Goal: Task Accomplishment & Management: Use online tool/utility

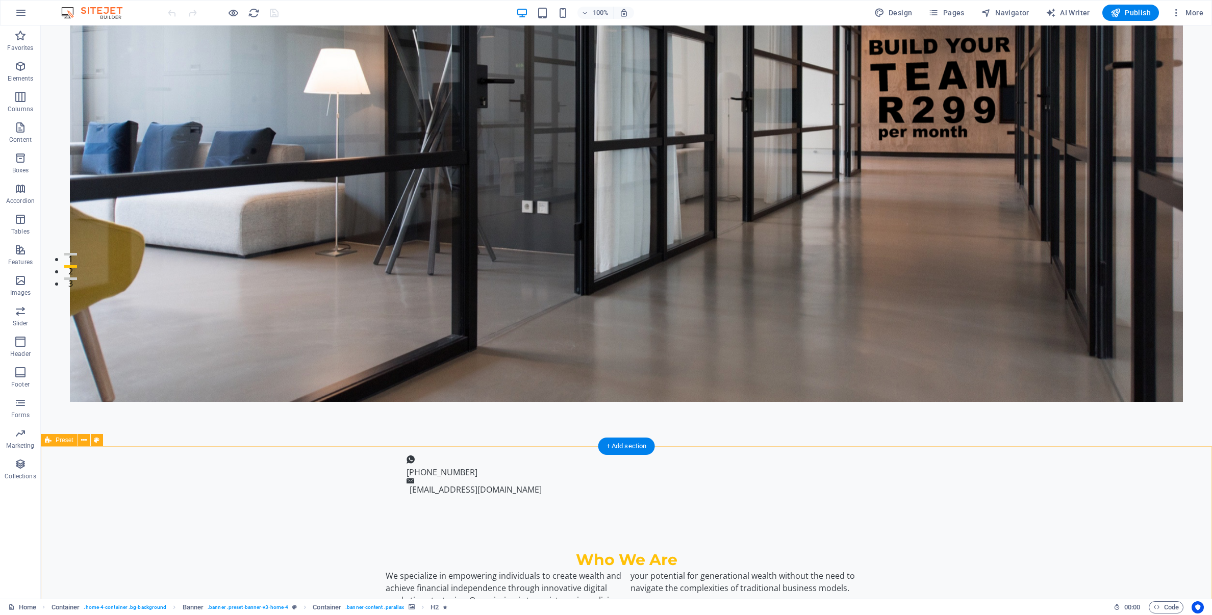
scroll to position [322, 0]
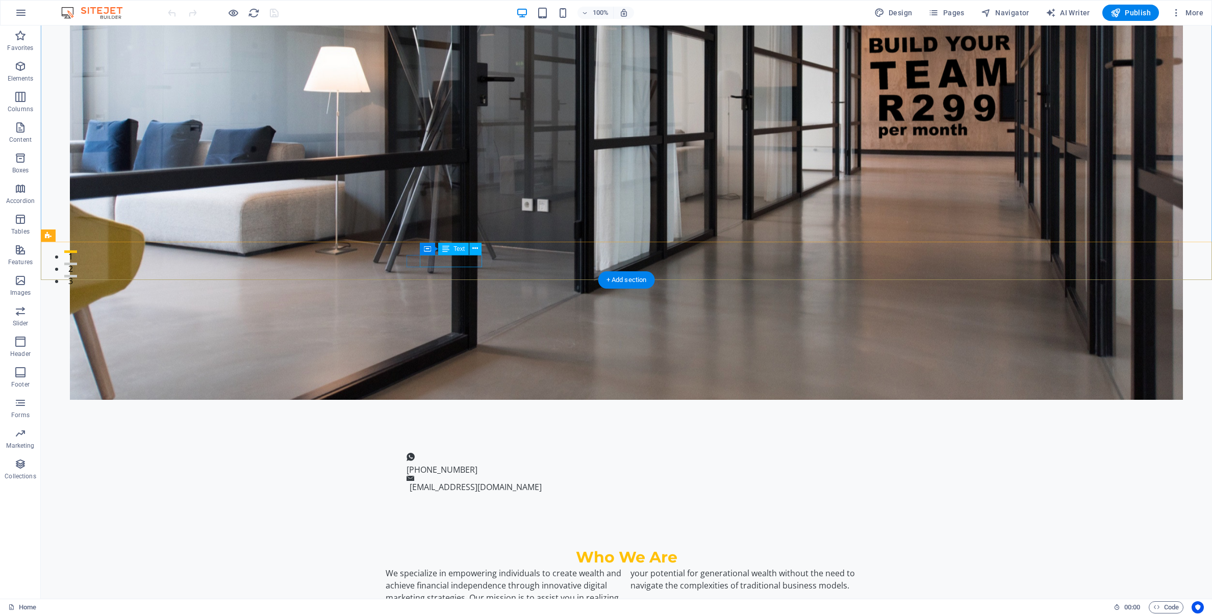
click at [436, 464] on span "[PHONE_NUMBER]" at bounding box center [441, 469] width 71 height 11
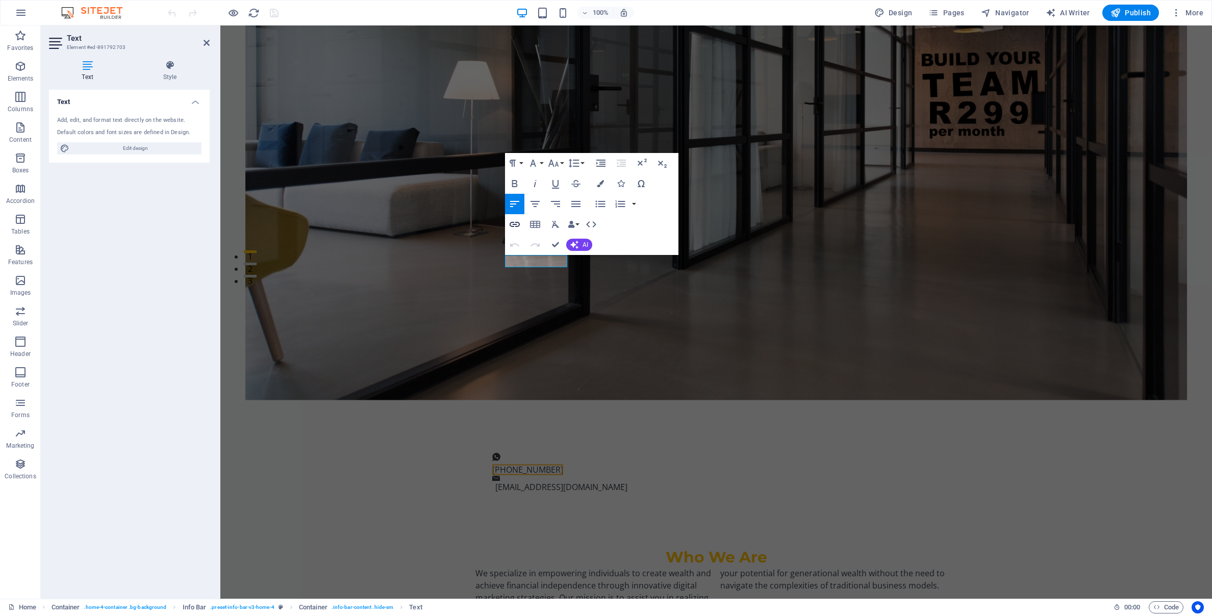
click at [516, 224] on icon "button" at bounding box center [514, 224] width 10 height 5
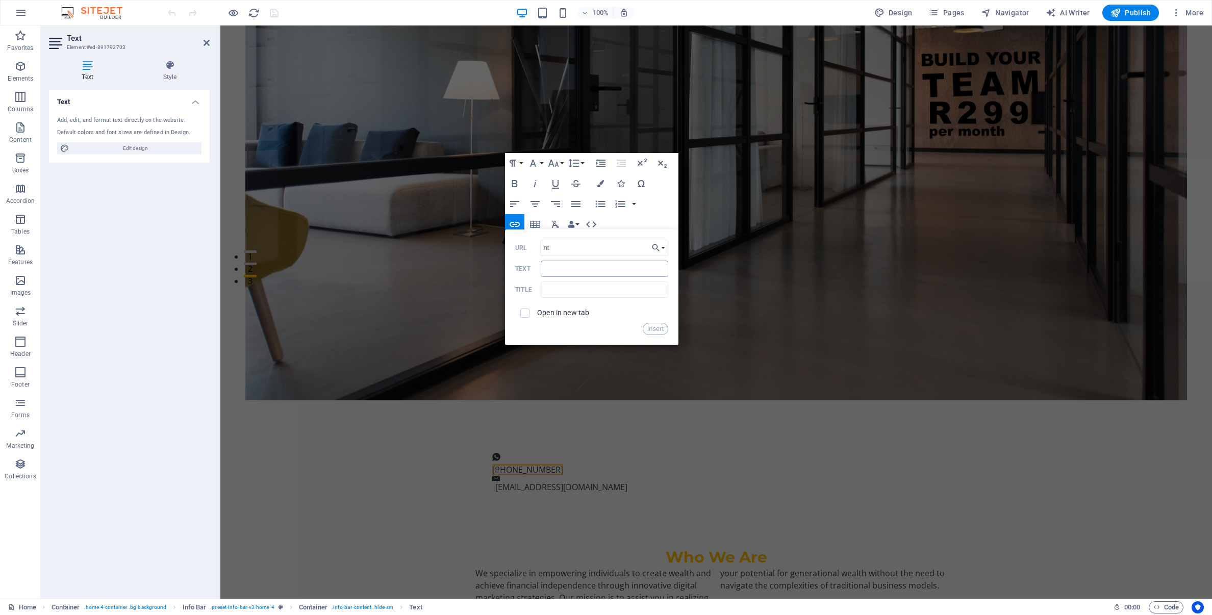
type input "n"
paste input "[URL][DOMAIN_NAME]"
type input "[URL][DOMAIN_NAME]"
click at [661, 330] on button "Insert" at bounding box center [656, 329] width 26 height 12
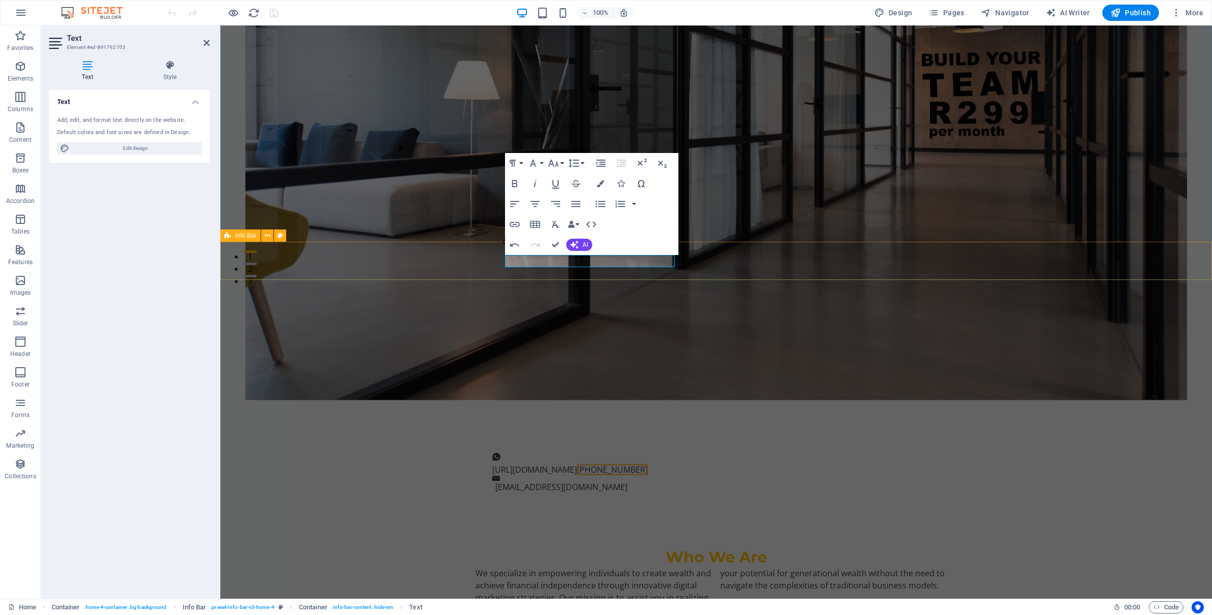
click at [708, 439] on div "[URL][DOMAIN_NAME] ​ [PHONE_NUMBER] [EMAIL_ADDRESS][DOMAIN_NAME]" at bounding box center [715, 472] width 991 height 67
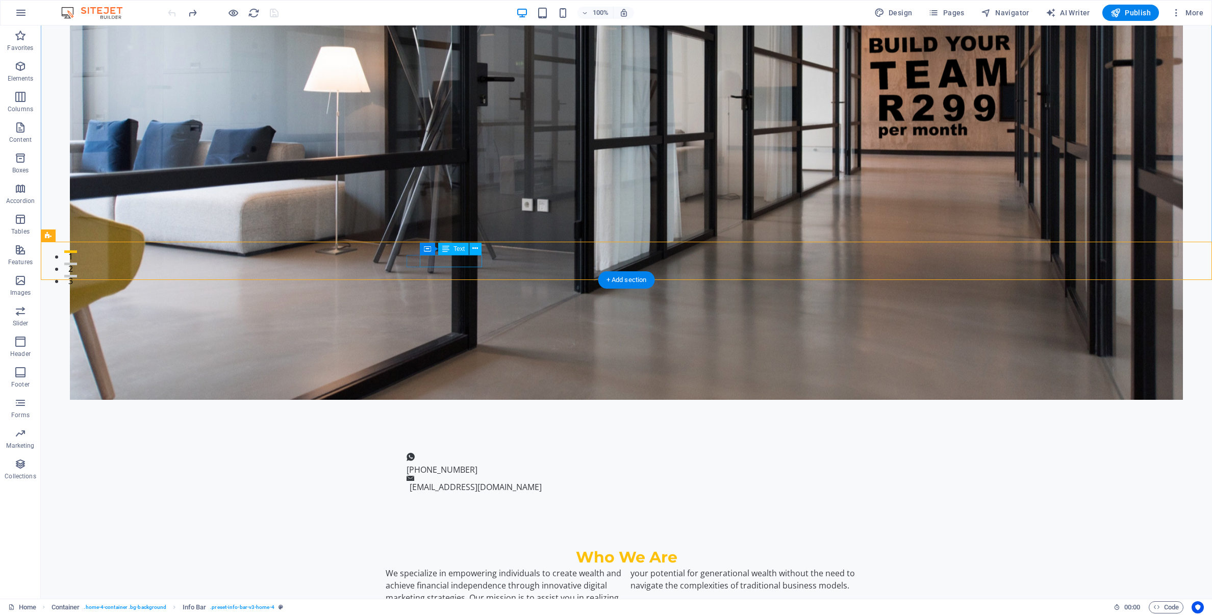
click at [433, 464] on span "[PHONE_NUMBER]" at bounding box center [441, 469] width 71 height 11
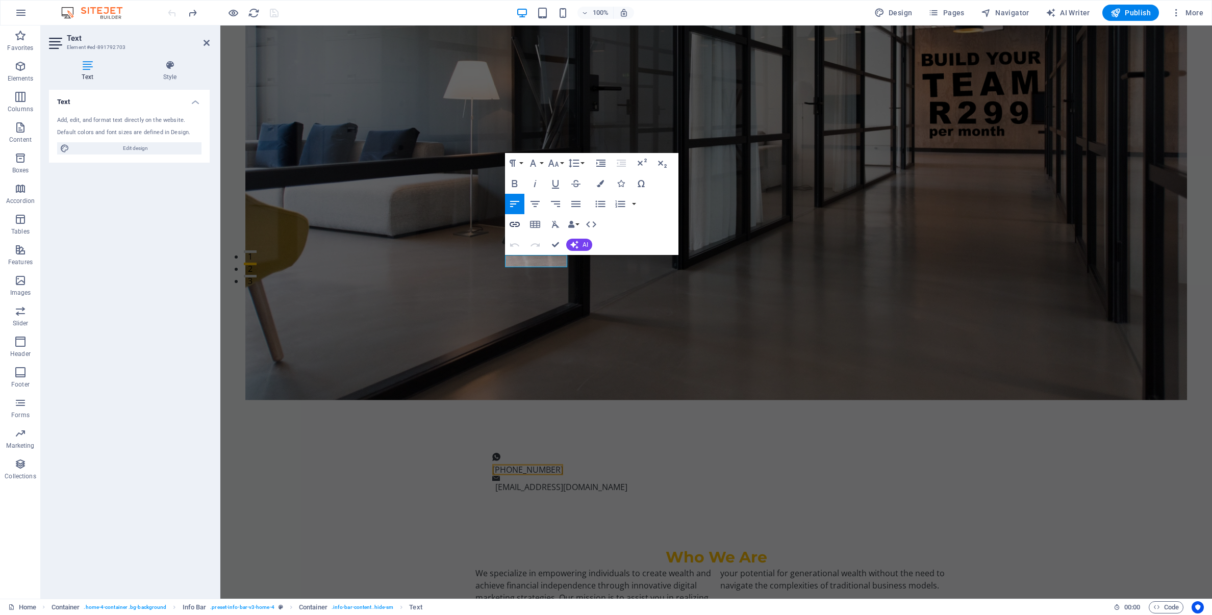
click at [515, 226] on icon "button" at bounding box center [514, 224] width 10 height 5
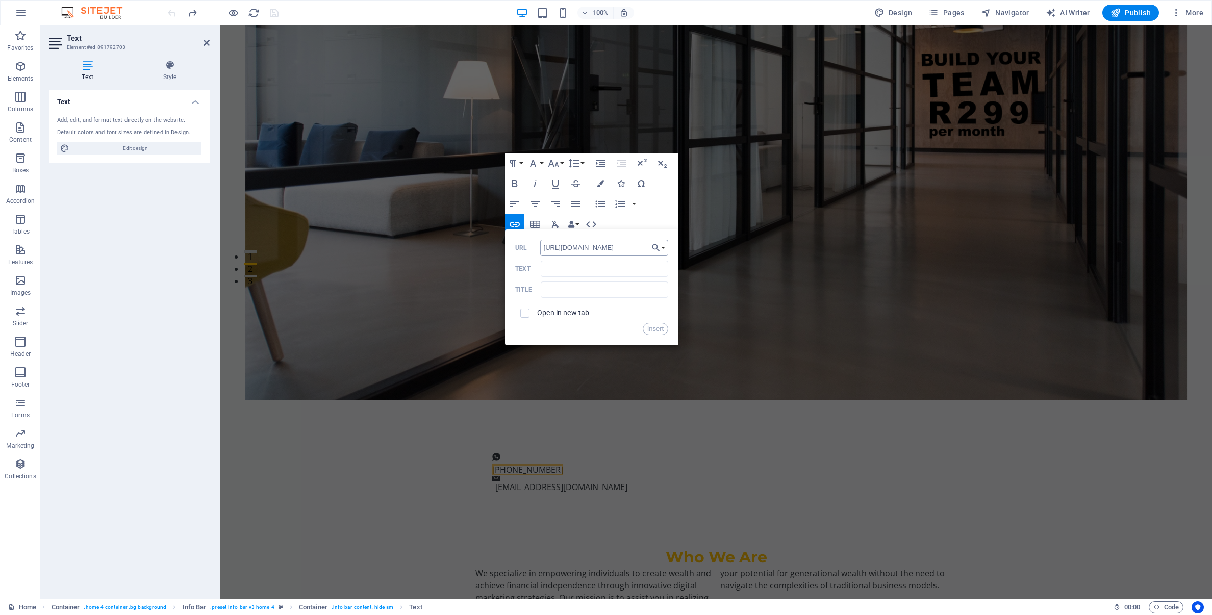
drag, startPoint x: 627, startPoint y: 247, endPoint x: 586, endPoint y: 248, distance: 40.3
click at [586, 248] on input "[URL][DOMAIN_NAME]" at bounding box center [604, 248] width 129 height 16
type input "[URL][DOMAIN_NAME]"
click at [590, 270] on input "Text" at bounding box center [604, 269] width 127 height 16
type input "[PHONE_NUMBER]​"
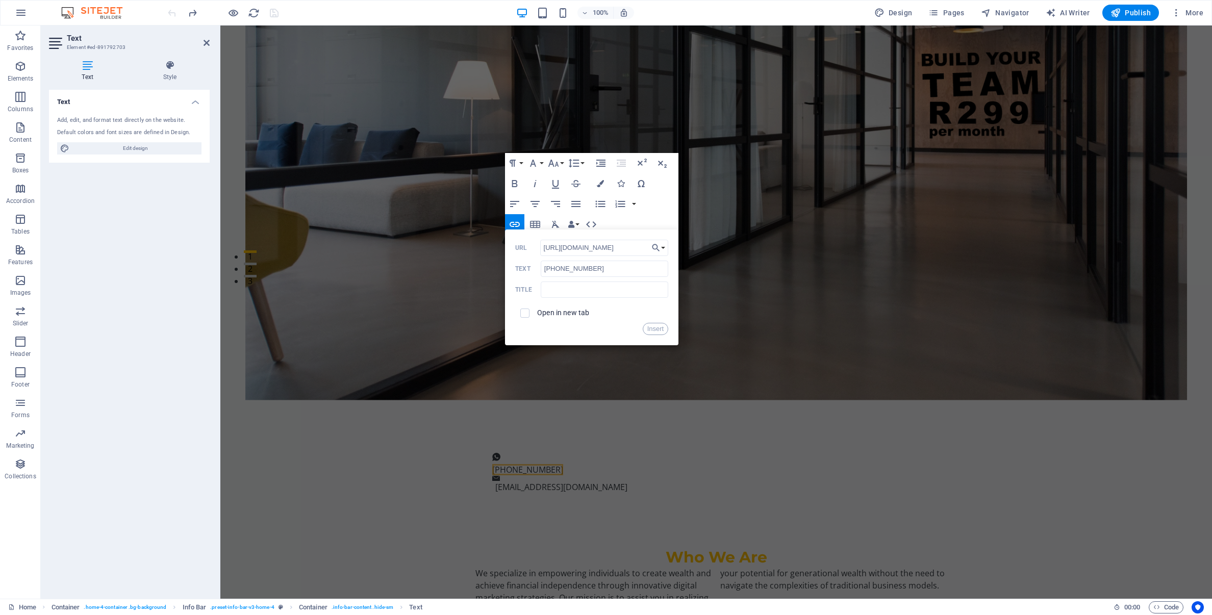
click at [619, 324] on div "Insert" at bounding box center [591, 329] width 153 height 12
click at [653, 327] on button "Insert" at bounding box center [656, 329] width 26 height 12
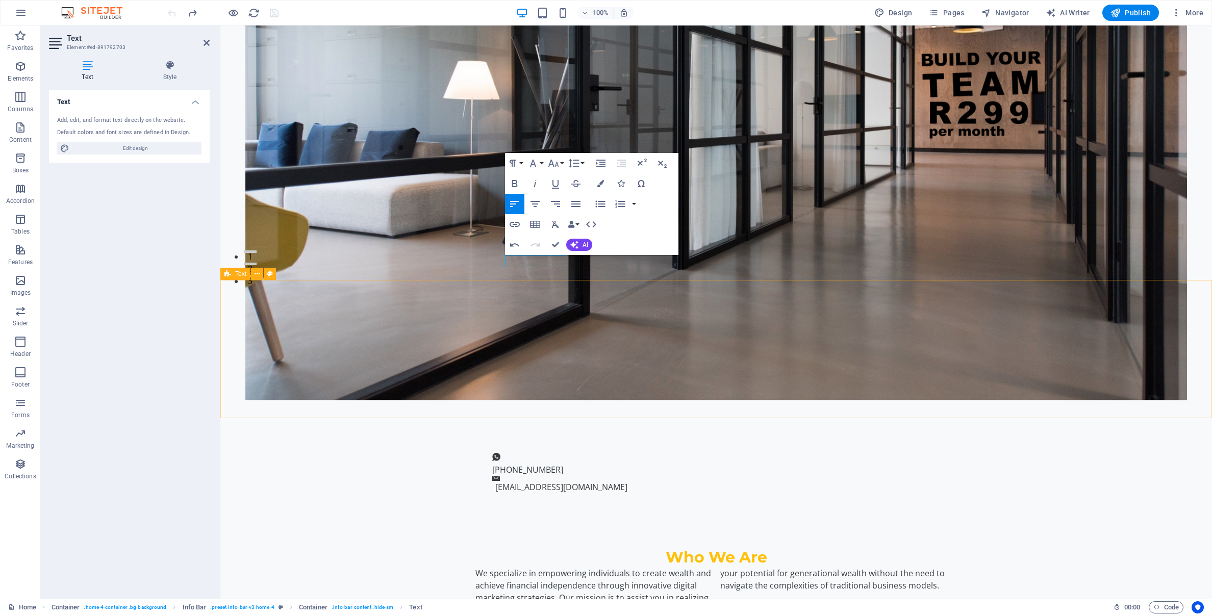
click at [1074, 506] on div "Who We Are We specialize in empowering individuals to create wealth and achieve…" at bounding box center [715, 575] width 991 height 138
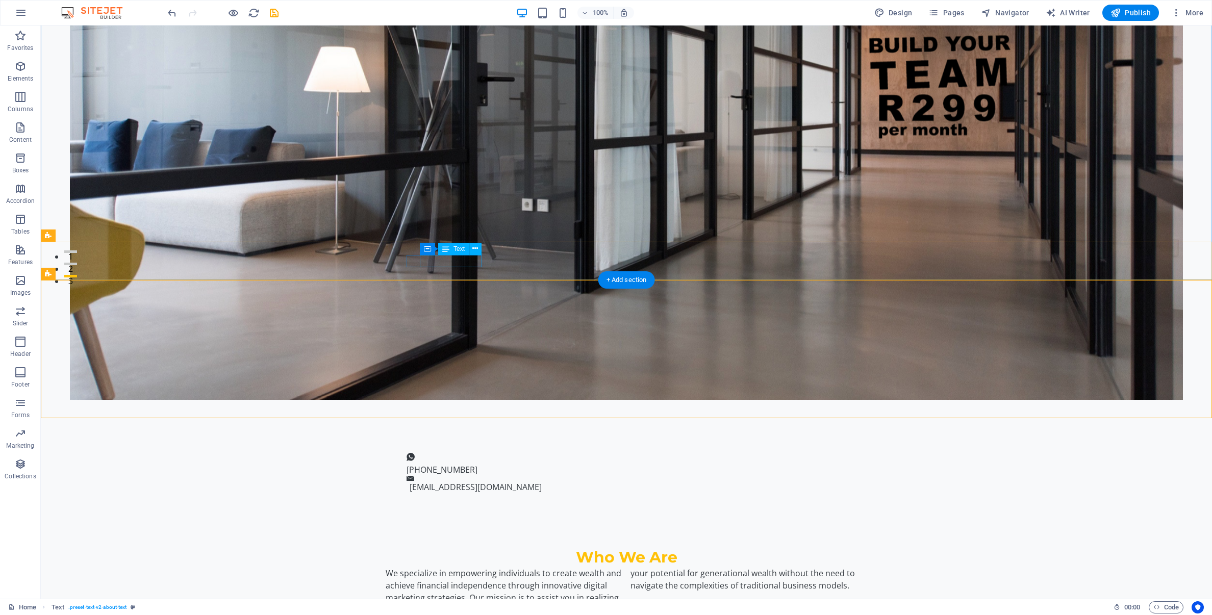
click at [439, 464] on div "[PHONE_NUMBER]" at bounding box center [621, 470] width 431 height 12
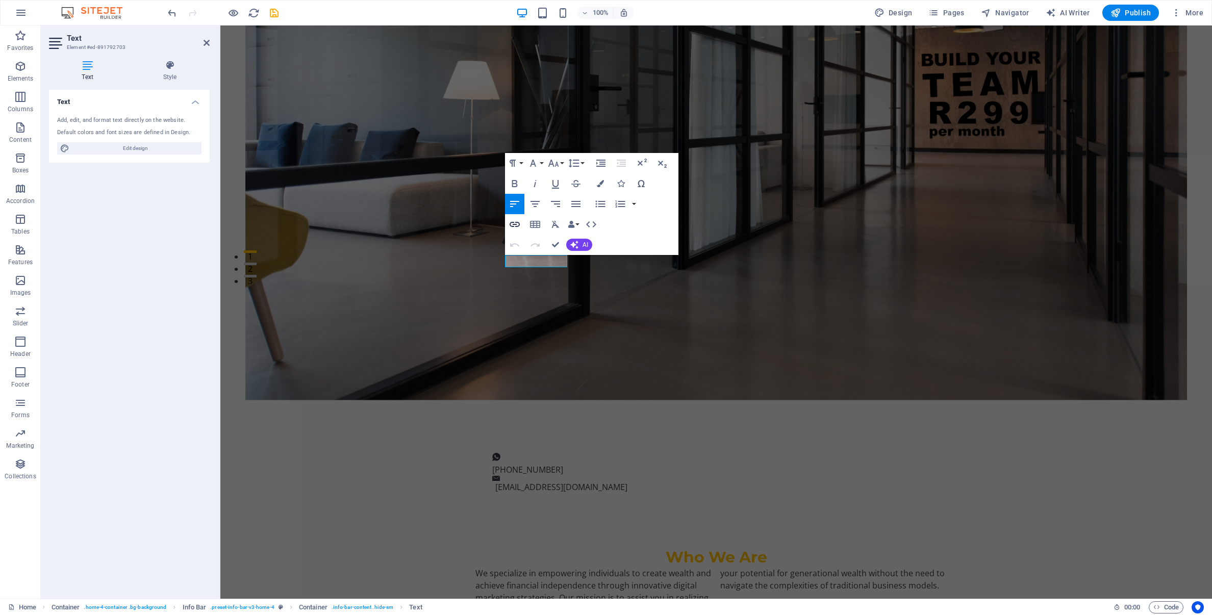
click at [515, 223] on icon "button" at bounding box center [514, 224] width 10 height 5
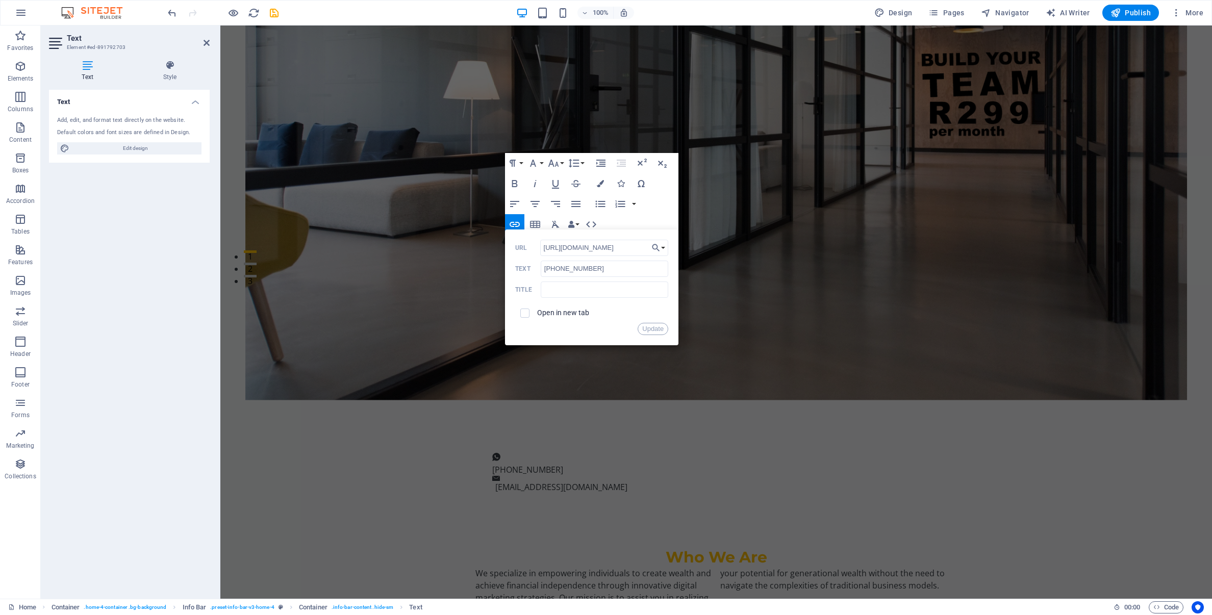
click at [149, 262] on div "Text Add, edit, and format text directly on the website. Default colors and fon…" at bounding box center [129, 340] width 161 height 501
click at [976, 439] on div "​ ​ [PHONE_NUMBER] [EMAIL_ADDRESS][DOMAIN_NAME]" at bounding box center [715, 472] width 991 height 67
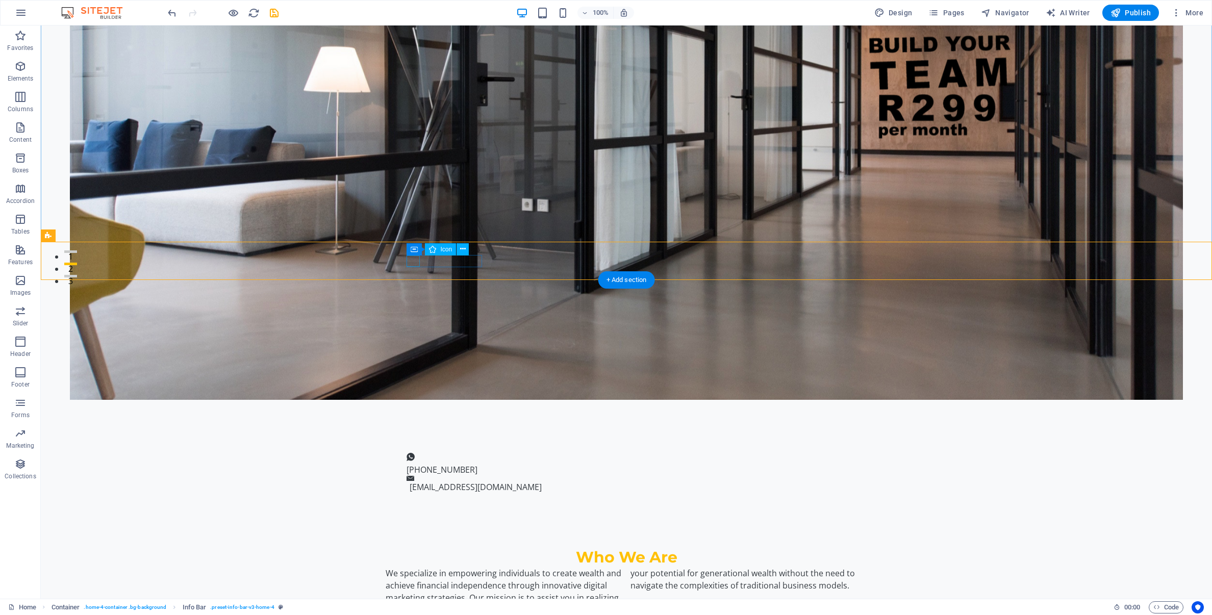
click at [409, 452] on figure at bounding box center [621, 457] width 431 height 11
select select "xMidYMid"
select select "px"
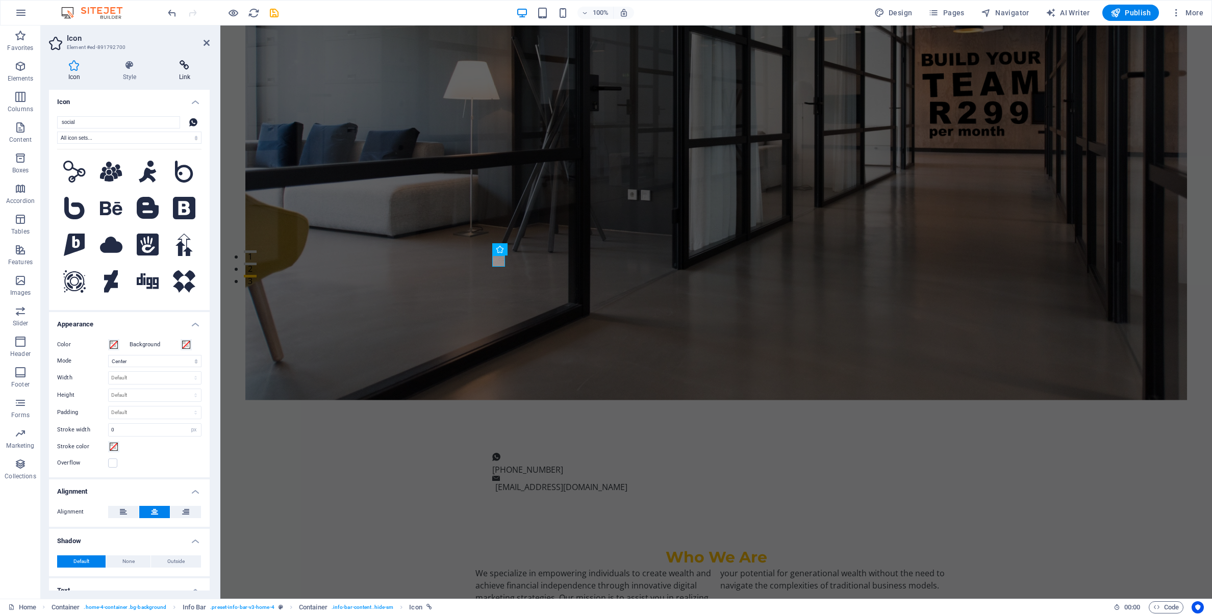
click at [187, 69] on icon at bounding box center [185, 65] width 50 height 10
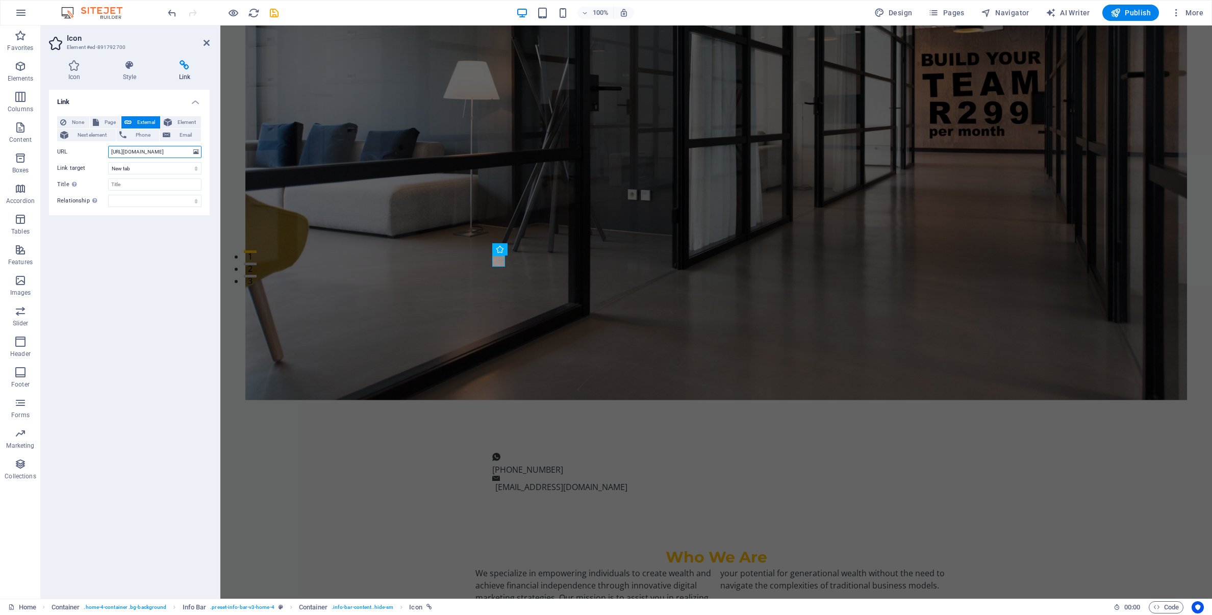
click at [166, 152] on input "[URL][DOMAIN_NAME]" at bounding box center [154, 152] width 93 height 12
drag, startPoint x: 110, startPoint y: 153, endPoint x: 185, endPoint y: 160, distance: 75.8
click at [185, 160] on div "None Page External Element Next element Phone Email Page Home Subpage Legal Not…" at bounding box center [129, 161] width 144 height 91
paste input "27673363331"
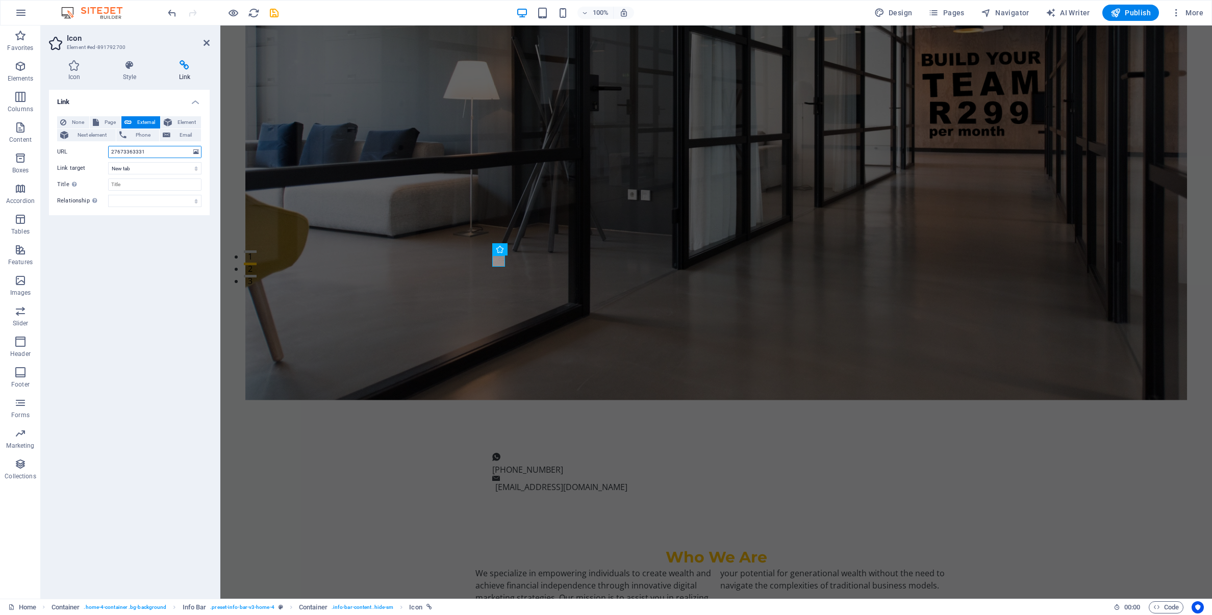
scroll to position [0, 0]
click at [144, 151] on input "27673363331" at bounding box center [154, 152] width 93 height 12
paste input "https://wa.me/"
type input "https://wa.me/27673363331"
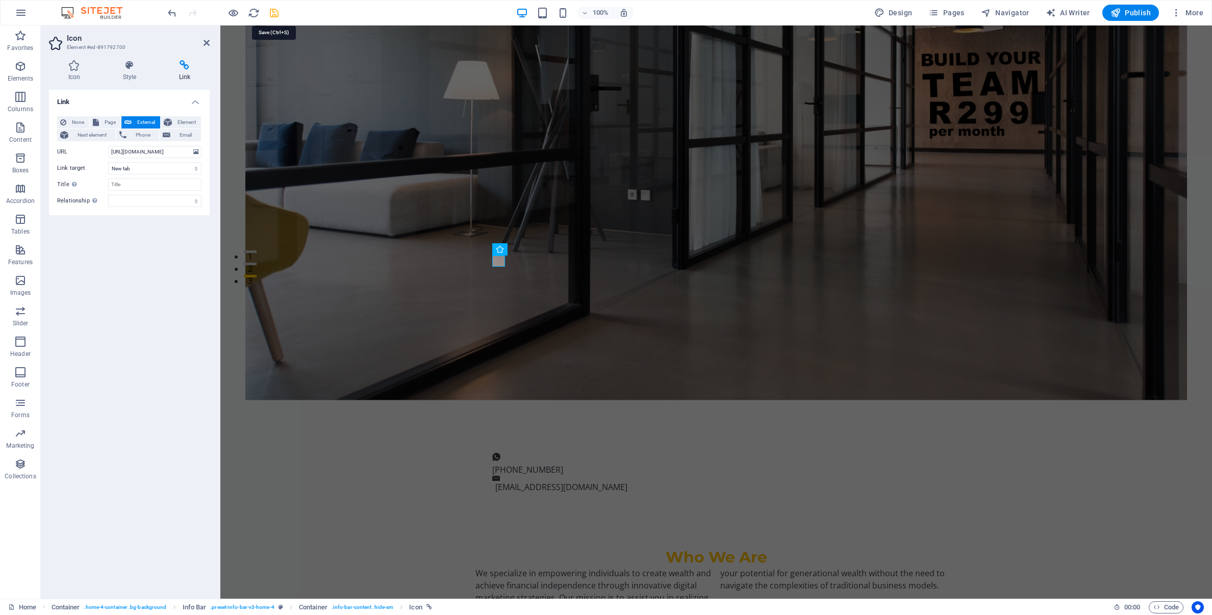
drag, startPoint x: 274, startPoint y: 12, endPoint x: 281, endPoint y: 23, distance: 13.0
click at [274, 12] on icon "save" at bounding box center [274, 13] width 12 height 12
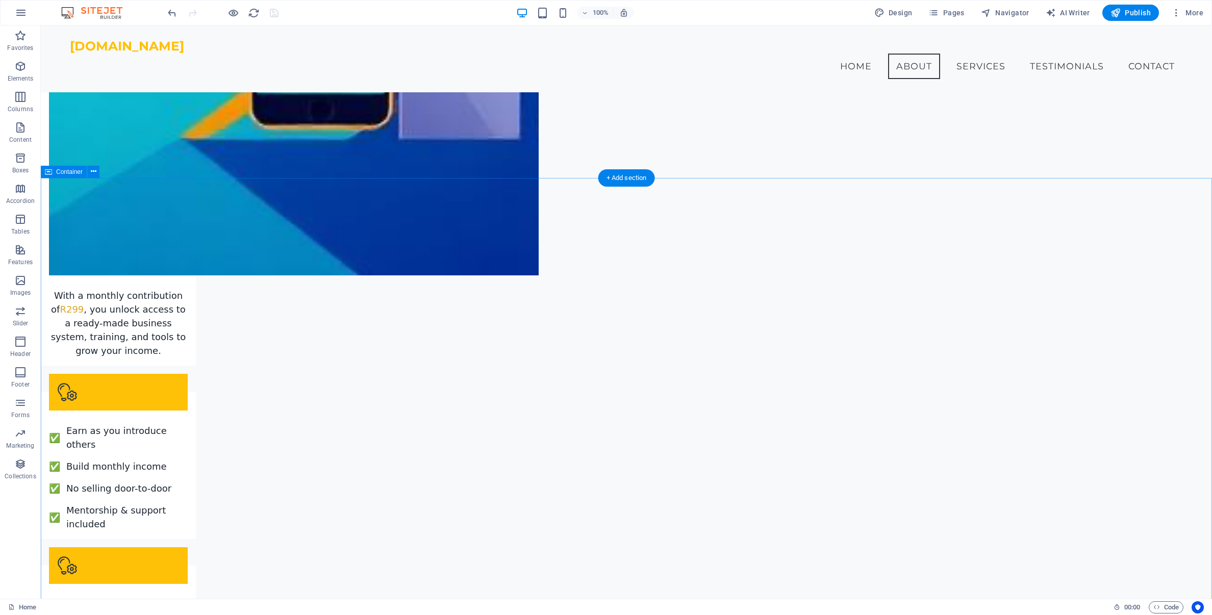
scroll to position [1702, 0]
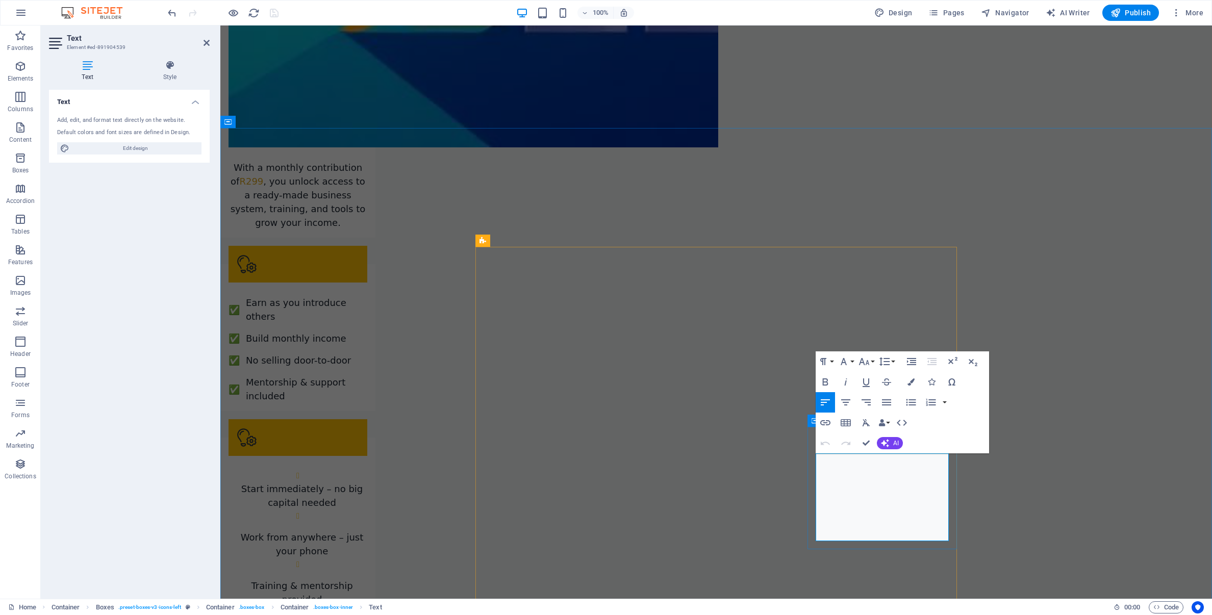
scroll to position [1753, 0]
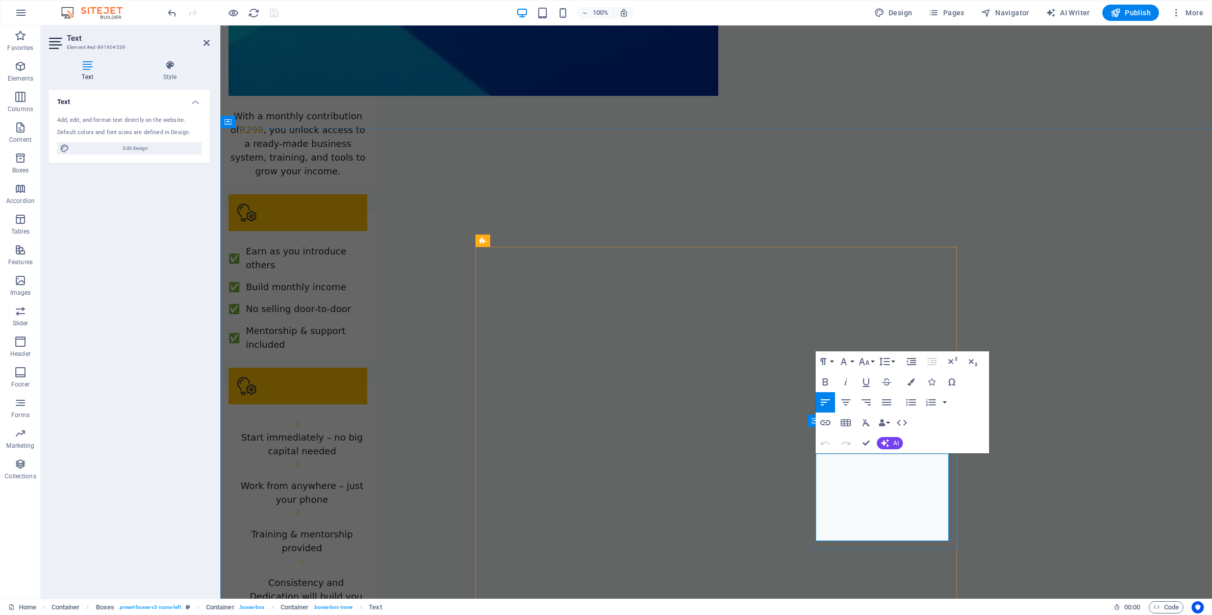
drag, startPoint x: 863, startPoint y: 513, endPoint x: 877, endPoint y: 502, distance: 17.0
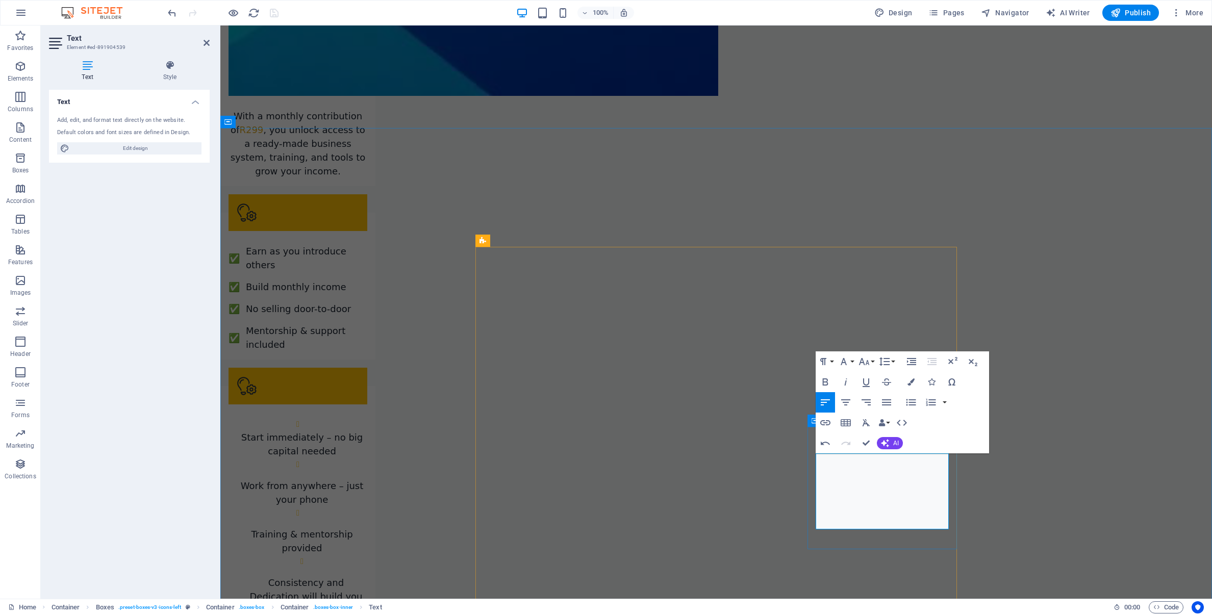
click at [826, 424] on icon "button" at bounding box center [825, 423] width 12 height 12
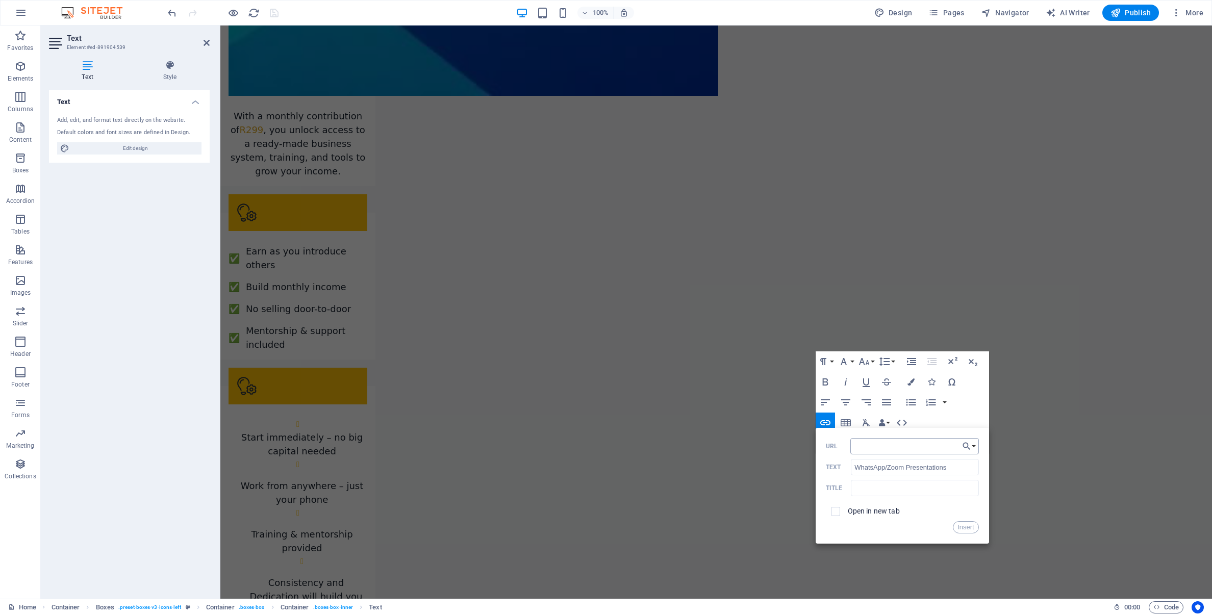
type input "https://wa.me/27673363331"
click at [968, 529] on button "Insert" at bounding box center [966, 527] width 26 height 12
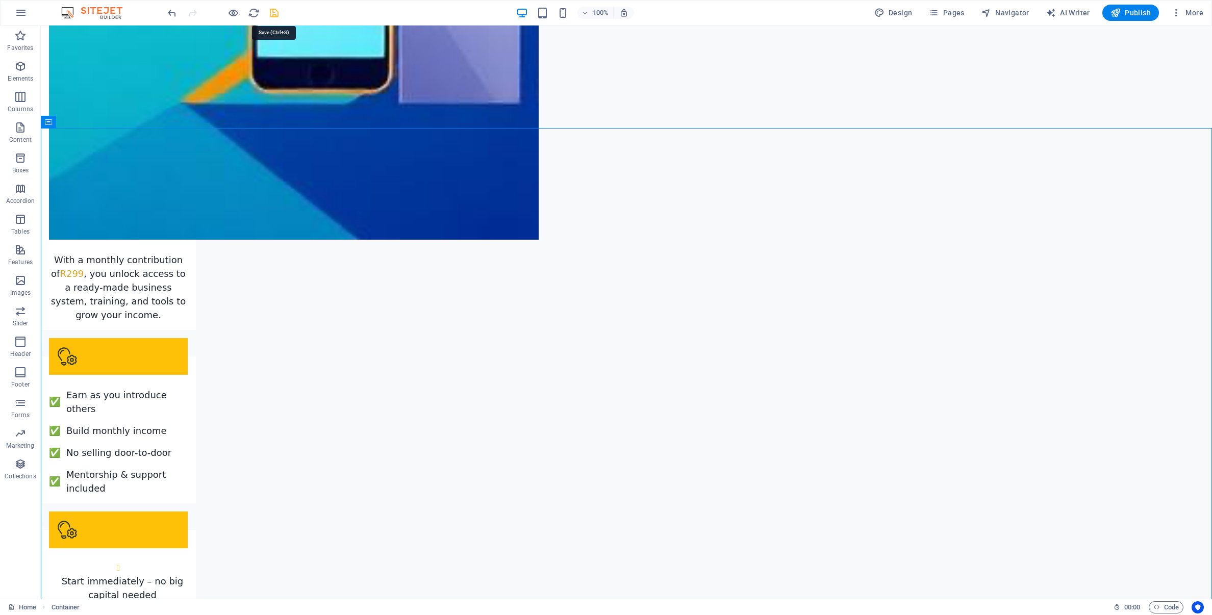
click at [274, 13] on icon "save" at bounding box center [274, 13] width 12 height 12
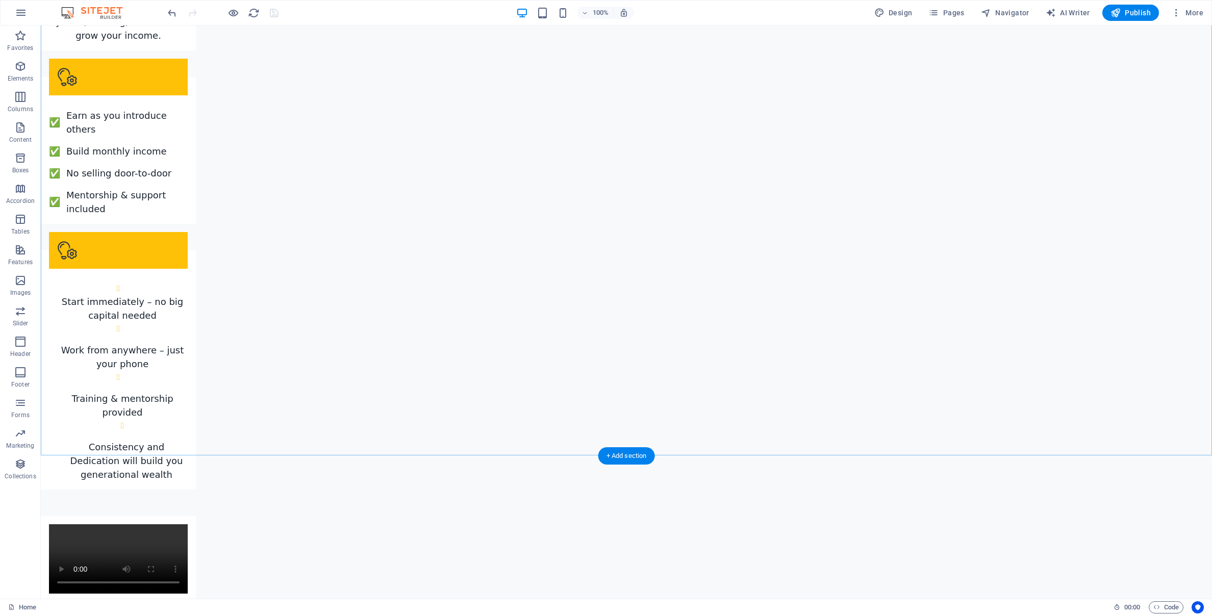
scroll to position [2034, 0]
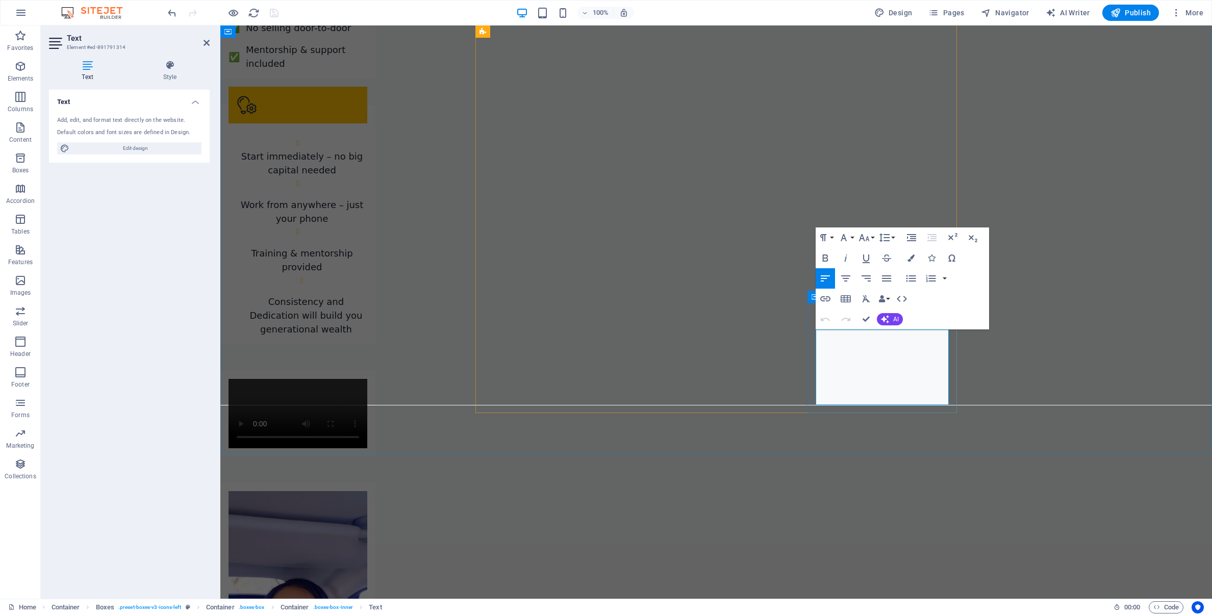
drag, startPoint x: 816, startPoint y: 377, endPoint x: 898, endPoint y: 379, distance: 81.6
click at [826, 299] on icon "button" at bounding box center [825, 299] width 12 height 12
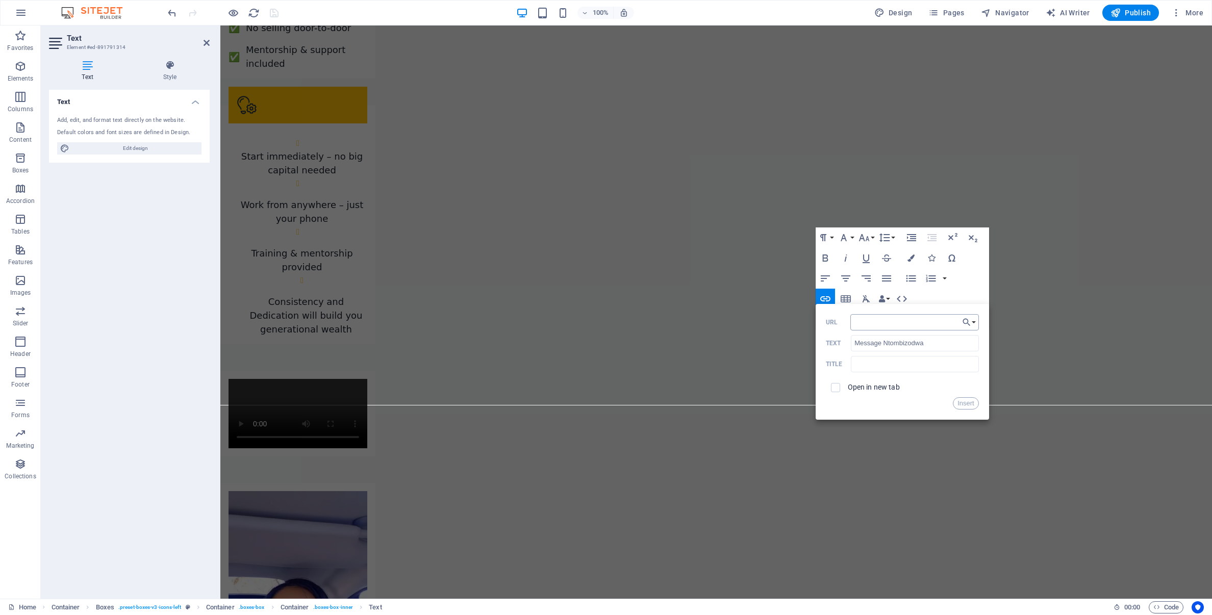
type input "https://wa.me/27673363331"
click at [969, 404] on button "Insert" at bounding box center [966, 403] width 26 height 12
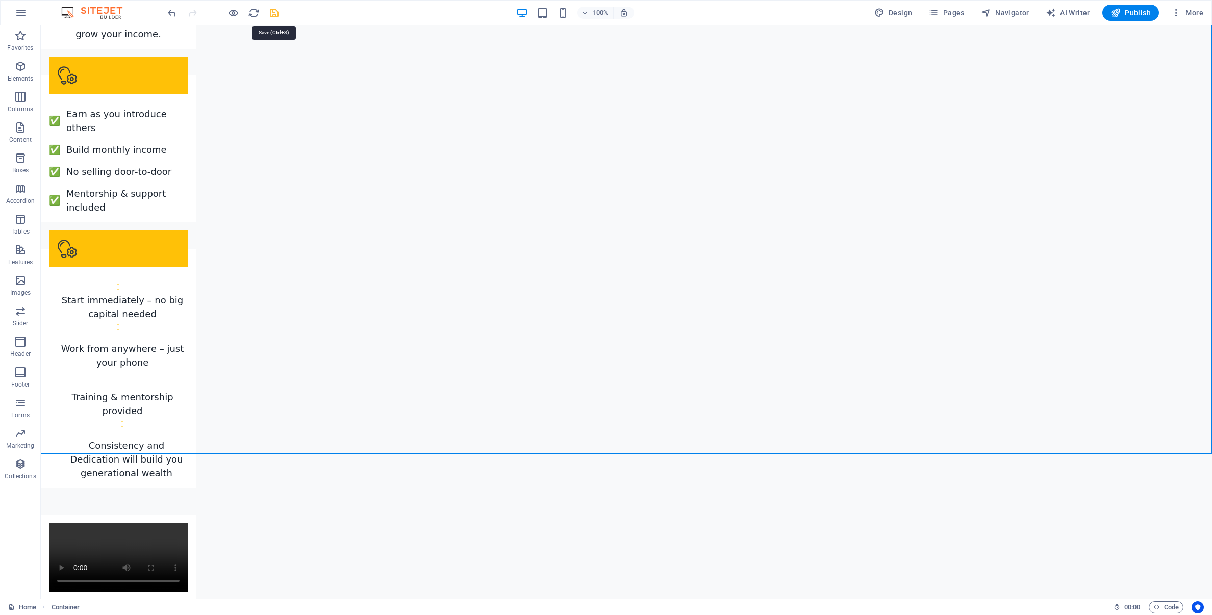
click at [277, 14] on icon "save" at bounding box center [274, 13] width 12 height 12
click at [1127, 16] on span "Publish" at bounding box center [1130, 13] width 40 height 10
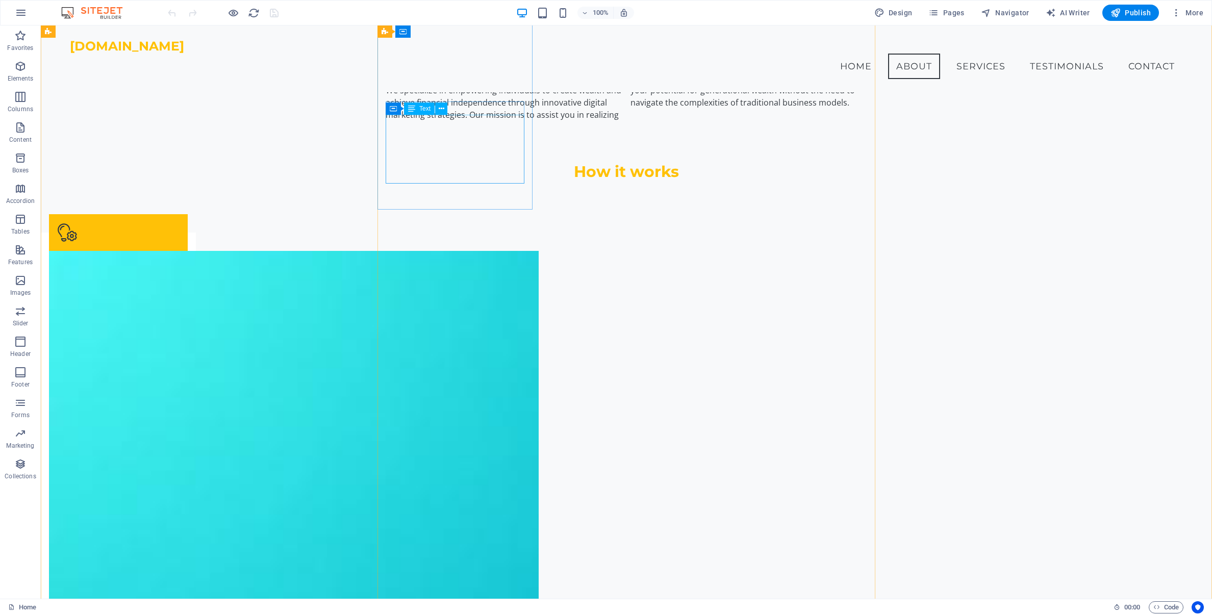
scroll to position [786, 0]
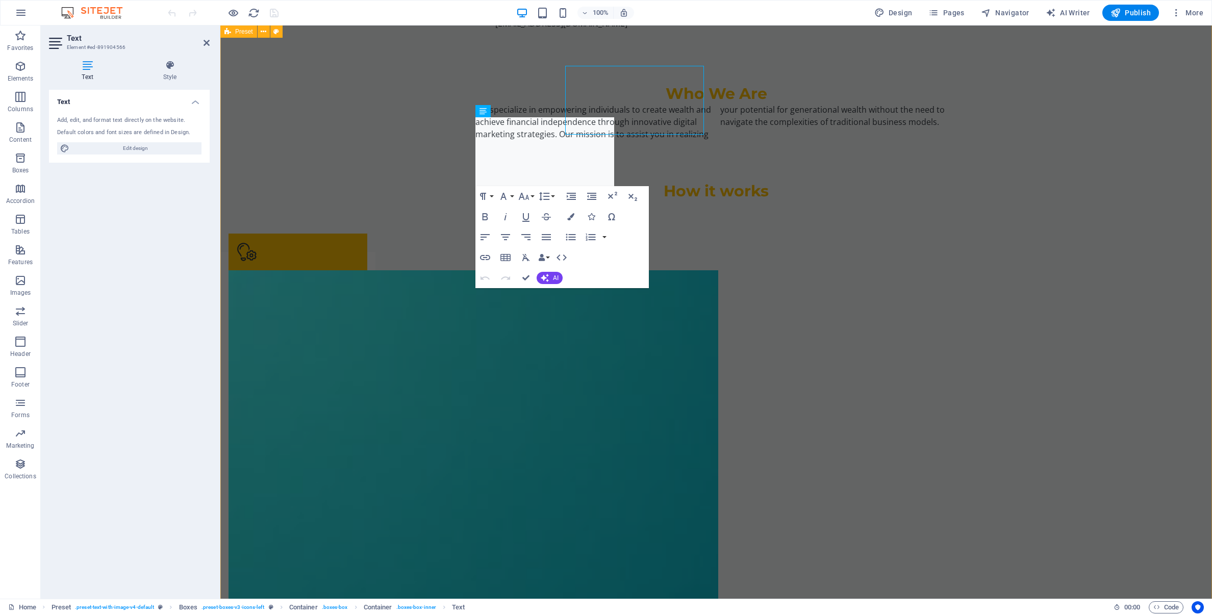
scroll to position [837, 0]
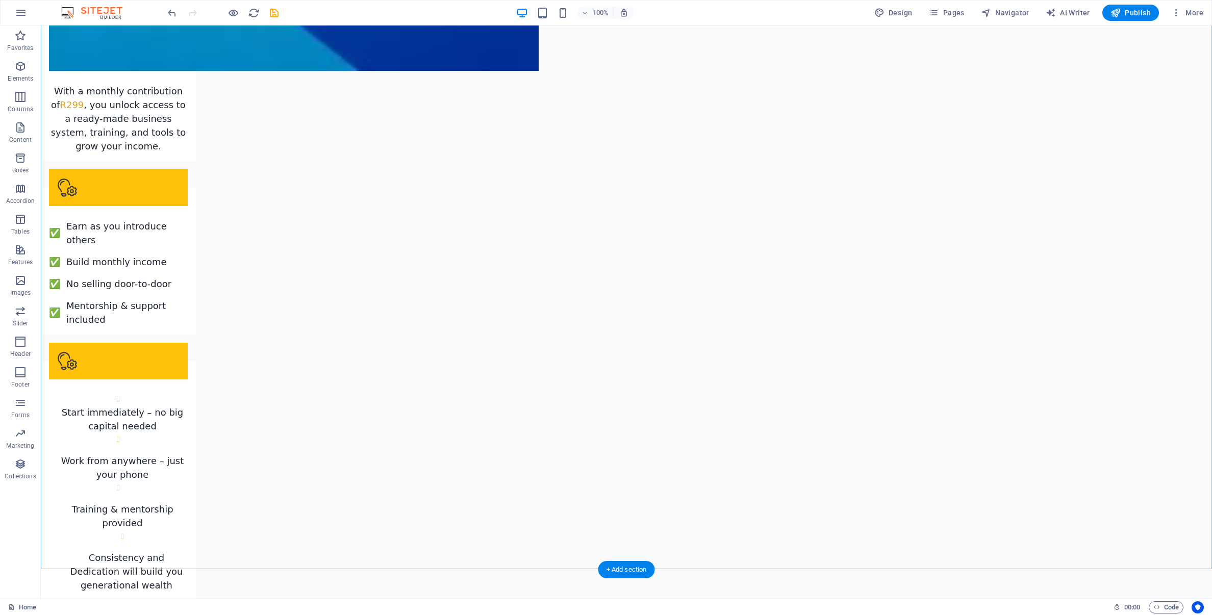
scroll to position [1927, 0]
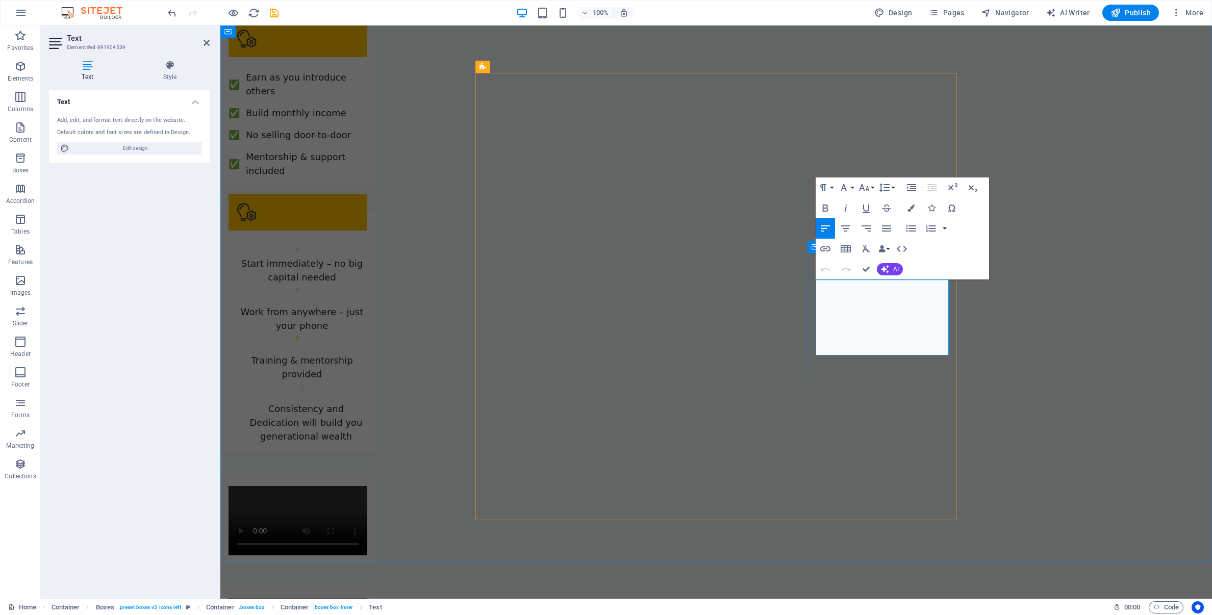
drag, startPoint x: 864, startPoint y: 339, endPoint x: 878, endPoint y: 327, distance: 18.1
click at [827, 249] on icon "button" at bounding box center [825, 249] width 12 height 12
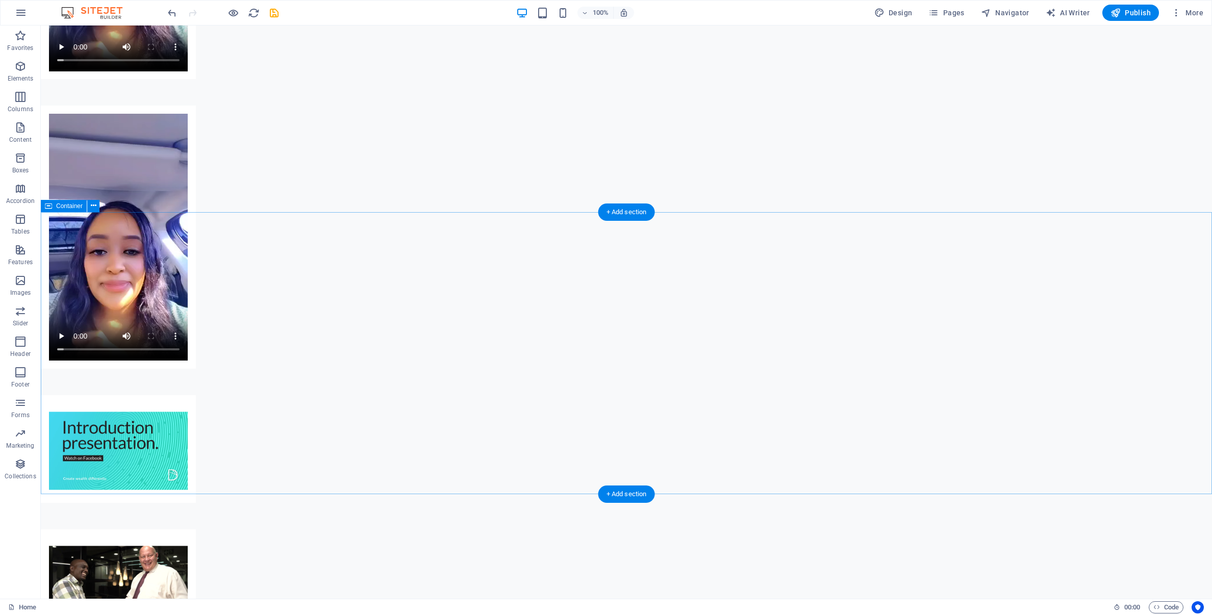
scroll to position [2910, 0]
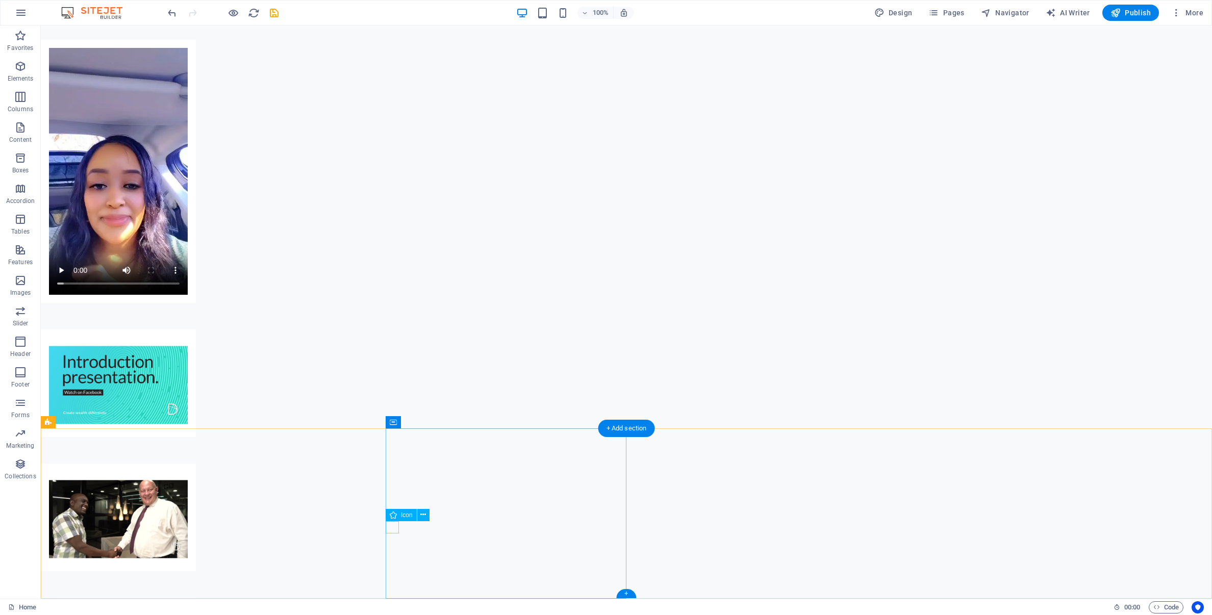
select select "xMidYMid"
select select "px"
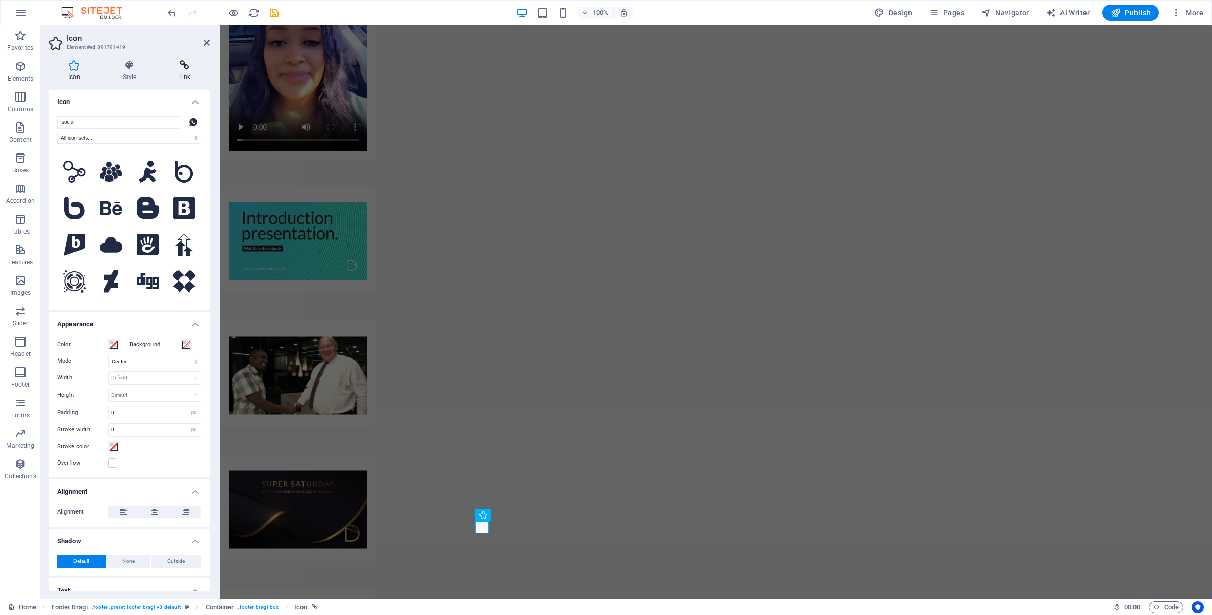
click at [187, 67] on icon at bounding box center [185, 65] width 50 height 10
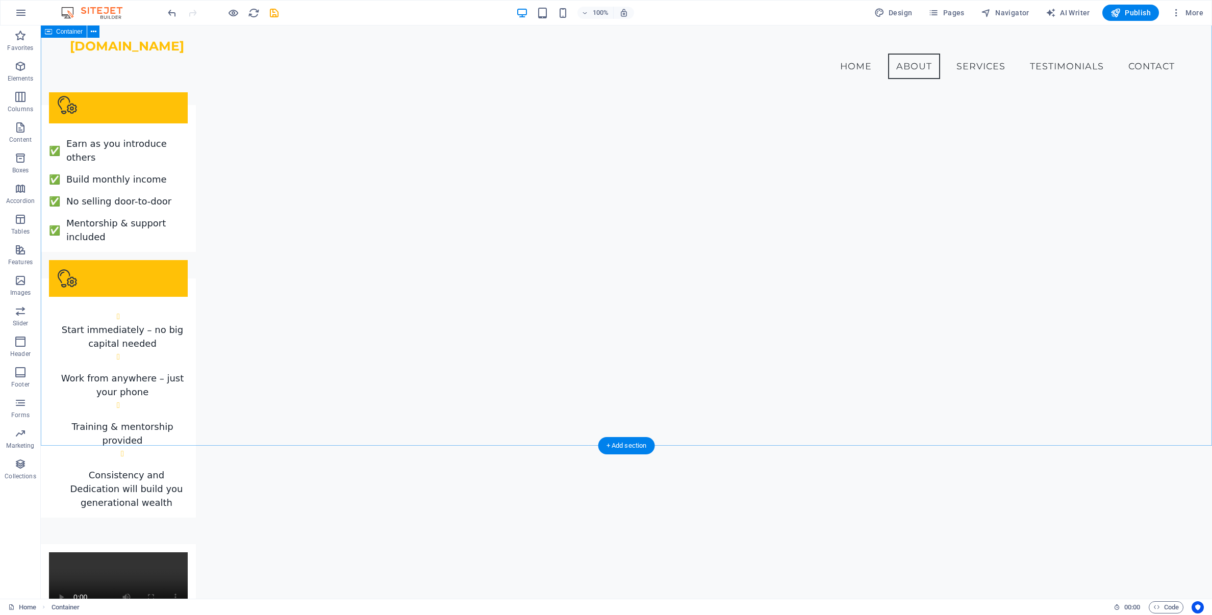
scroll to position [1987, 0]
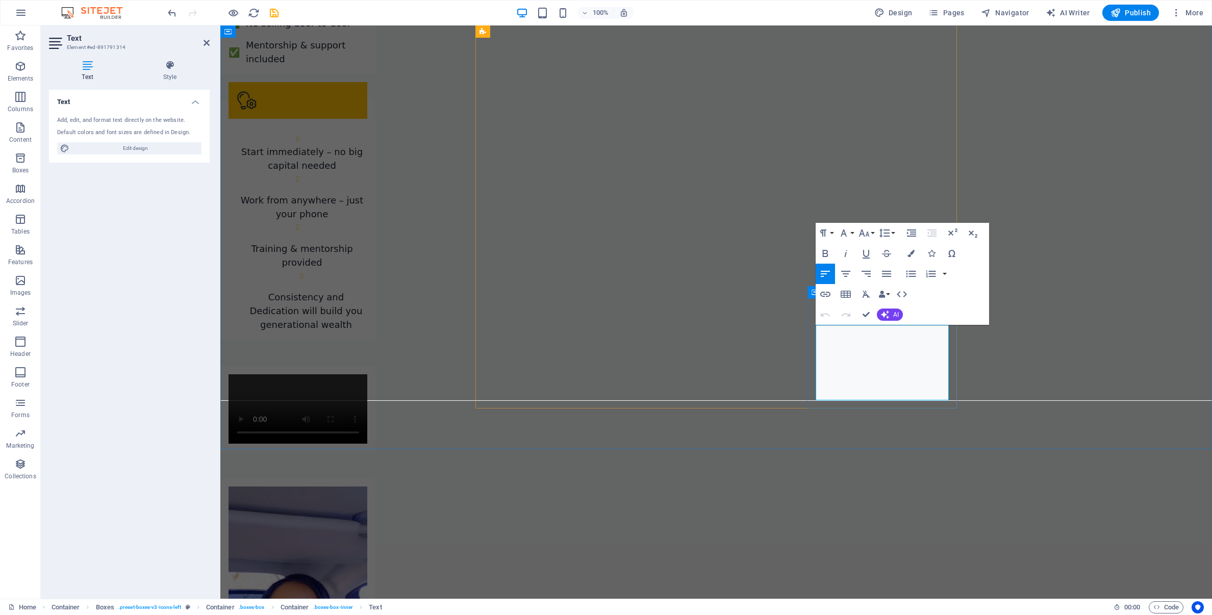
drag, startPoint x: 897, startPoint y: 373, endPoint x: 813, endPoint y: 374, distance: 84.1
click at [140, 151] on span "Edit design" at bounding box center [135, 148] width 126 height 12
select select "ease-in-out"
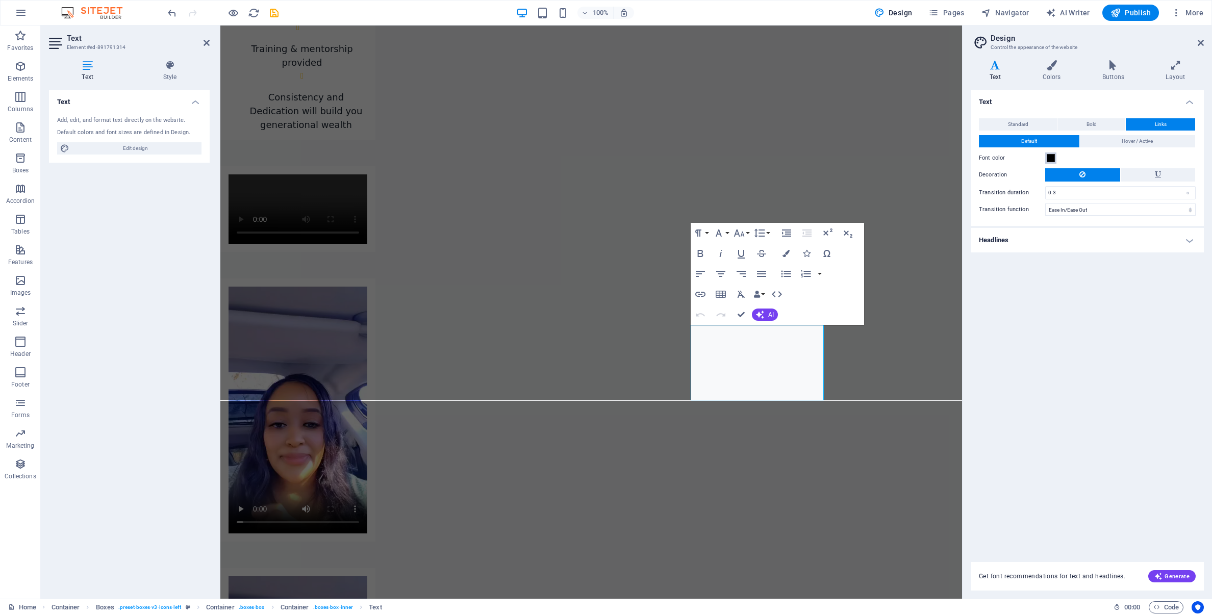
click at [1049, 159] on span at bounding box center [1050, 158] width 8 height 8
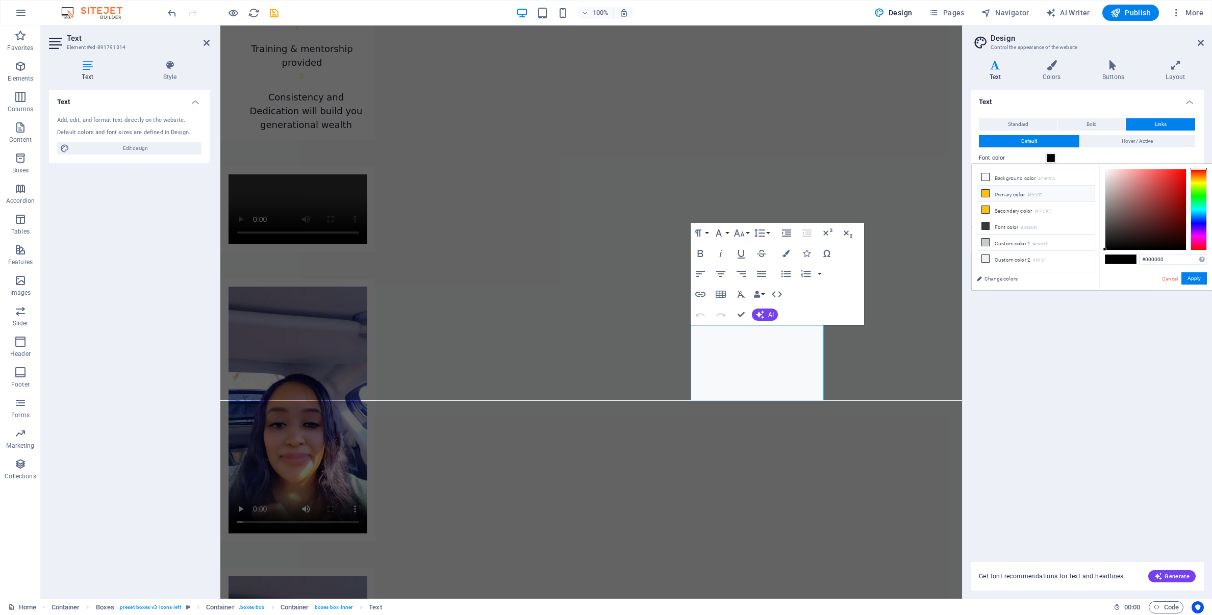
click at [985, 193] on icon at bounding box center [985, 193] width 7 height 7
type input "#ffc107"
click at [1193, 277] on button "Apply" at bounding box center [1193, 278] width 25 height 12
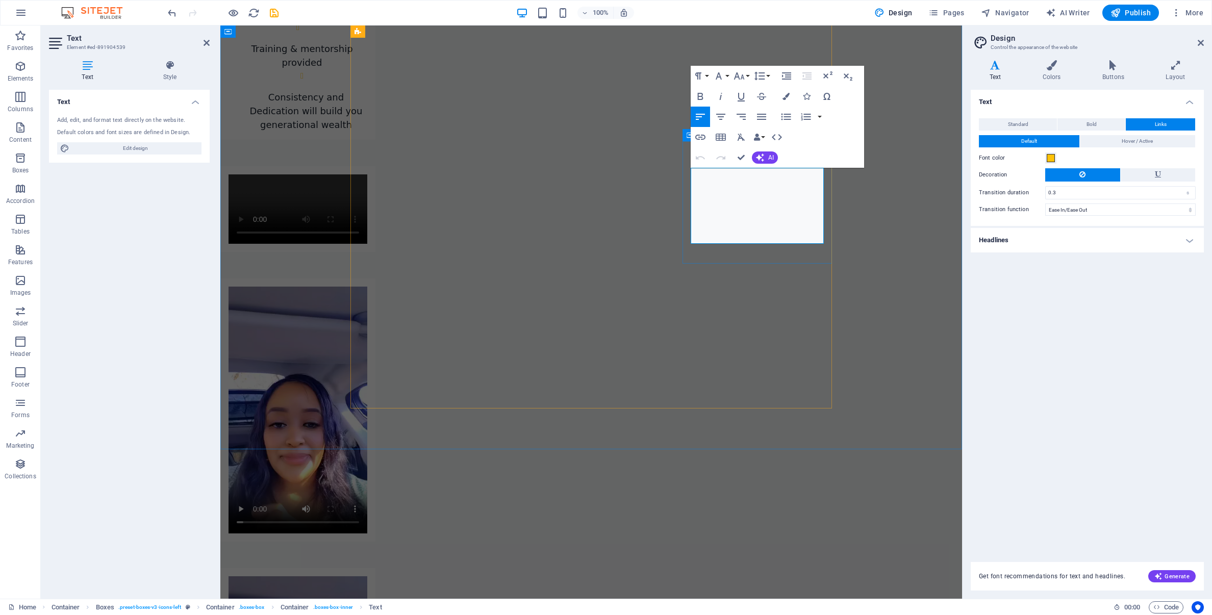
drag, startPoint x: 740, startPoint y: 227, endPoint x: 752, endPoint y: 216, distance: 16.6
click at [1050, 160] on span at bounding box center [1050, 158] width 8 height 8
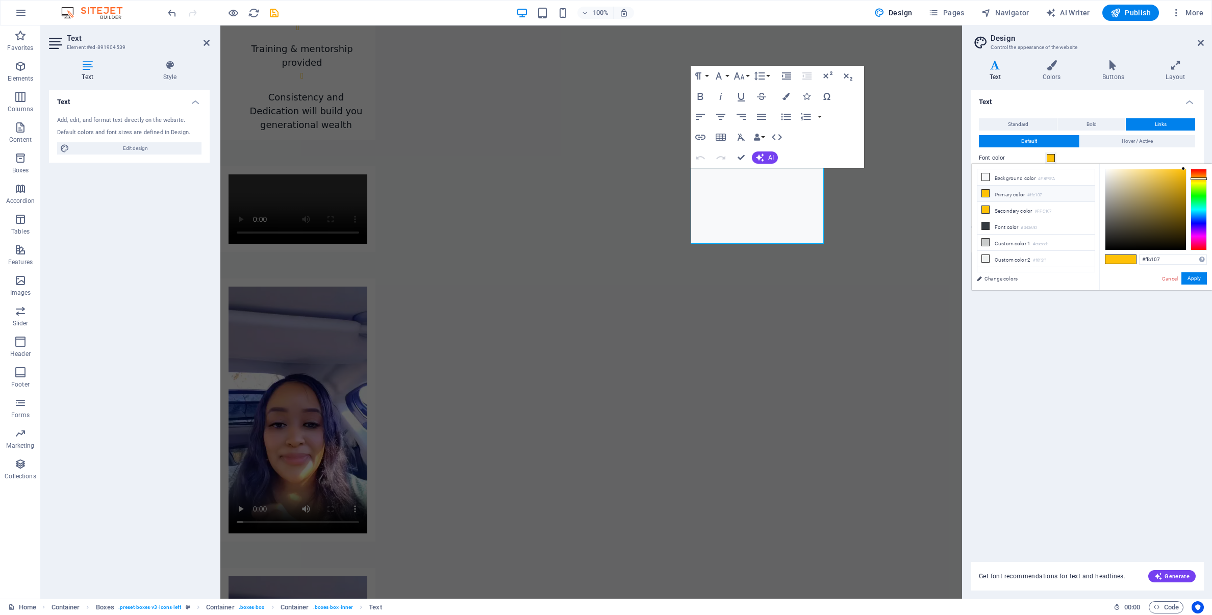
click at [986, 193] on icon at bounding box center [985, 193] width 7 height 7
click at [1198, 279] on button "Apply" at bounding box center [1193, 278] width 25 height 12
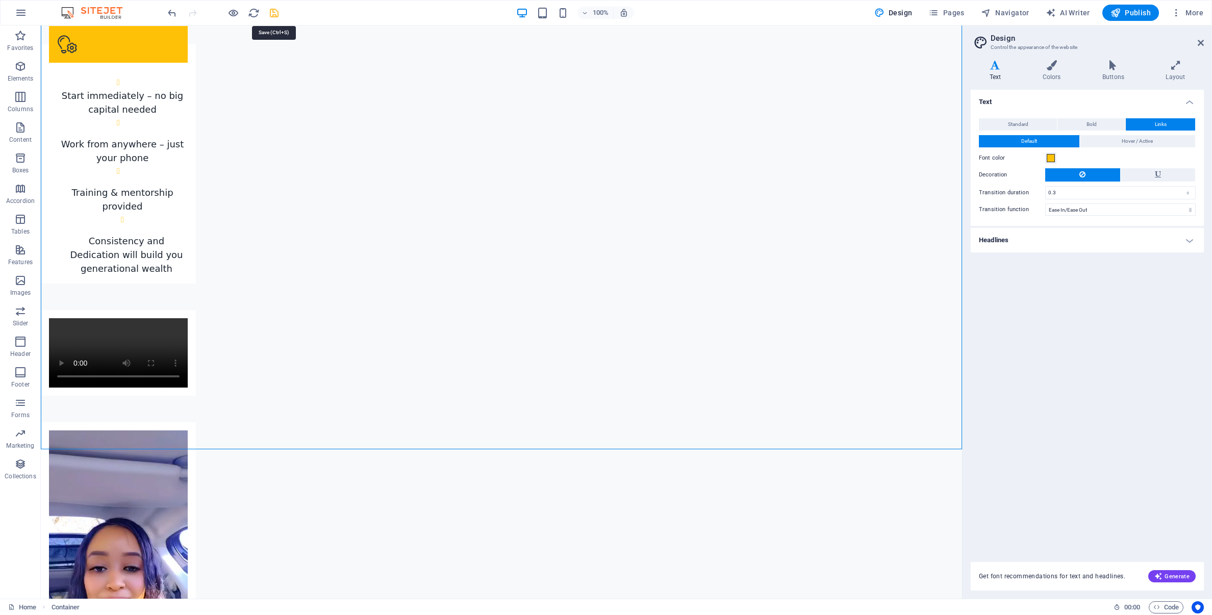
click at [273, 13] on icon "save" at bounding box center [274, 13] width 12 height 12
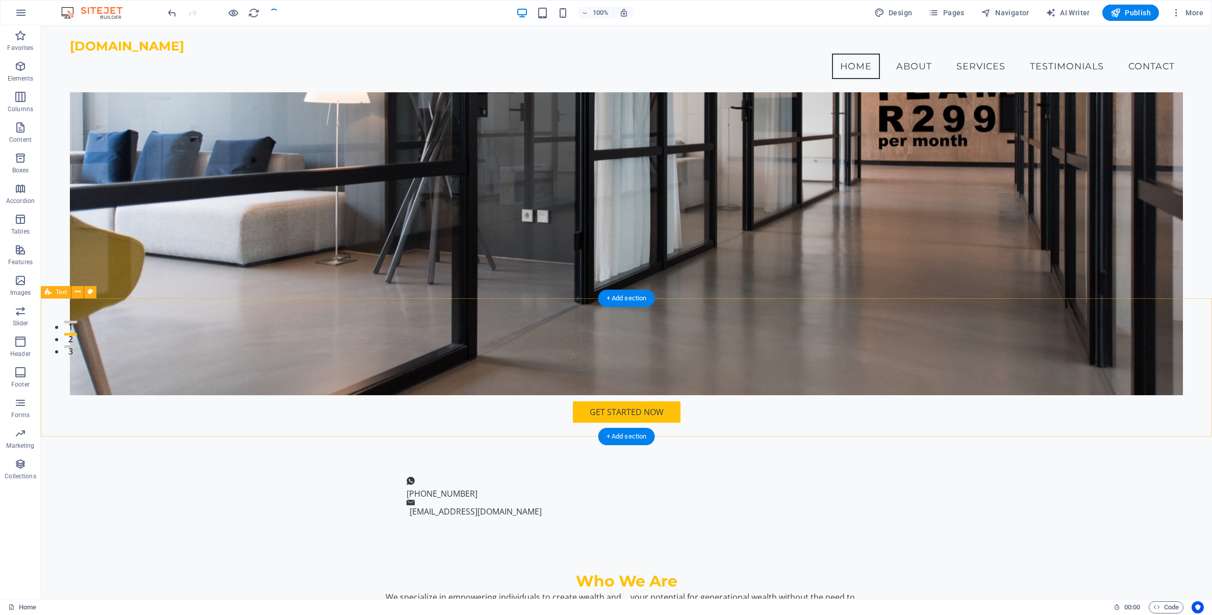
scroll to position [250, 0]
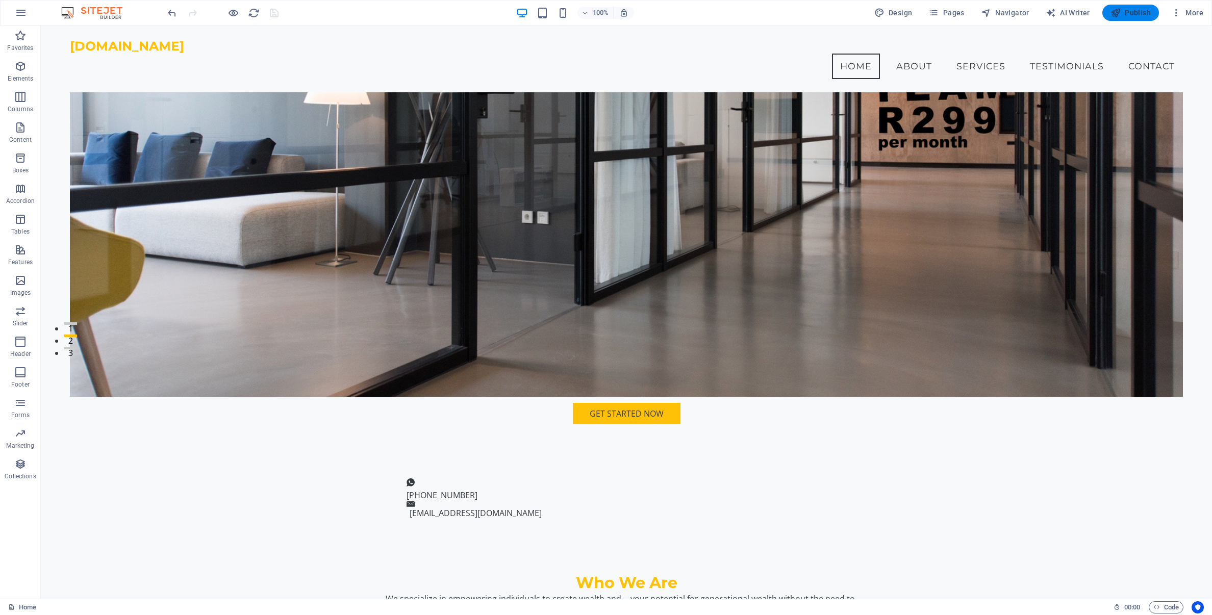
click at [1134, 17] on span "Publish" at bounding box center [1130, 13] width 40 height 10
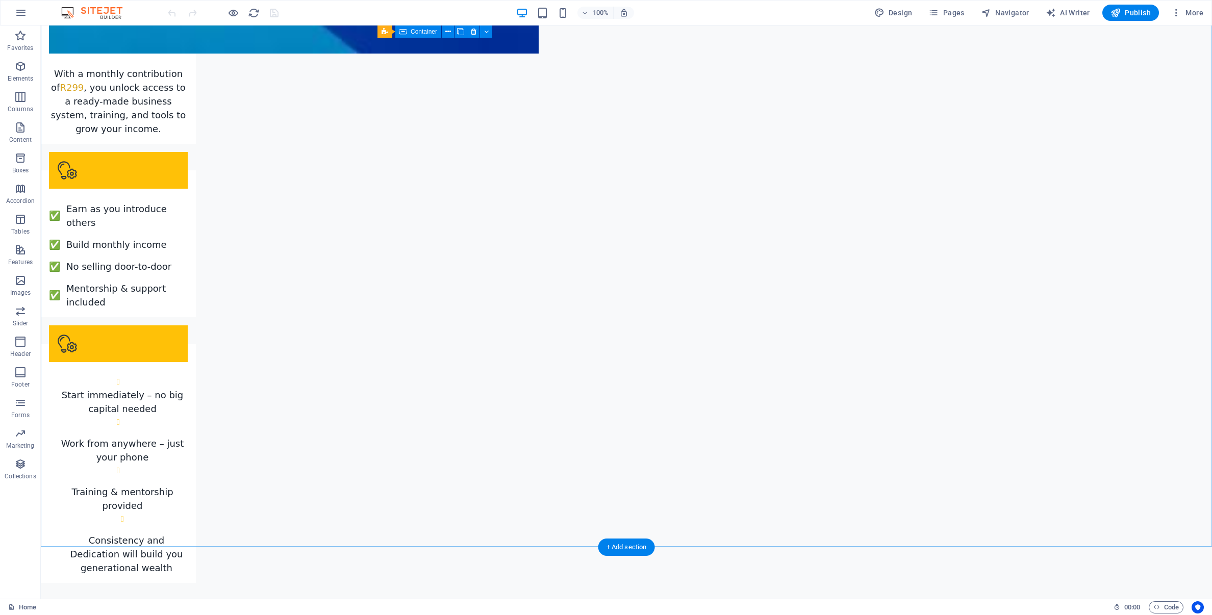
scroll to position [1945, 0]
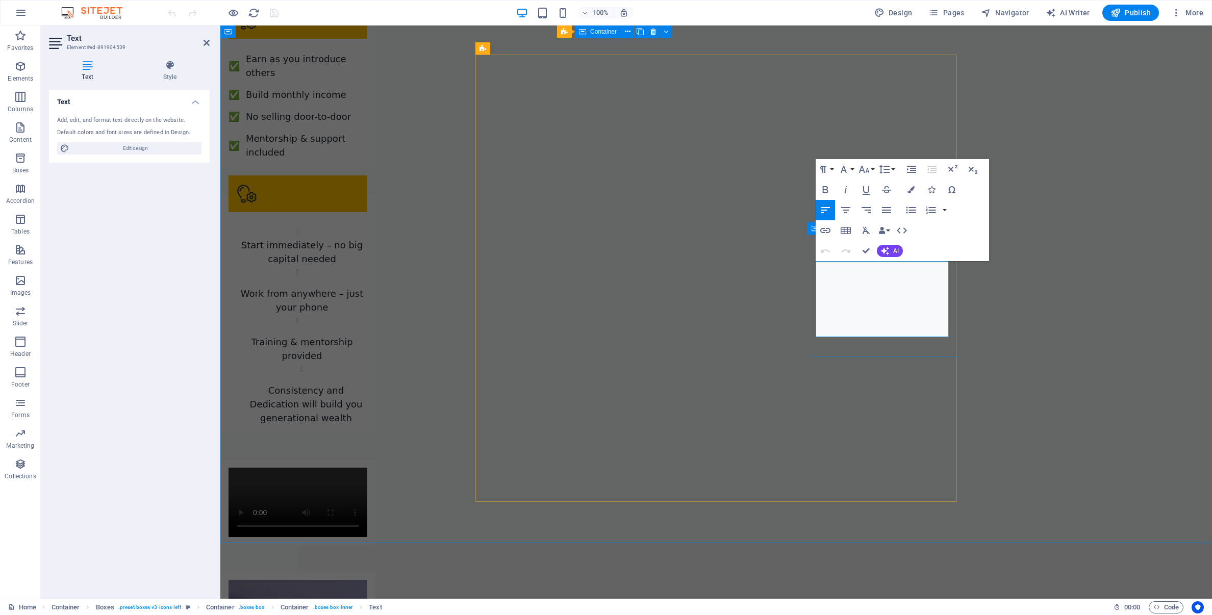
drag, startPoint x: 864, startPoint y: 321, endPoint x: 879, endPoint y: 310, distance: 18.5
click at [72, 149] on span "Edit design" at bounding box center [135, 148] width 126 height 12
select select "ease-in-out"
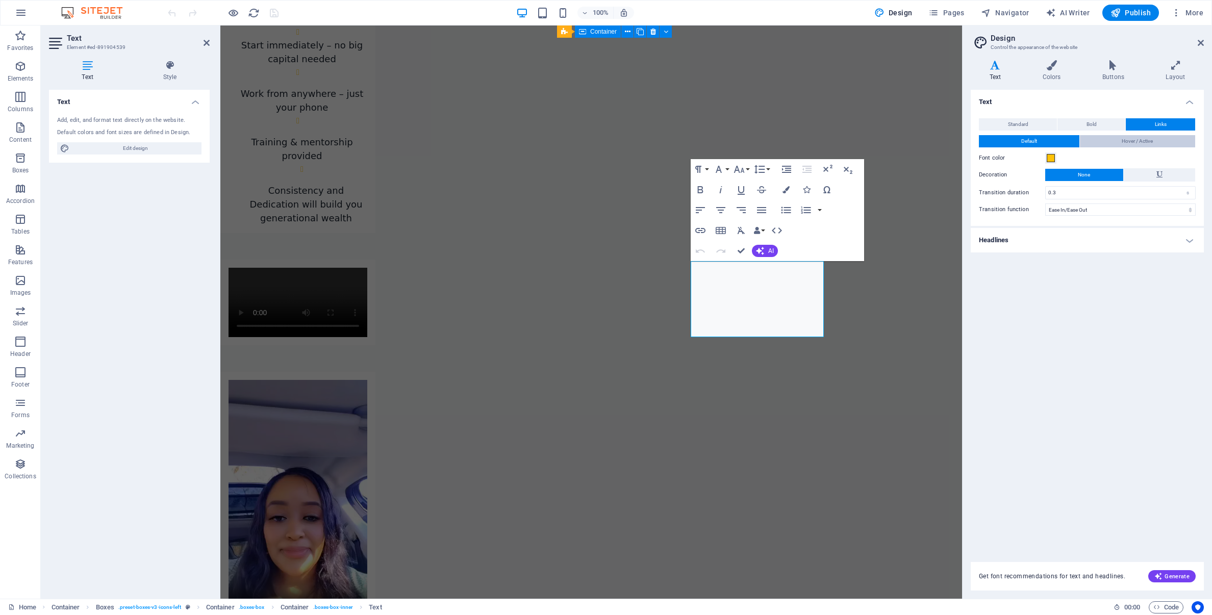
click at [1149, 141] on span "Hover / Active" at bounding box center [1136, 141] width 31 height 12
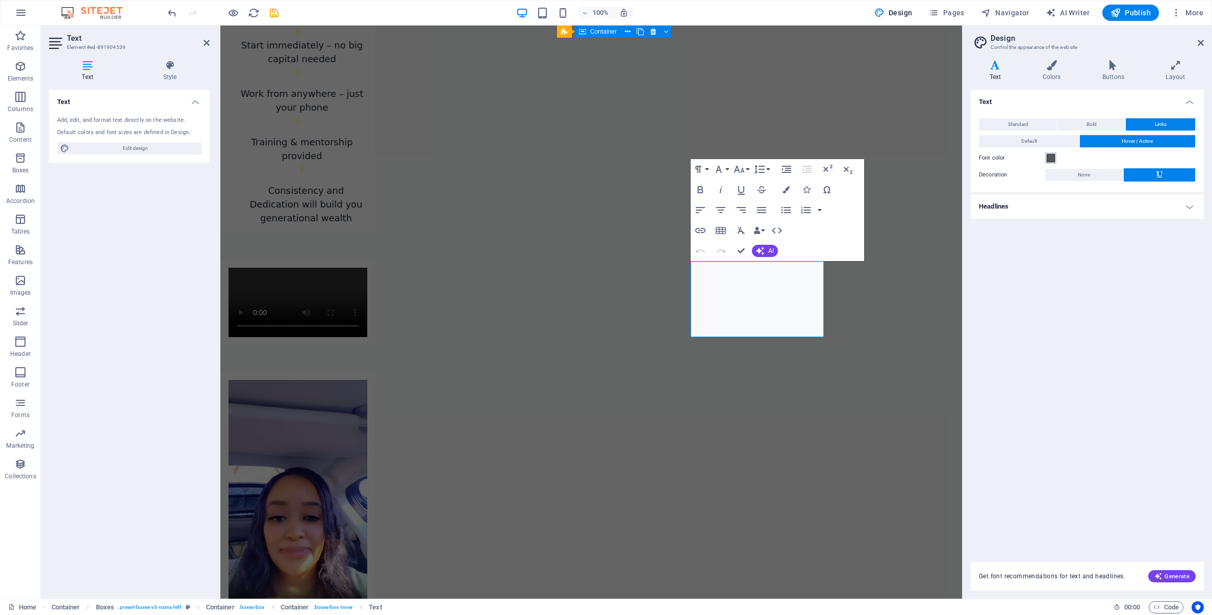
click at [1051, 160] on span at bounding box center [1050, 158] width 8 height 8
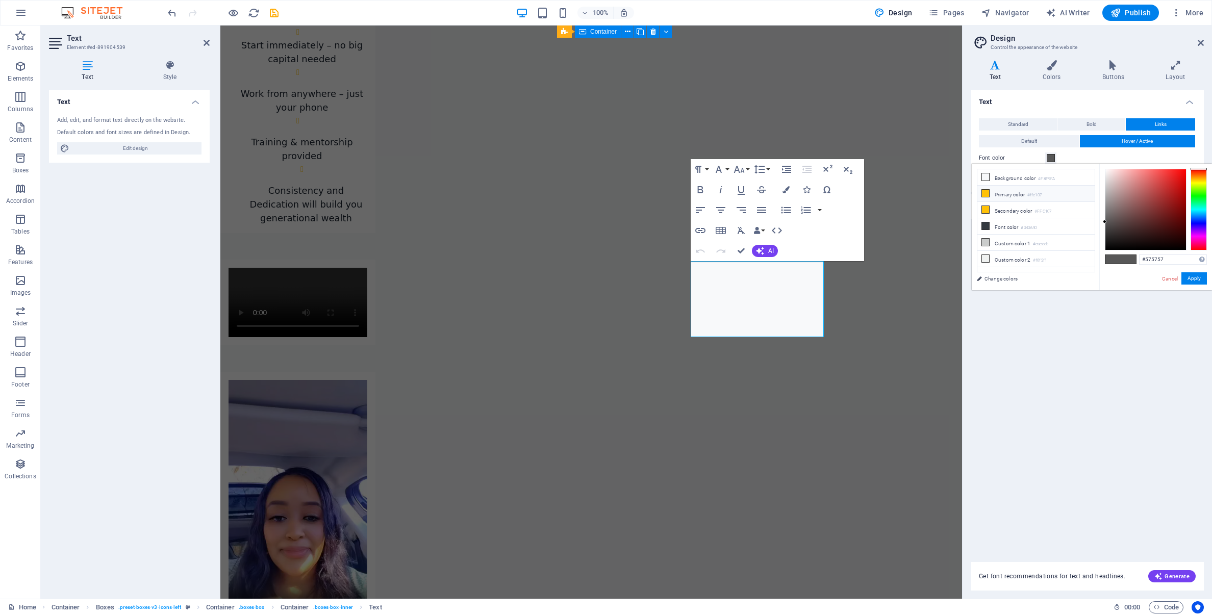
click at [984, 194] on icon at bounding box center [985, 193] width 7 height 7
type input "#ffc107"
click at [1192, 278] on button "Apply" at bounding box center [1193, 278] width 25 height 12
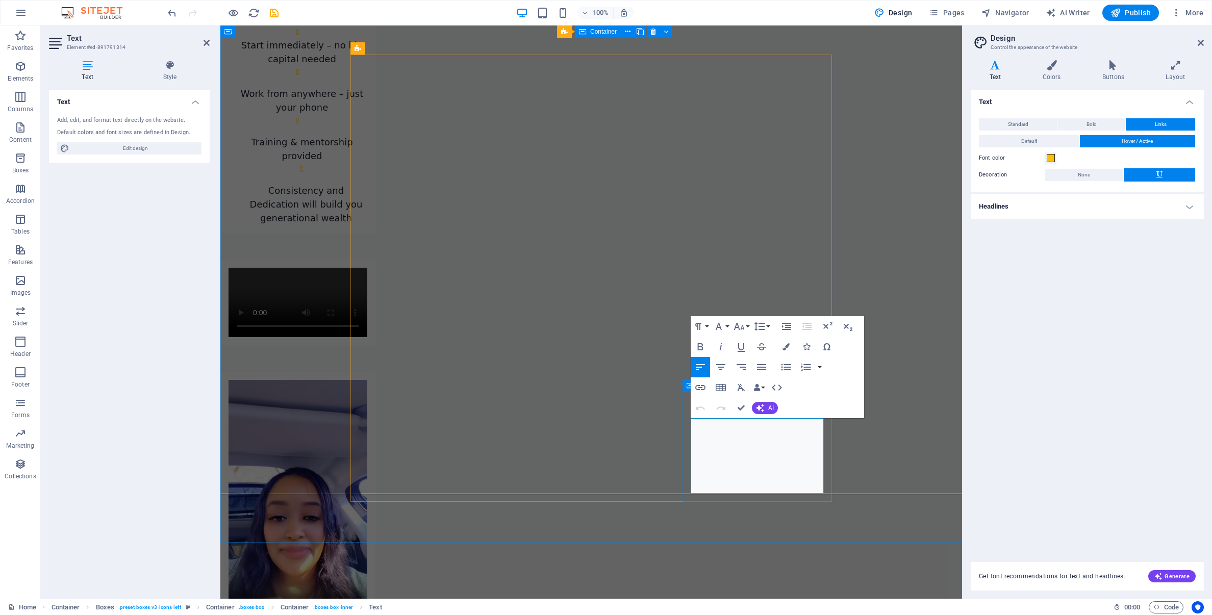
drag, startPoint x: 774, startPoint y: 466, endPoint x: 768, endPoint y: 467, distance: 6.1
drag, startPoint x: 772, startPoint y: 467, endPoint x: 689, endPoint y: 464, distance: 82.6
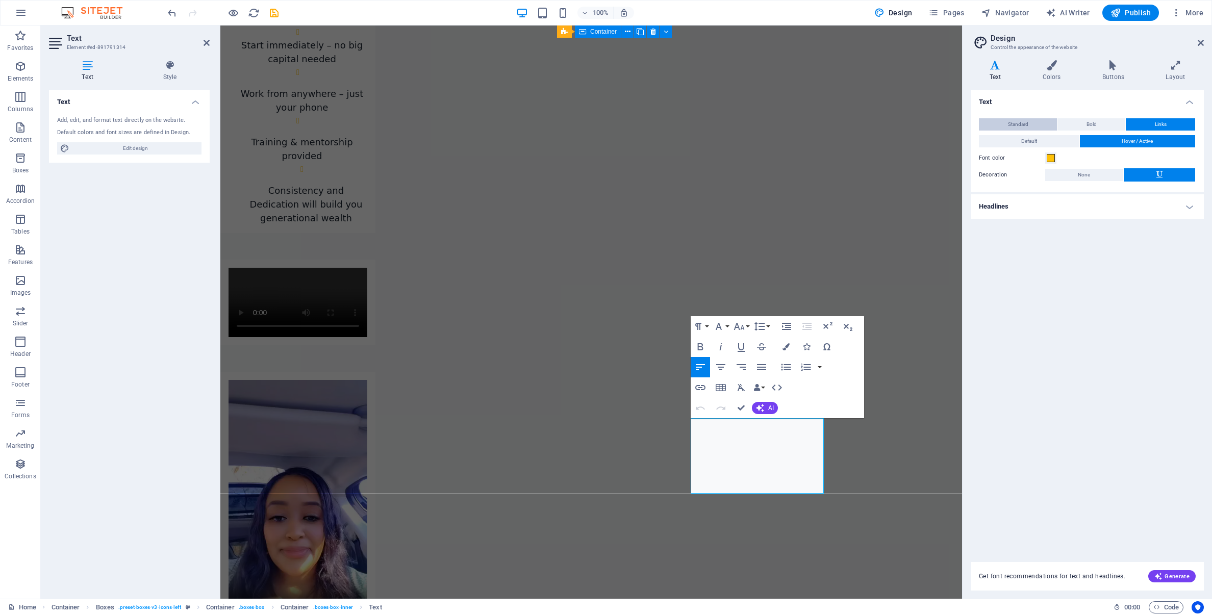
click at [1025, 125] on span "Standard" at bounding box center [1018, 124] width 20 height 12
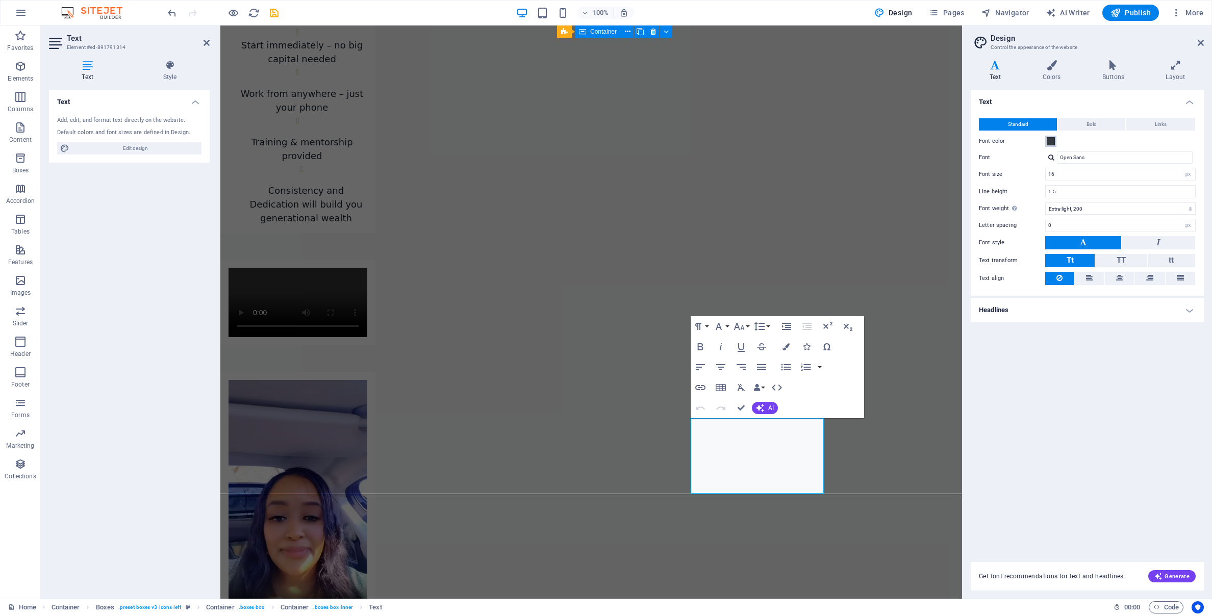
click at [1052, 141] on span at bounding box center [1050, 141] width 8 height 8
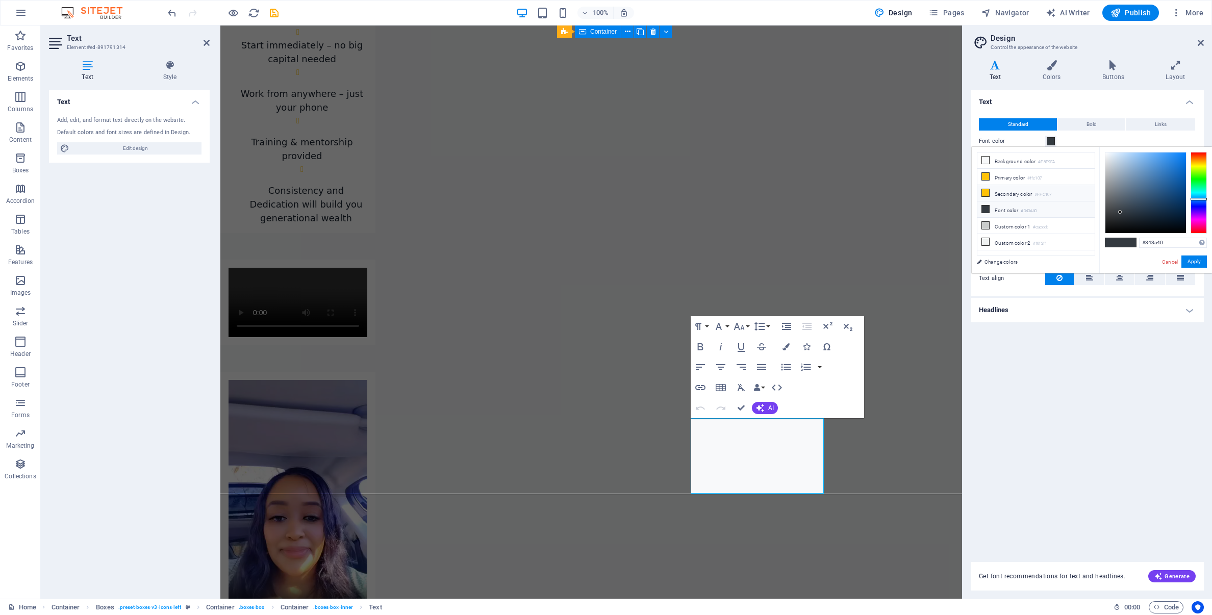
click at [986, 190] on icon at bounding box center [985, 192] width 7 height 7
type input "#ffc107"
click at [1194, 261] on button "Apply" at bounding box center [1193, 261] width 25 height 12
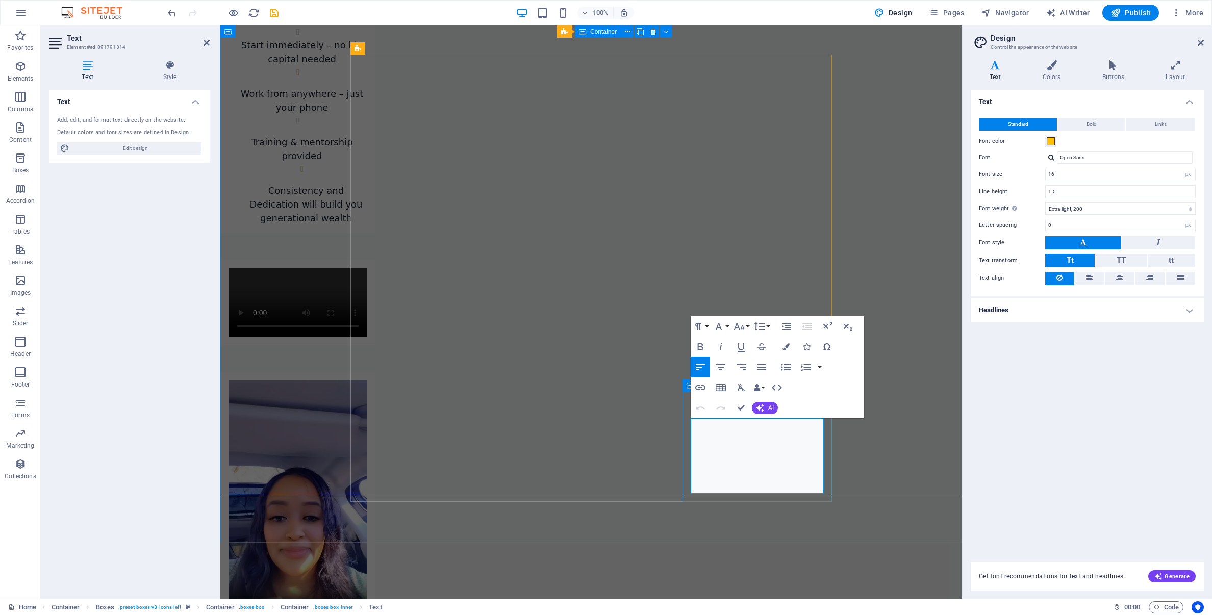
drag, startPoint x: 773, startPoint y: 468, endPoint x: 692, endPoint y: 470, distance: 80.1
click at [1103, 124] on button "Bold" at bounding box center [1091, 124] width 68 height 12
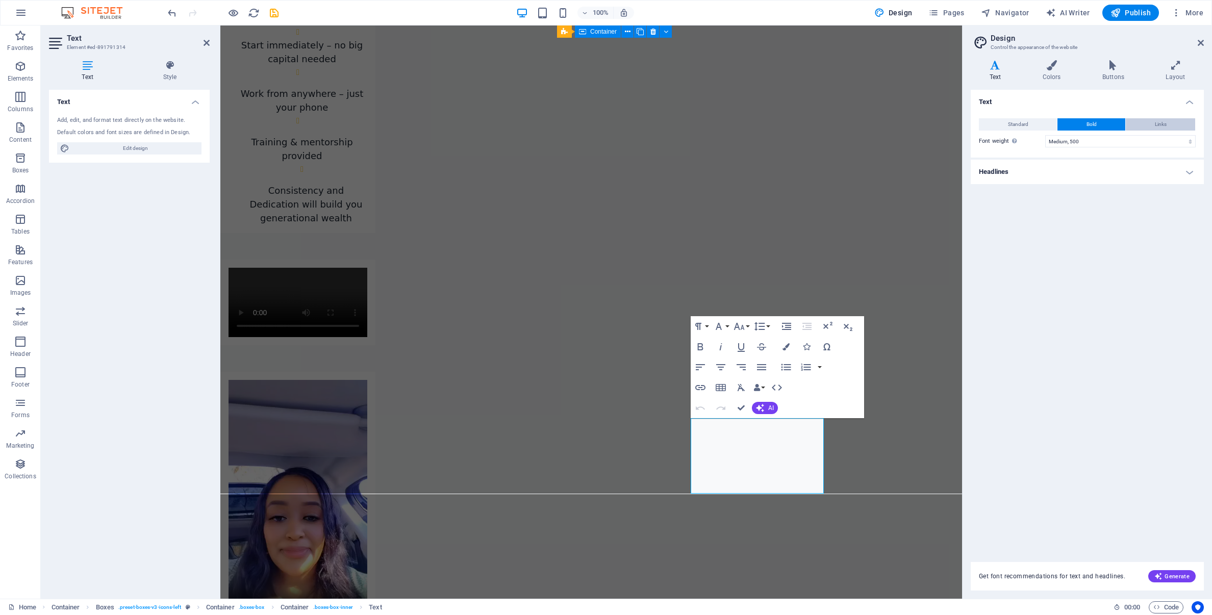
click at [1155, 124] on span "Links" at bounding box center [1161, 124] width 12 height 12
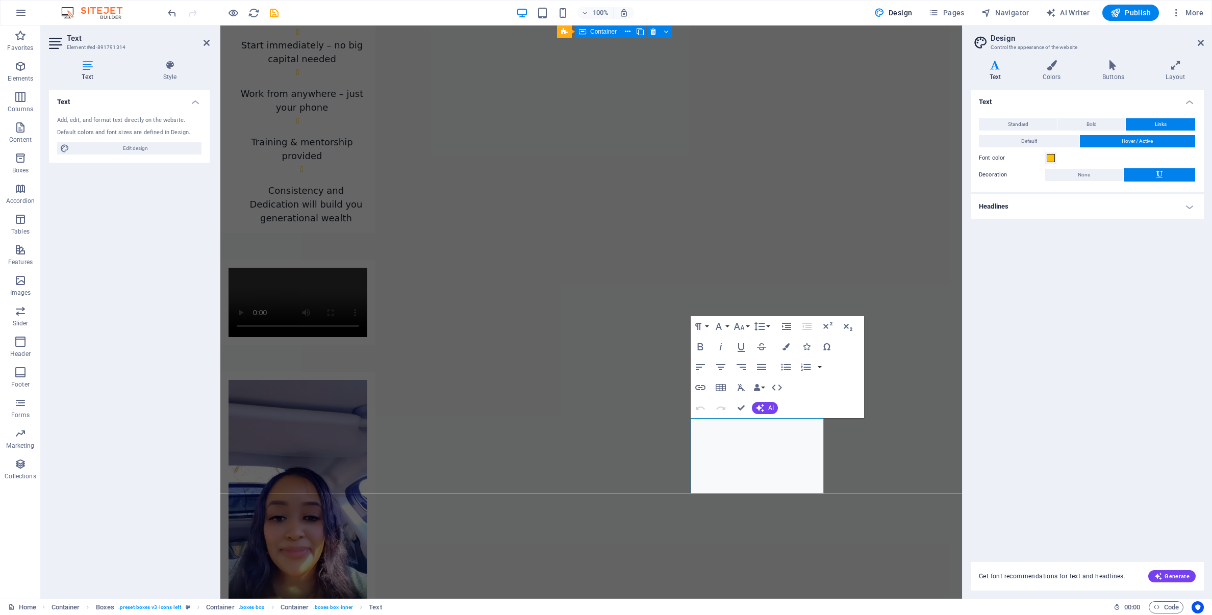
click at [1151, 122] on button "Links" at bounding box center [1159, 124] width 69 height 12
click at [1003, 139] on button "Default" at bounding box center [1029, 141] width 100 height 12
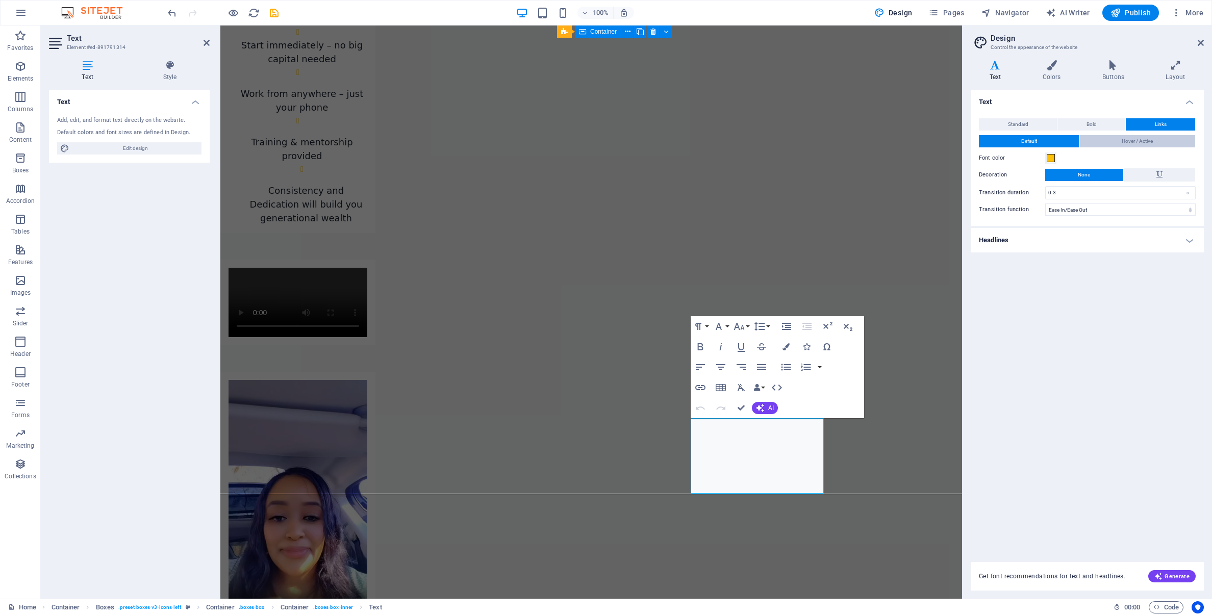
click at [1107, 143] on button "Hover / Active" at bounding box center [1138, 141] width 116 height 12
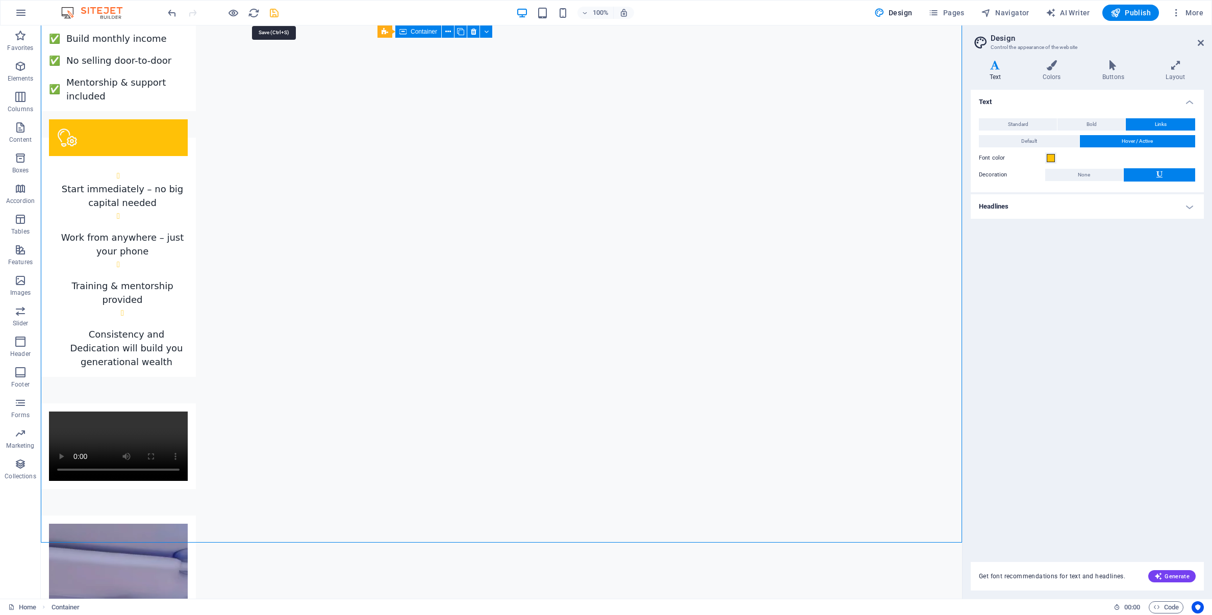
click at [273, 14] on icon "save" at bounding box center [274, 13] width 12 height 12
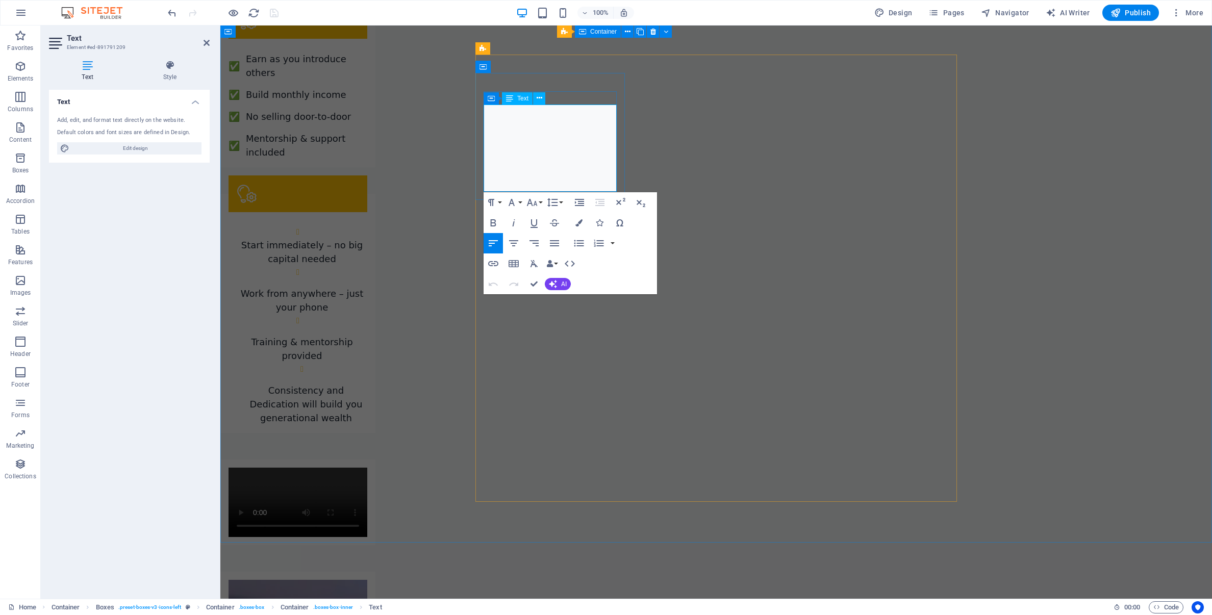
click at [491, 264] on icon "button" at bounding box center [493, 263] width 10 height 5
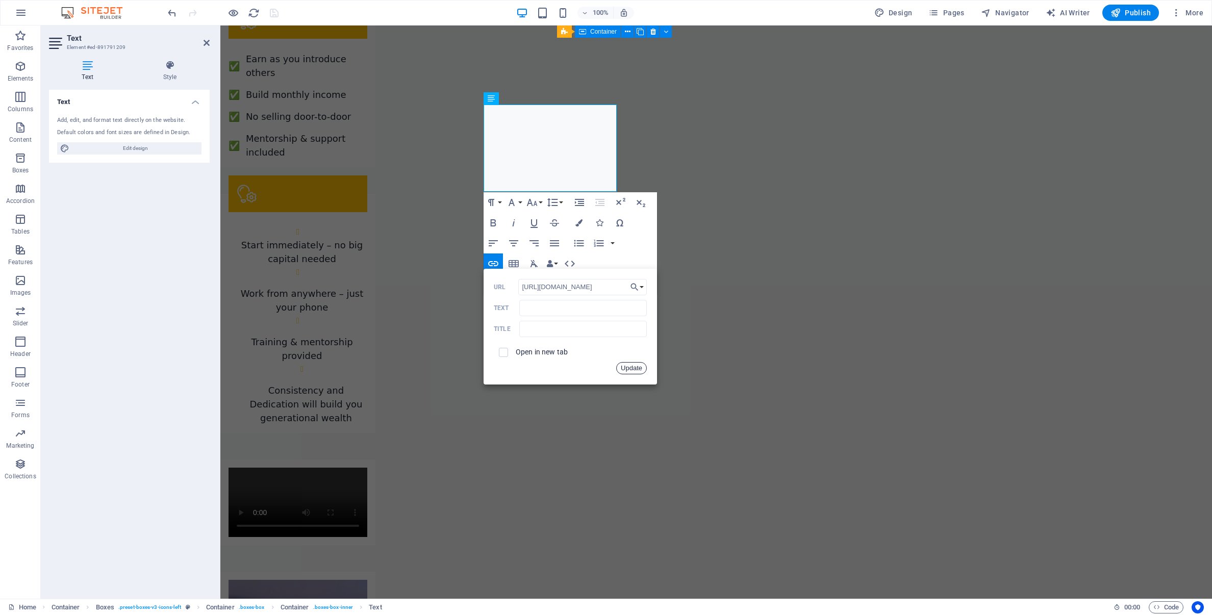
click at [633, 369] on button "Update" at bounding box center [631, 368] width 31 height 12
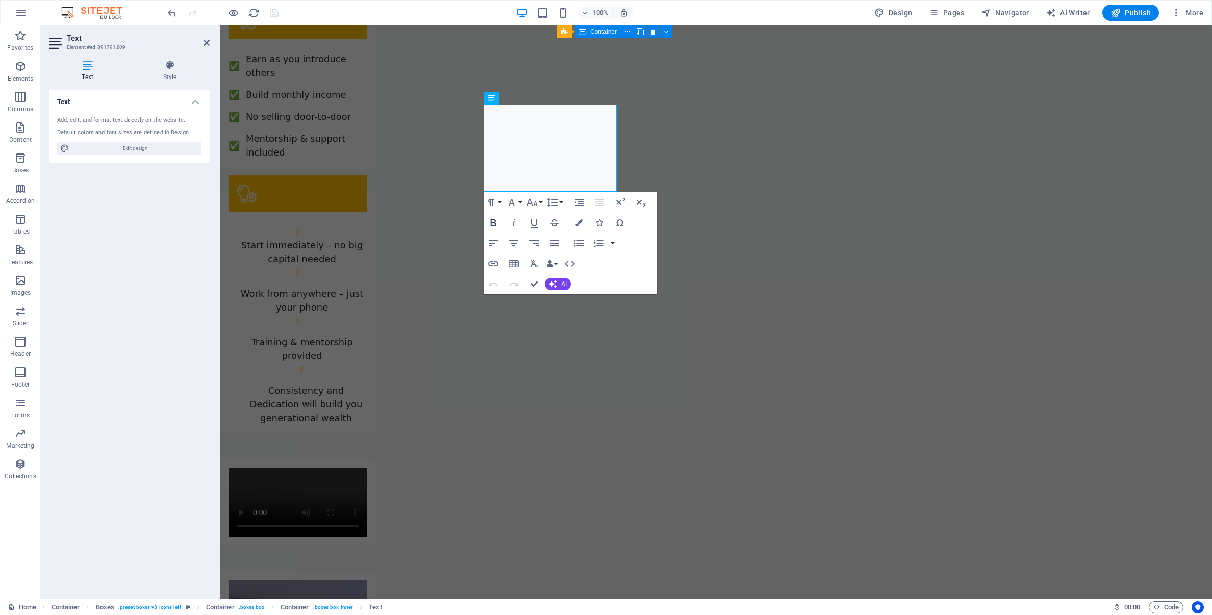
click at [491, 221] on icon "button" at bounding box center [493, 223] width 12 height 12
click at [492, 222] on icon "button" at bounding box center [494, 222] width 6 height 7
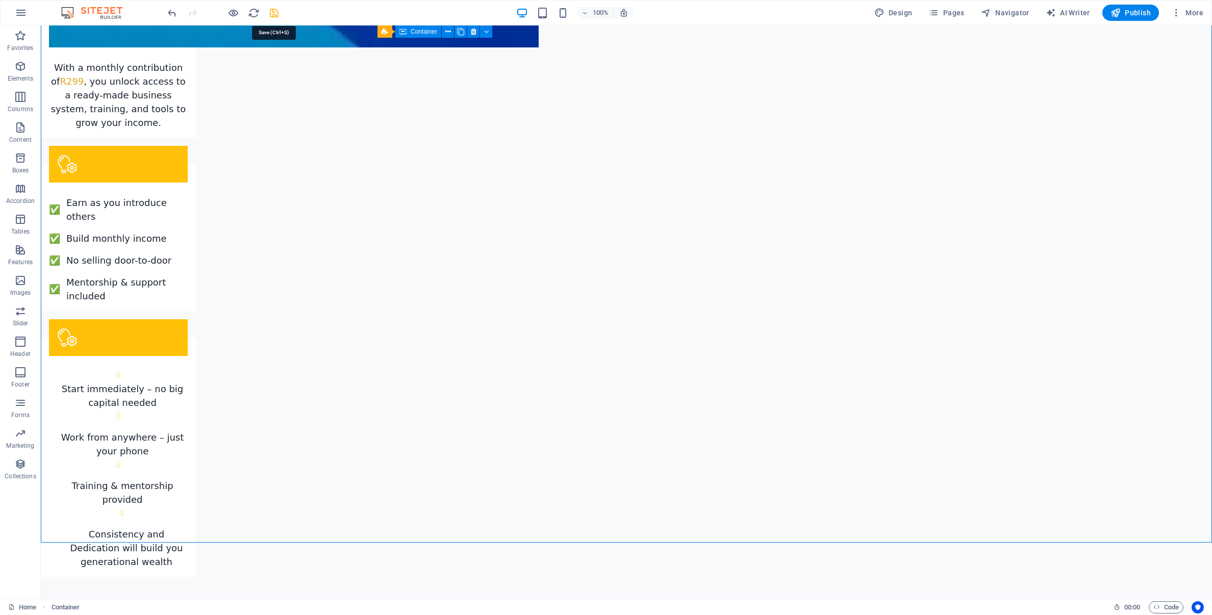
click at [272, 15] on icon "save" at bounding box center [274, 13] width 12 height 12
click at [1125, 12] on span "Publish" at bounding box center [1130, 13] width 40 height 10
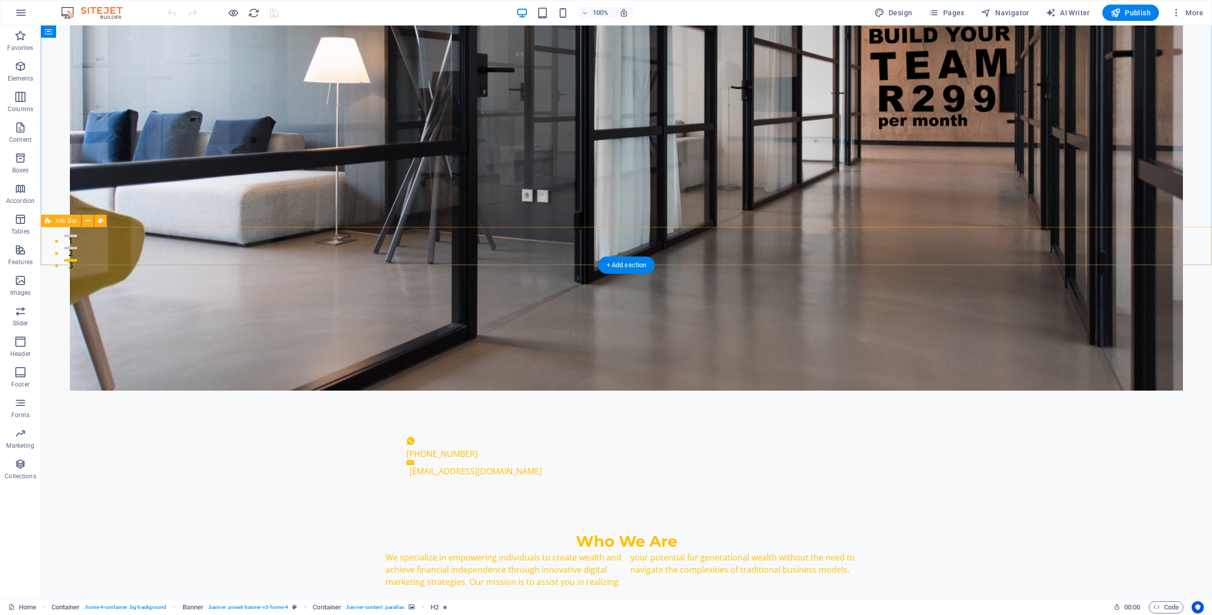
scroll to position [339, 0]
drag, startPoint x: 488, startPoint y: 246, endPoint x: 409, endPoint y: 246, distance: 78.0
click at [409, 423] on div "+27 67 336 3331 info@wealthfocus.co.za" at bounding box center [626, 456] width 1171 height 67
click at [460, 447] on div "[PHONE_NUMBER]" at bounding box center [621, 453] width 431 height 12
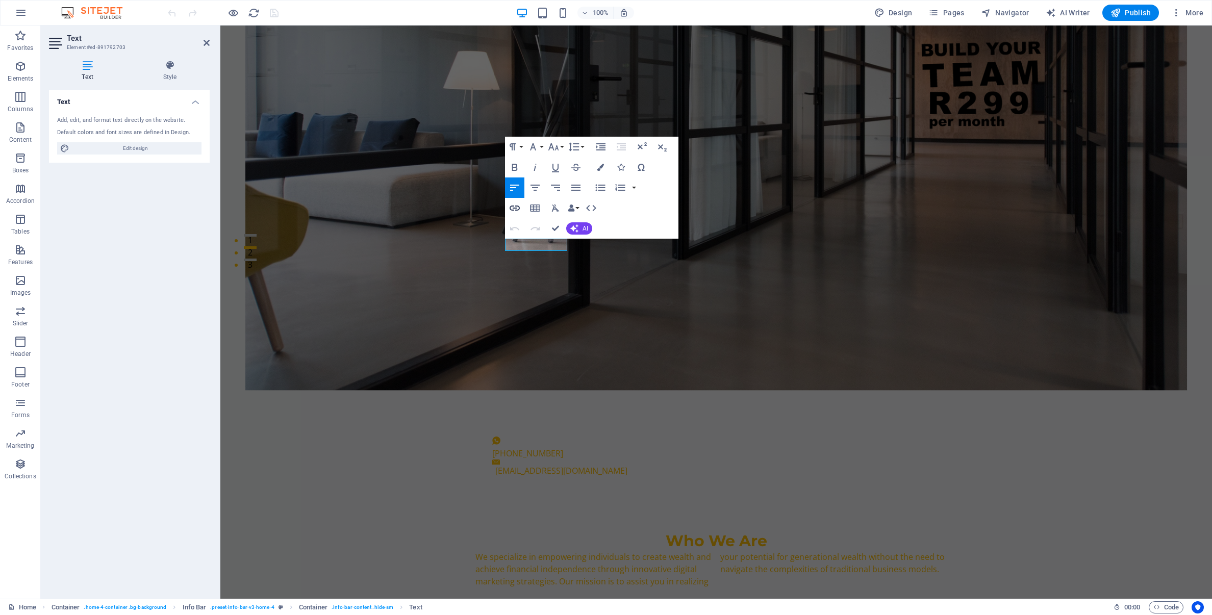
click at [516, 208] on icon "button" at bounding box center [514, 208] width 10 height 5
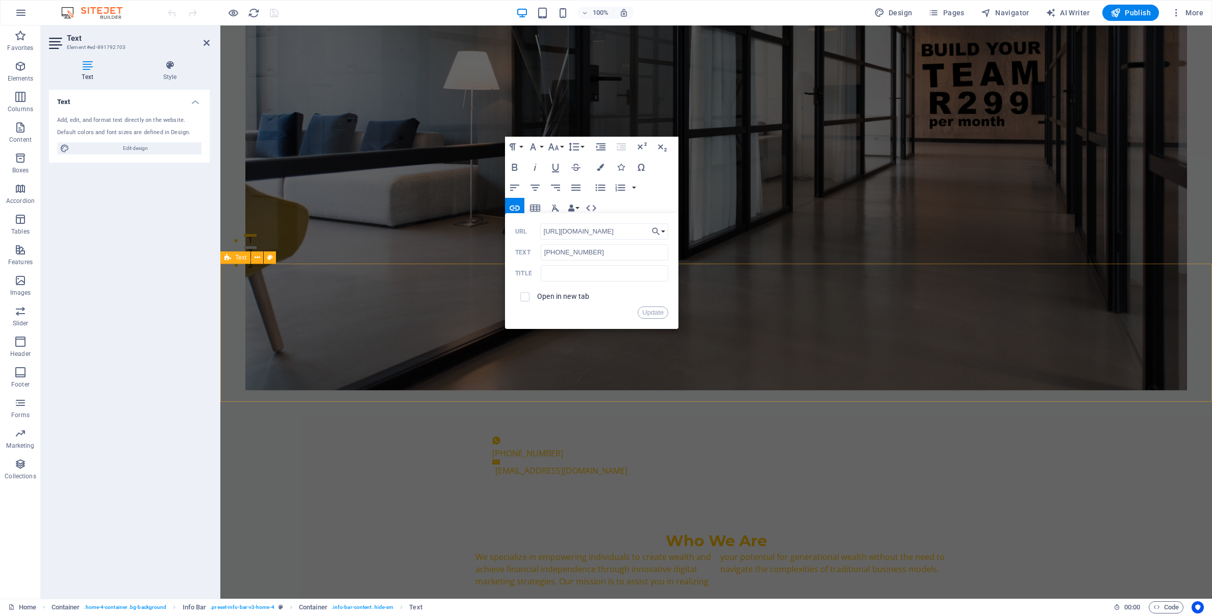
click at [843, 490] on div "Who We Are We specialize in empowering individuals to create wealth and achieve…" at bounding box center [715, 559] width 991 height 138
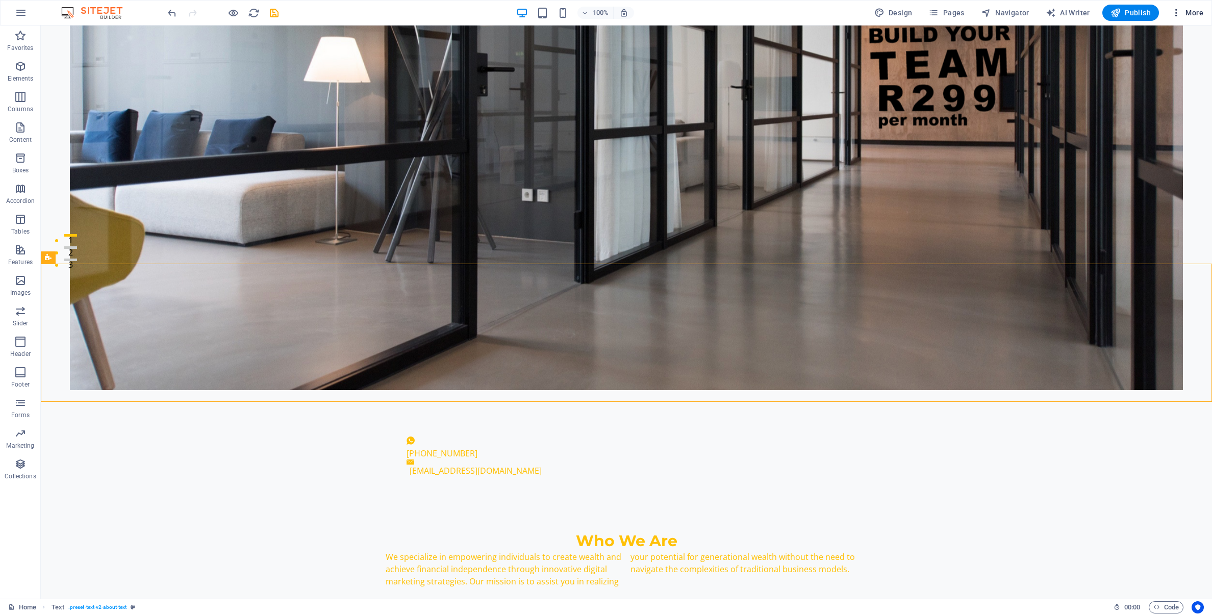
click at [1191, 13] on span "More" at bounding box center [1187, 13] width 32 height 10
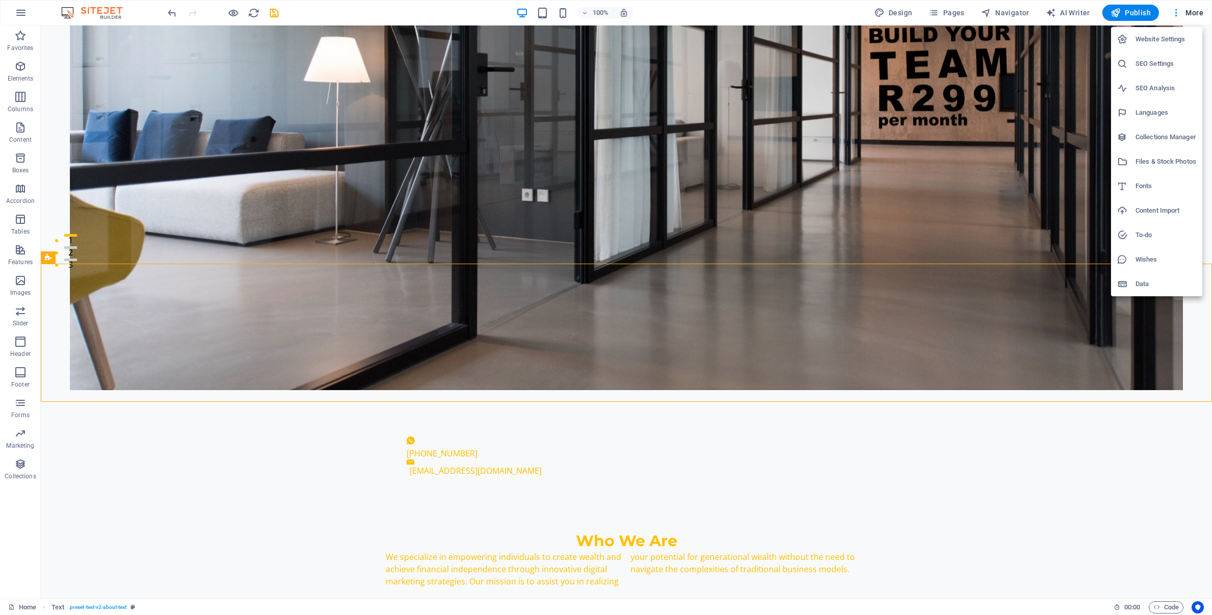
click at [1138, 38] on h6 "Website Settings" at bounding box center [1165, 39] width 61 height 12
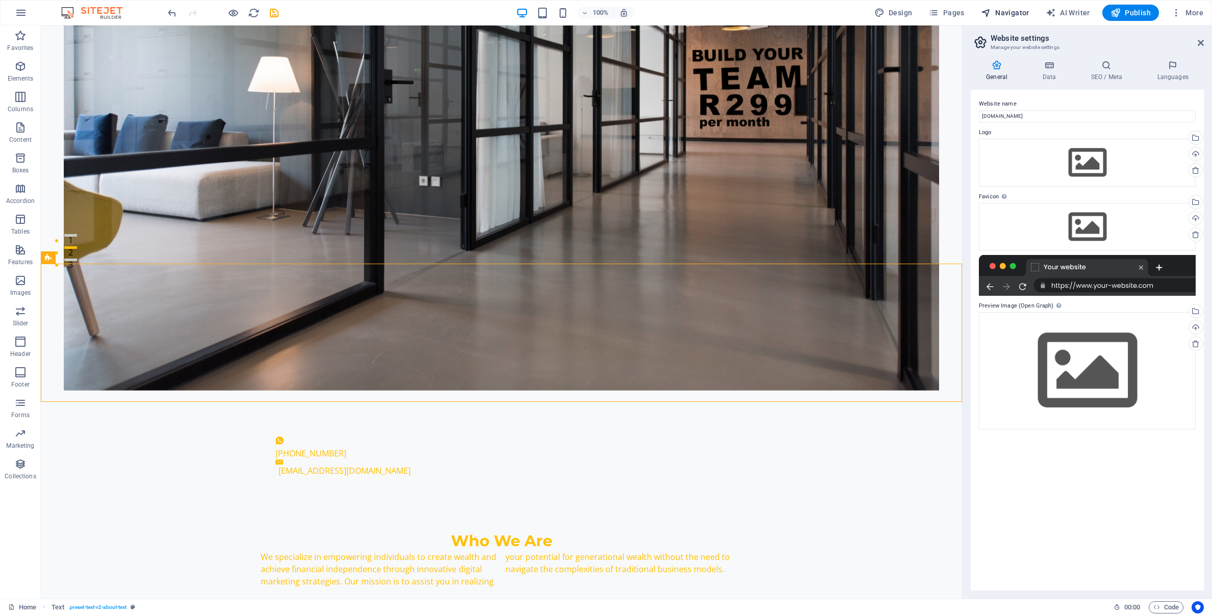
click at [1014, 12] on span "Navigator" at bounding box center [1005, 13] width 48 height 10
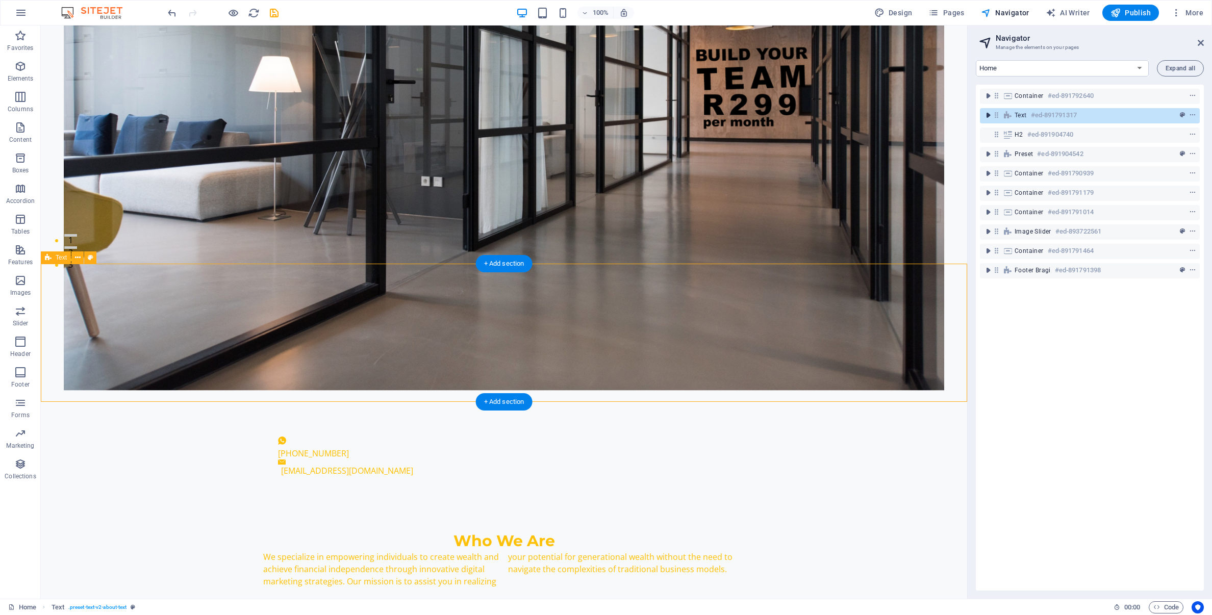
click at [987, 116] on icon "toggle-expand" at bounding box center [988, 115] width 10 height 10
click at [1191, 115] on icon "context-menu" at bounding box center [1192, 115] width 7 height 7
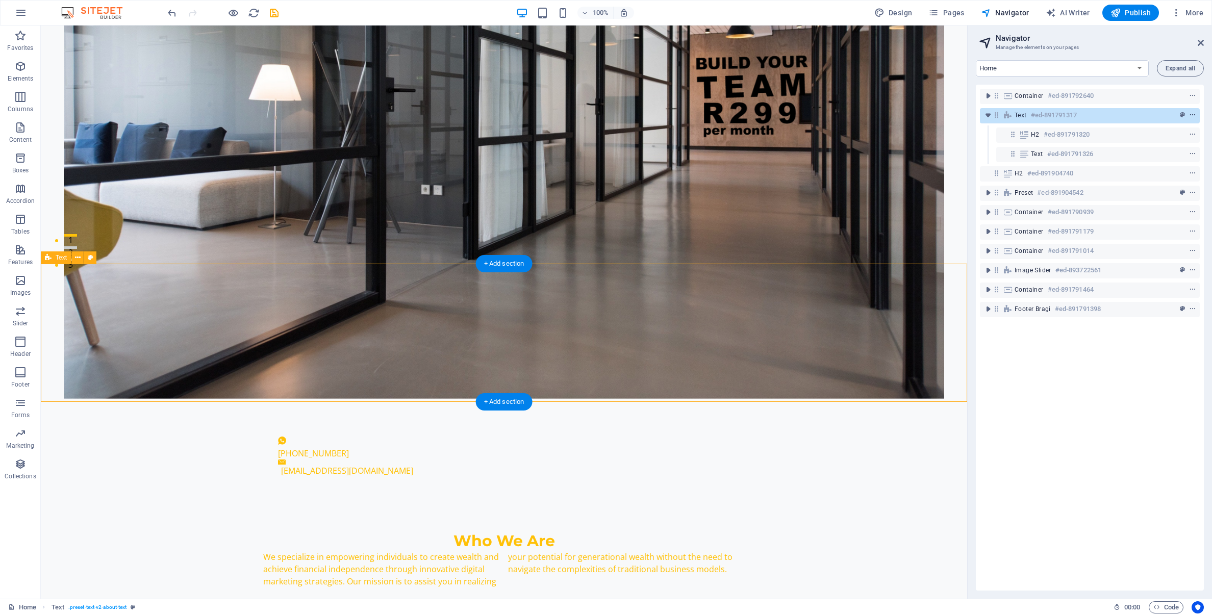
scroll to position [360, 0]
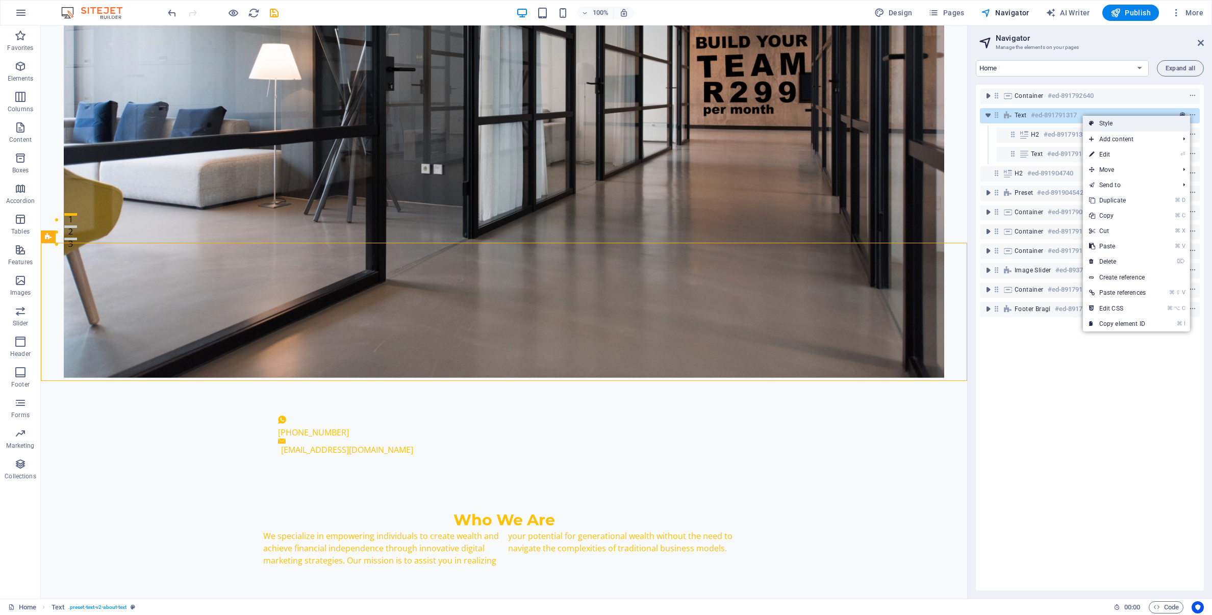
click at [1093, 122] on link "Style" at bounding box center [1136, 123] width 107 height 15
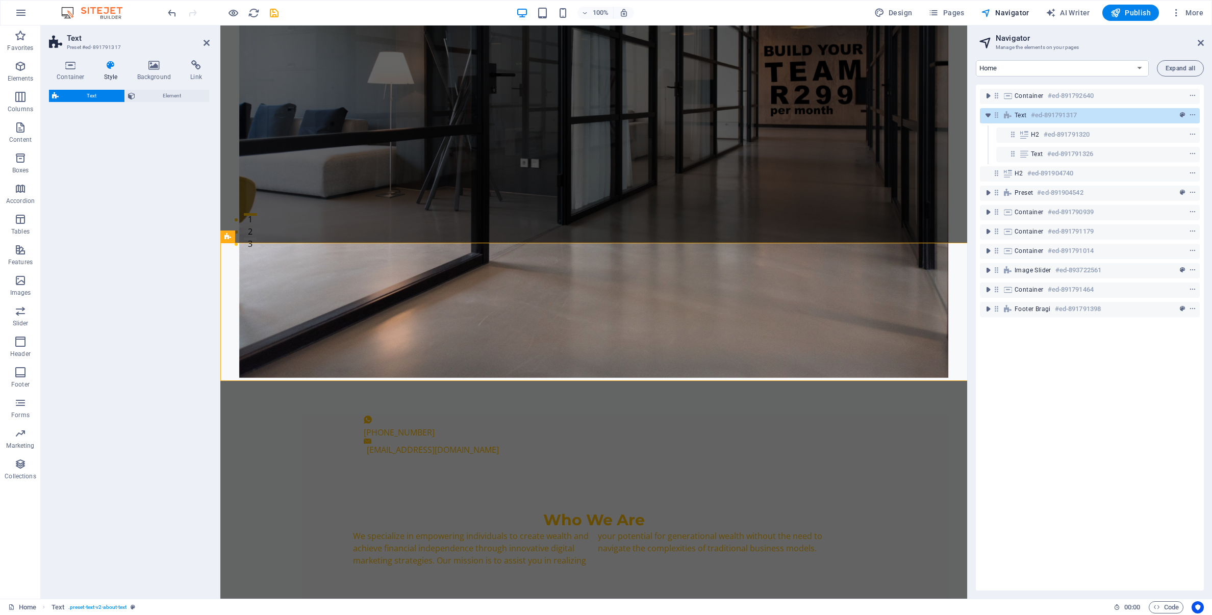
select select "rem"
select select "preset-text-v2-about-text"
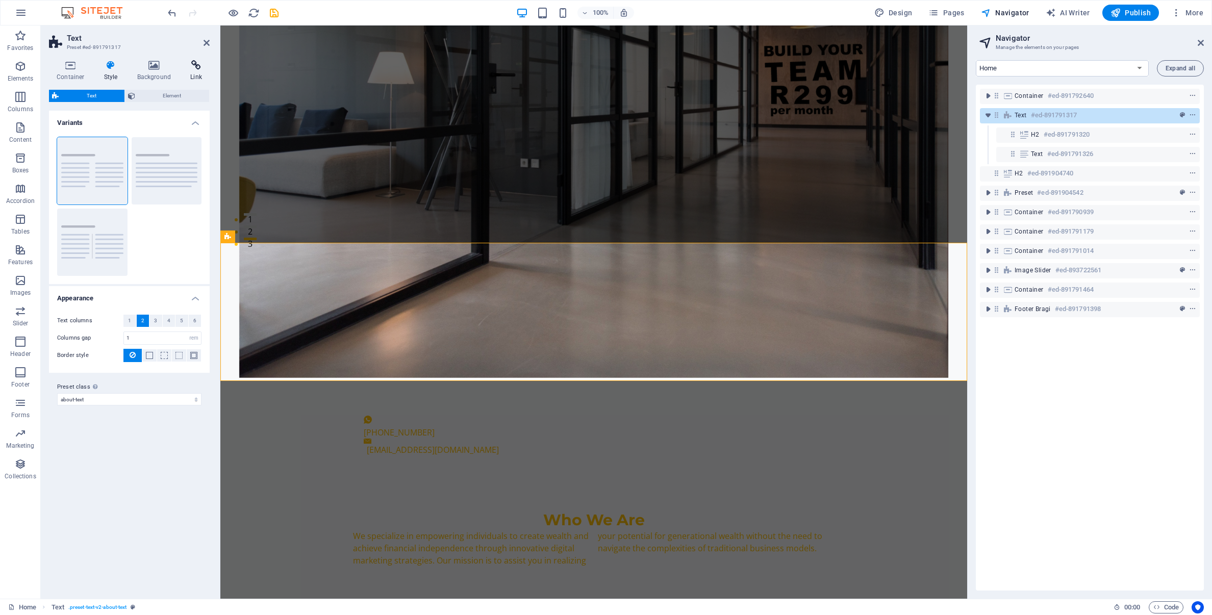
click at [194, 67] on icon at bounding box center [196, 65] width 27 height 10
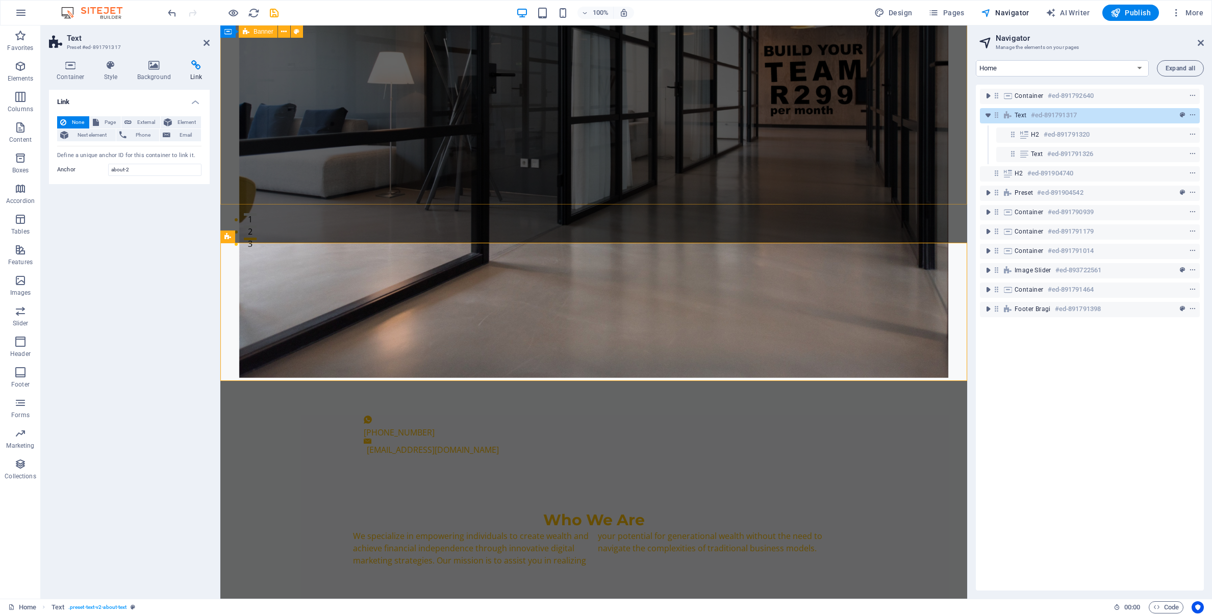
click at [1121, 373] on div "Container #ed-891792640 Text #ed-891791317 H2 #ed-891791320 Text #ed-891791326 …" at bounding box center [1090, 338] width 228 height 506
click at [905, 11] on span "Design" at bounding box center [893, 13] width 38 height 10
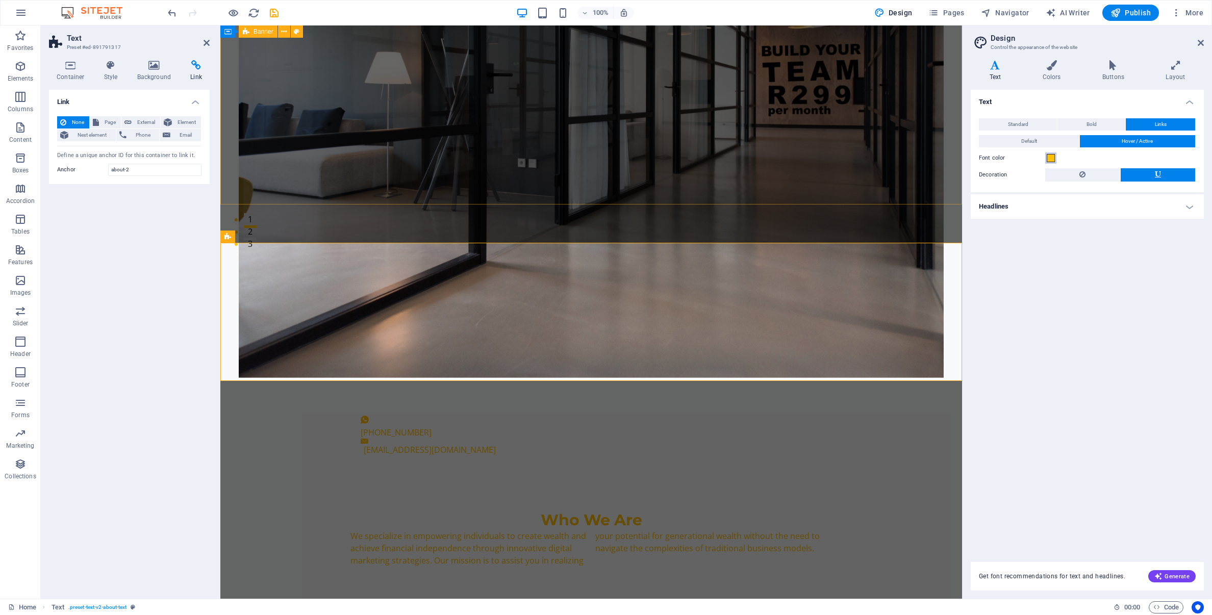
click at [1051, 158] on span at bounding box center [1050, 158] width 8 height 8
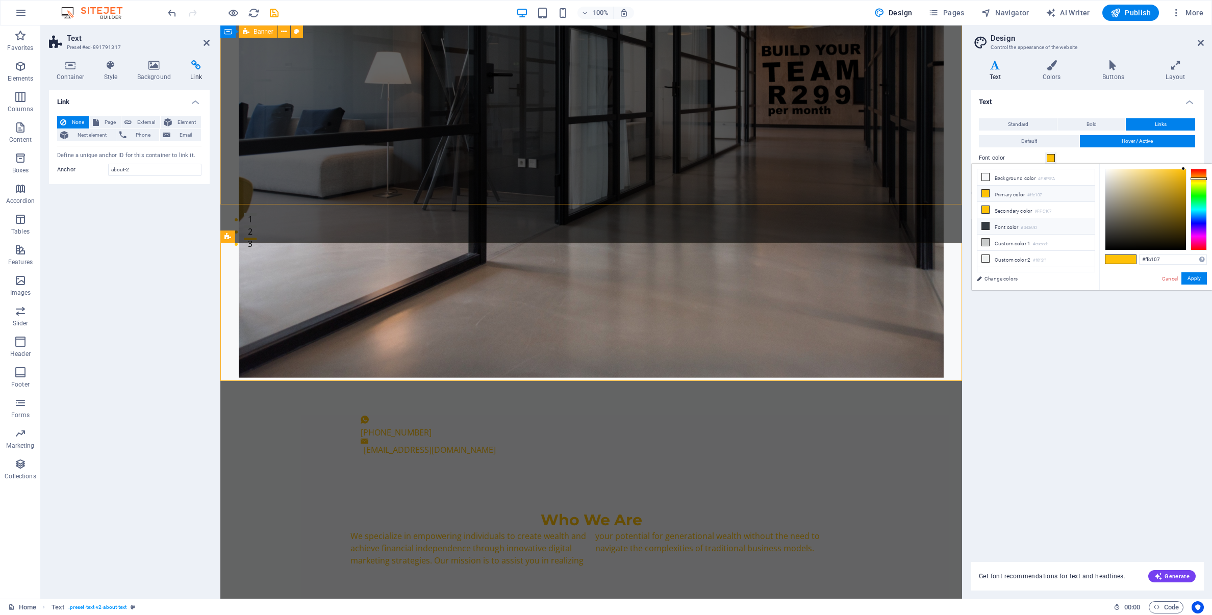
click at [985, 224] on icon at bounding box center [985, 225] width 7 height 7
type input "#343a40"
click at [1200, 280] on button "Apply" at bounding box center [1193, 278] width 25 height 12
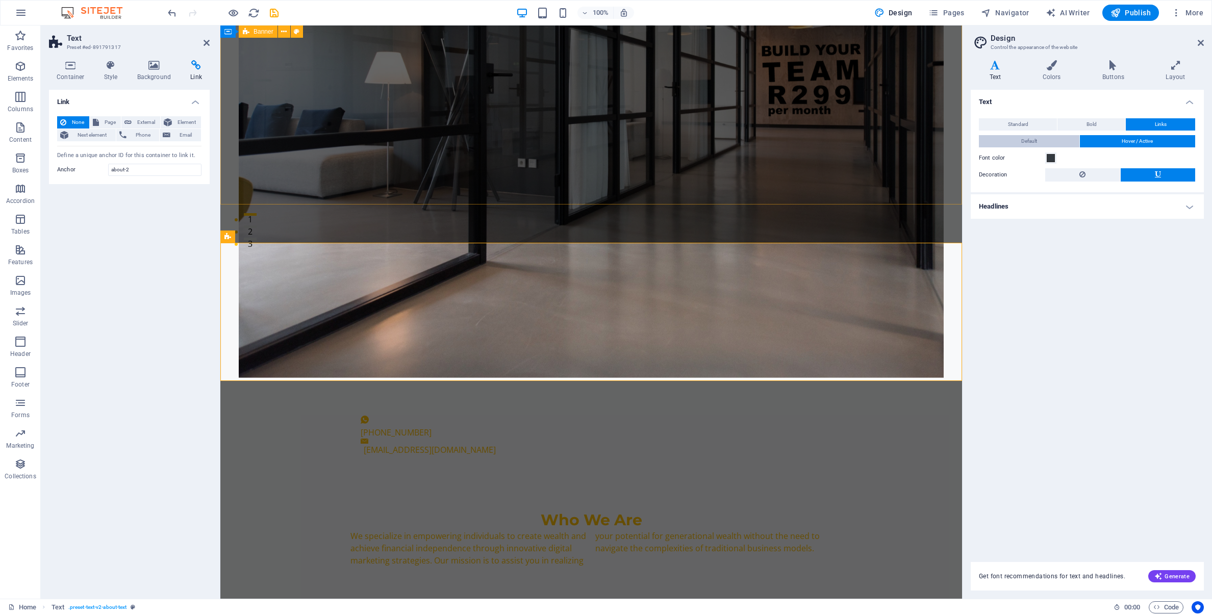
click at [1034, 143] on span "Default" at bounding box center [1029, 141] width 16 height 12
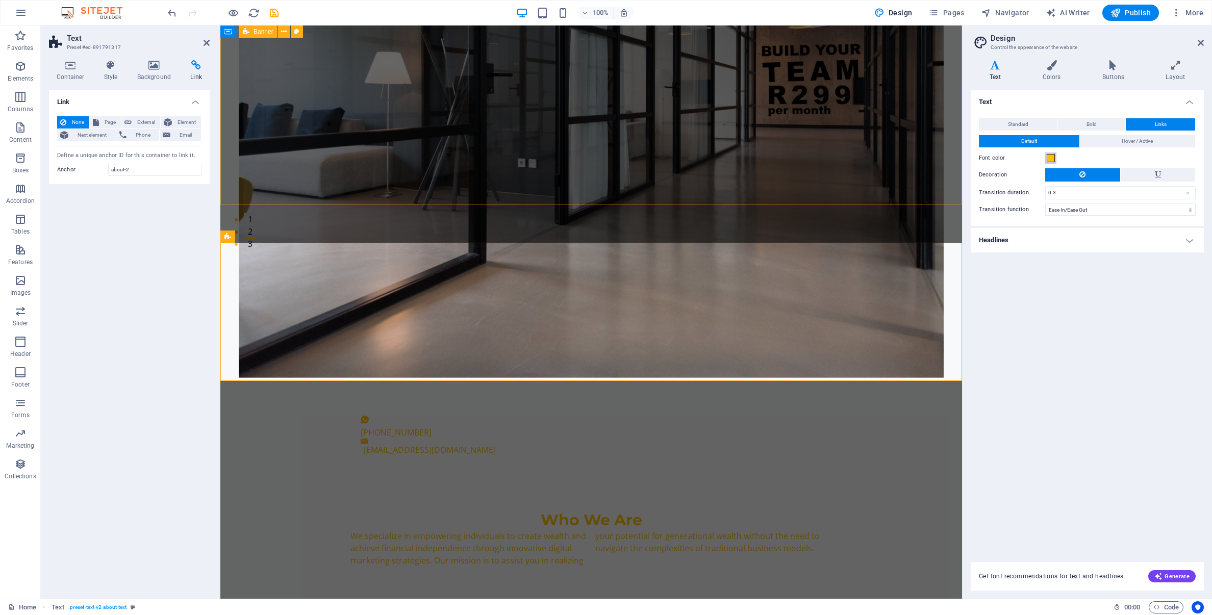
click at [1050, 159] on span at bounding box center [1050, 158] width 8 height 8
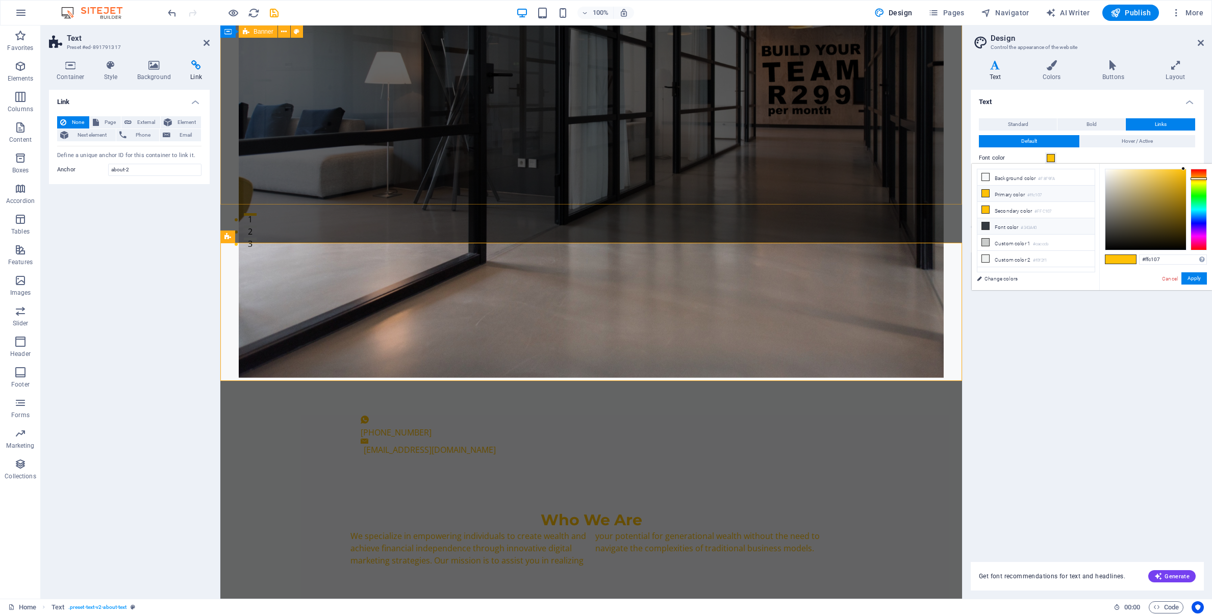
click at [986, 227] on icon at bounding box center [985, 225] width 7 height 7
type input "#343a40"
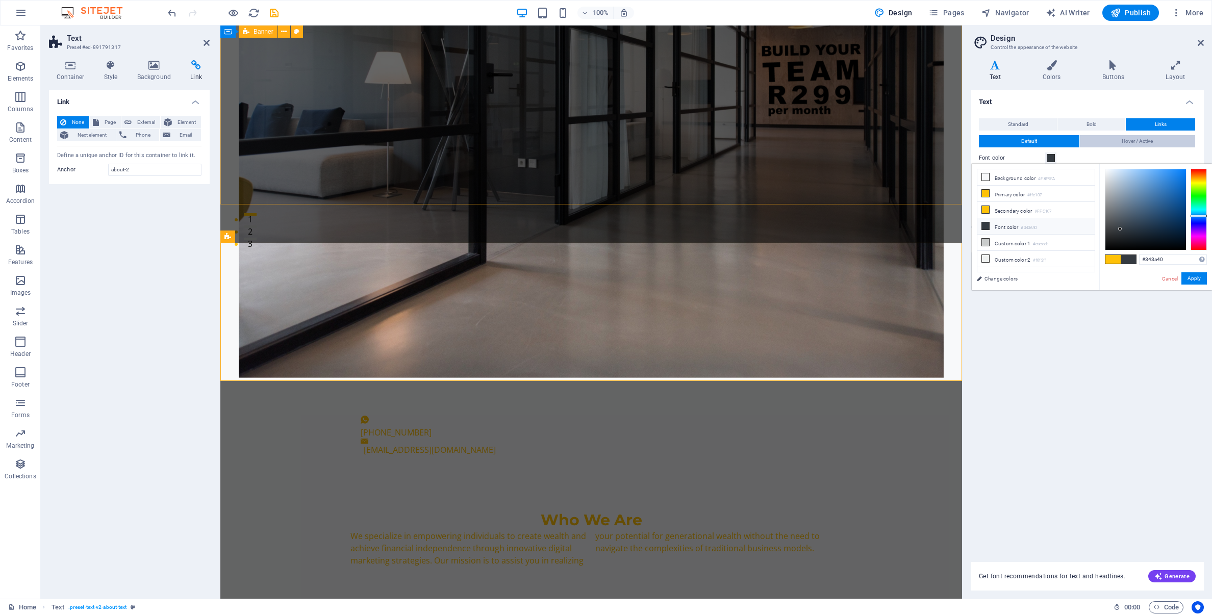
click at [1132, 141] on span "Hover / Active" at bounding box center [1136, 141] width 31 height 12
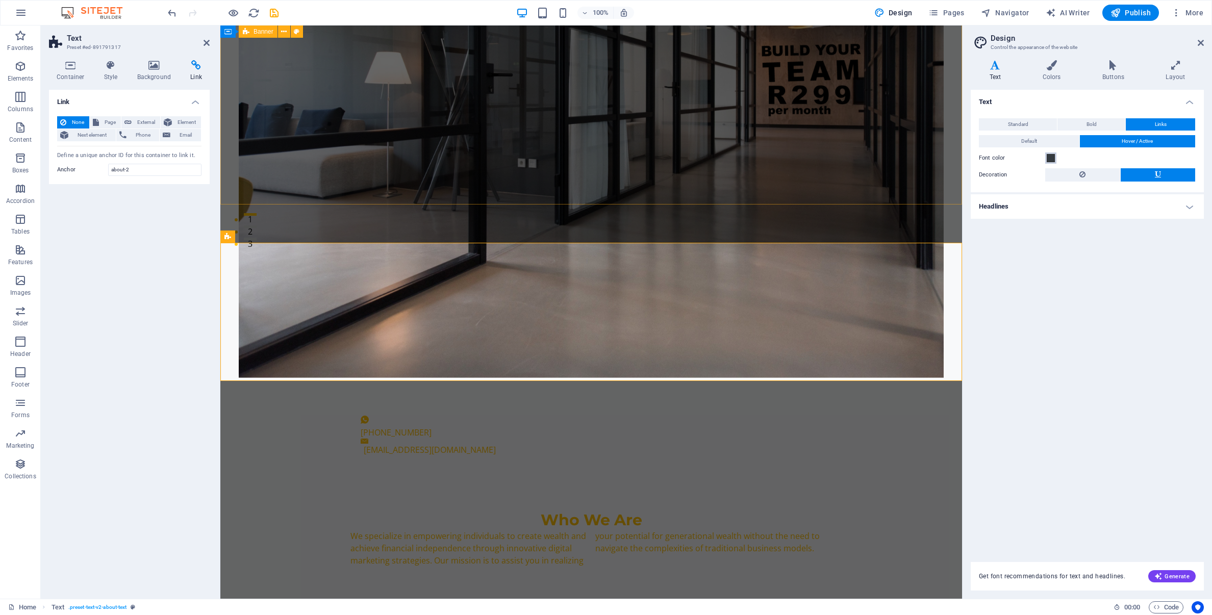
click at [1049, 157] on span at bounding box center [1050, 158] width 8 height 8
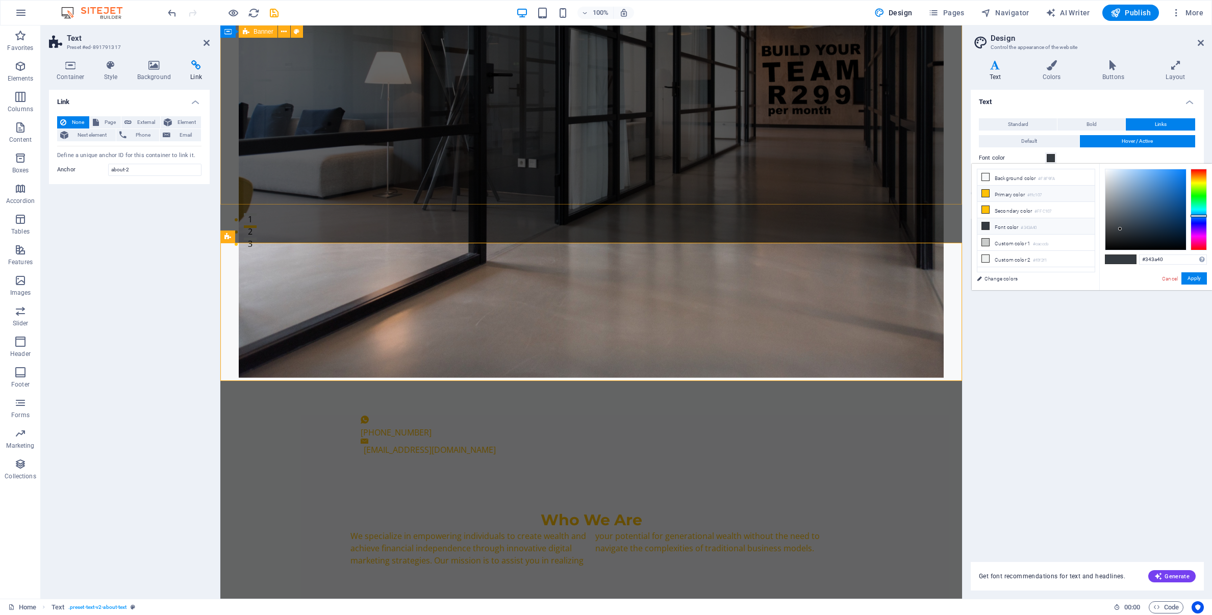
click at [985, 194] on icon at bounding box center [985, 193] width 7 height 7
type input "#ffc107"
click at [1195, 278] on button "Apply" at bounding box center [1193, 278] width 25 height 12
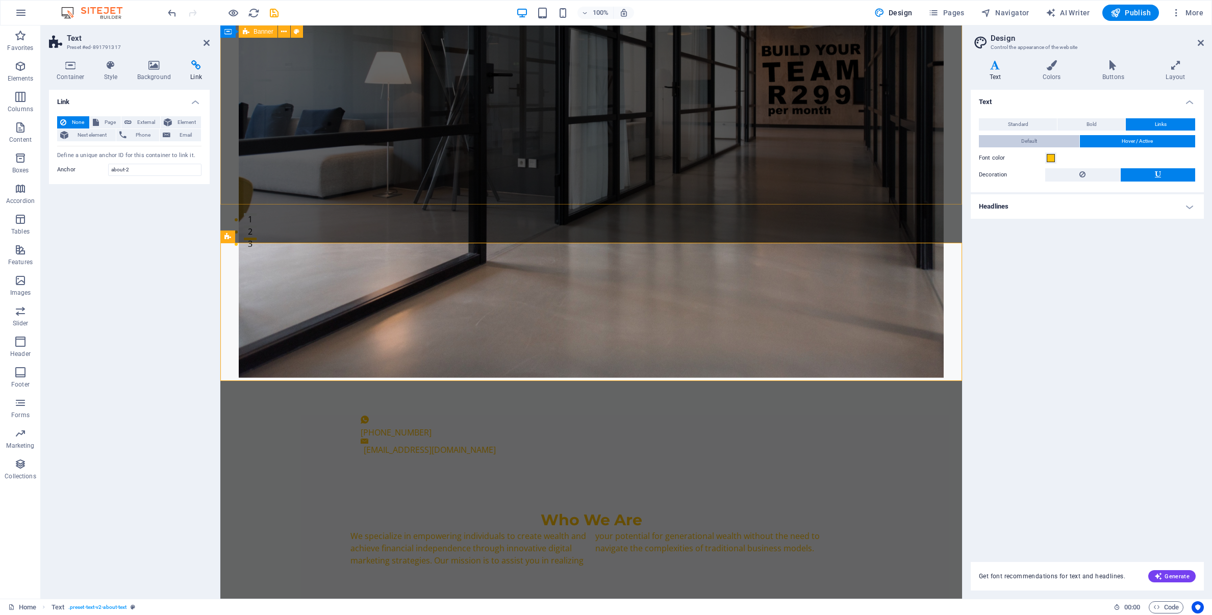
click at [1041, 142] on button "Default" at bounding box center [1029, 141] width 100 height 12
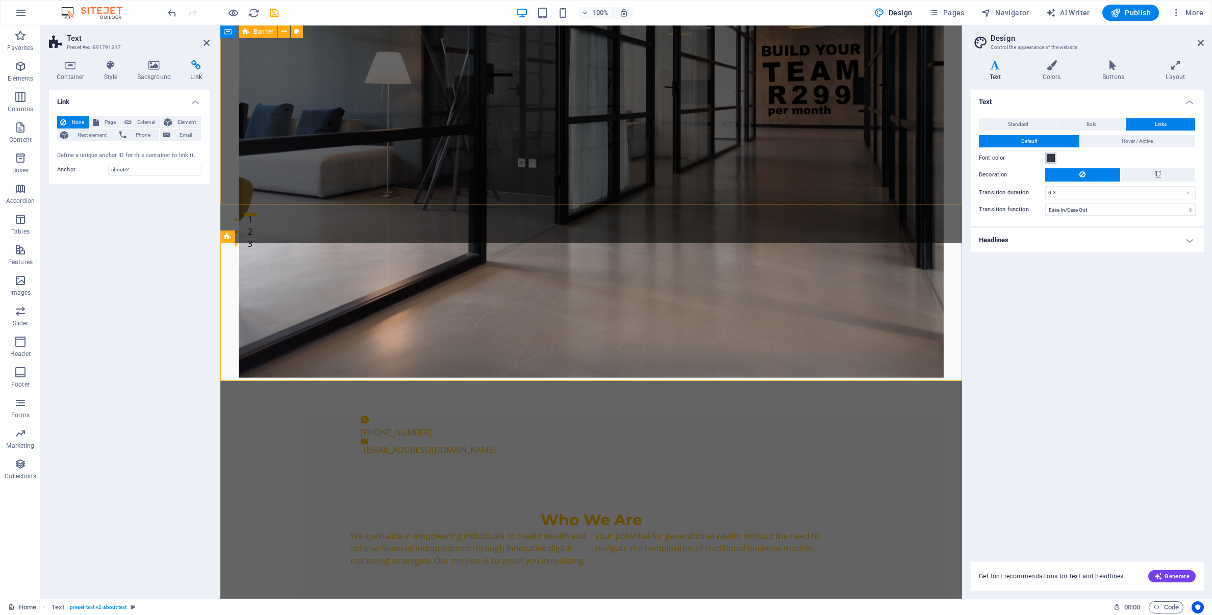
click at [1053, 159] on span at bounding box center [1050, 158] width 8 height 8
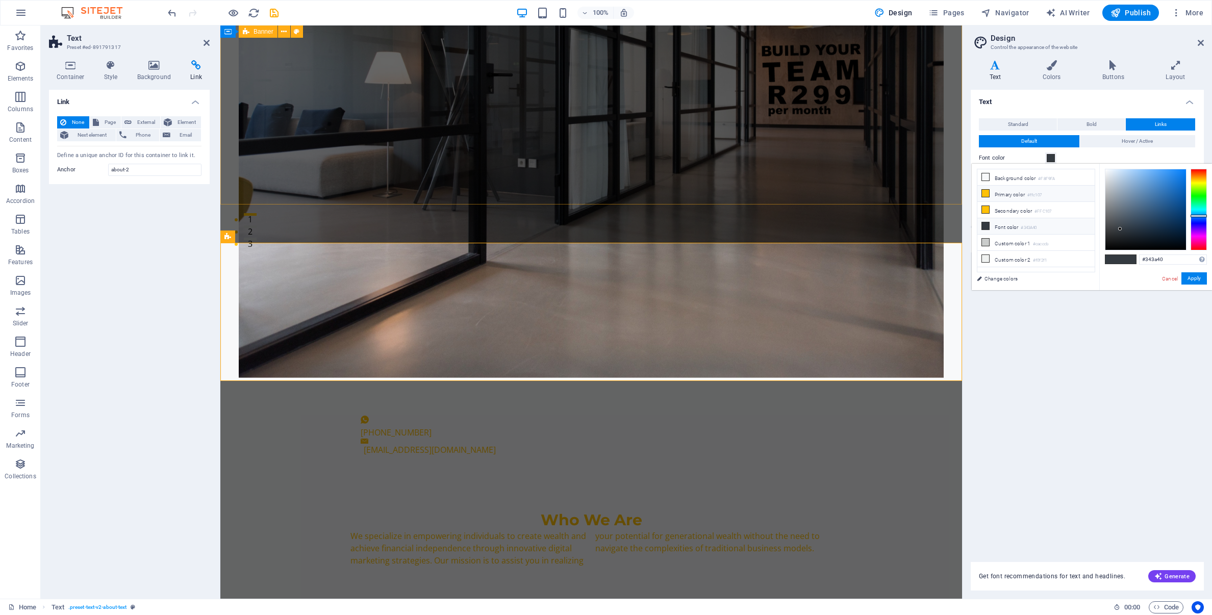
click at [988, 194] on icon at bounding box center [985, 193] width 7 height 7
type input "#ffc107"
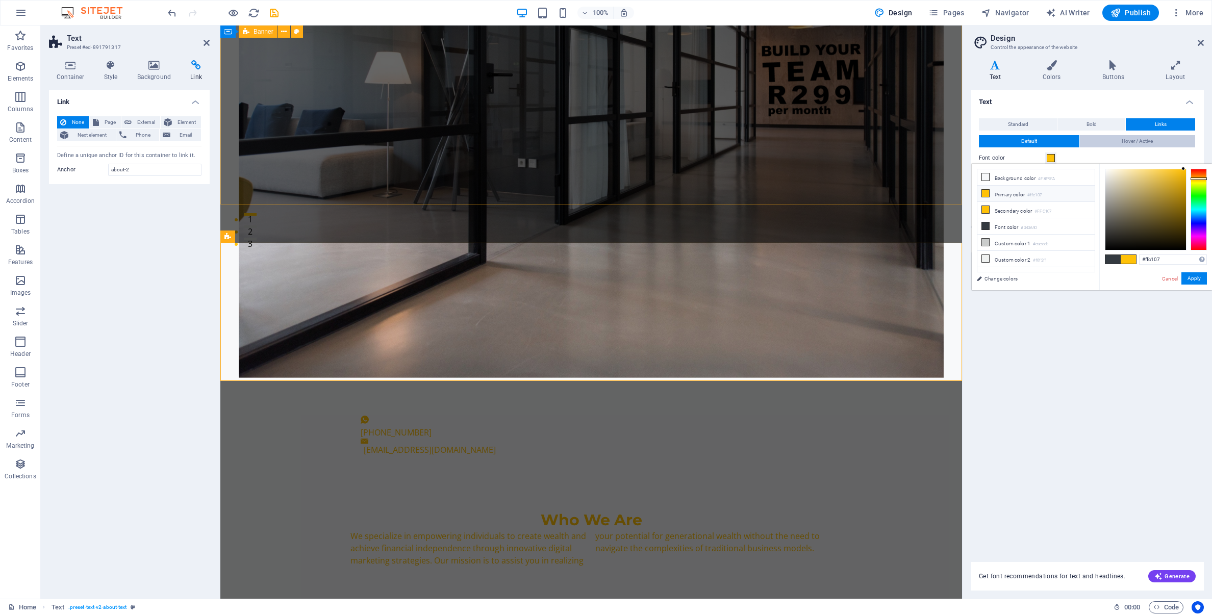
click at [1143, 142] on span "Hover / Active" at bounding box center [1136, 141] width 31 height 12
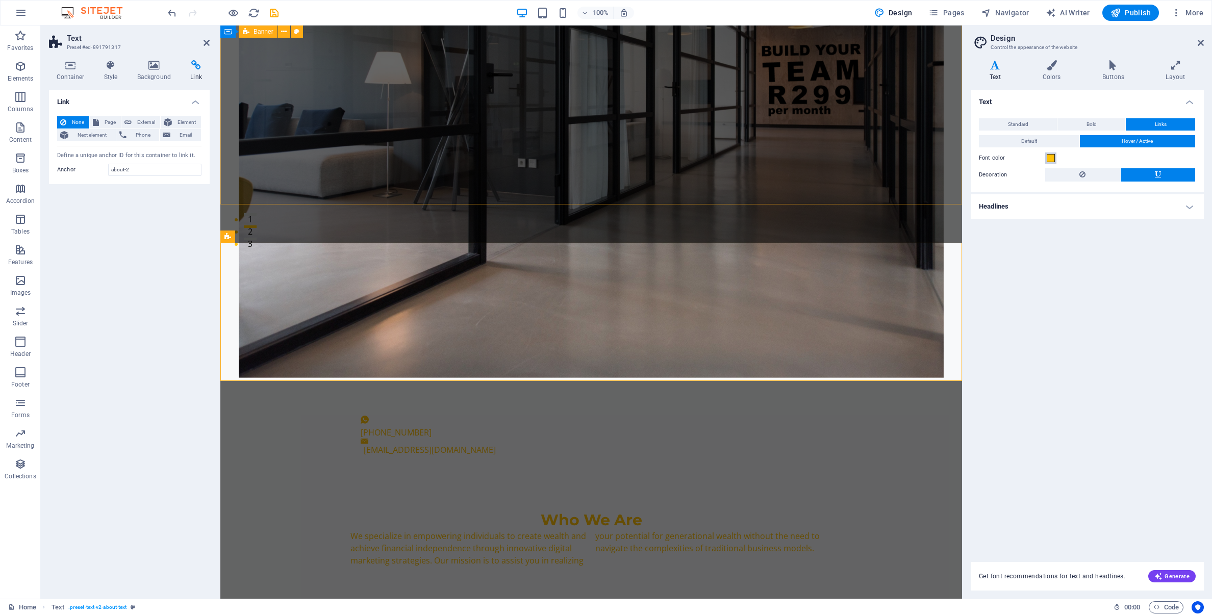
click at [1048, 159] on span at bounding box center [1050, 158] width 8 height 8
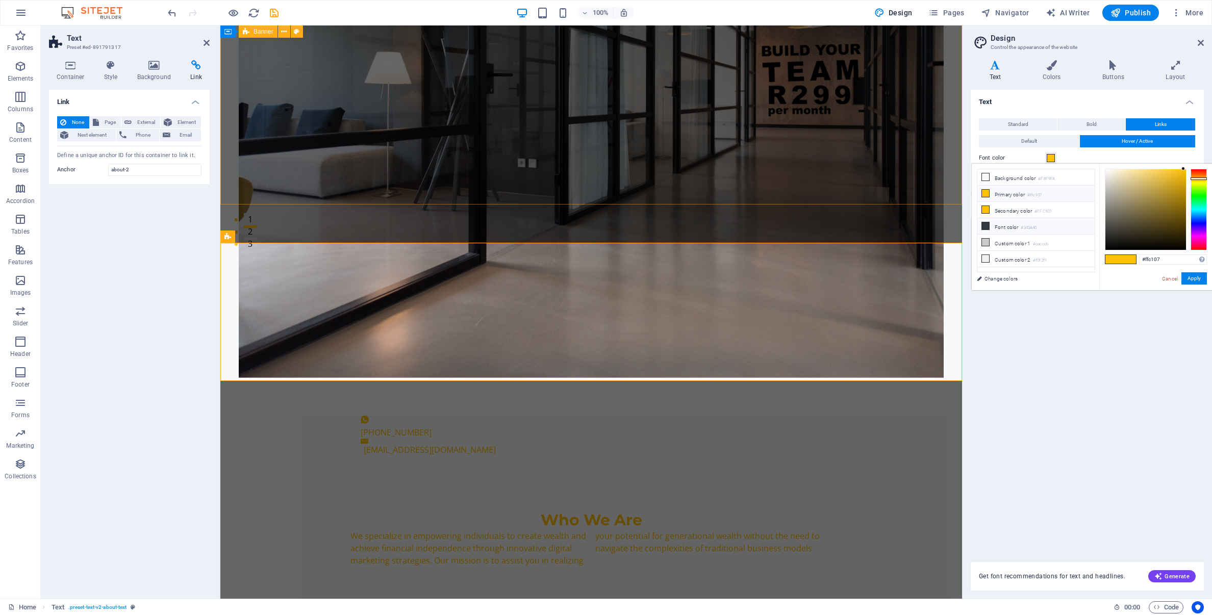
click at [984, 225] on icon at bounding box center [985, 225] width 7 height 7
type input "#343a40"
click at [1200, 280] on button "Apply" at bounding box center [1193, 278] width 25 height 12
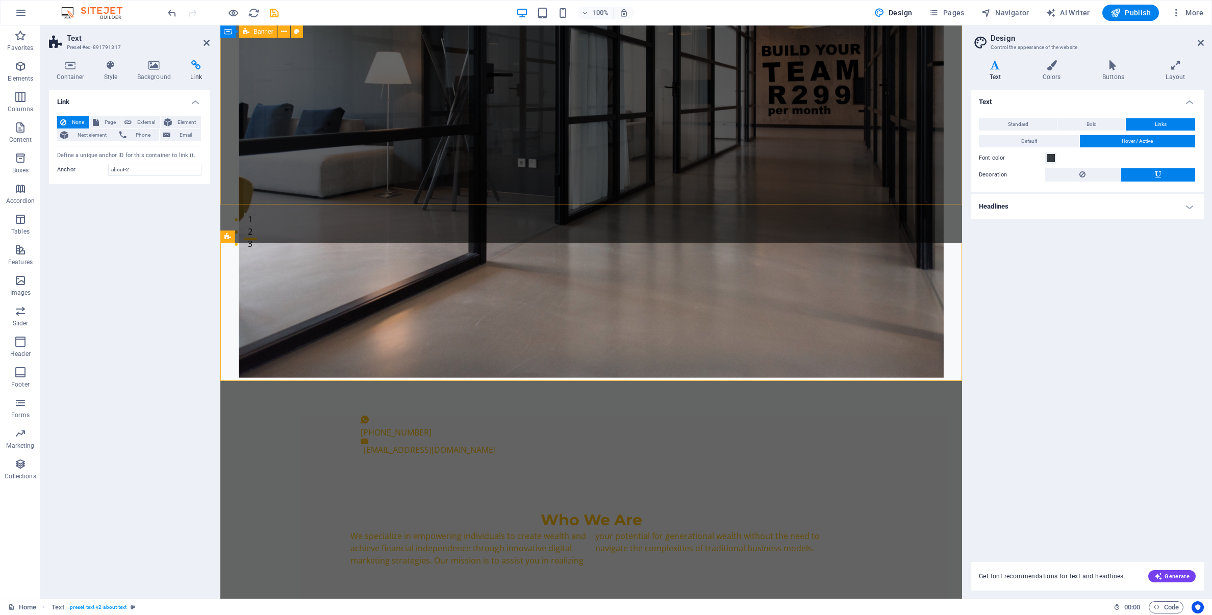
click at [1048, 330] on div "Text Standard Bold Links Font color Font Open Sans Font size 16 rem px Line hei…" at bounding box center [1086, 320] width 233 height 460
click at [163, 297] on div "Link None Page External Element Next element Phone Email Page Home Subpage Lega…" at bounding box center [129, 340] width 161 height 501
click at [319, 402] on div "+27 67 336 3331 info@wealthfocus.co.za" at bounding box center [590, 435] width 741 height 67
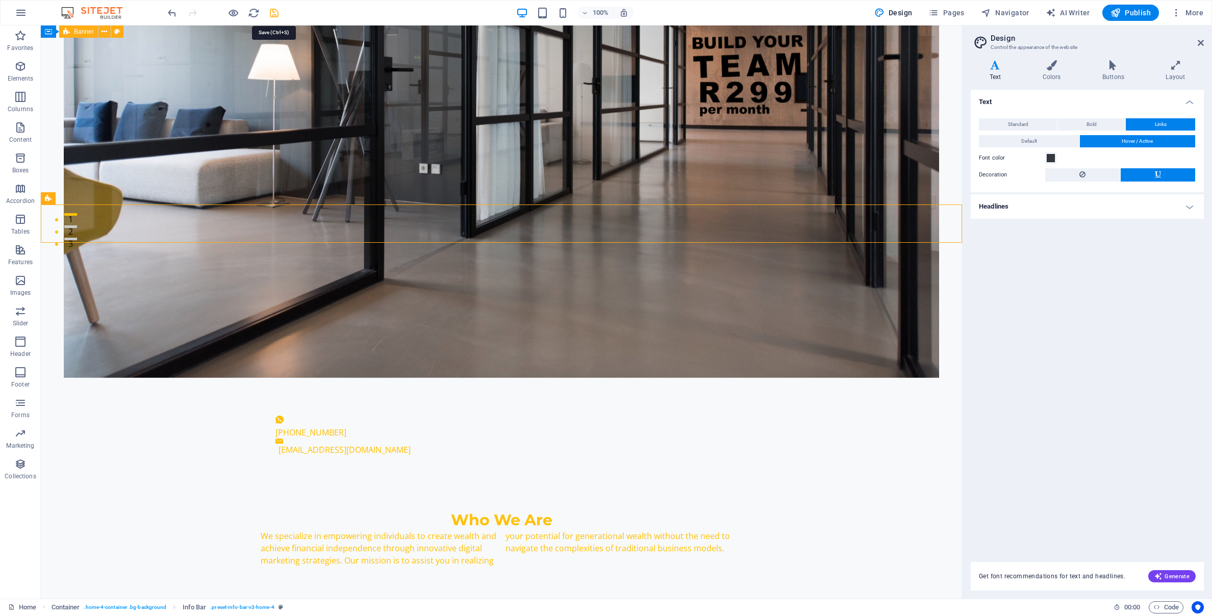
click at [275, 10] on icon "save" at bounding box center [274, 13] width 12 height 12
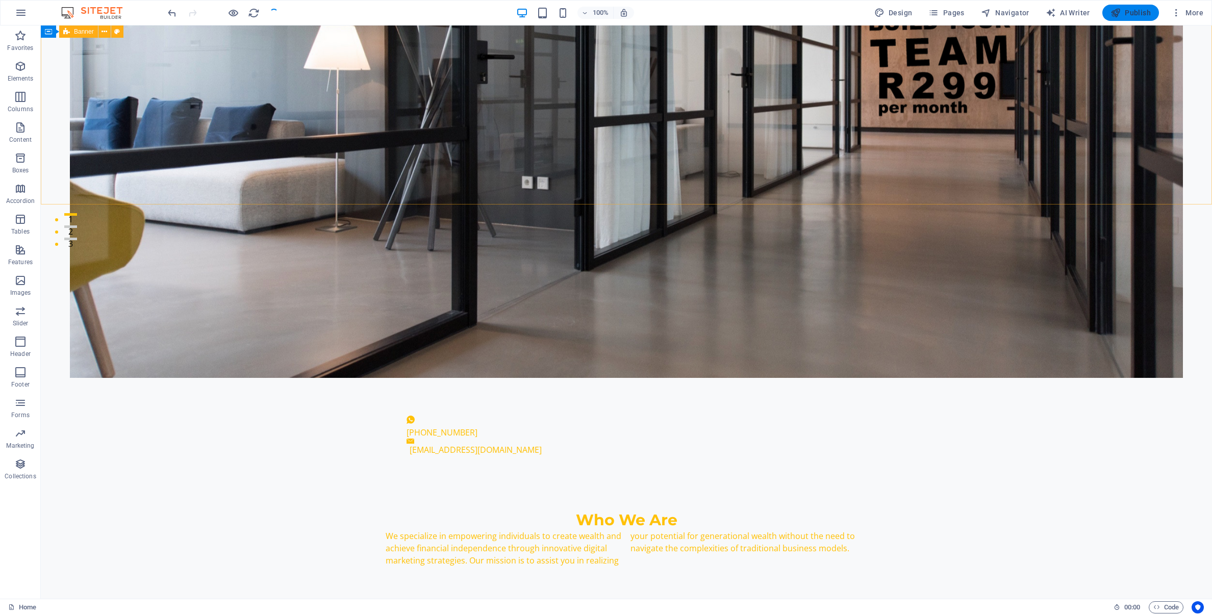
click at [1128, 15] on span "Publish" at bounding box center [1130, 13] width 40 height 10
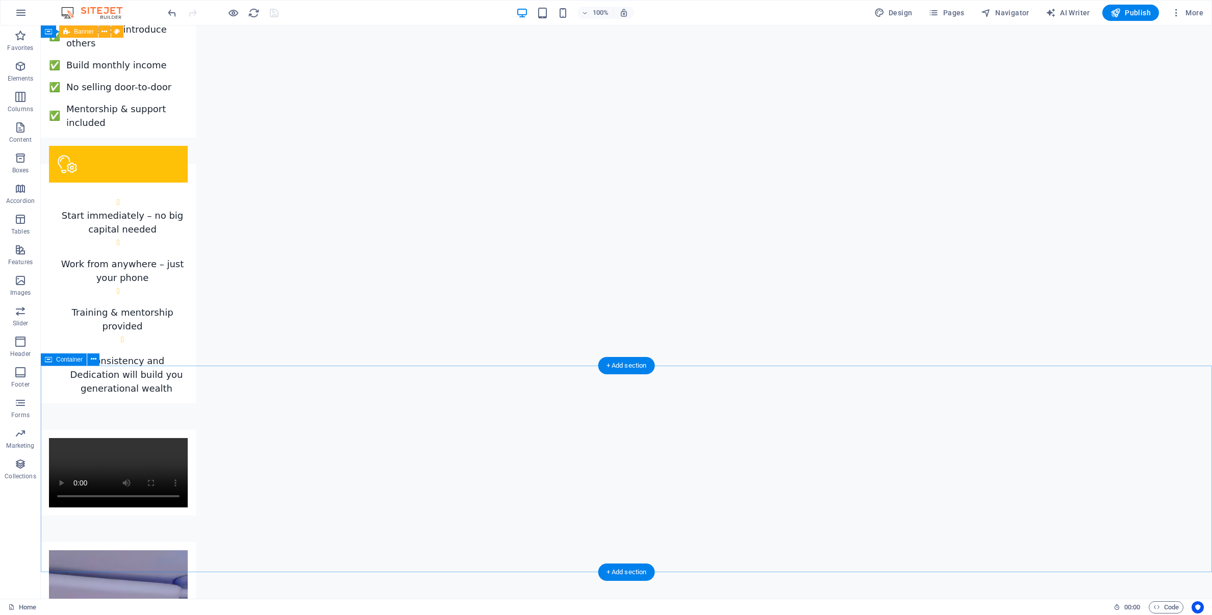
scroll to position [2129, 0]
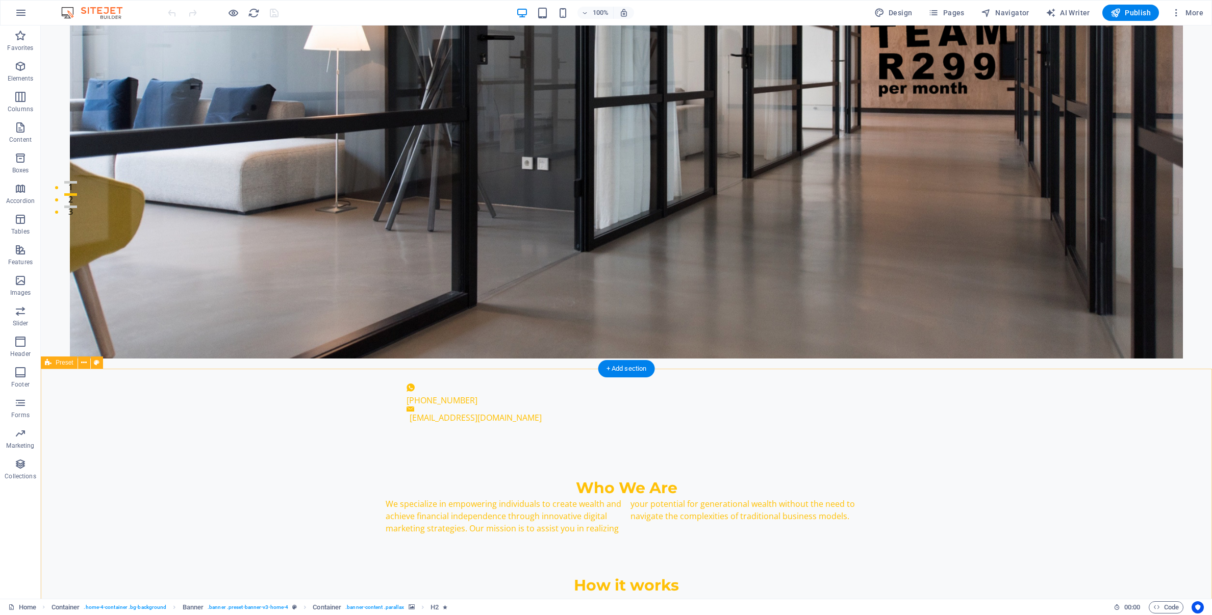
scroll to position [396, 0]
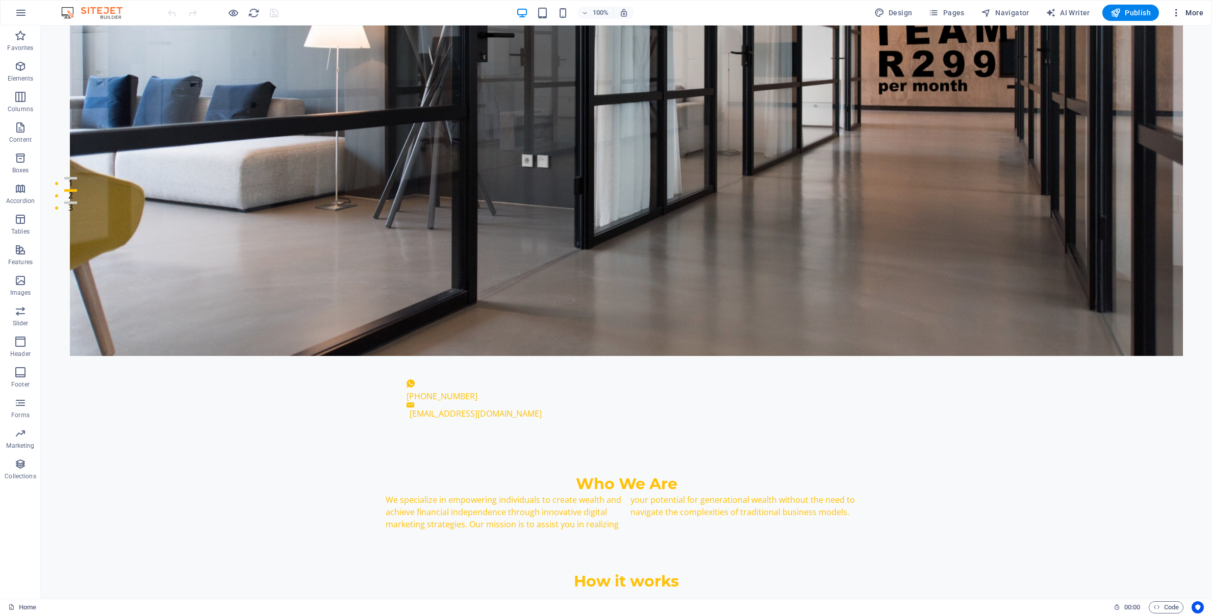
click at [1191, 10] on span "More" at bounding box center [1187, 13] width 32 height 10
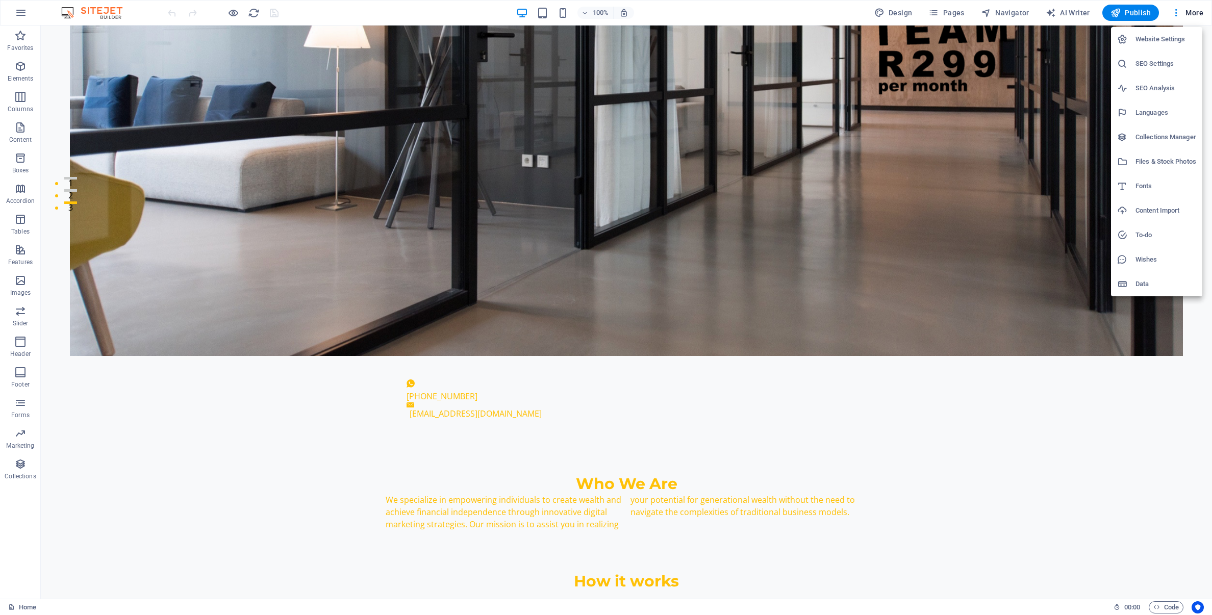
click at [889, 14] on div at bounding box center [606, 307] width 1212 height 615
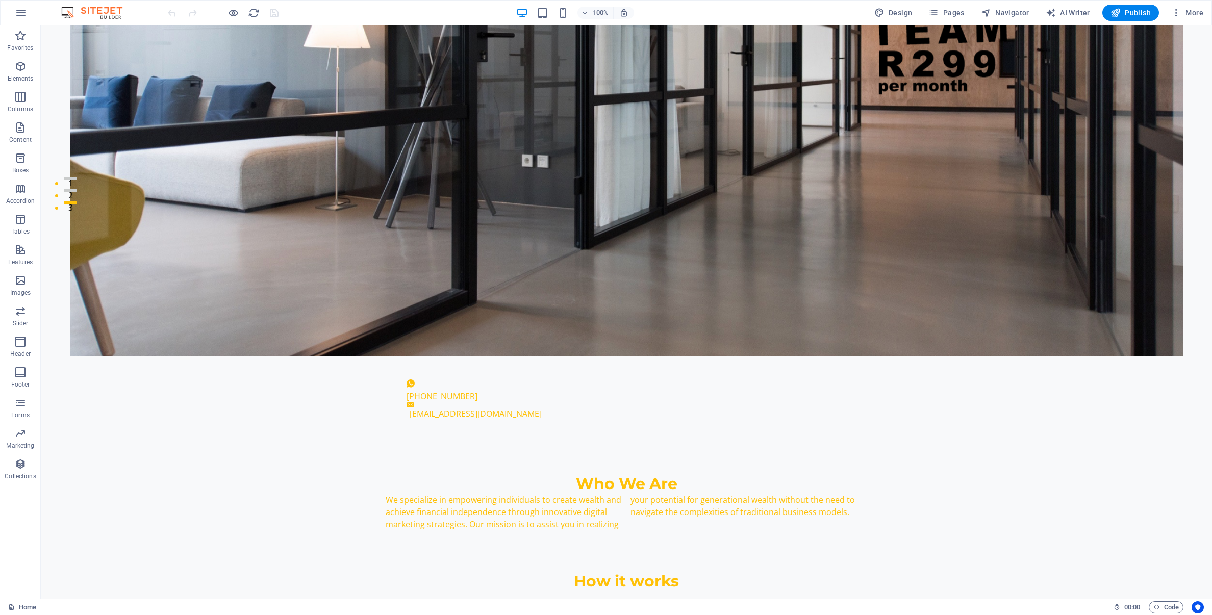
click at [889, 14] on div "Website Settings SEO Settings SEO Analysis Languages Collections Manager Files …" at bounding box center [606, 310] width 1212 height 609
click at [889, 14] on span "Design" at bounding box center [893, 13] width 38 height 10
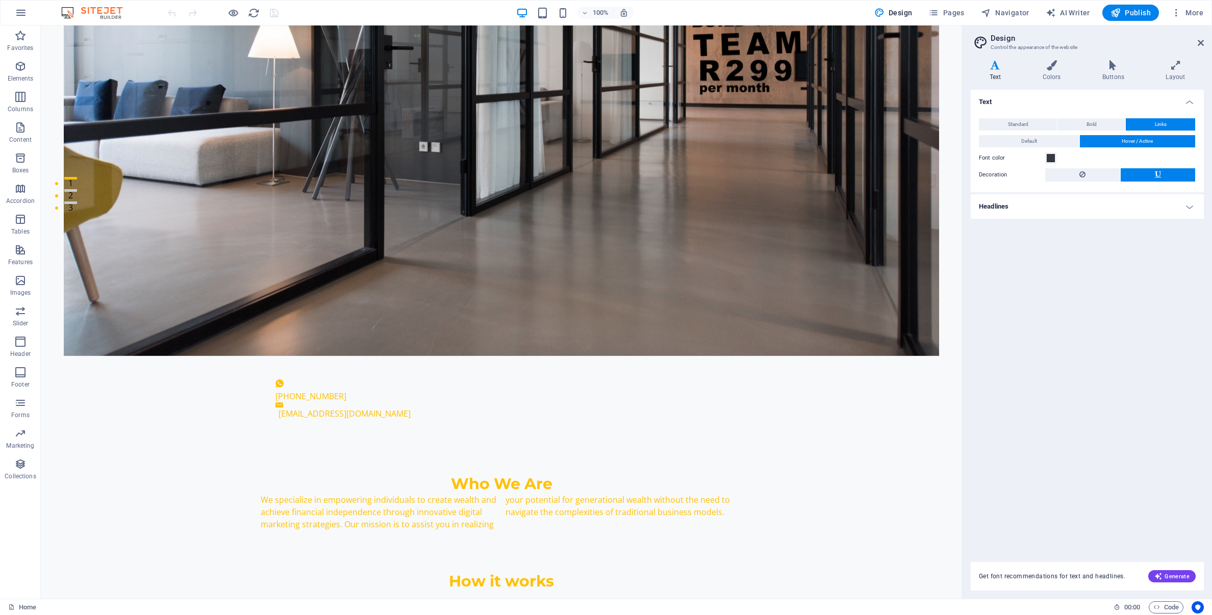
click at [1157, 125] on span "Links" at bounding box center [1161, 124] width 12 height 12
click at [1032, 142] on span "Default" at bounding box center [1029, 141] width 16 height 12
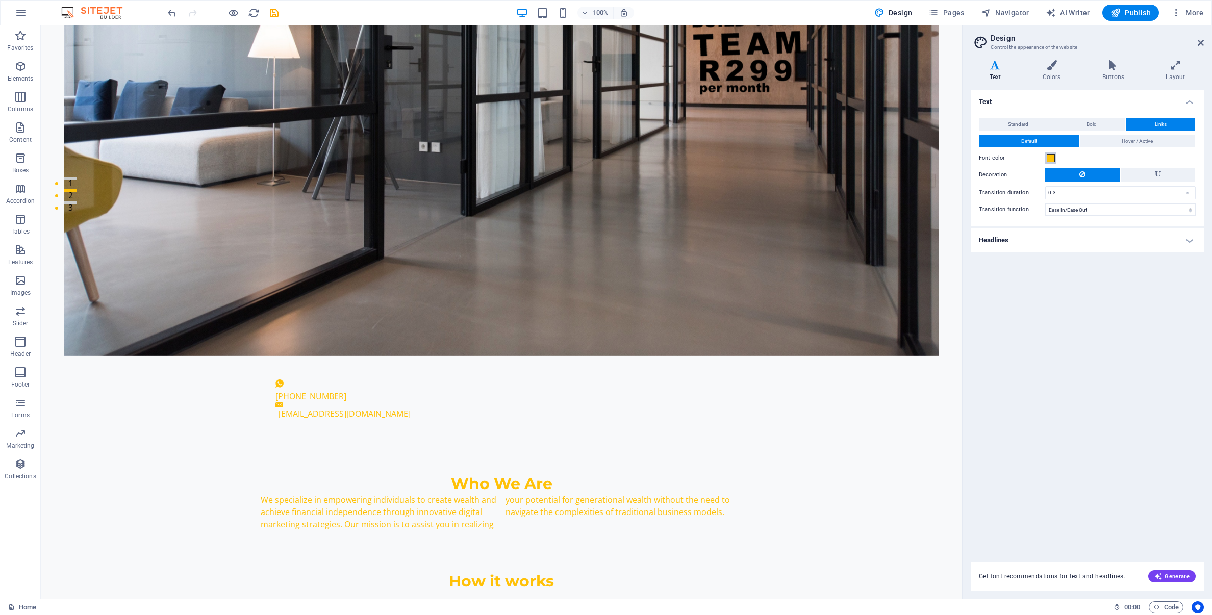
click at [1050, 159] on span at bounding box center [1050, 158] width 8 height 8
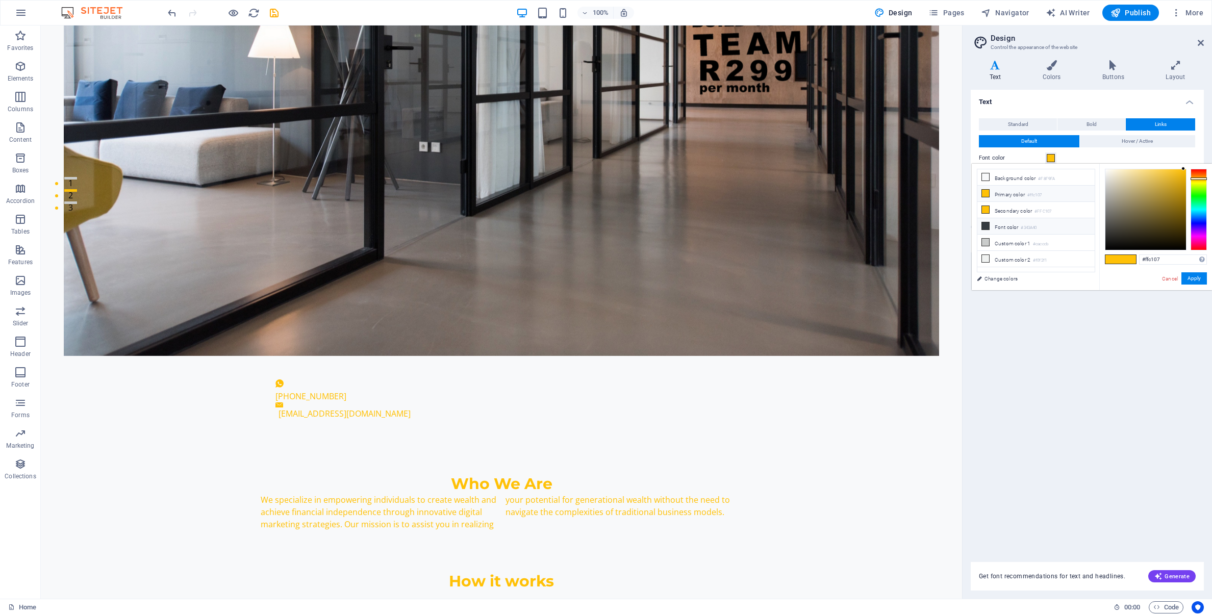
click at [984, 224] on icon at bounding box center [985, 225] width 7 height 7
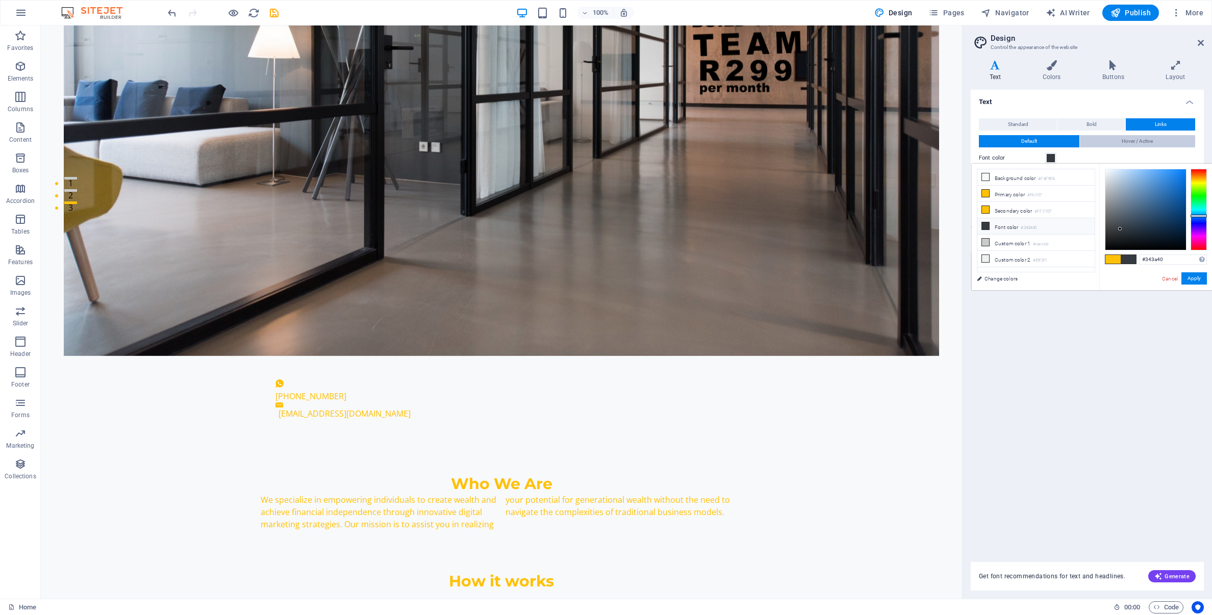
click at [1116, 141] on button "Hover / Active" at bounding box center [1138, 141] width 116 height 12
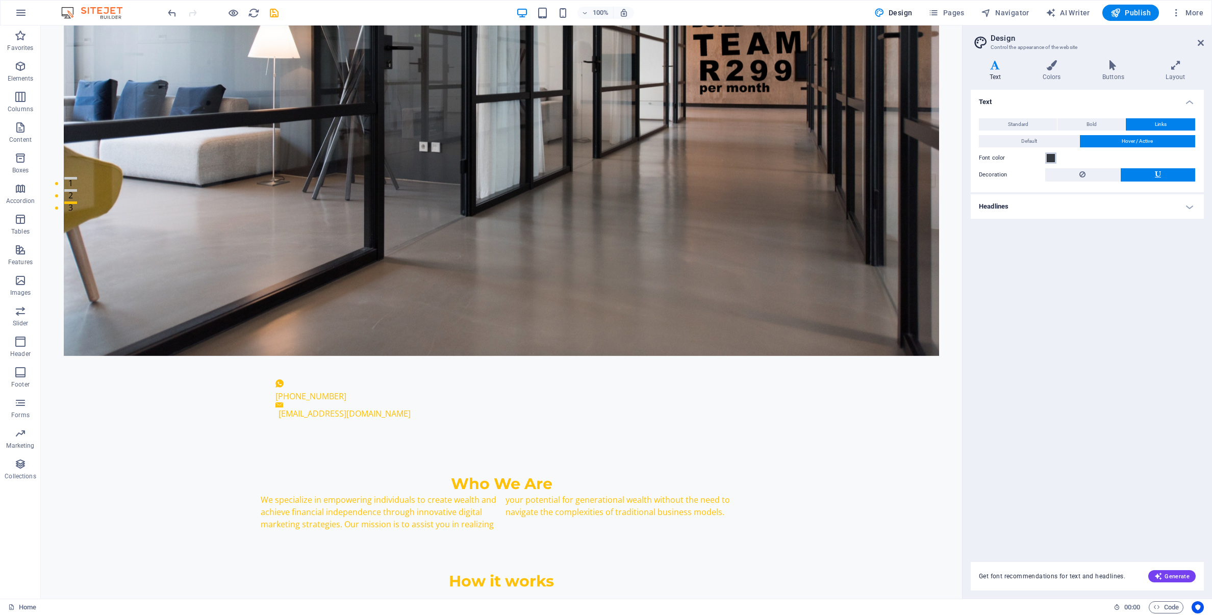
click at [1049, 160] on span at bounding box center [1050, 158] width 8 height 8
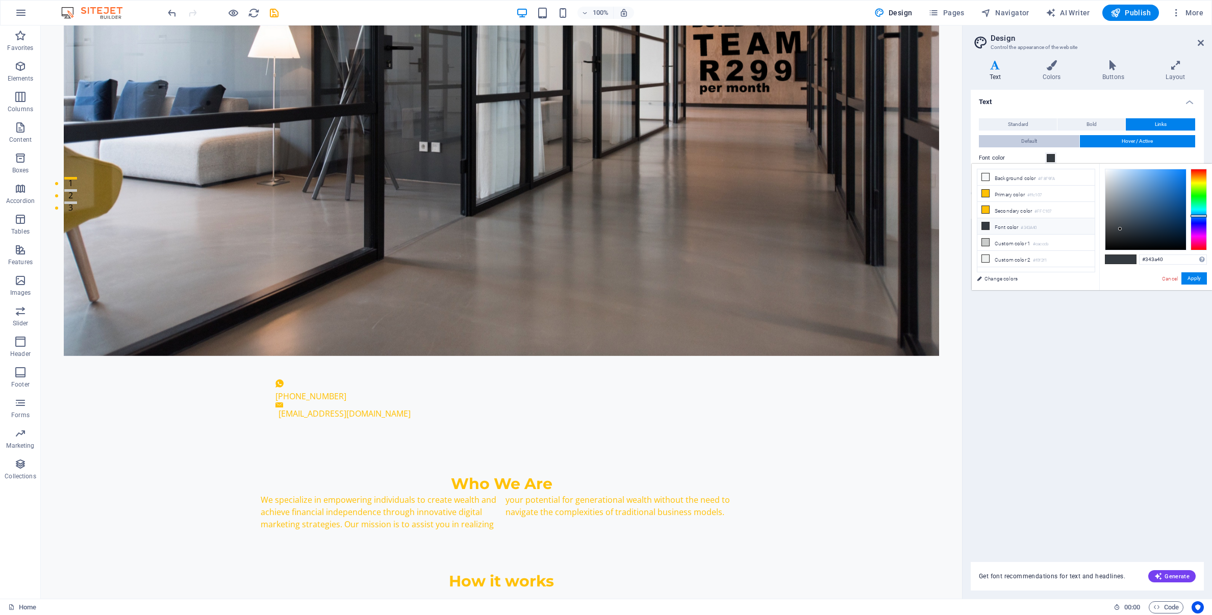
click at [1023, 140] on span "Default" at bounding box center [1029, 141] width 16 height 12
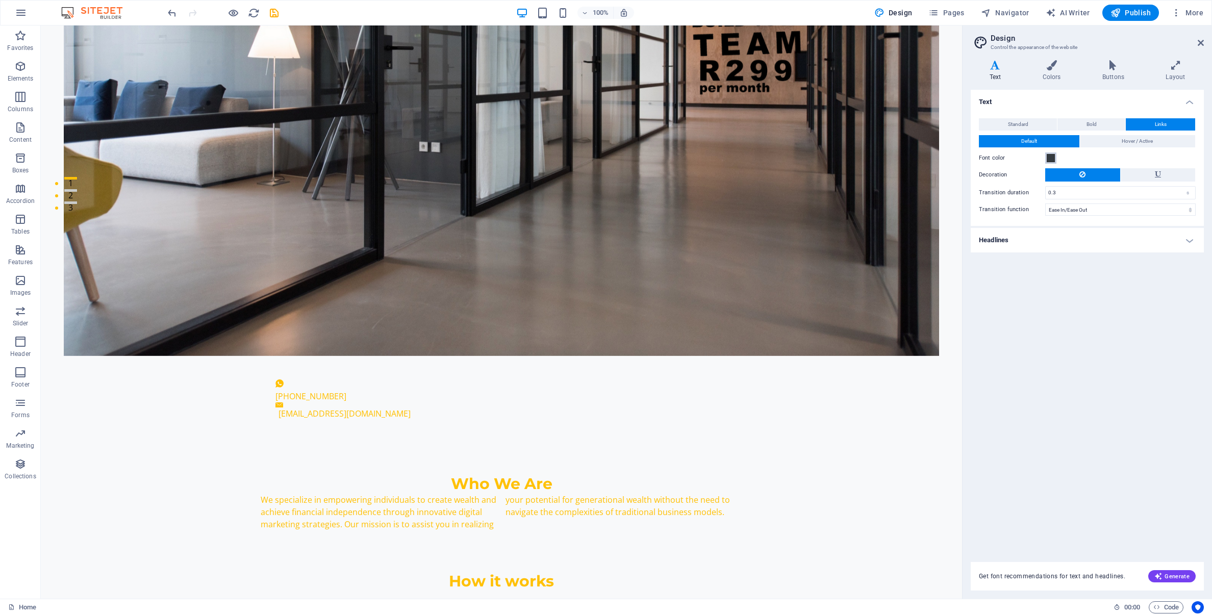
click at [1049, 158] on span at bounding box center [1050, 158] width 8 height 8
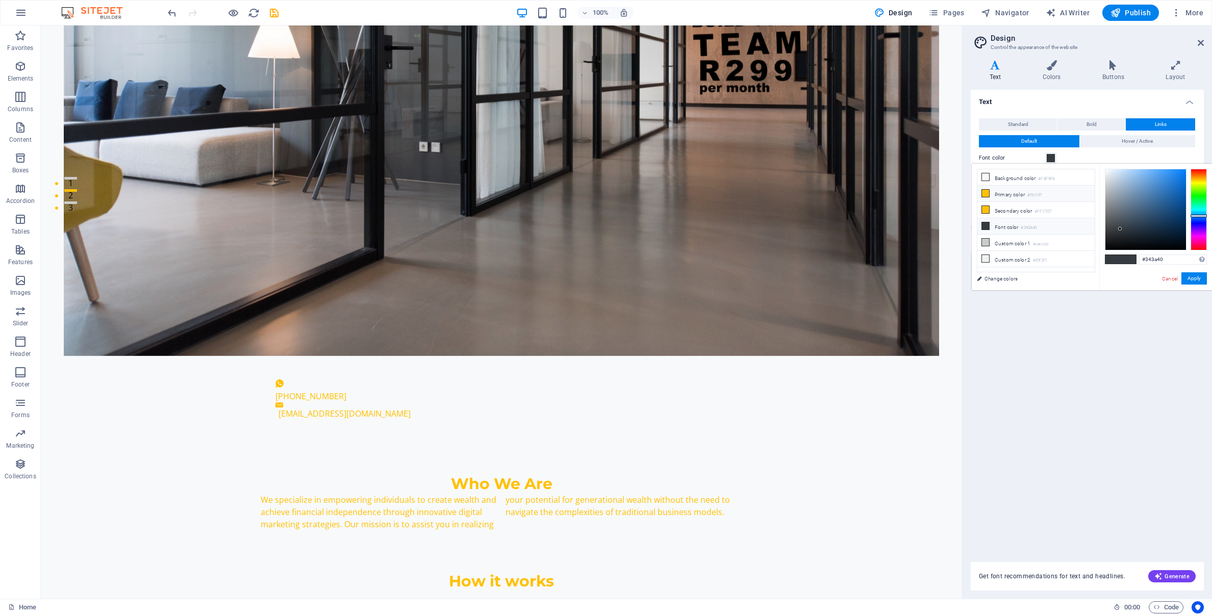
click at [986, 194] on icon at bounding box center [985, 193] width 7 height 7
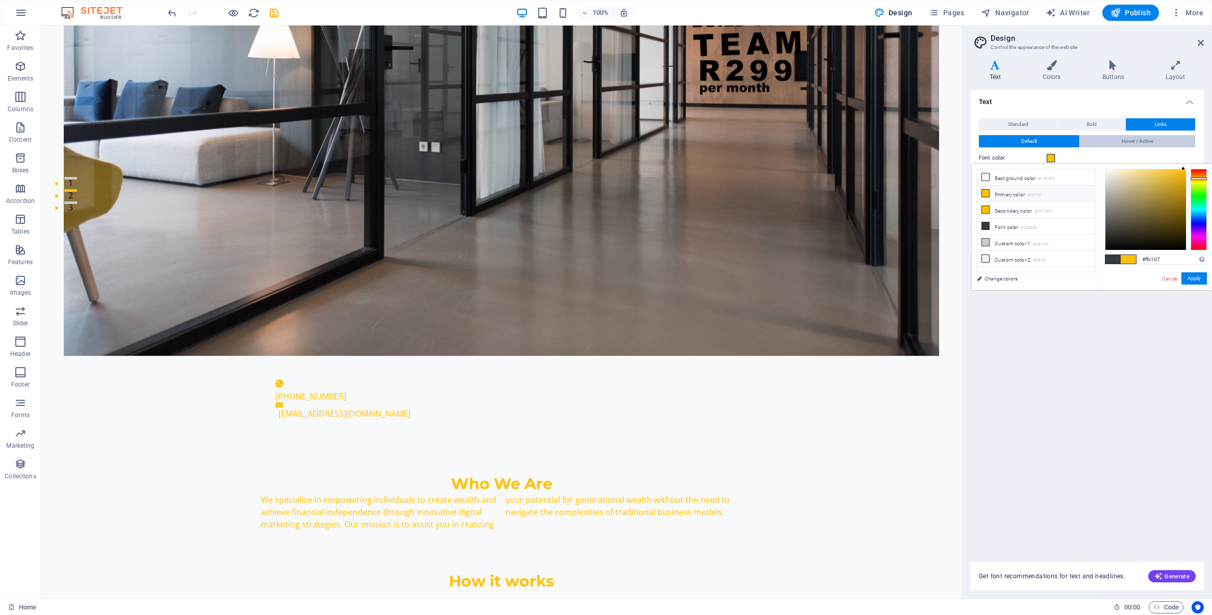
click at [1122, 143] on span "Hover / Active" at bounding box center [1136, 141] width 31 height 12
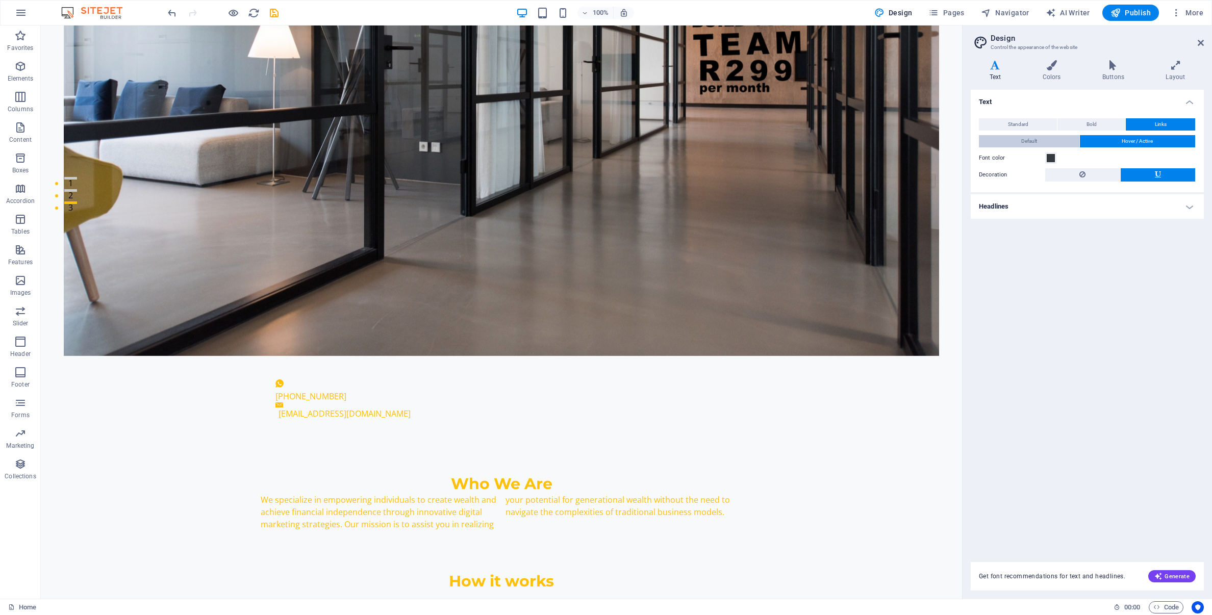
click at [1033, 143] on span "Default" at bounding box center [1029, 141] width 16 height 12
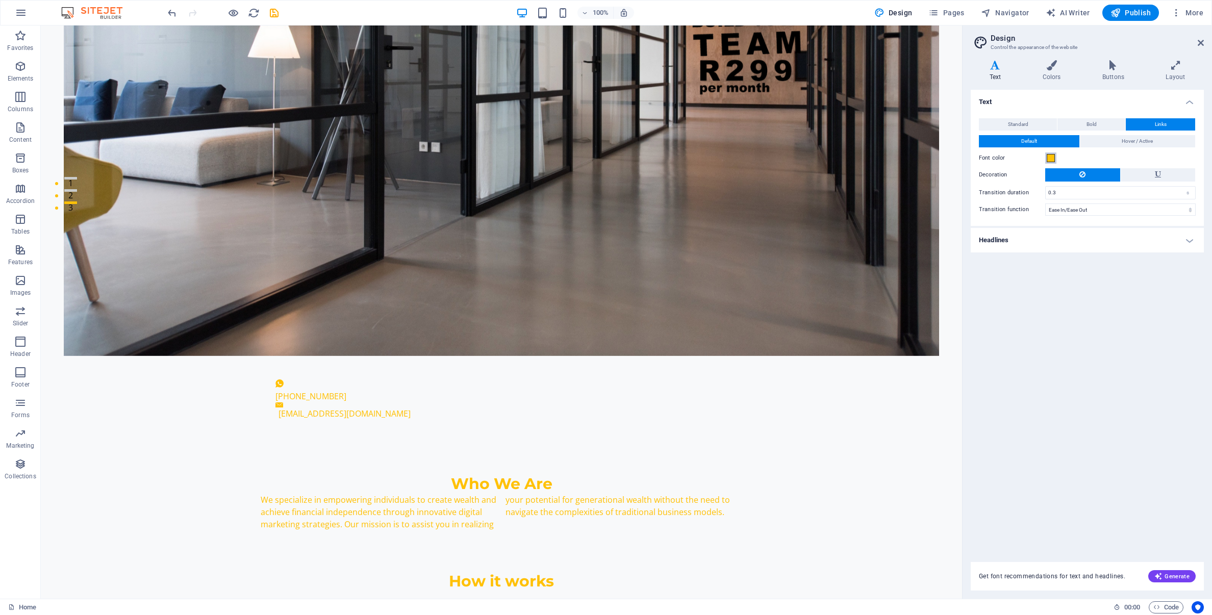
click at [1049, 158] on span at bounding box center [1050, 158] width 8 height 8
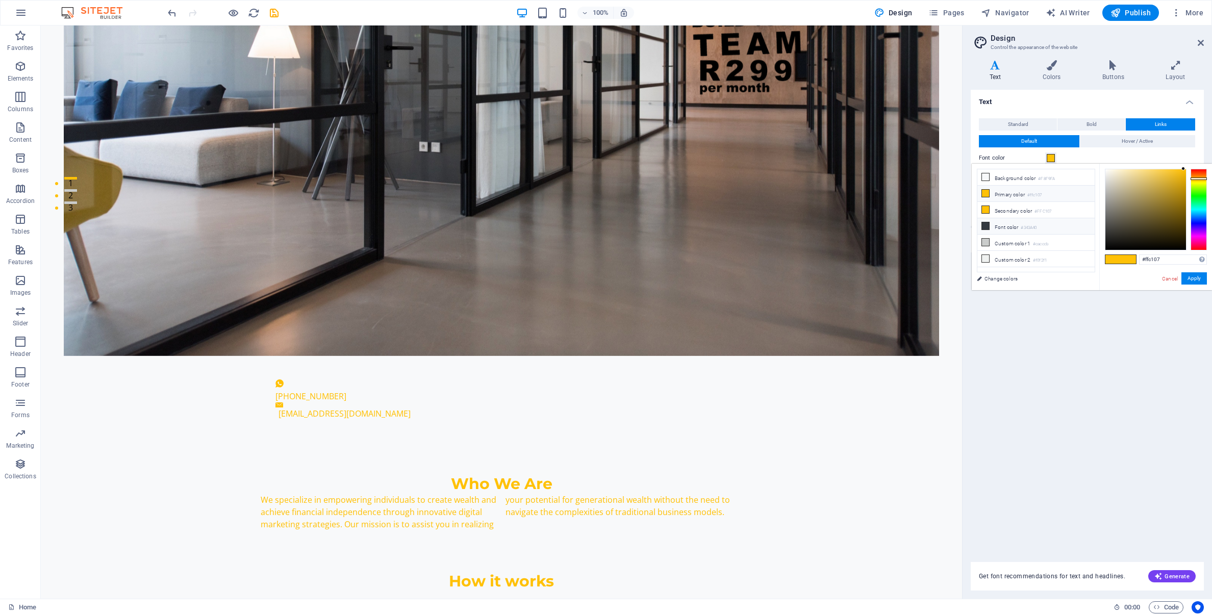
click at [986, 226] on icon at bounding box center [985, 225] width 7 height 7
type input "#343a40"
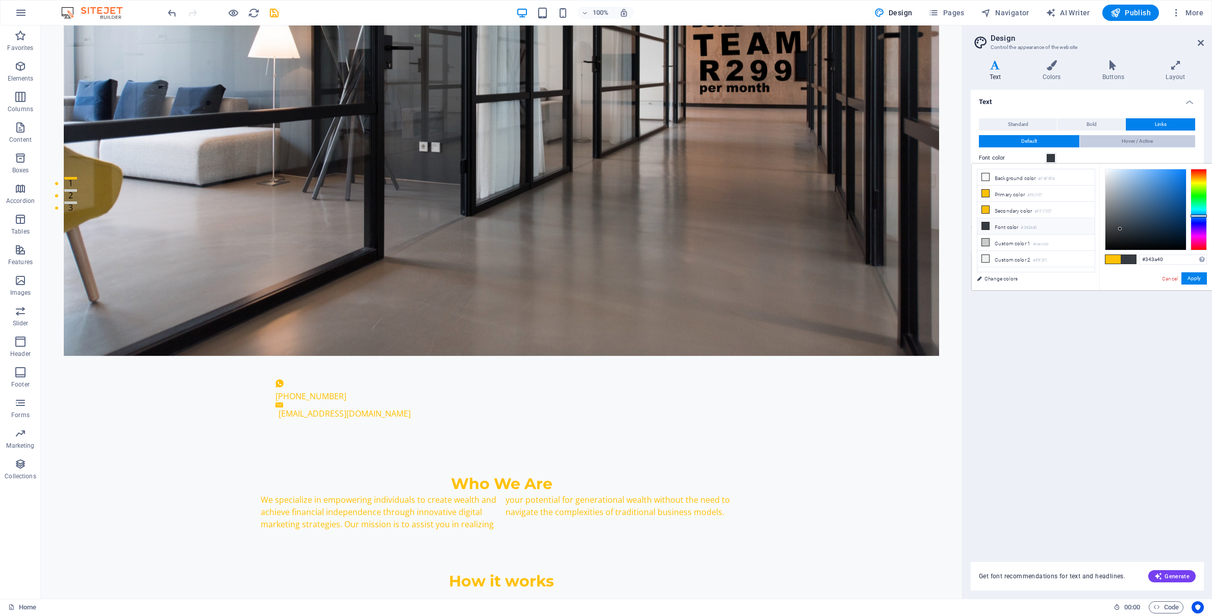
click at [1121, 140] on span "Hover / Active" at bounding box center [1136, 141] width 31 height 12
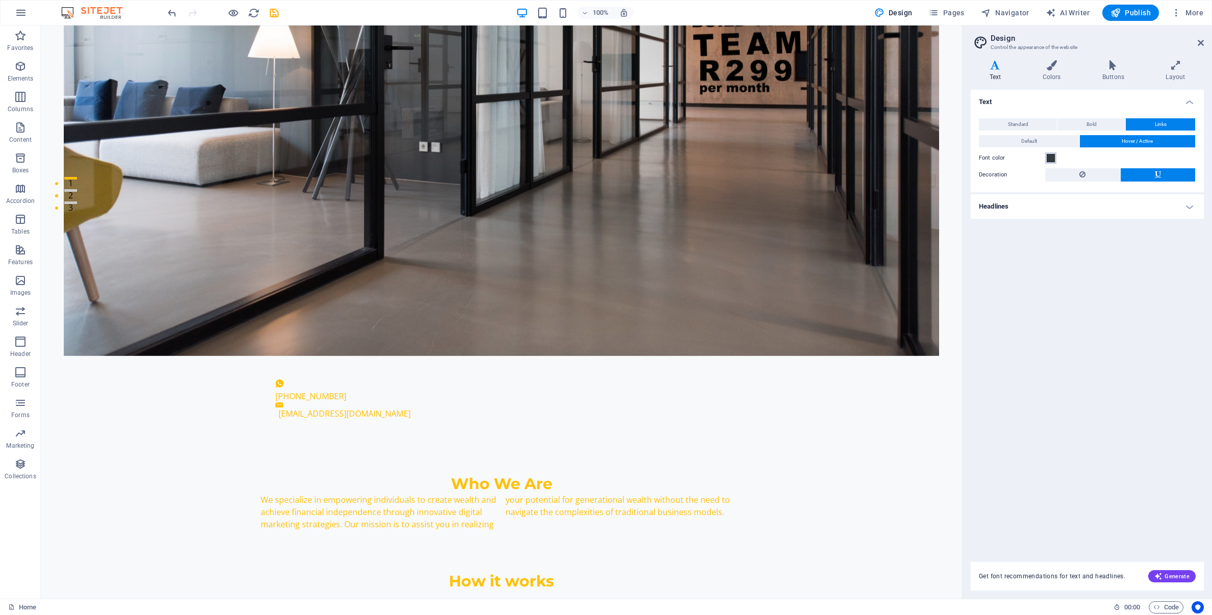
click at [1049, 160] on span at bounding box center [1050, 158] width 8 height 8
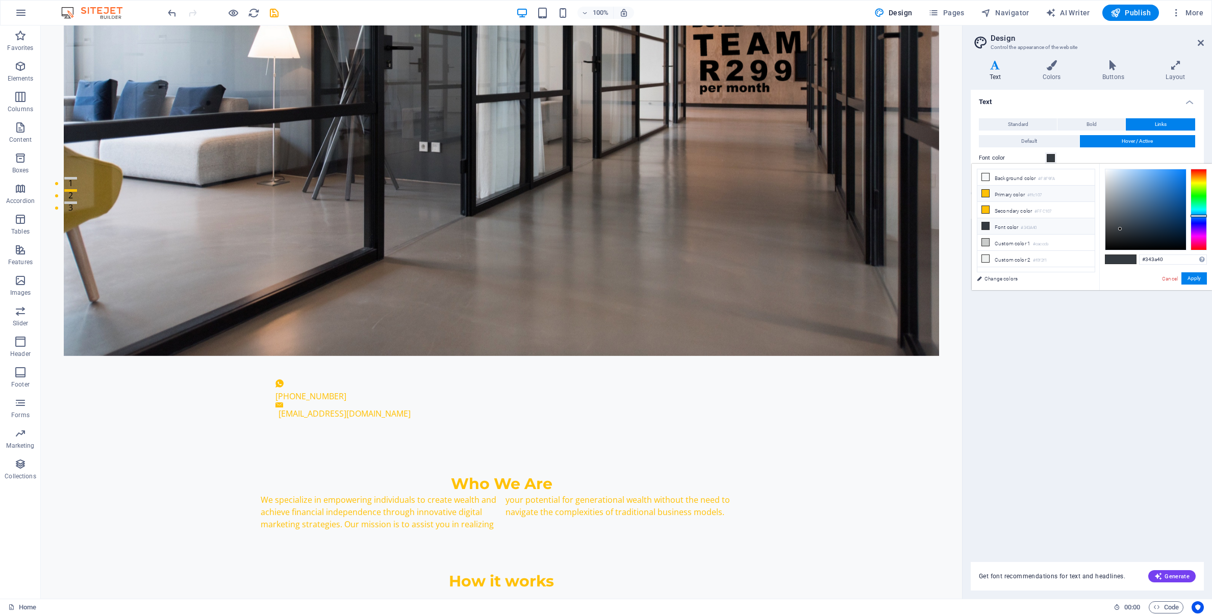
click at [985, 195] on icon at bounding box center [985, 193] width 7 height 7
type input "#ffc107"
click at [1193, 279] on button "Apply" at bounding box center [1193, 278] width 25 height 12
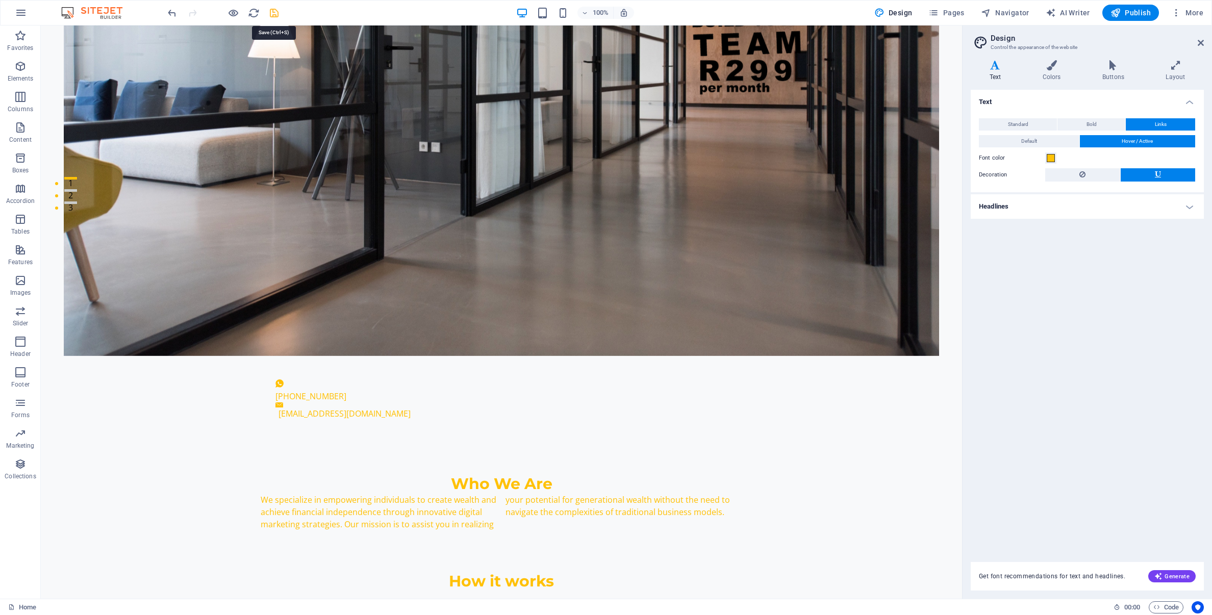
click at [273, 14] on icon "save" at bounding box center [274, 13] width 12 height 12
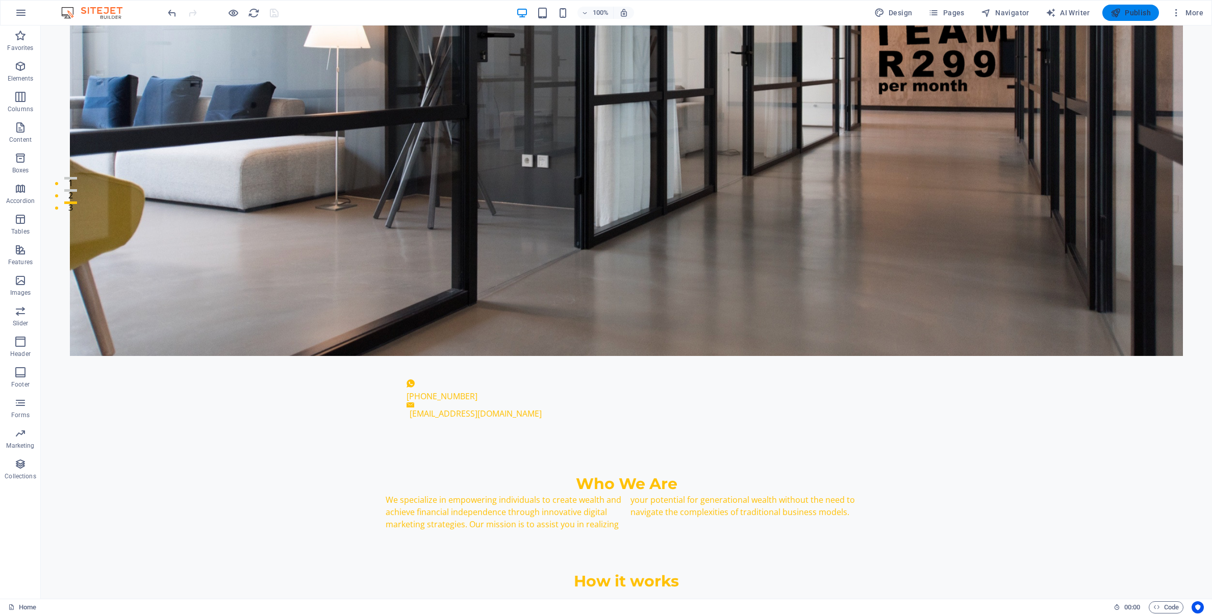
click at [1140, 18] on button "Publish" at bounding box center [1130, 13] width 57 height 16
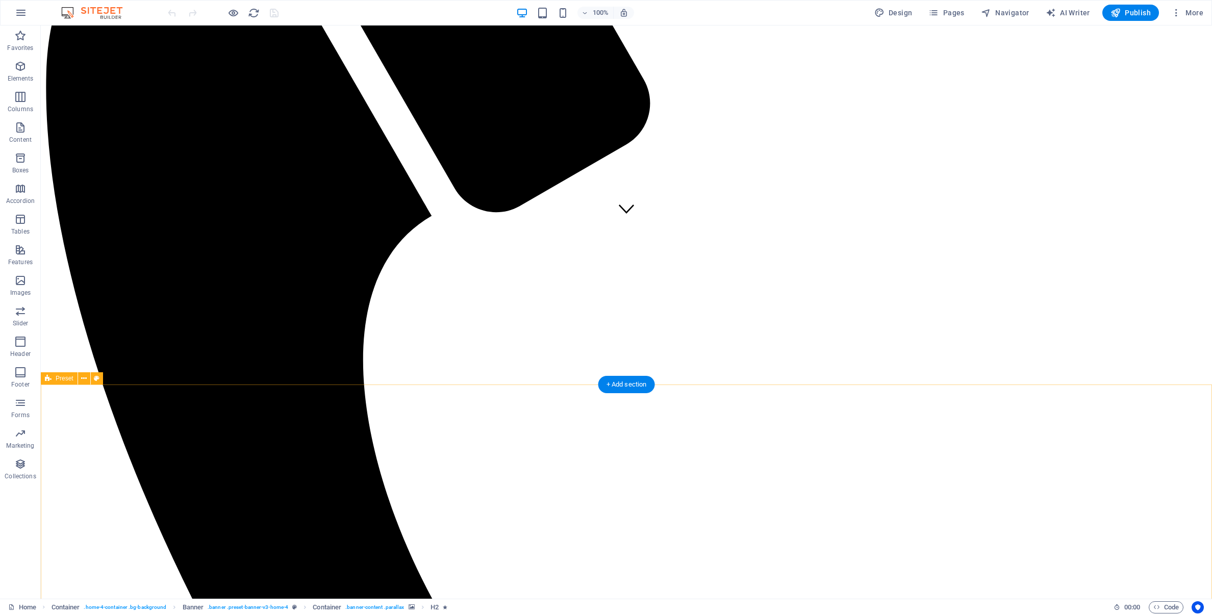
scroll to position [377, 0]
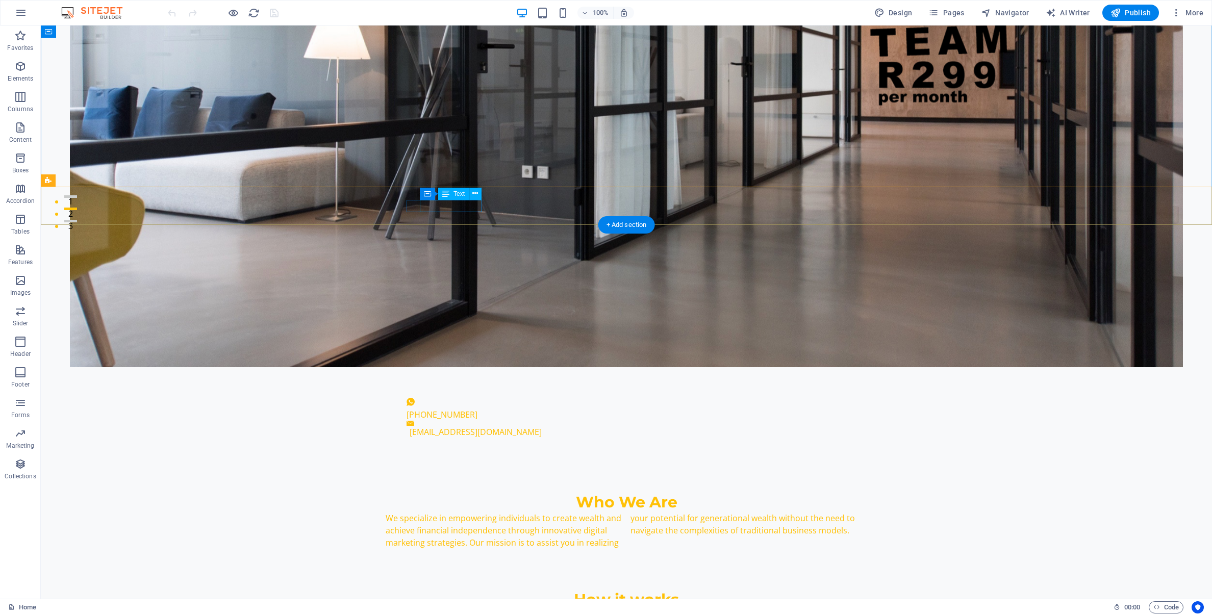
click at [463, 408] on div "[PHONE_NUMBER]" at bounding box center [621, 414] width 431 height 12
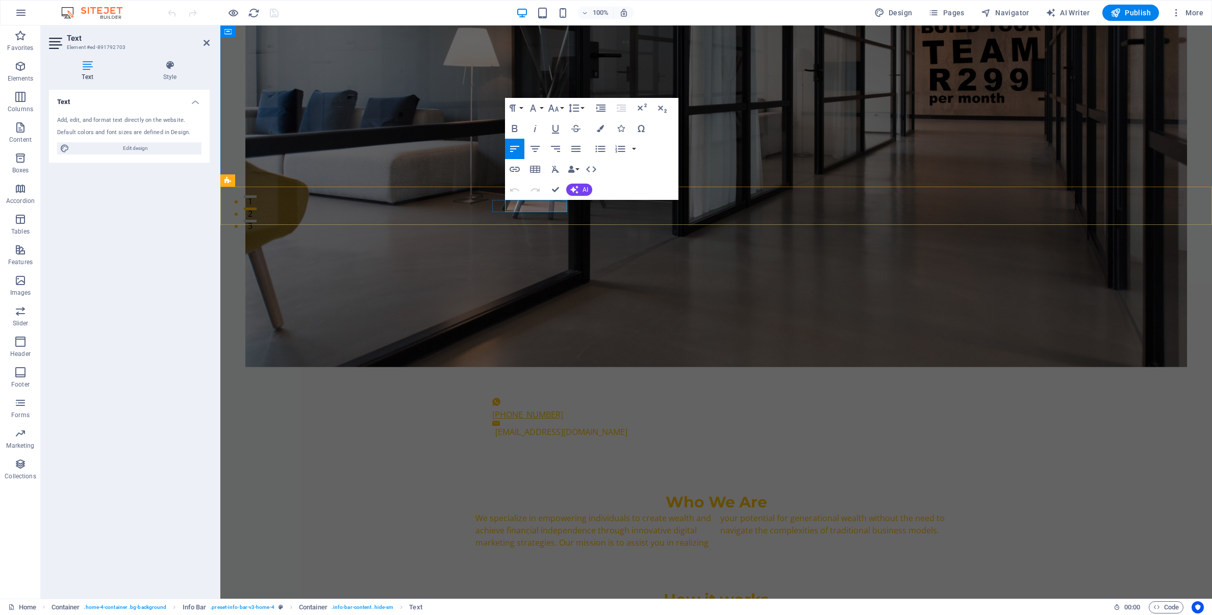
click at [563, 409] on link "[PHONE_NUMBER]" at bounding box center [527, 414] width 71 height 11
click at [632, 384] on div "+27 67 33 3331 6 info@wealthfocus.co.za" at bounding box center [715, 417] width 991 height 67
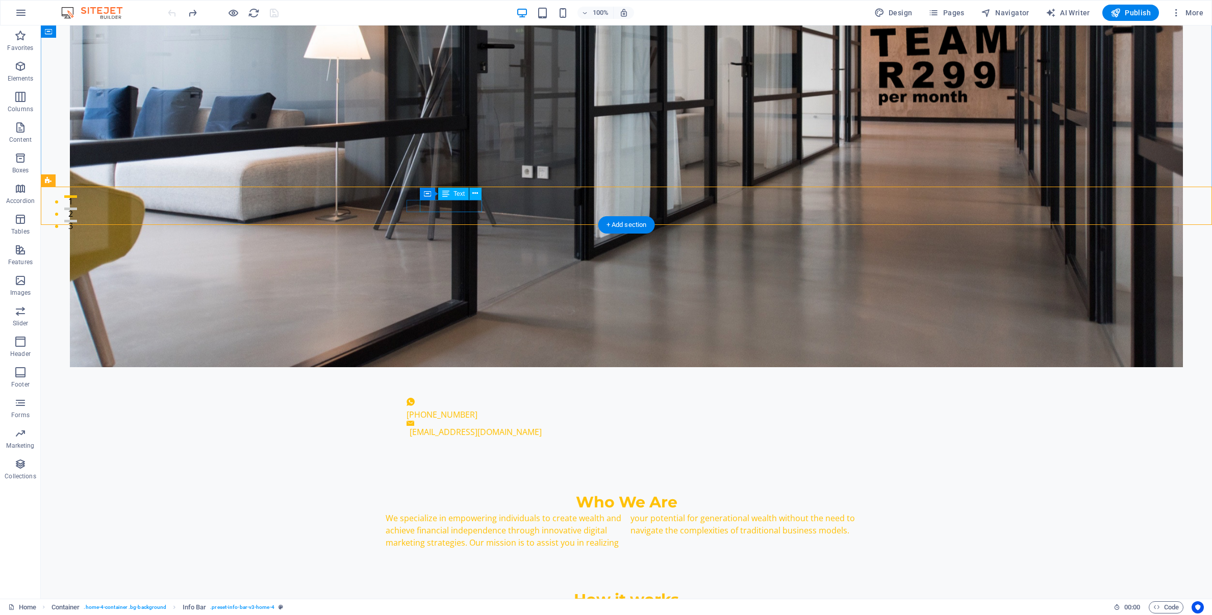
click at [466, 408] on div "[PHONE_NUMBER]" at bounding box center [621, 414] width 431 height 12
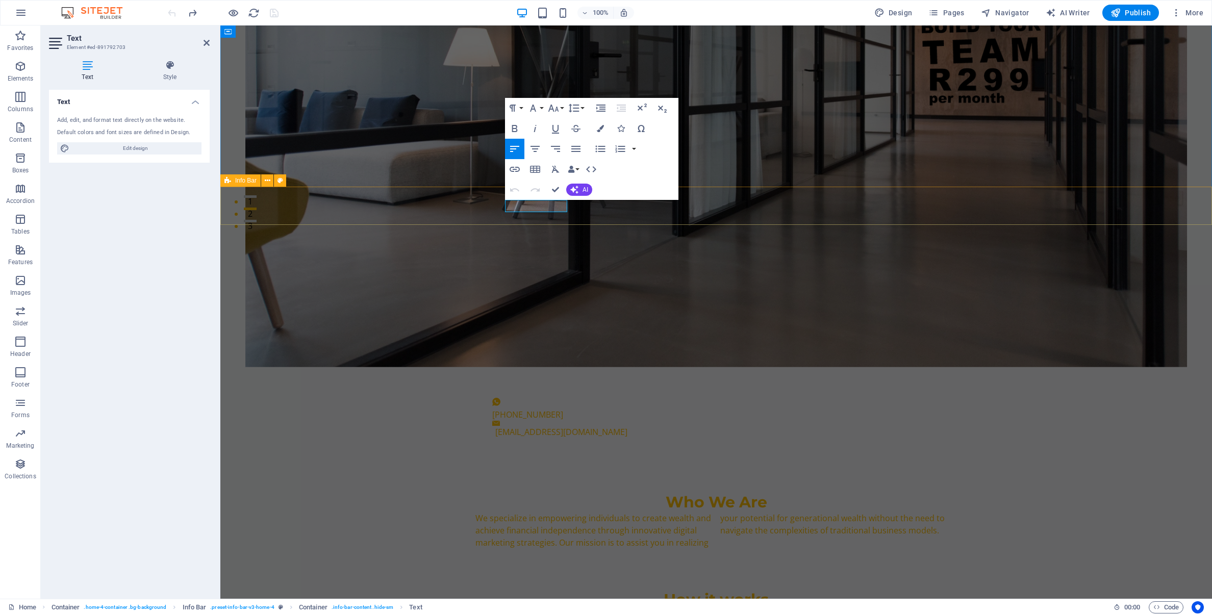
drag, startPoint x: 506, startPoint y: 208, endPoint x: 568, endPoint y: 212, distance: 61.8
click at [568, 384] on div "+27 67 336 3331 info@wealthfocus.co.za" at bounding box center [715, 417] width 991 height 67
click at [901, 15] on span "Design" at bounding box center [893, 13] width 38 height 10
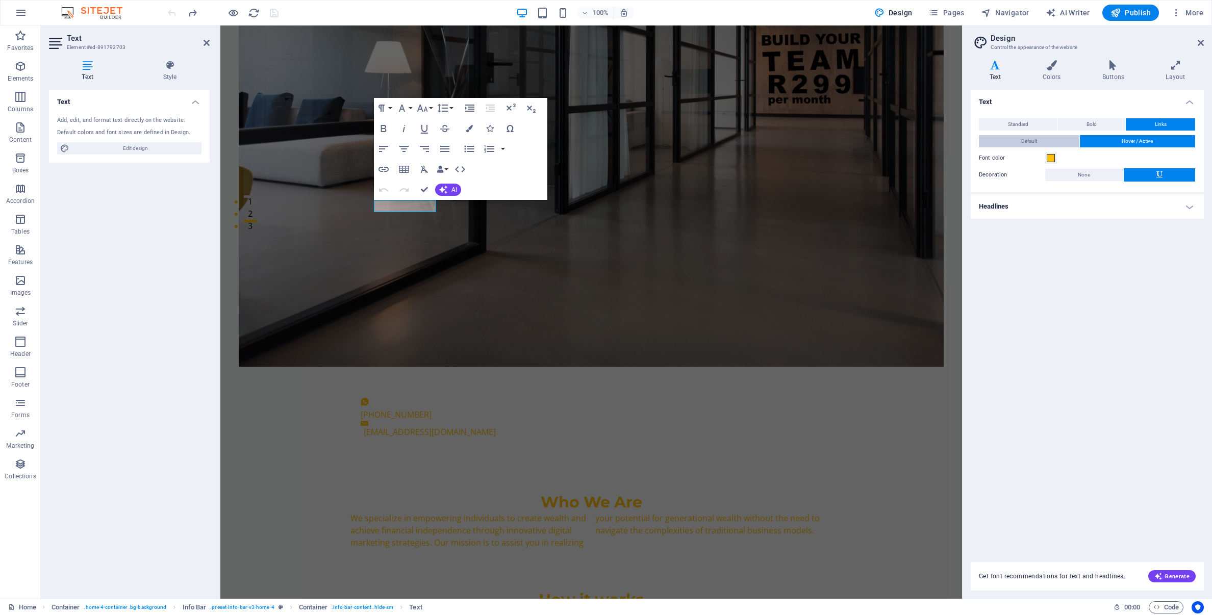
click at [1044, 146] on button "Default" at bounding box center [1029, 141] width 100 height 12
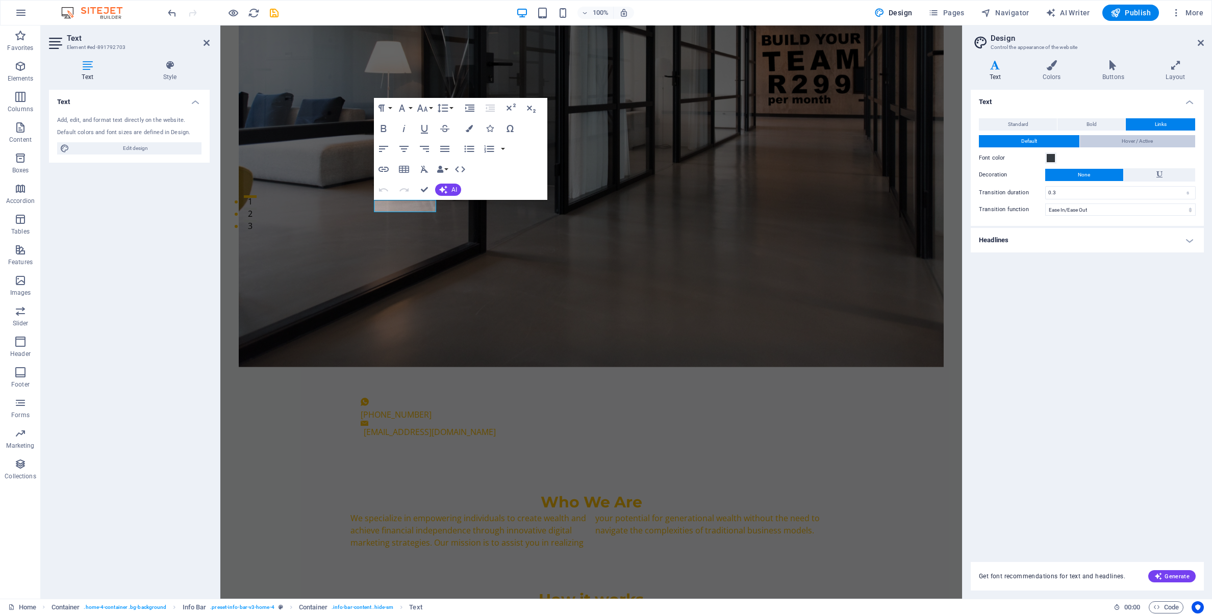
click at [1120, 140] on button "Hover / Active" at bounding box center [1138, 141] width 116 height 12
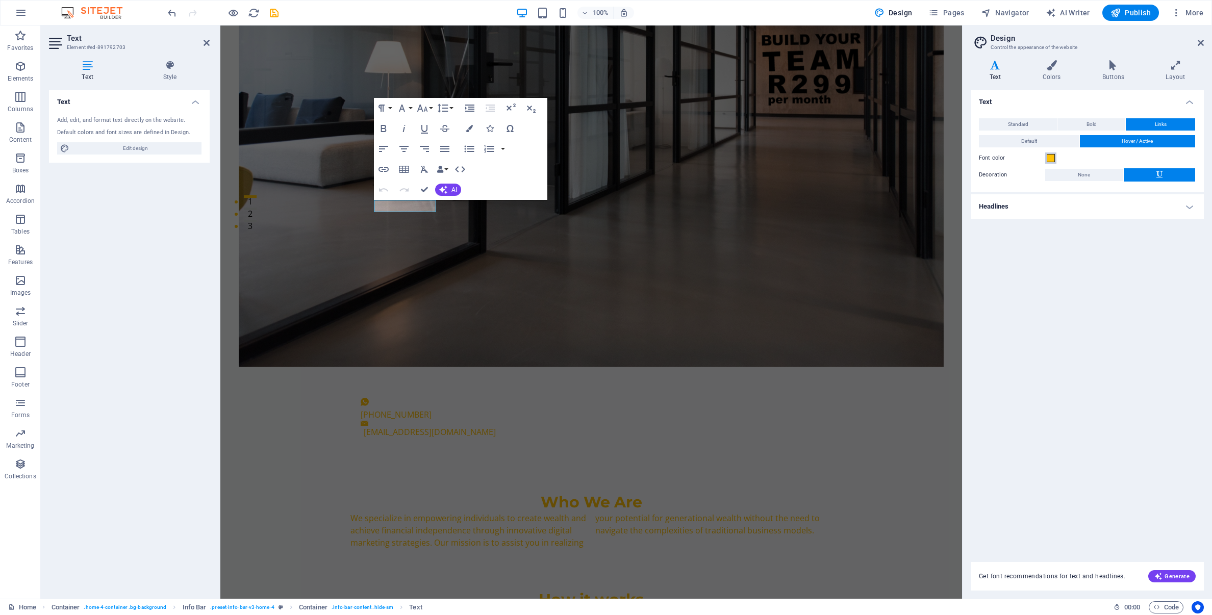
click at [1049, 159] on span at bounding box center [1050, 158] width 8 height 8
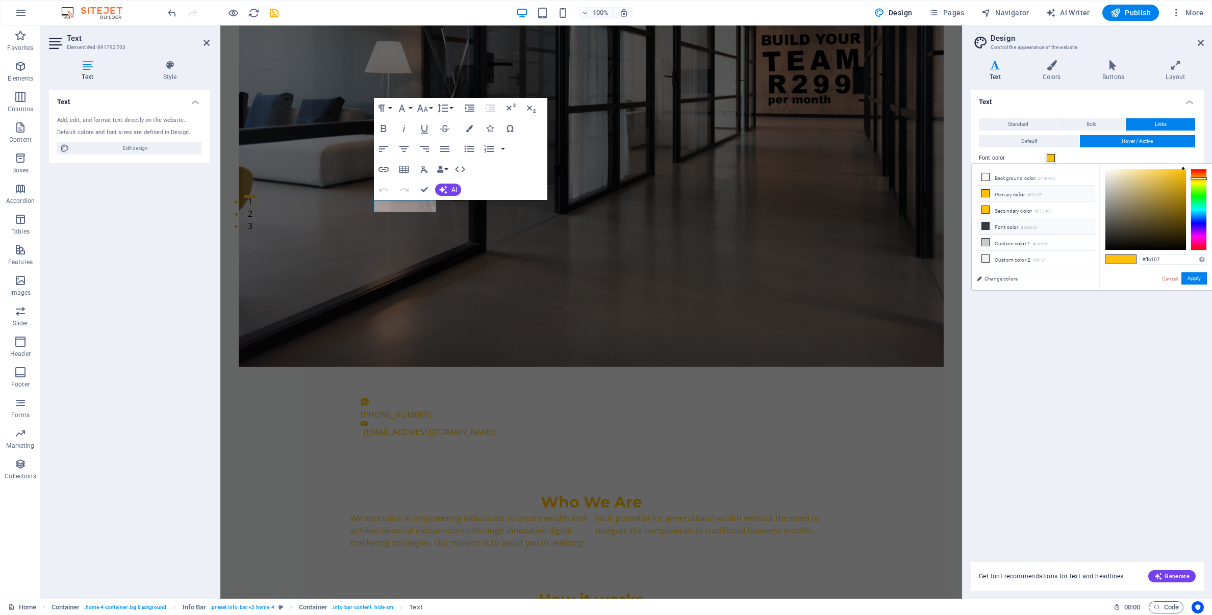
click at [987, 226] on icon at bounding box center [985, 225] width 7 height 7
type input "#343a40"
click at [1199, 281] on button "Apply" at bounding box center [1193, 278] width 25 height 12
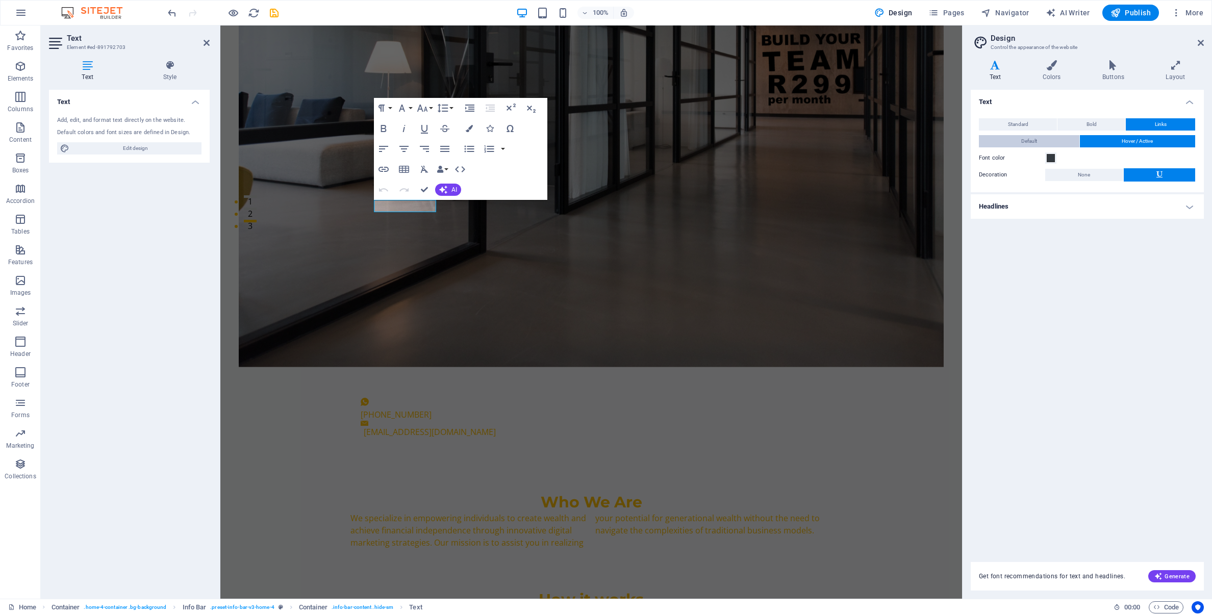
click at [1039, 142] on button "Default" at bounding box center [1029, 141] width 100 height 12
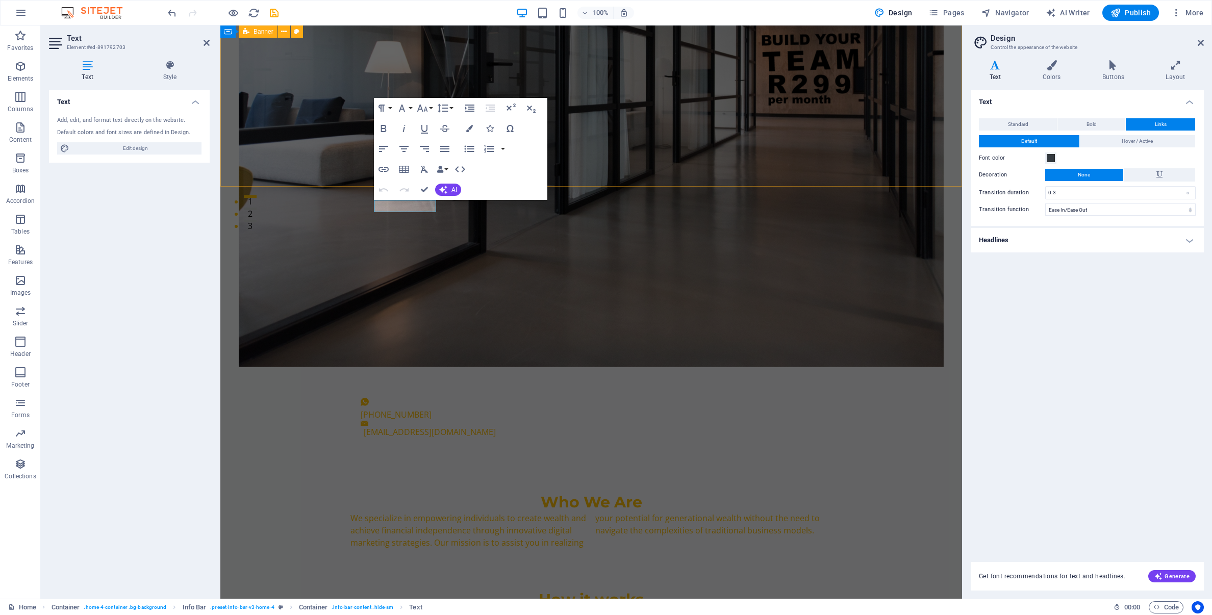
click at [136, 276] on div "Text Add, edit, and format text directly on the website. Default colors and fon…" at bounding box center [129, 340] width 161 height 501
click at [265, 451] on div "Who We Are We specialize in empowering individuals to create wealth and achieve…" at bounding box center [590, 520] width 741 height 138
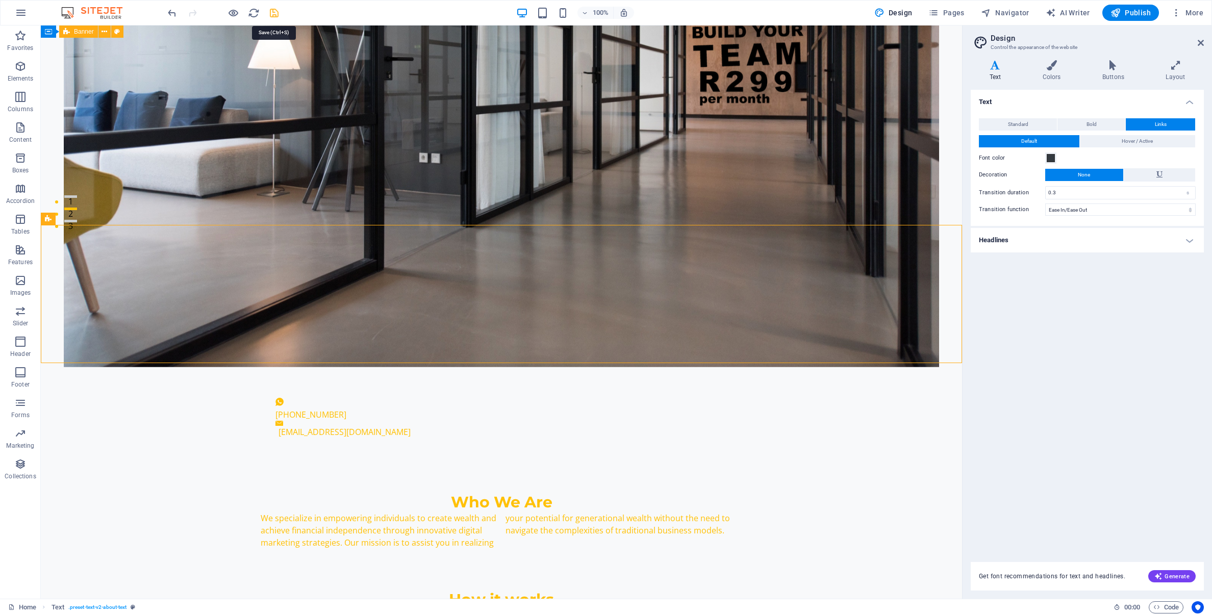
click at [271, 12] on icon "save" at bounding box center [274, 13] width 12 height 12
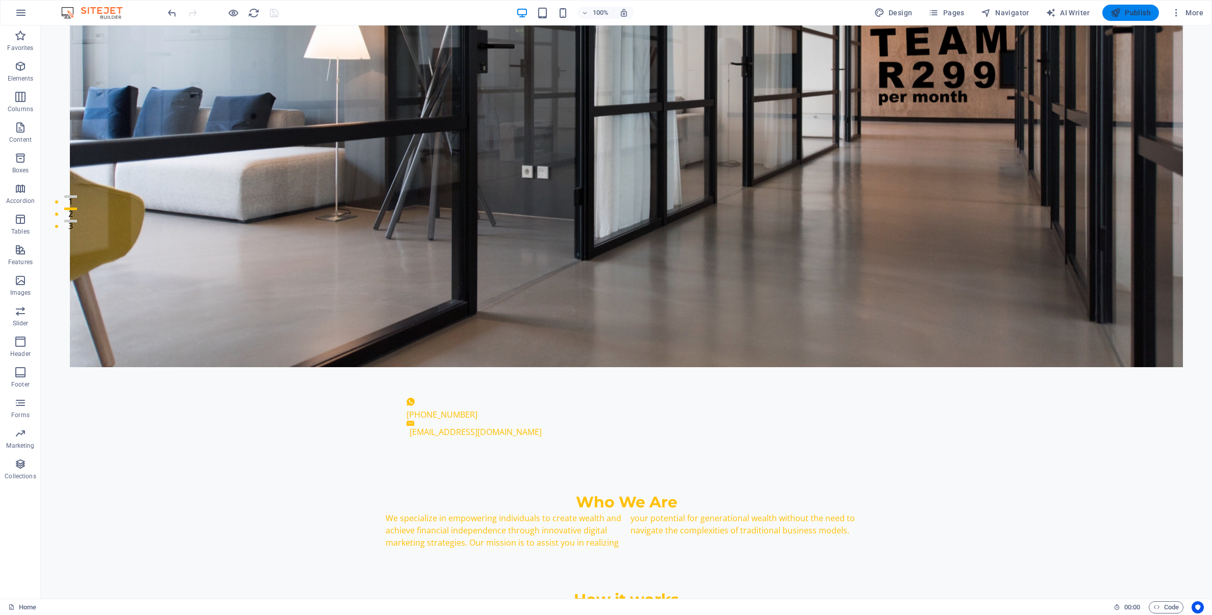
click at [1133, 13] on span "Publish" at bounding box center [1130, 13] width 40 height 10
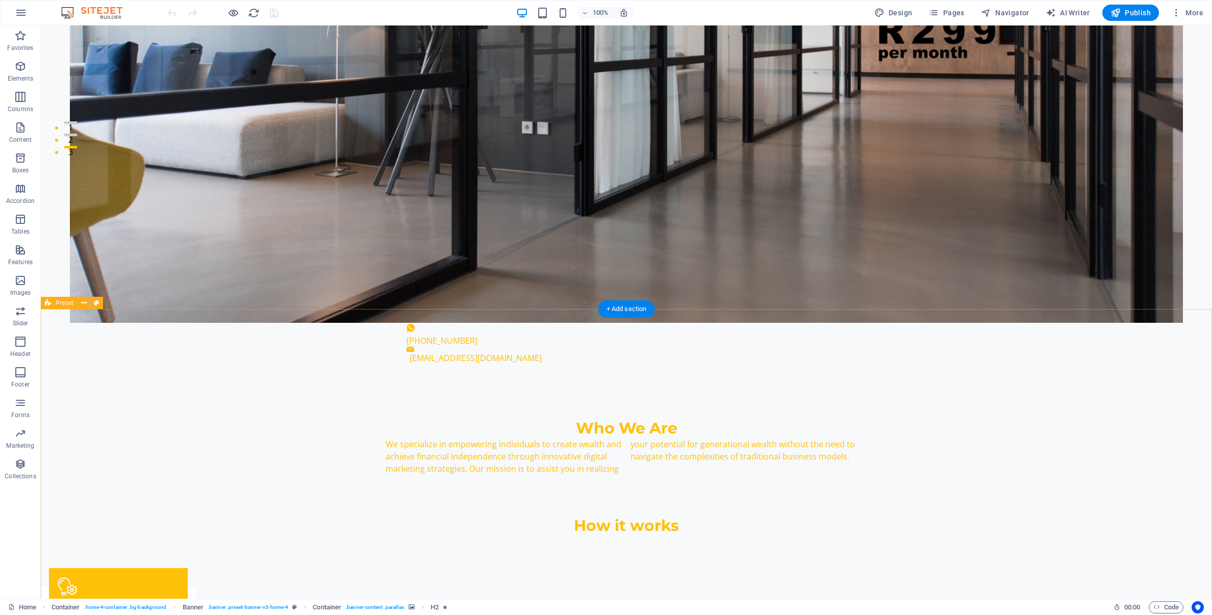
scroll to position [452, 0]
click at [899, 13] on span "Design" at bounding box center [893, 13] width 38 height 10
select select "ease-in-out"
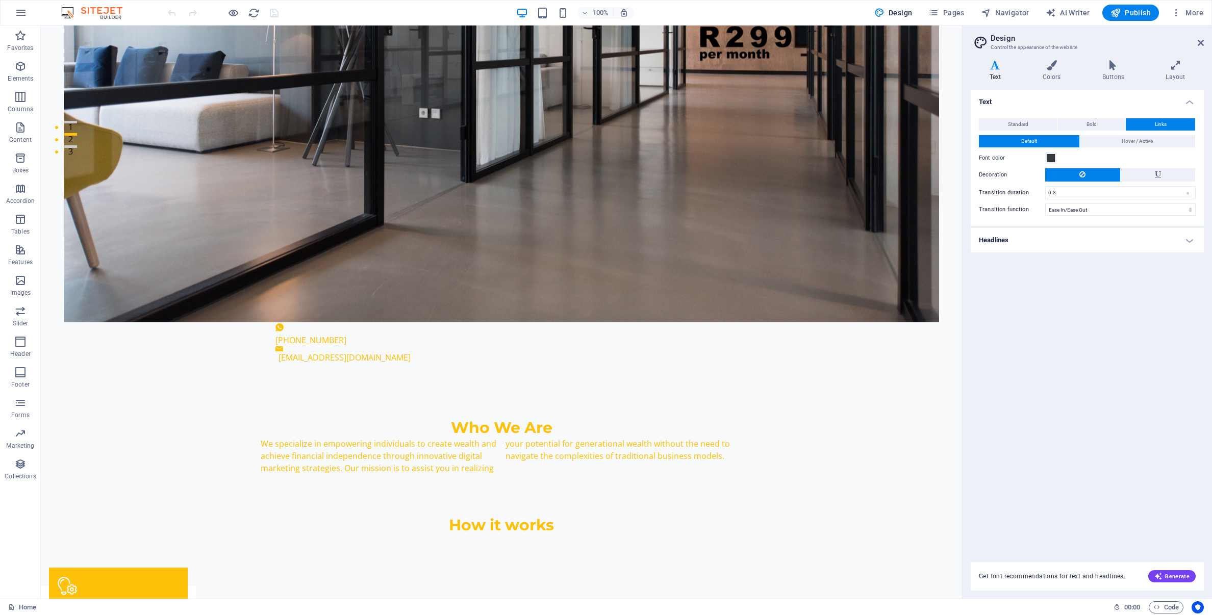
click at [1156, 128] on span "Links" at bounding box center [1161, 124] width 12 height 12
click at [1158, 125] on span "Links" at bounding box center [1161, 124] width 12 height 12
click at [1041, 144] on button "Default" at bounding box center [1029, 141] width 100 height 12
click at [1116, 142] on button "Hover / Active" at bounding box center [1138, 141] width 116 height 12
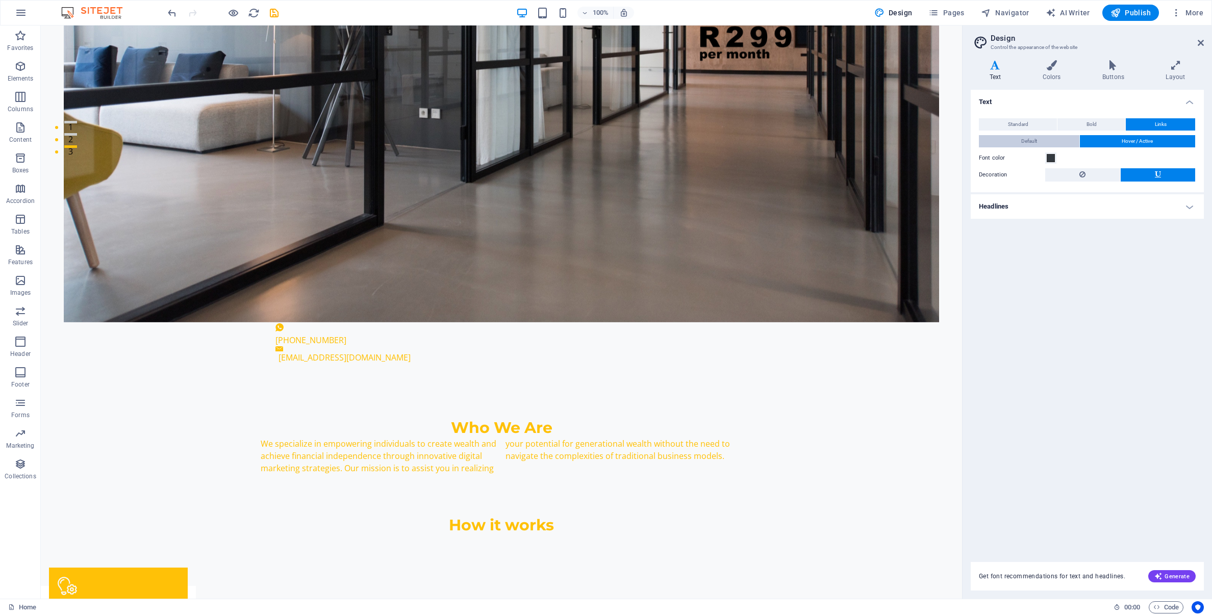
click at [1040, 140] on button "Default" at bounding box center [1029, 141] width 100 height 12
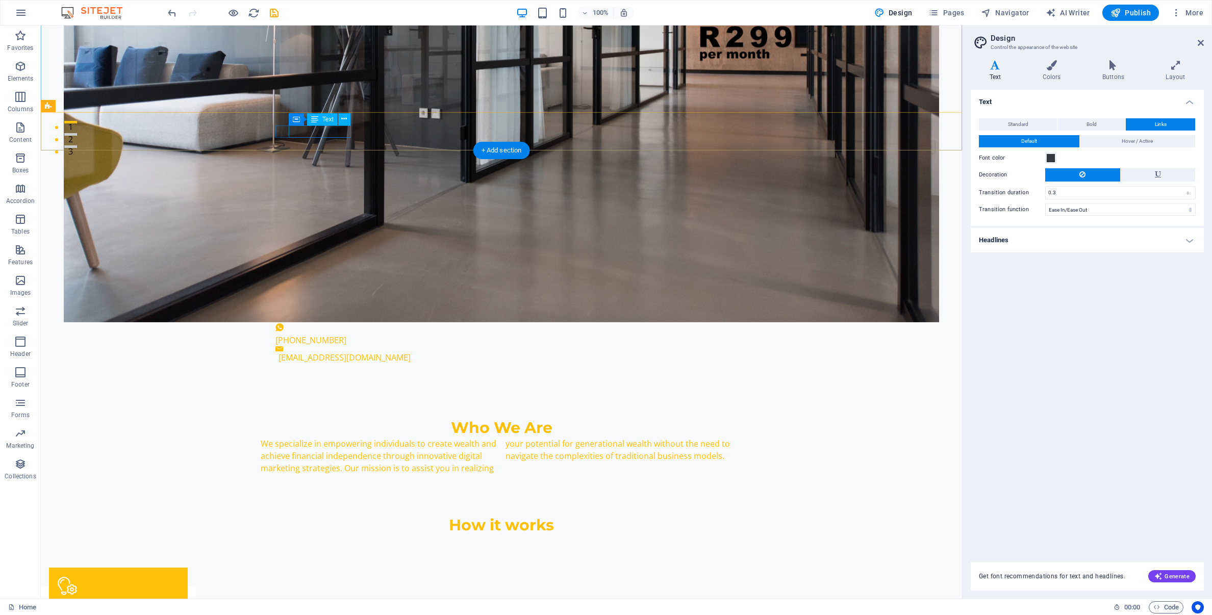
click at [342, 334] on div "[PHONE_NUMBER]" at bounding box center [497, 340] width 444 height 12
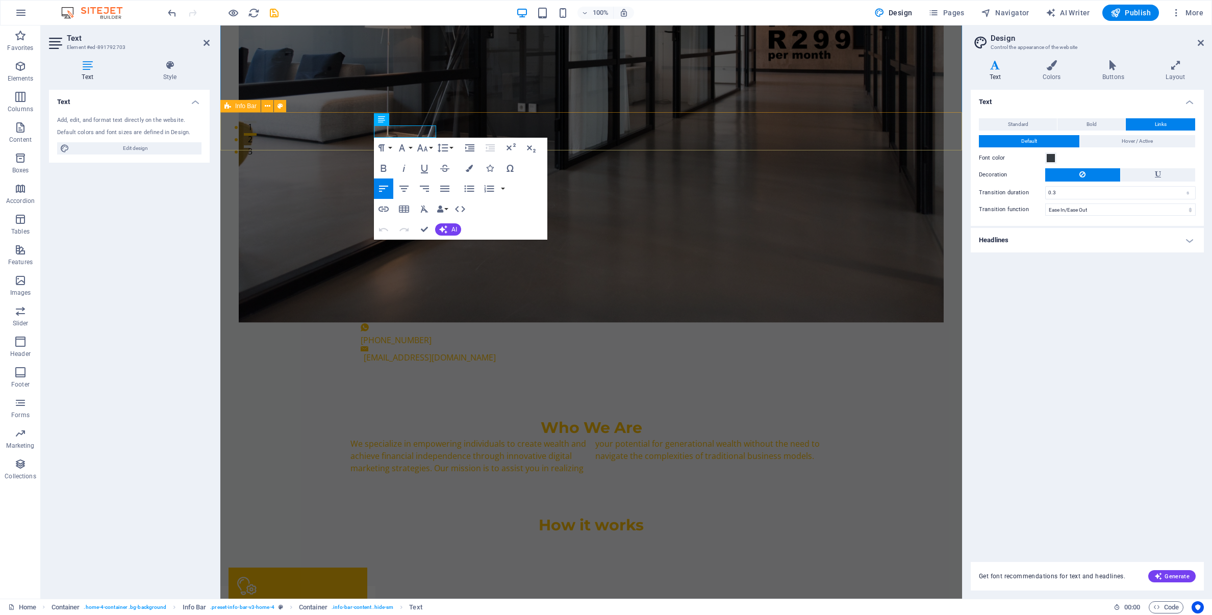
drag, startPoint x: 434, startPoint y: 133, endPoint x: 360, endPoint y: 134, distance: 75.0
click at [360, 310] on div "+27 67 336 3331 info@wealthfocus.co.za" at bounding box center [590, 343] width 741 height 67
click at [1137, 142] on span "Hover / Active" at bounding box center [1136, 141] width 31 height 12
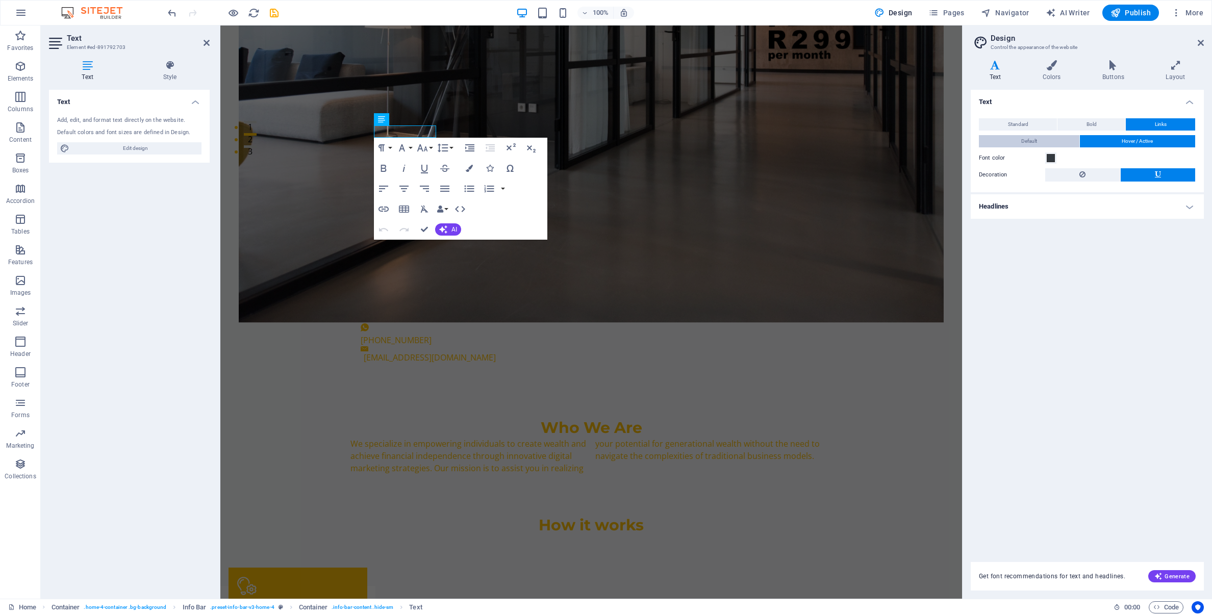
click at [1018, 141] on button "Default" at bounding box center [1029, 141] width 100 height 12
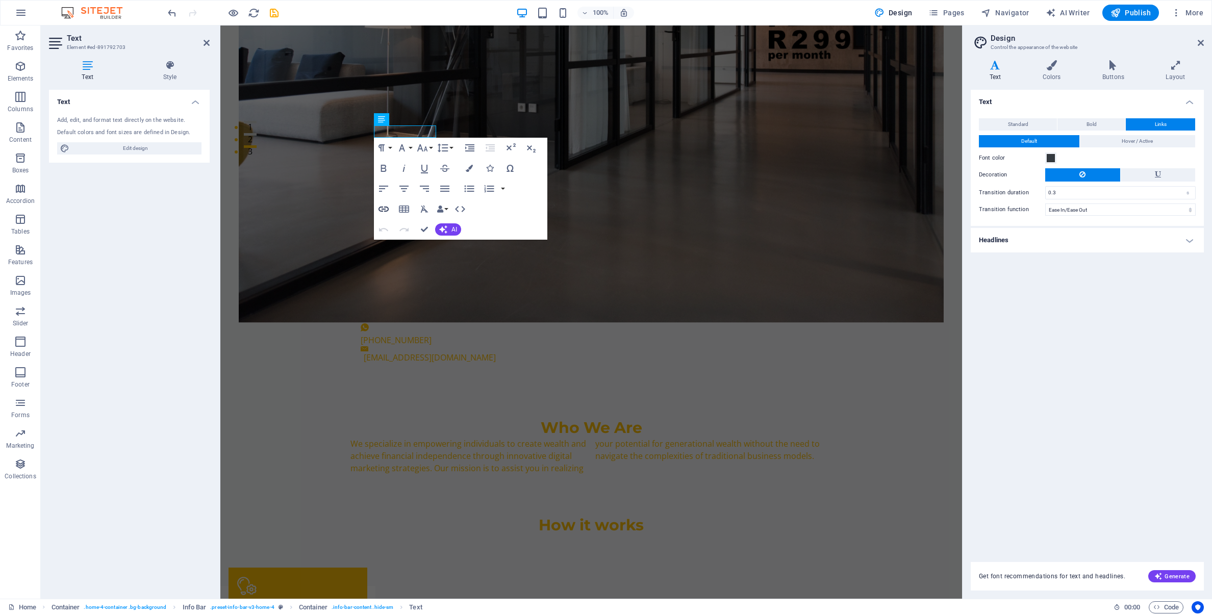
click at [384, 209] on icon "button" at bounding box center [383, 209] width 10 height 5
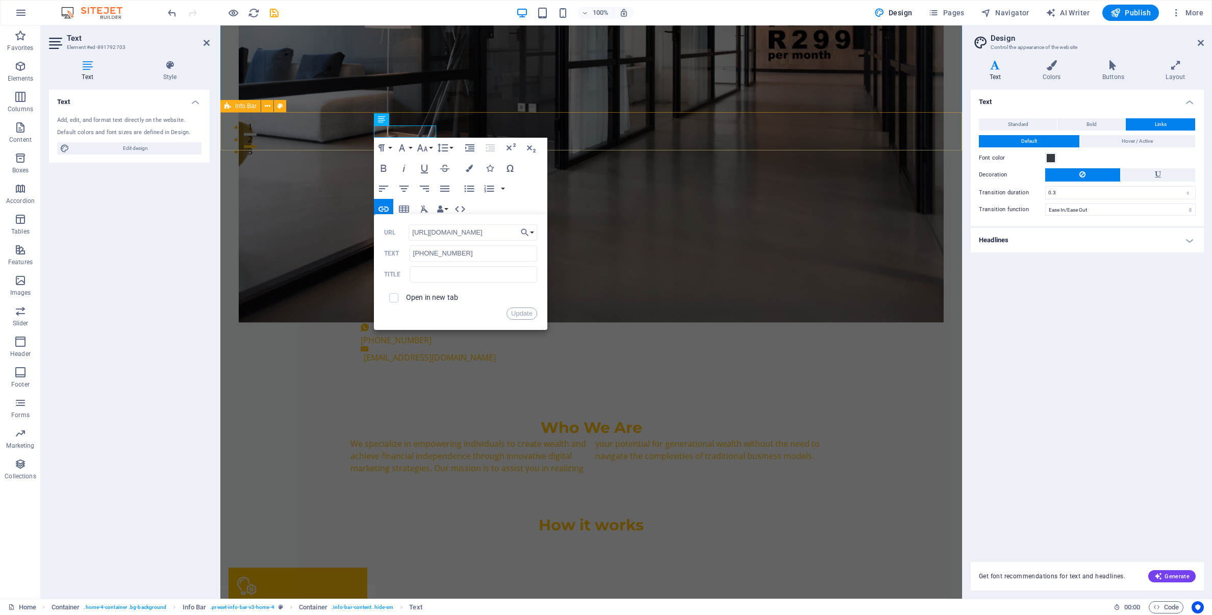
click at [570, 310] on div "​ +27 67 336 3331 ​ info@wealthfocus.co.za" at bounding box center [590, 343] width 741 height 67
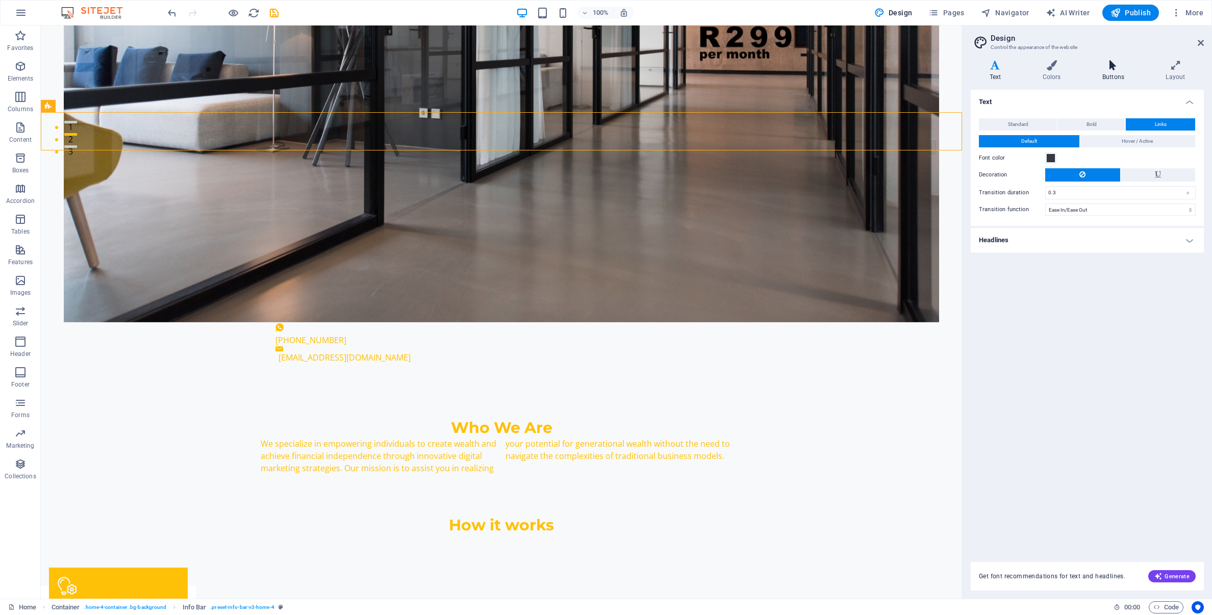
click at [1114, 71] on h4 "Buttons" at bounding box center [1114, 70] width 63 height 21
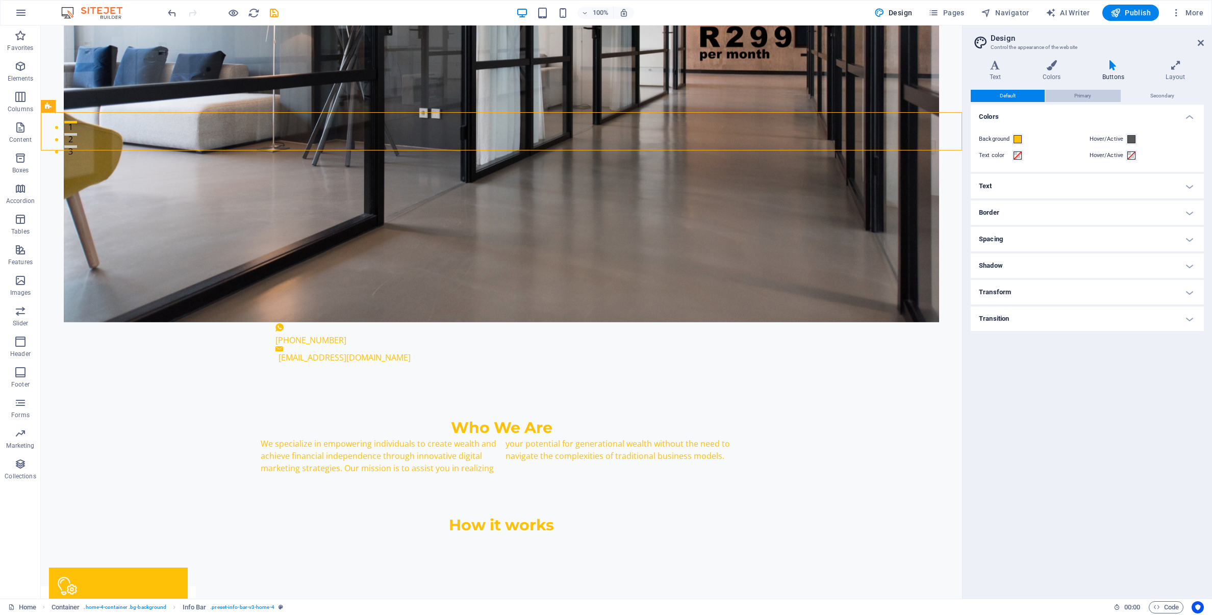
click at [1069, 96] on button "Primary" at bounding box center [1082, 96] width 75 height 12
click at [1144, 94] on button "Secondary" at bounding box center [1162, 96] width 82 height 12
click at [1016, 98] on button "Default" at bounding box center [1007, 96] width 74 height 12
click at [989, 187] on h4 "Text" at bounding box center [1086, 186] width 233 height 24
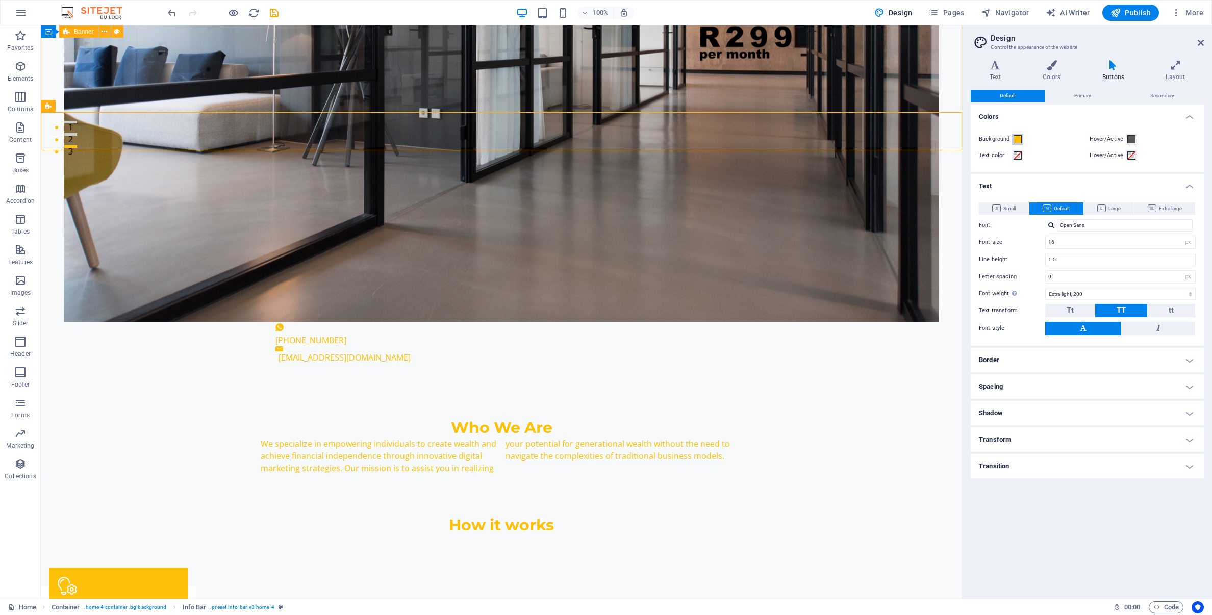
click at [1016, 141] on span at bounding box center [1017, 139] width 8 height 8
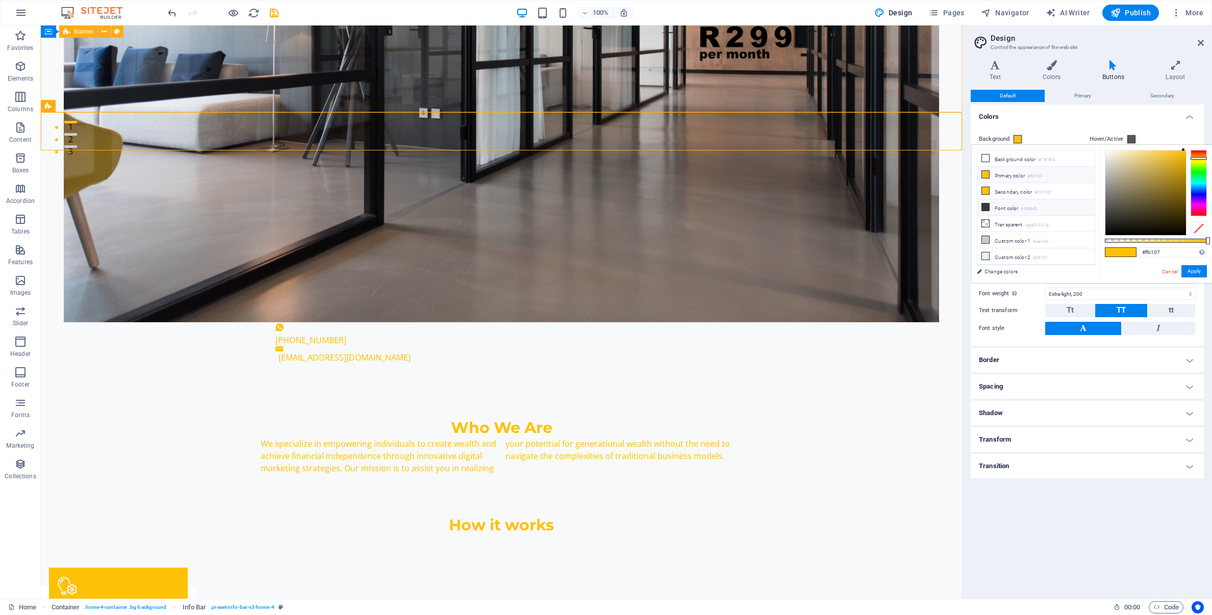
click at [984, 206] on icon at bounding box center [985, 206] width 7 height 7
type input "#343a40"
click at [1133, 136] on span at bounding box center [1131, 139] width 8 height 8
click at [986, 178] on li "Primary color #ffc107" at bounding box center [1035, 175] width 117 height 16
type input "#ffc107"
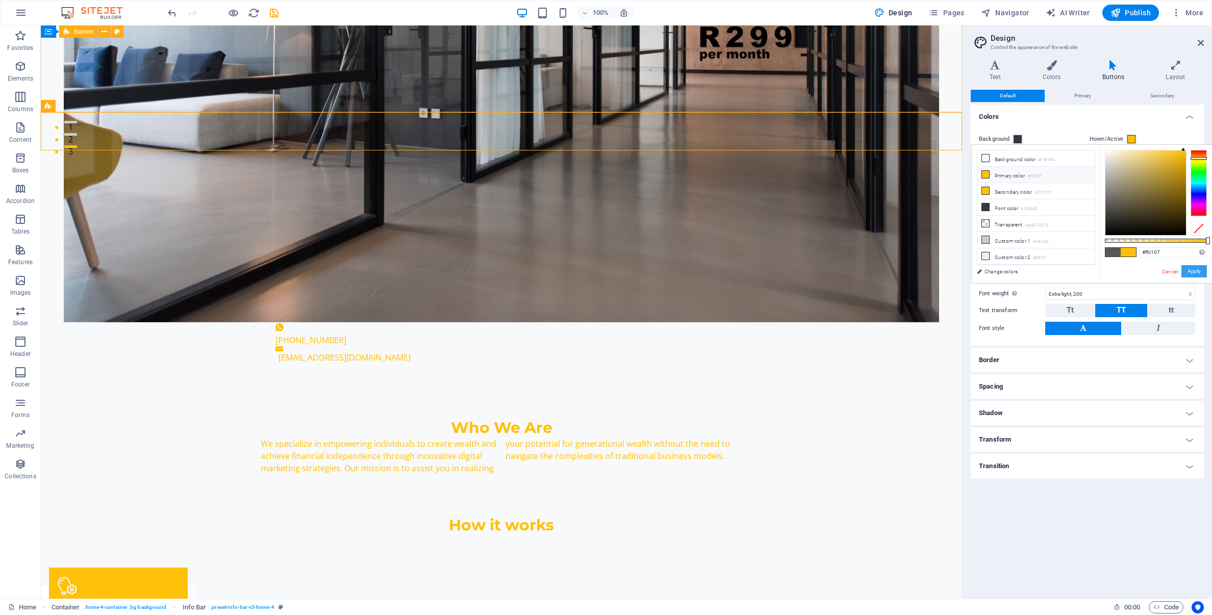
click at [1195, 271] on button "Apply" at bounding box center [1193, 271] width 25 height 12
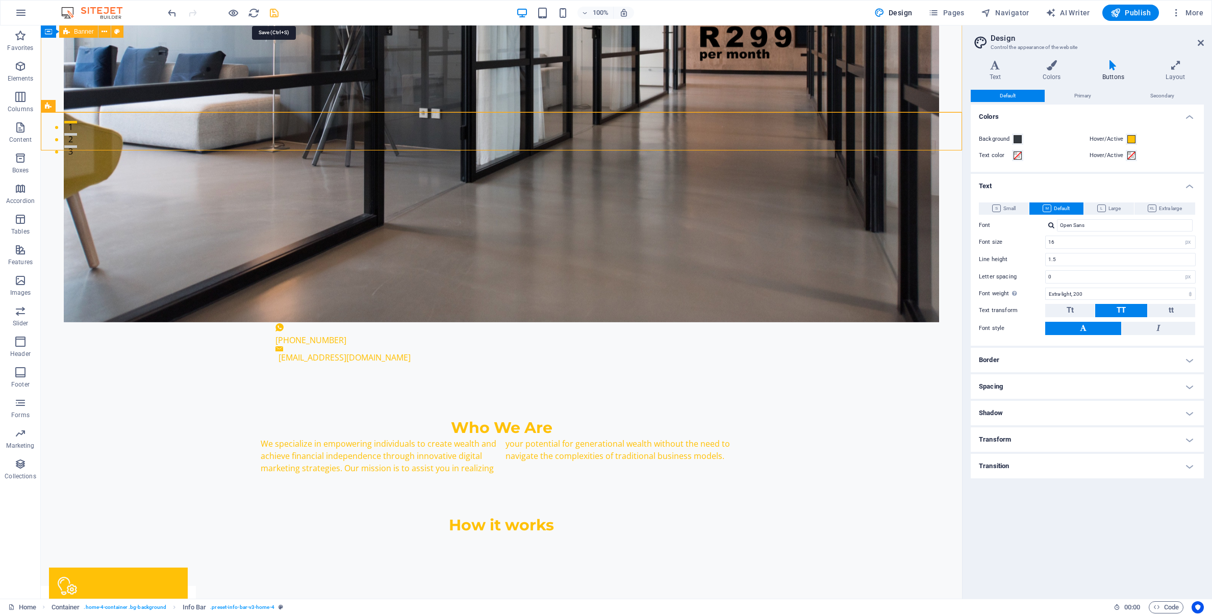
click at [273, 14] on icon "save" at bounding box center [274, 13] width 12 height 12
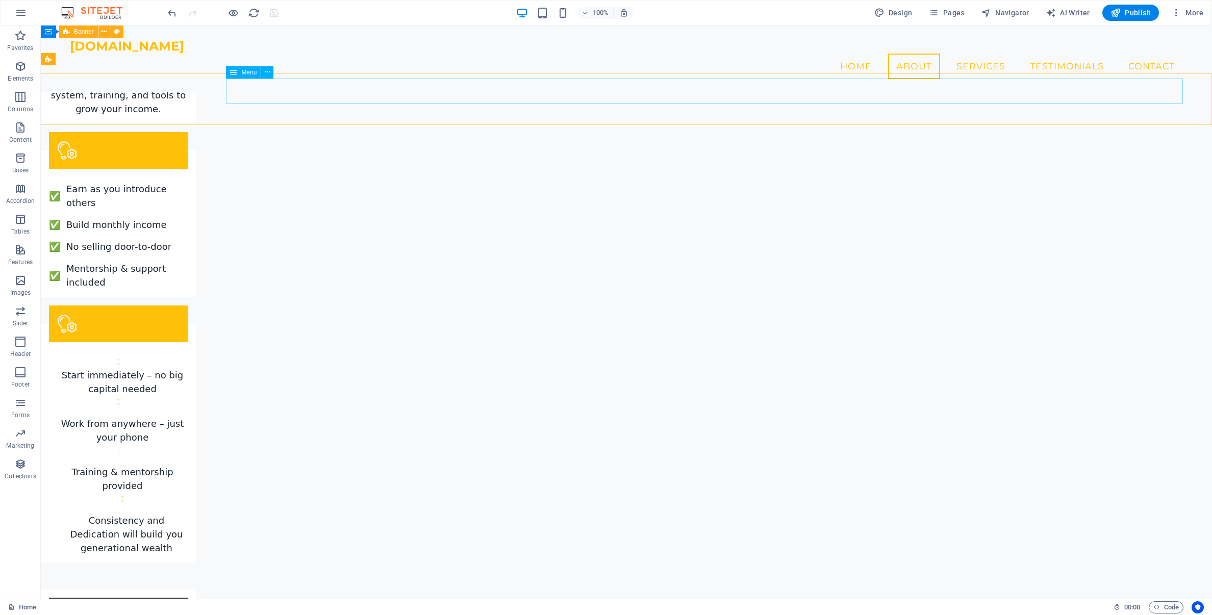
scroll to position [1940, 0]
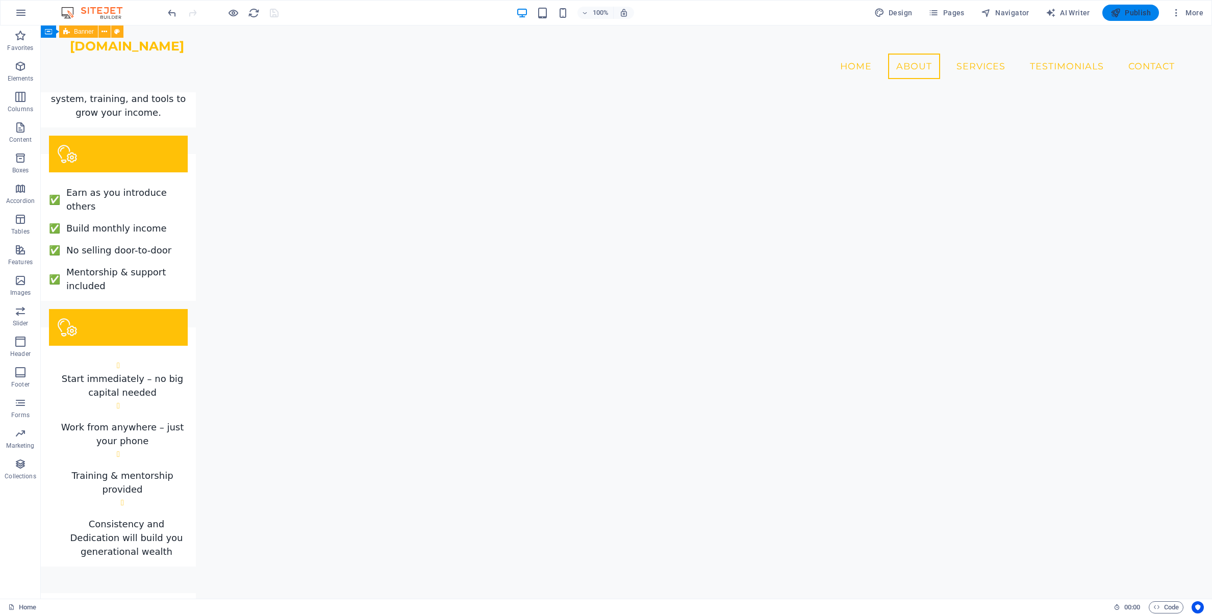
click at [1132, 9] on span "Publish" at bounding box center [1130, 13] width 40 height 10
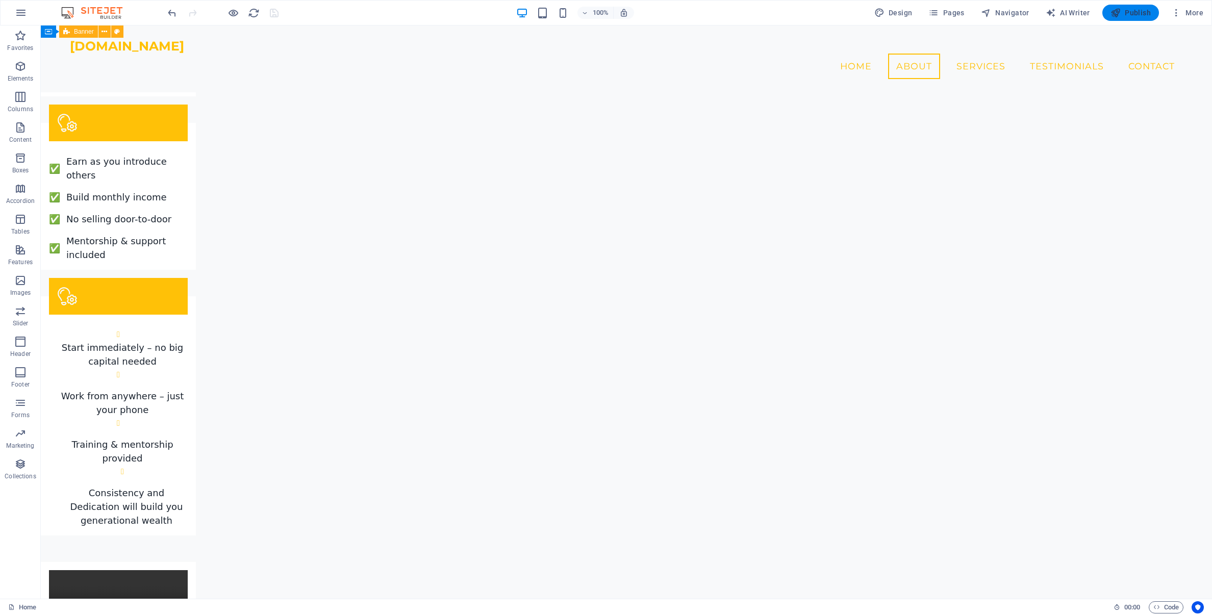
click at [1134, 12] on span "Publish" at bounding box center [1130, 13] width 40 height 10
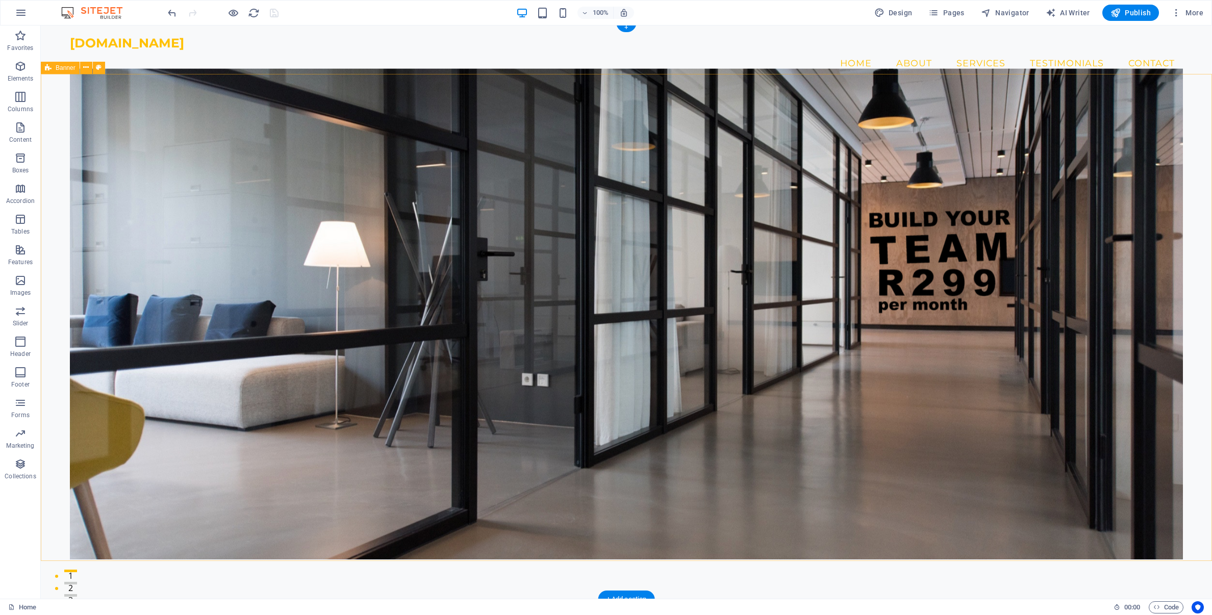
scroll to position [0, 0]
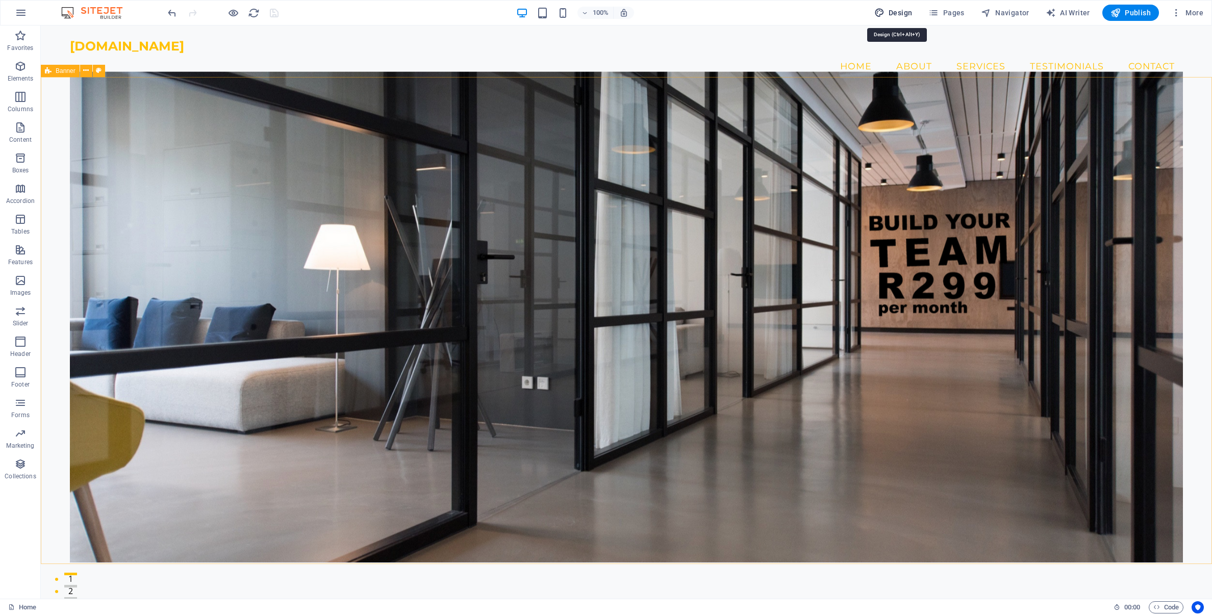
click at [900, 15] on span "Design" at bounding box center [893, 13] width 38 height 10
select select "px"
select select "200"
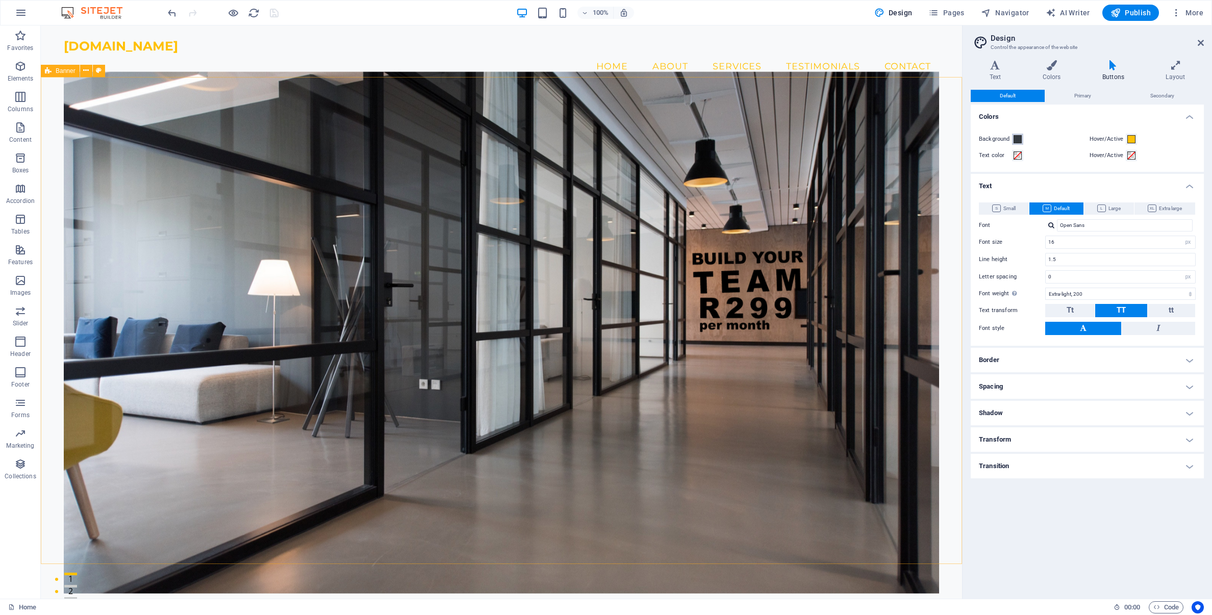
click at [1018, 141] on span at bounding box center [1017, 139] width 8 height 8
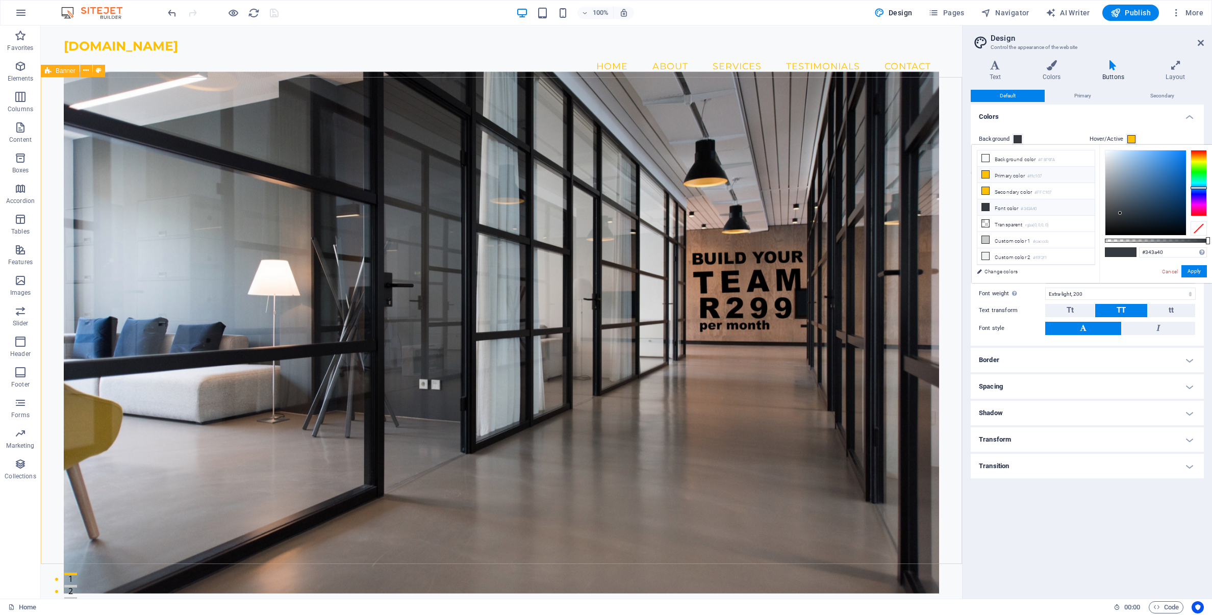
click at [985, 178] on li "Primary color #ffc107" at bounding box center [1035, 175] width 117 height 16
click at [1128, 139] on span at bounding box center [1131, 139] width 8 height 8
click at [1018, 138] on span at bounding box center [1017, 139] width 8 height 8
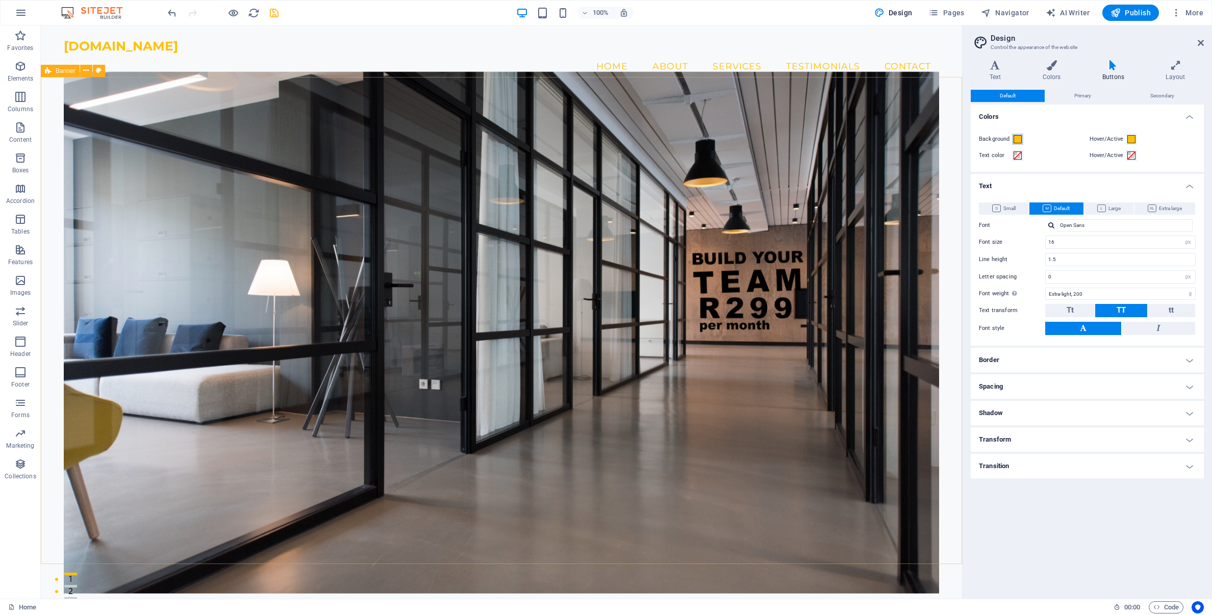
click at [1018, 138] on span at bounding box center [1017, 139] width 8 height 8
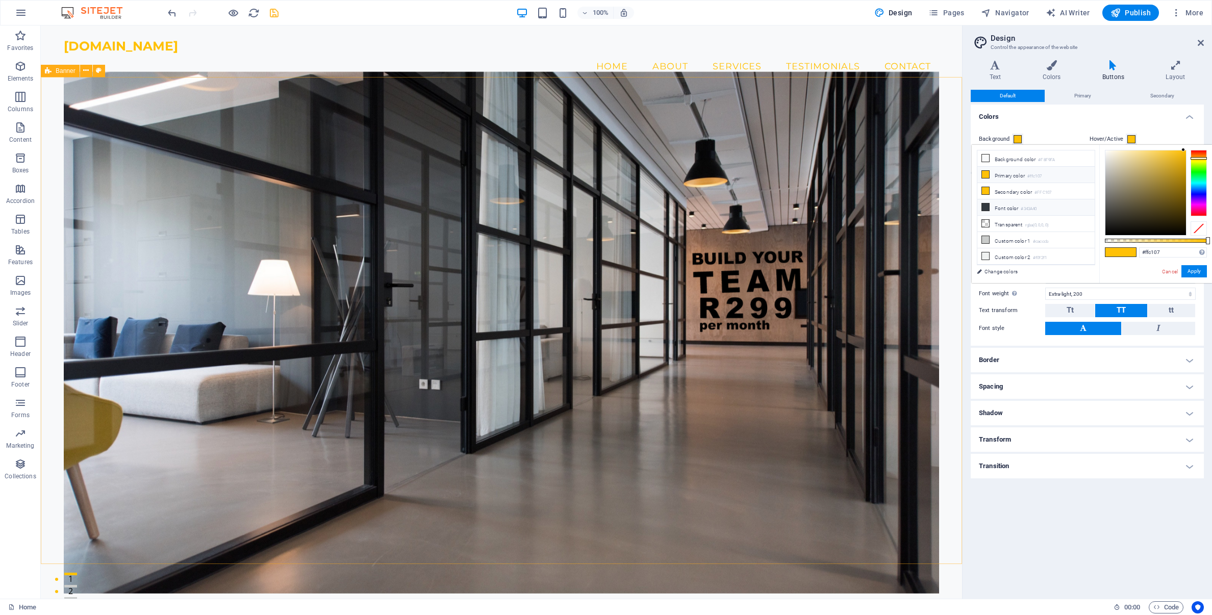
click at [986, 206] on icon at bounding box center [985, 206] width 7 height 7
type input "#343a40"
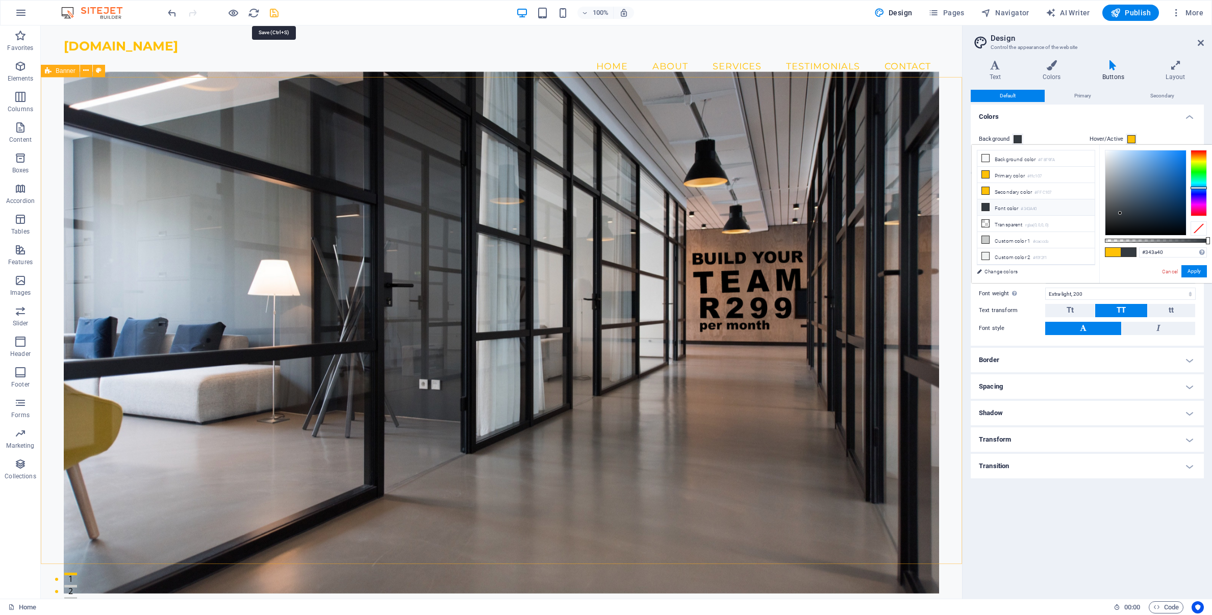
click at [272, 16] on icon "save" at bounding box center [274, 13] width 12 height 12
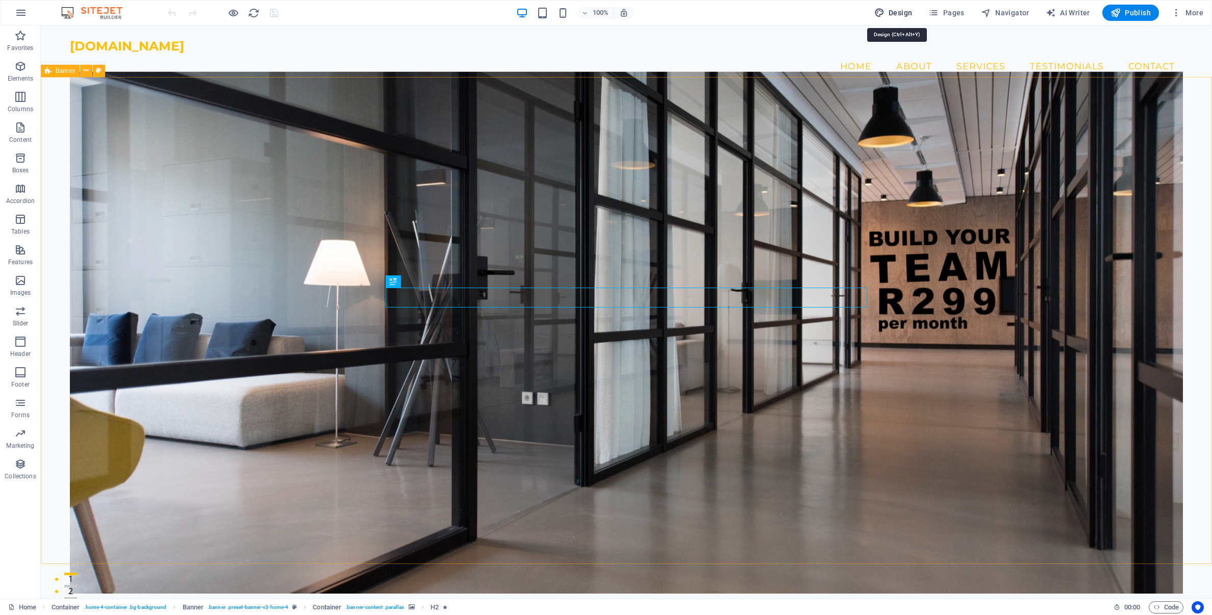
click at [905, 12] on span "Design" at bounding box center [893, 13] width 38 height 10
select select "ease-in-out"
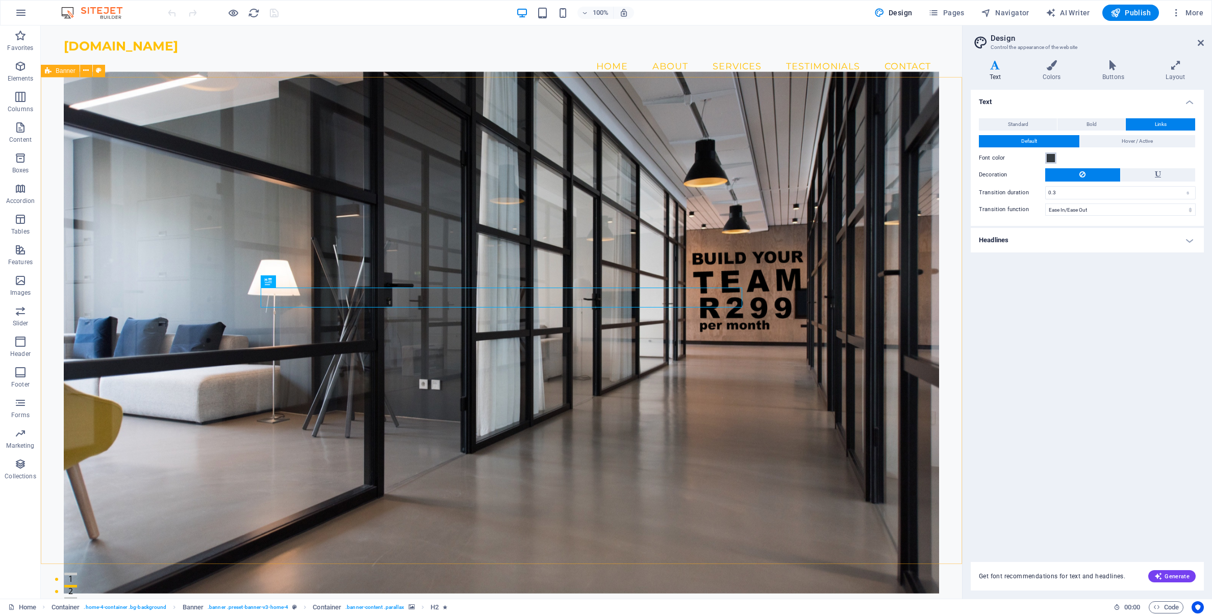
click at [1050, 158] on span at bounding box center [1050, 158] width 8 height 8
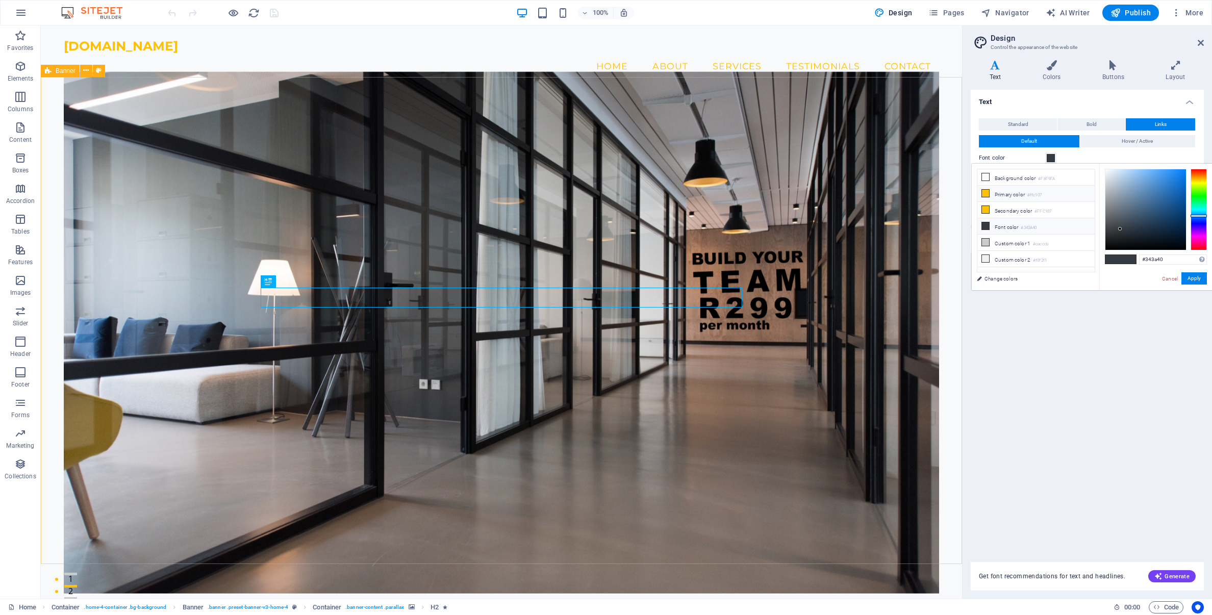
click at [986, 195] on icon at bounding box center [985, 193] width 7 height 7
type input "#ffc107"
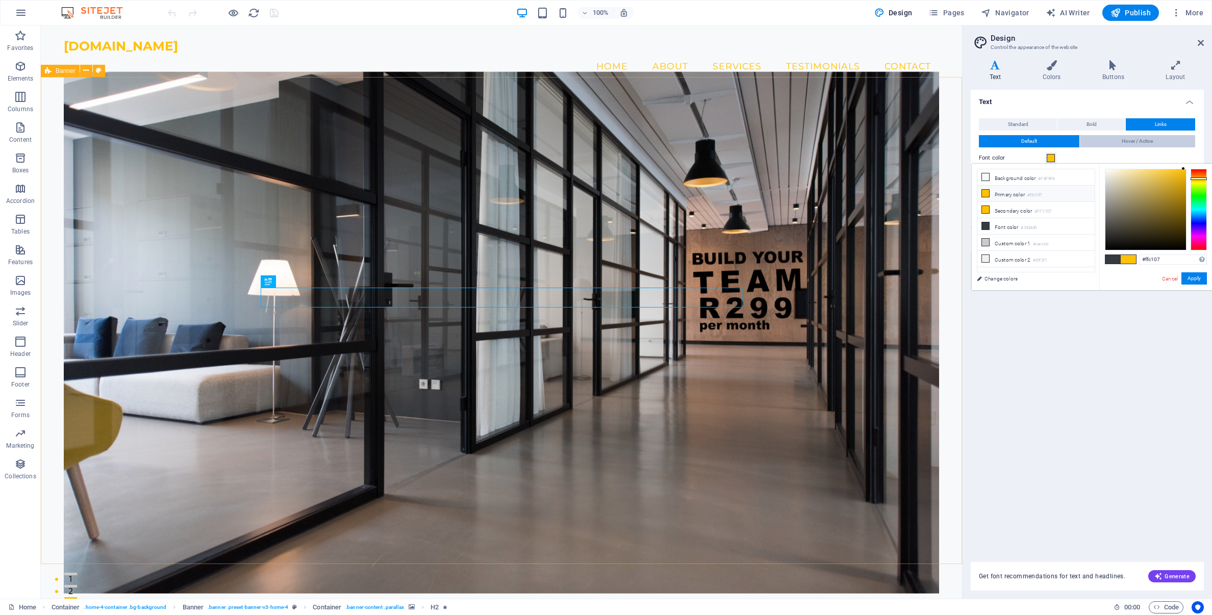
click at [1139, 138] on span "Hover / Active" at bounding box center [1136, 141] width 31 height 12
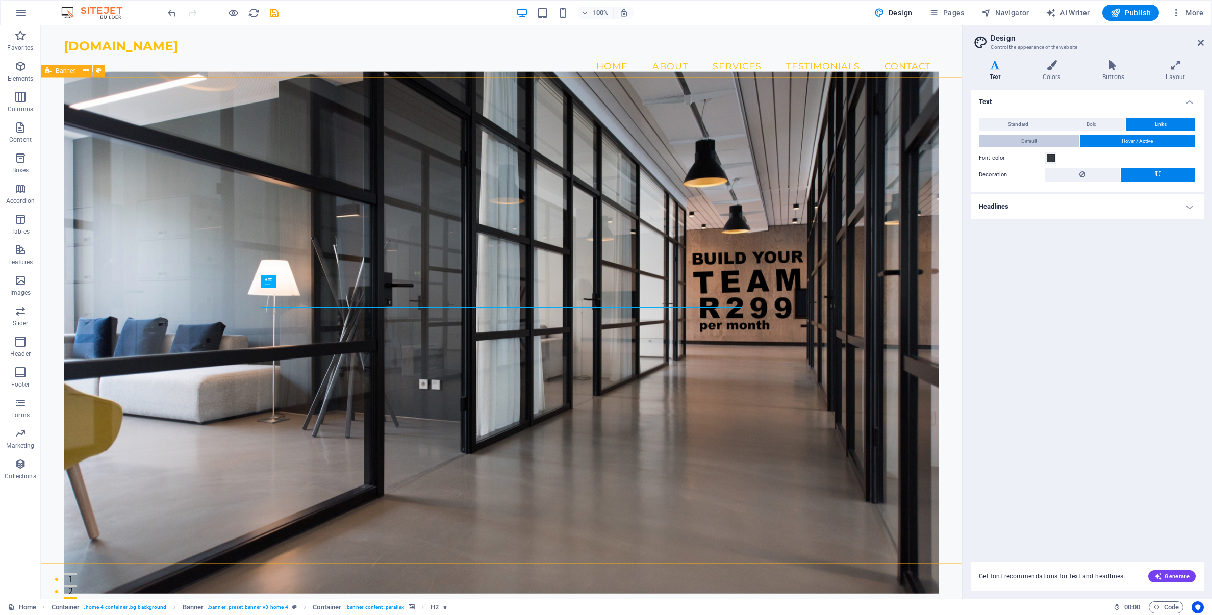
click at [1022, 139] on span "Default" at bounding box center [1029, 141] width 16 height 12
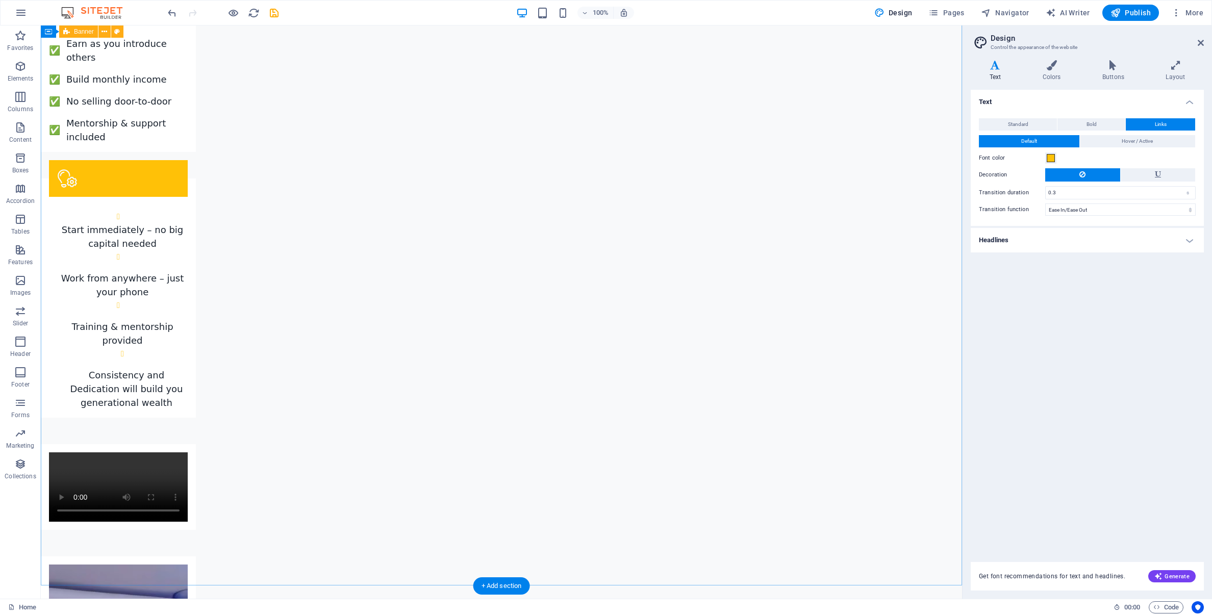
scroll to position [1907, 0]
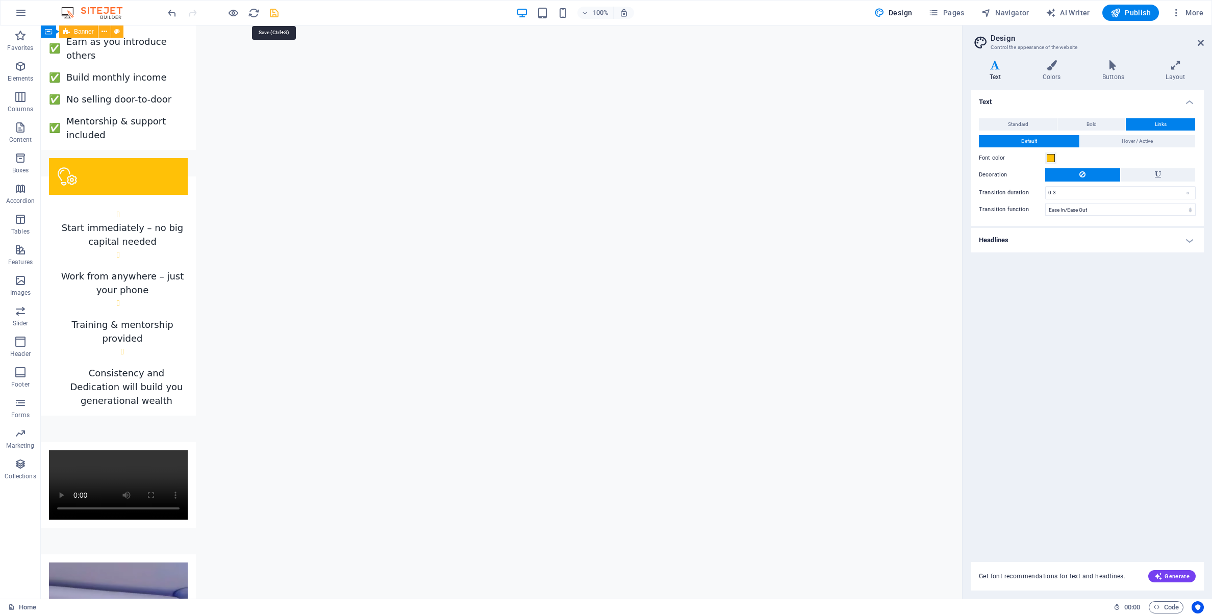
click at [273, 15] on icon "save" at bounding box center [274, 13] width 12 height 12
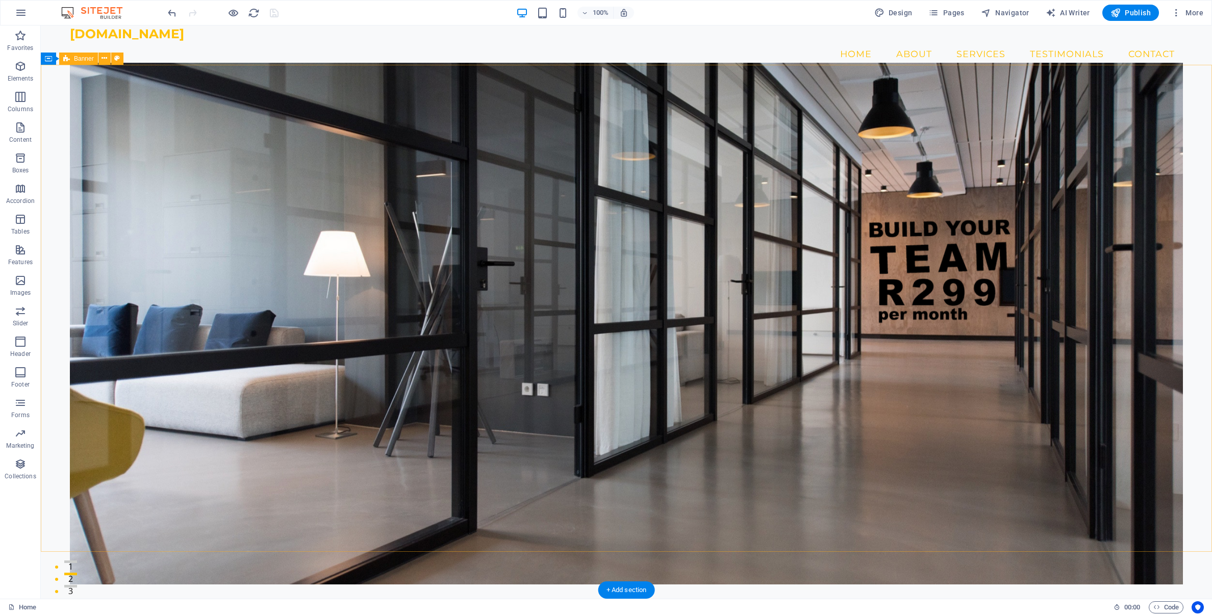
scroll to position [6, 0]
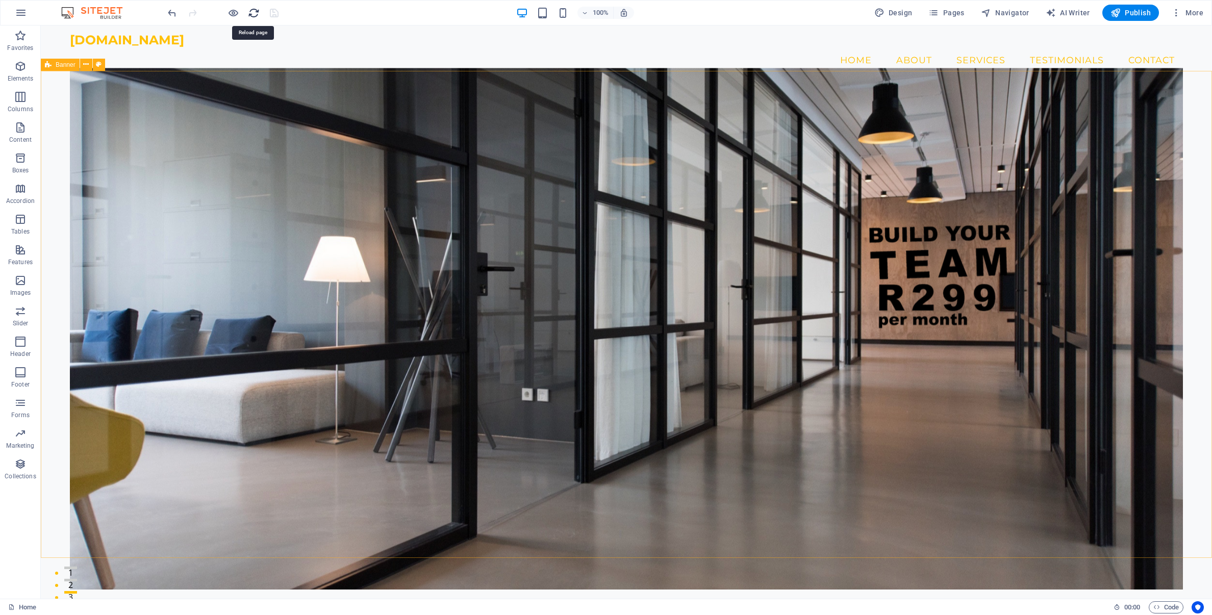
click at [251, 16] on icon "reload" at bounding box center [254, 13] width 12 height 12
click at [252, 14] on icon "reload" at bounding box center [254, 13] width 12 height 12
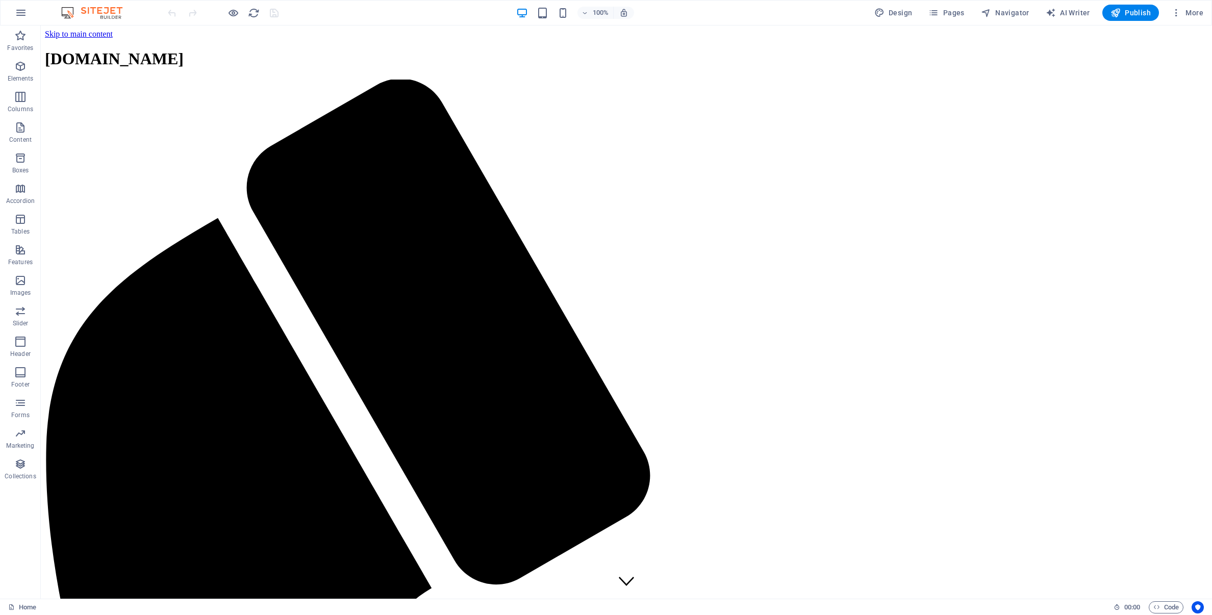
scroll to position [0, 0]
click at [893, 15] on span "Design" at bounding box center [893, 13] width 38 height 10
select select "ease-in-out"
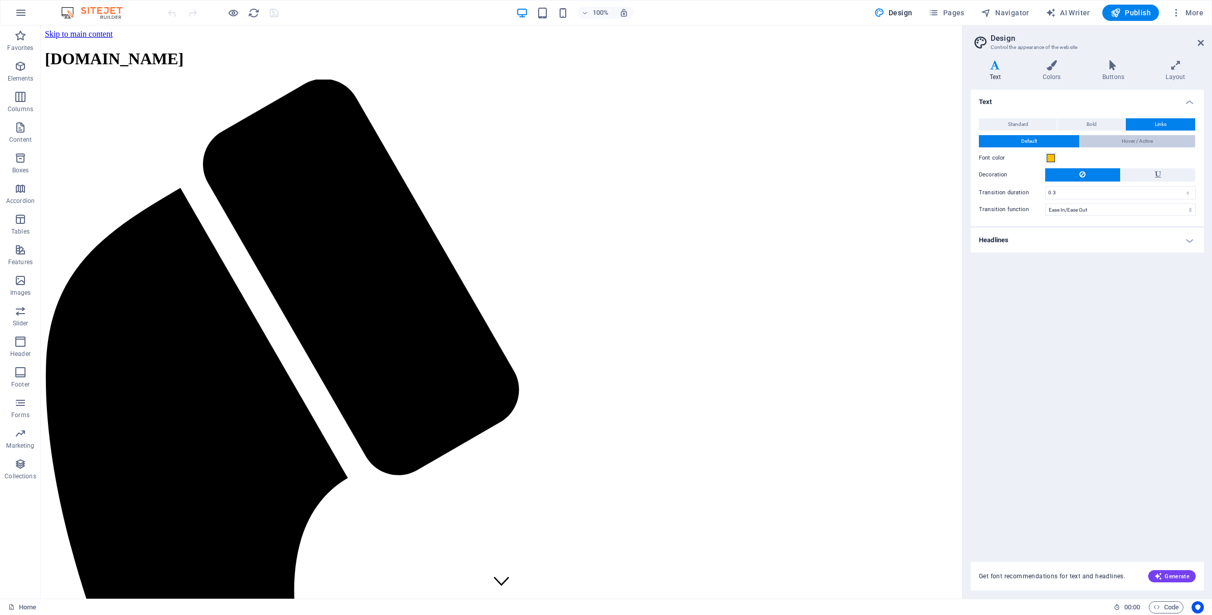
click at [1147, 141] on span "Hover / Active" at bounding box center [1136, 141] width 31 height 12
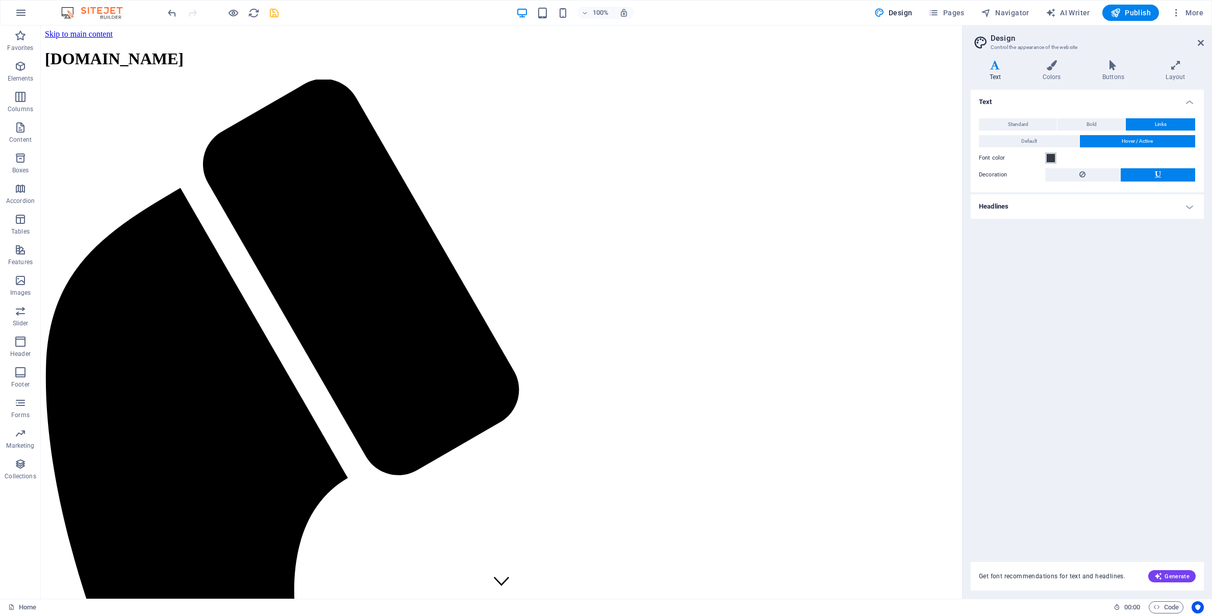
click at [1049, 160] on span at bounding box center [1050, 158] width 8 height 8
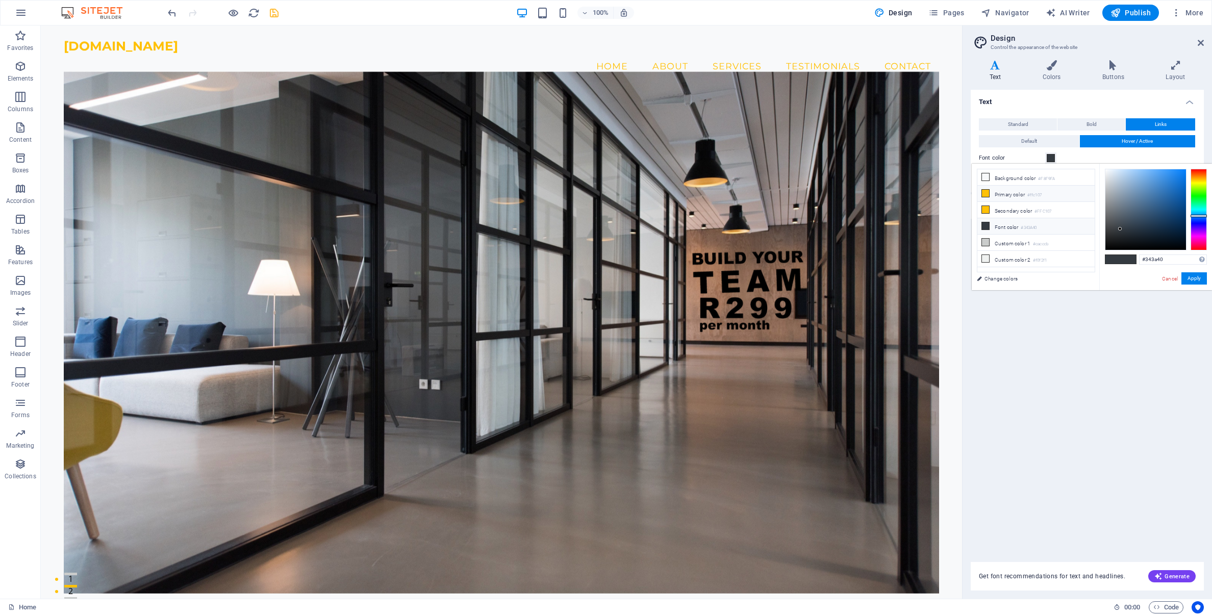
click at [984, 195] on icon at bounding box center [985, 193] width 7 height 7
type input "#ffc107"
click at [1191, 279] on button "Apply" at bounding box center [1193, 278] width 25 height 12
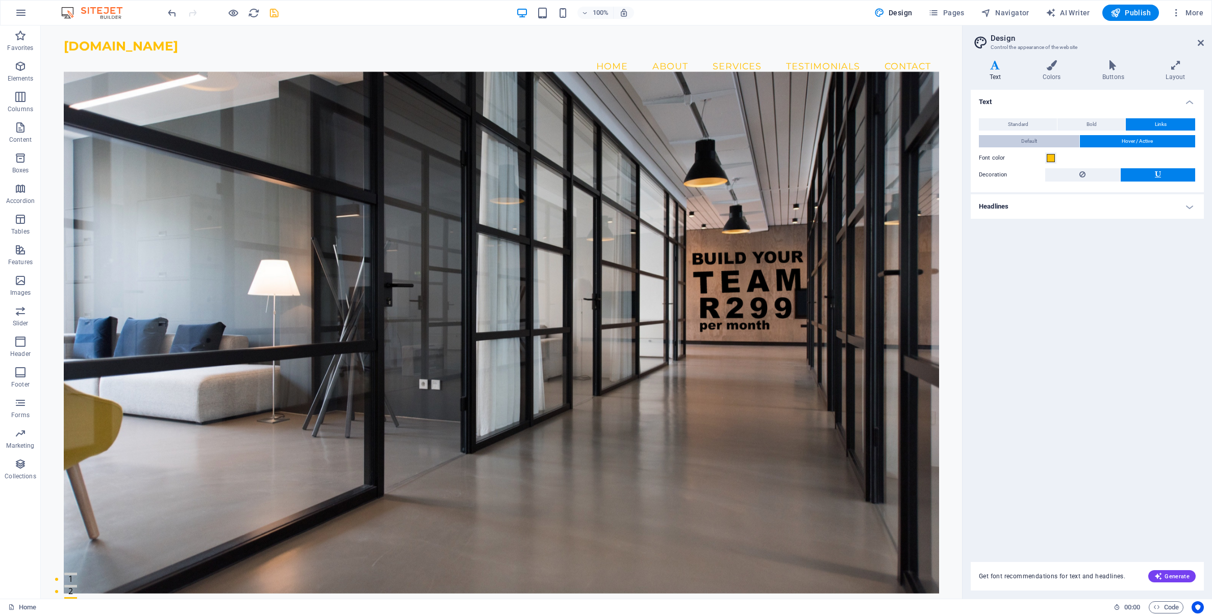
click at [1026, 142] on span "Default" at bounding box center [1029, 141] width 16 height 12
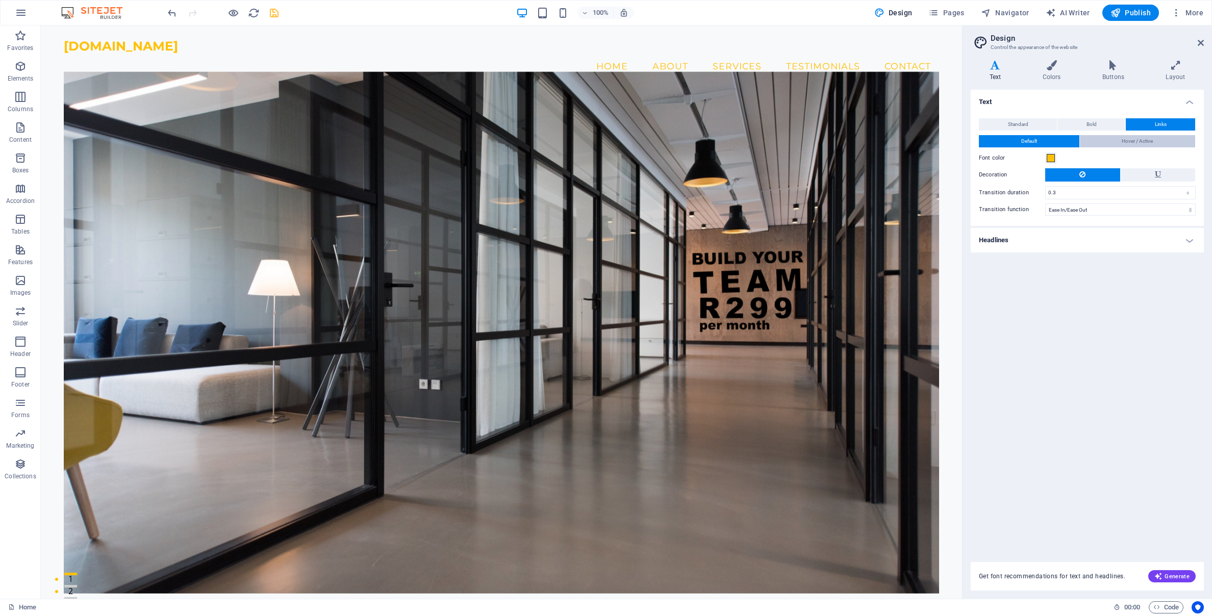
click at [1137, 141] on span "Hover / Active" at bounding box center [1136, 141] width 31 height 12
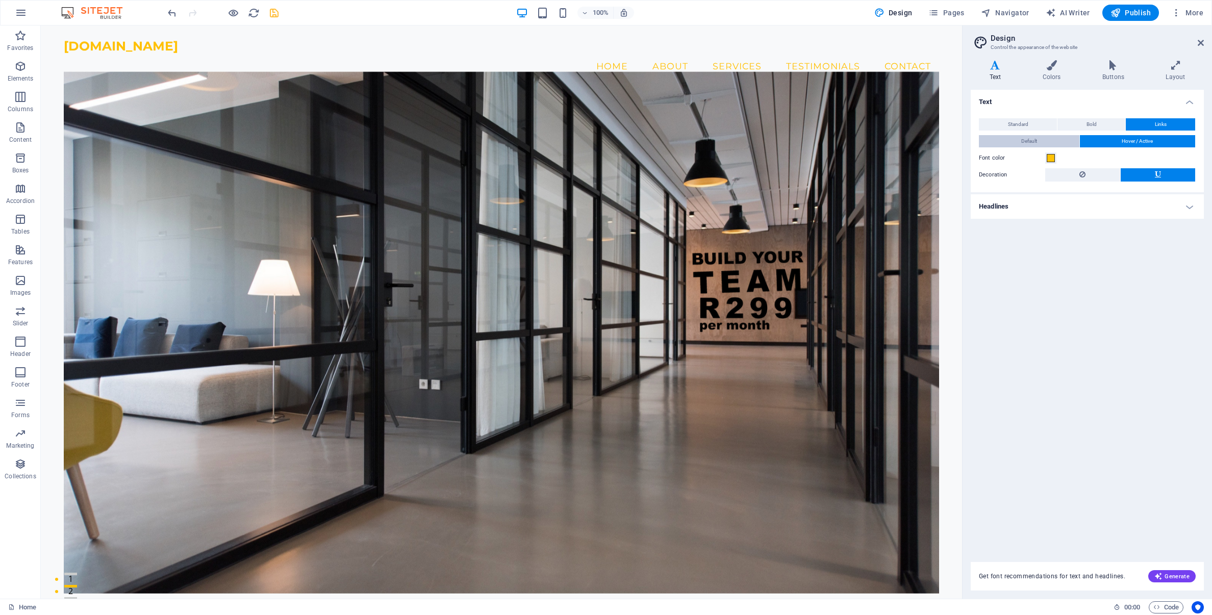
click at [1026, 140] on span "Default" at bounding box center [1029, 141] width 16 height 12
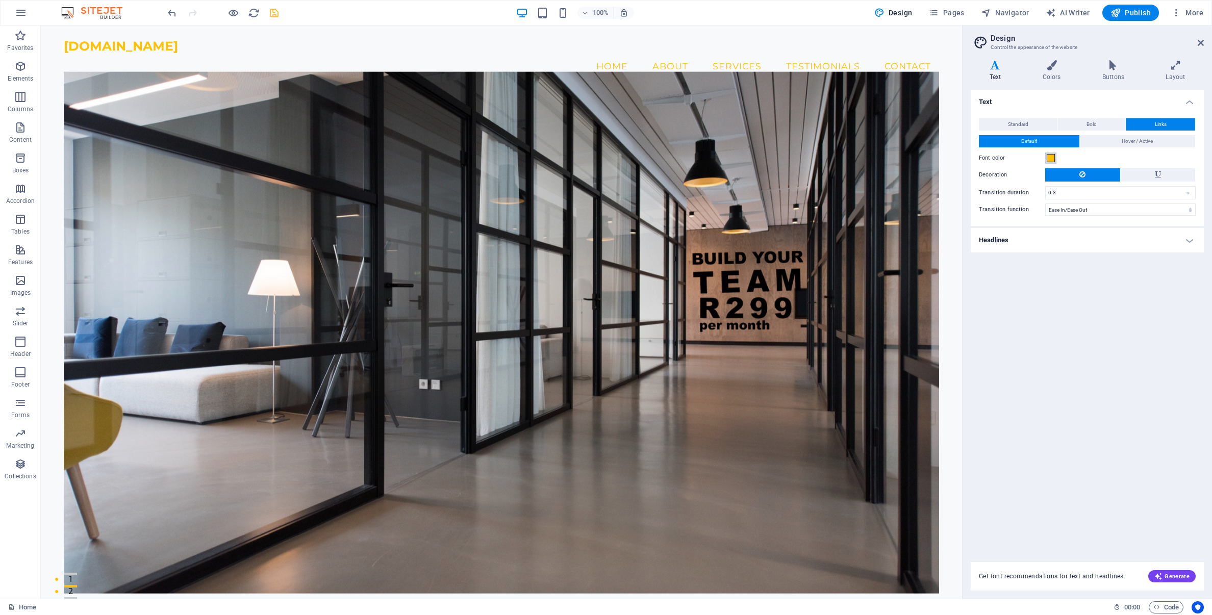
click at [1050, 159] on span at bounding box center [1050, 158] width 8 height 8
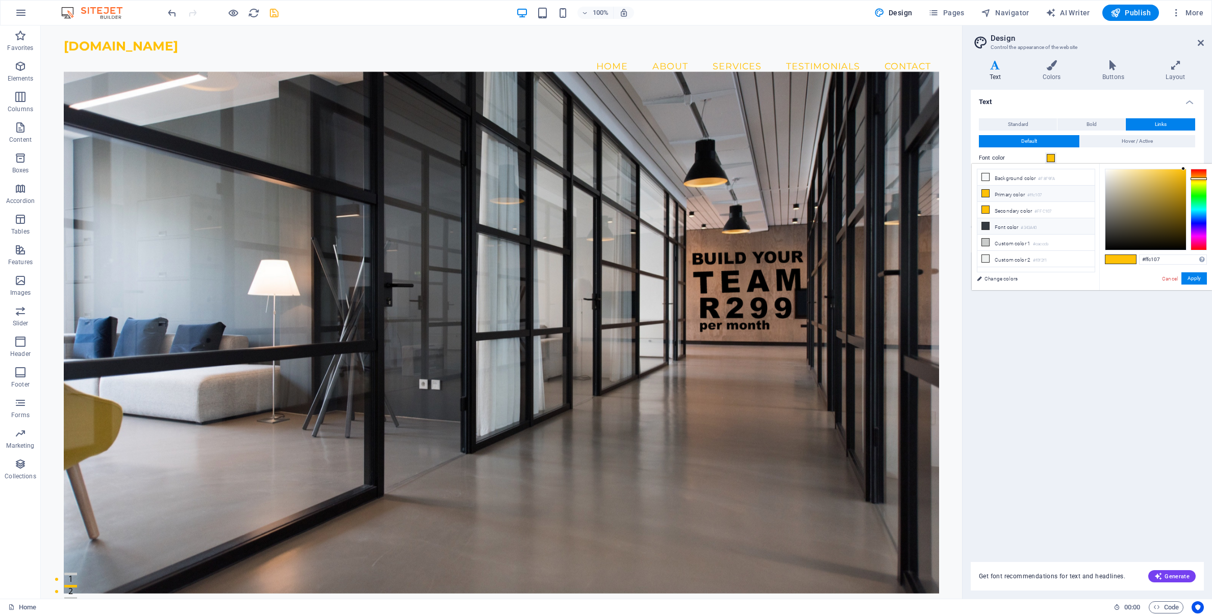
click at [984, 225] on icon at bounding box center [985, 225] width 7 height 7
type input "#343a40"
click at [1192, 281] on button "Apply" at bounding box center [1193, 278] width 25 height 12
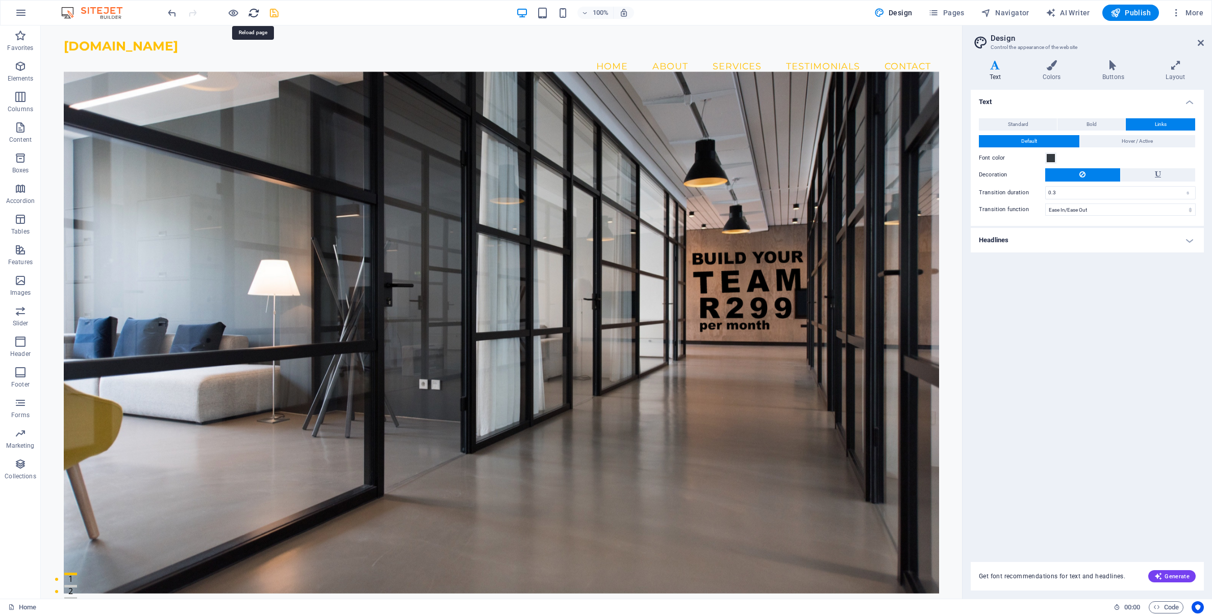
click at [251, 15] on icon "reload" at bounding box center [254, 13] width 12 height 12
click at [275, 14] on icon "save" at bounding box center [274, 13] width 12 height 12
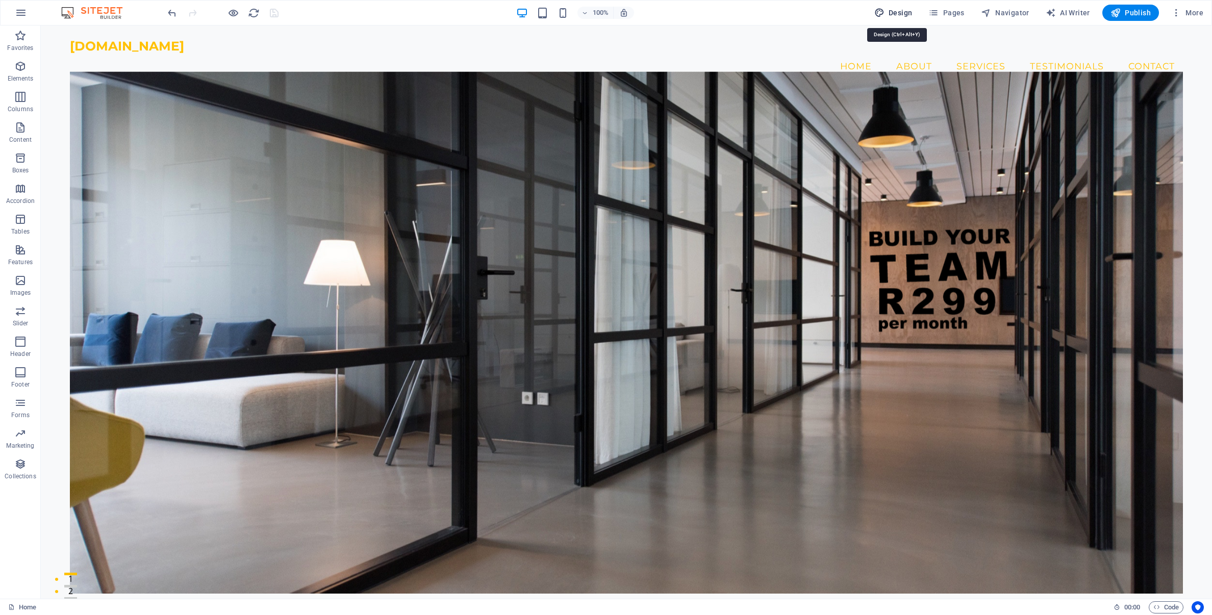
click at [901, 14] on span "Design" at bounding box center [893, 13] width 38 height 10
select select "px"
select select "200"
select select "px"
select select "ease-in-out"
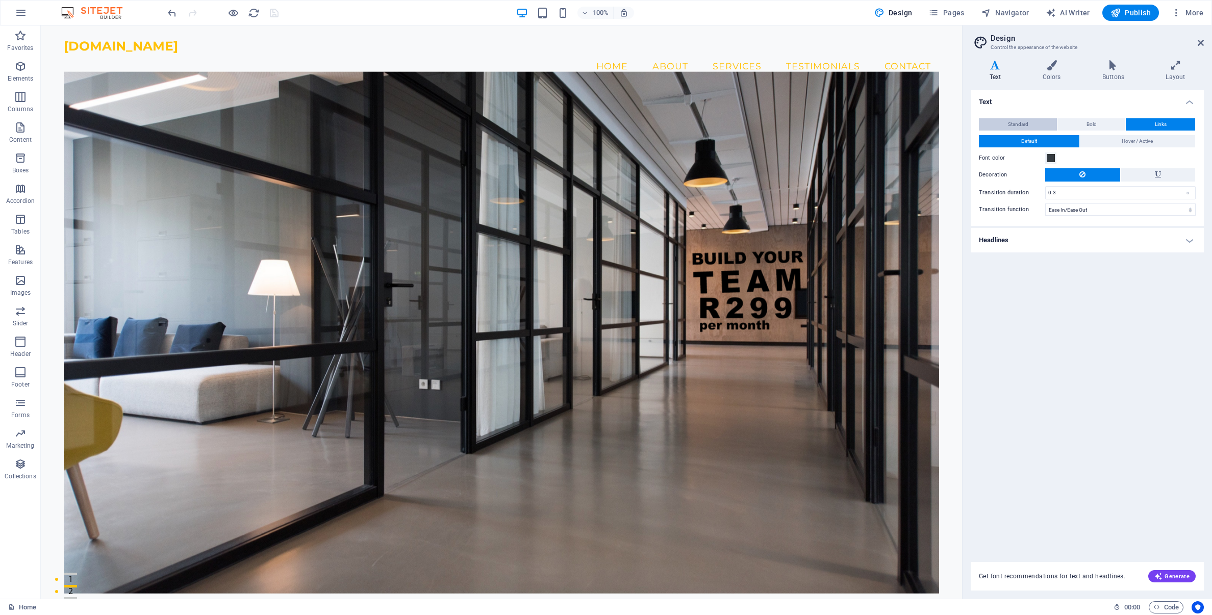
click at [1024, 126] on span "Standard" at bounding box center [1018, 124] width 20 height 12
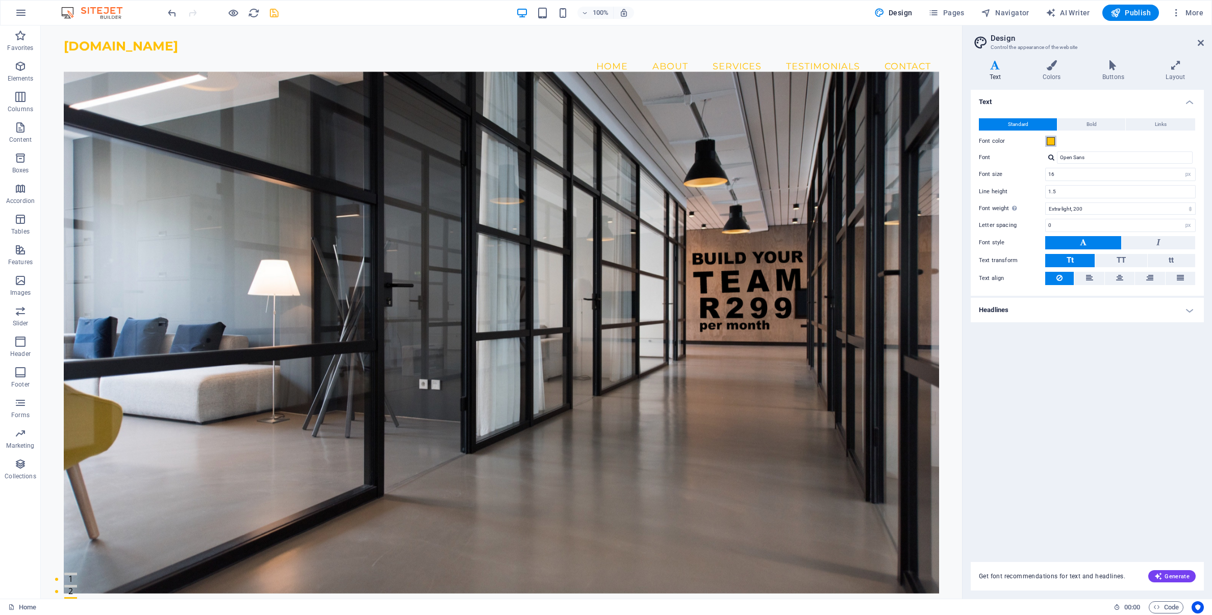
click at [1049, 142] on span at bounding box center [1050, 141] width 8 height 8
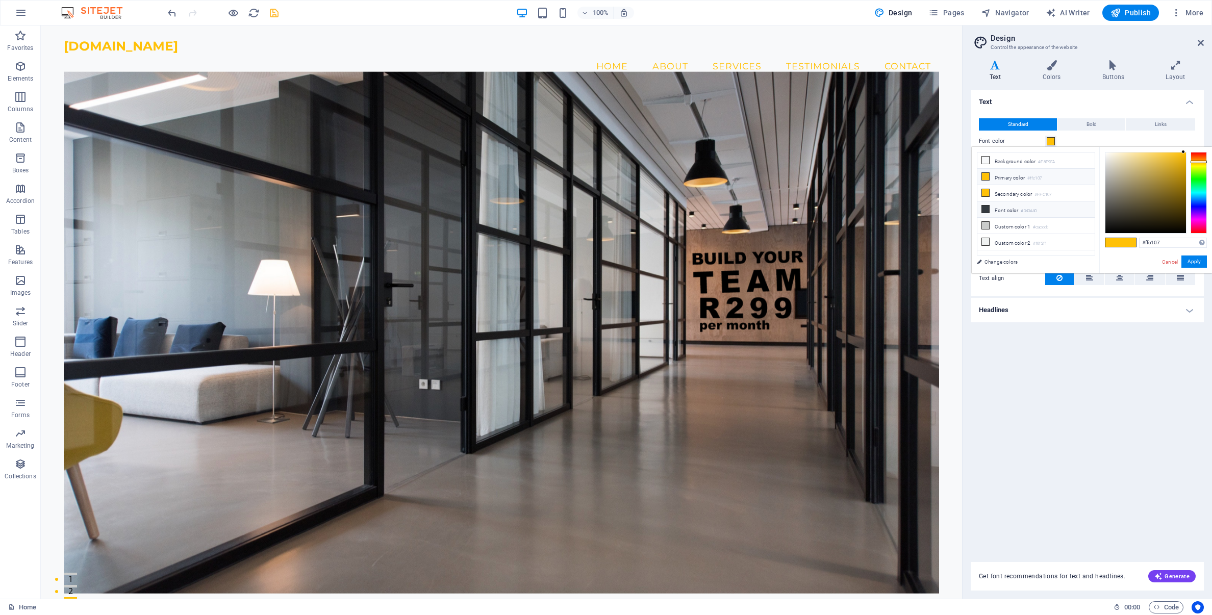
click at [984, 209] on icon at bounding box center [985, 209] width 7 height 7
type input "#343a40"
click at [1193, 262] on button "Apply" at bounding box center [1193, 261] width 25 height 12
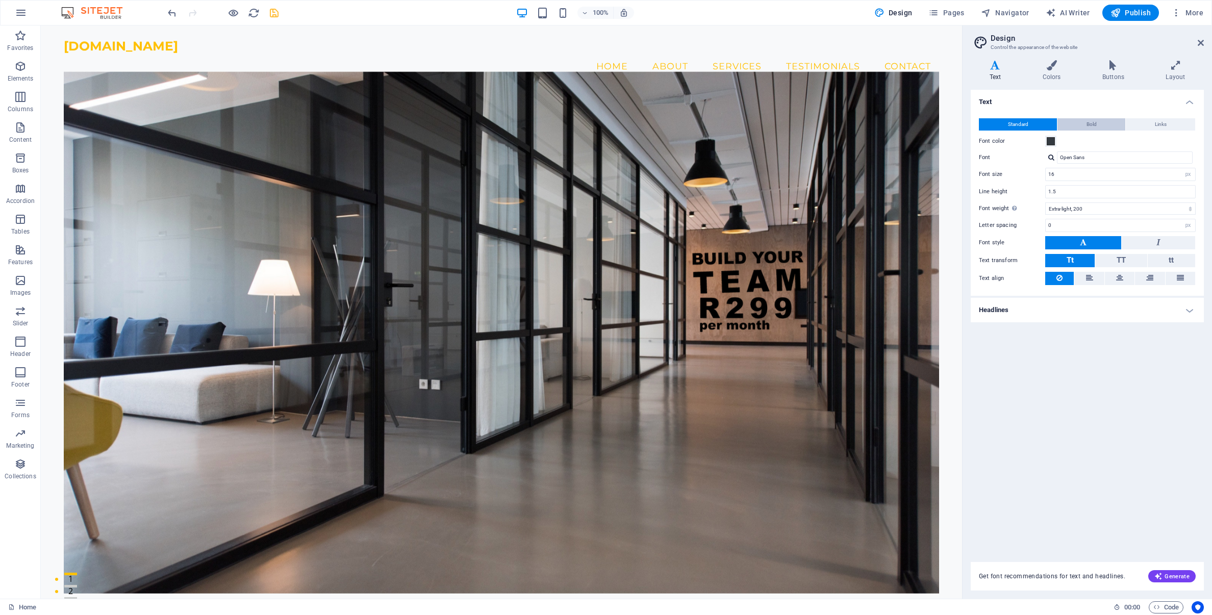
click at [1092, 124] on span "Bold" at bounding box center [1091, 124] width 10 height 12
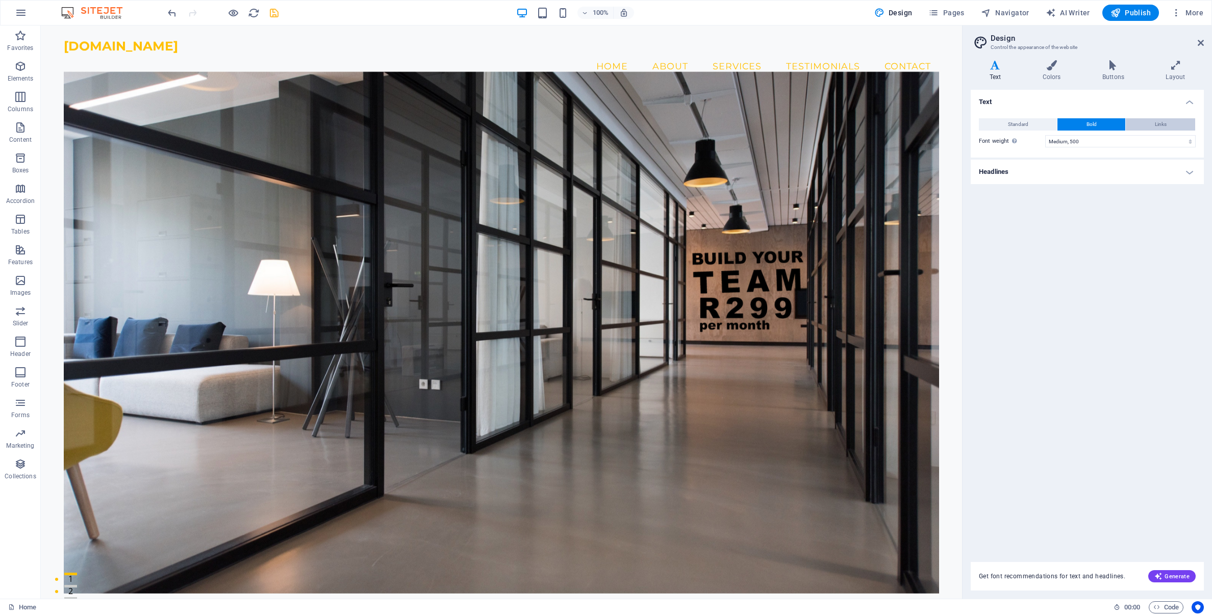
click at [1159, 125] on span "Links" at bounding box center [1161, 124] width 12 height 12
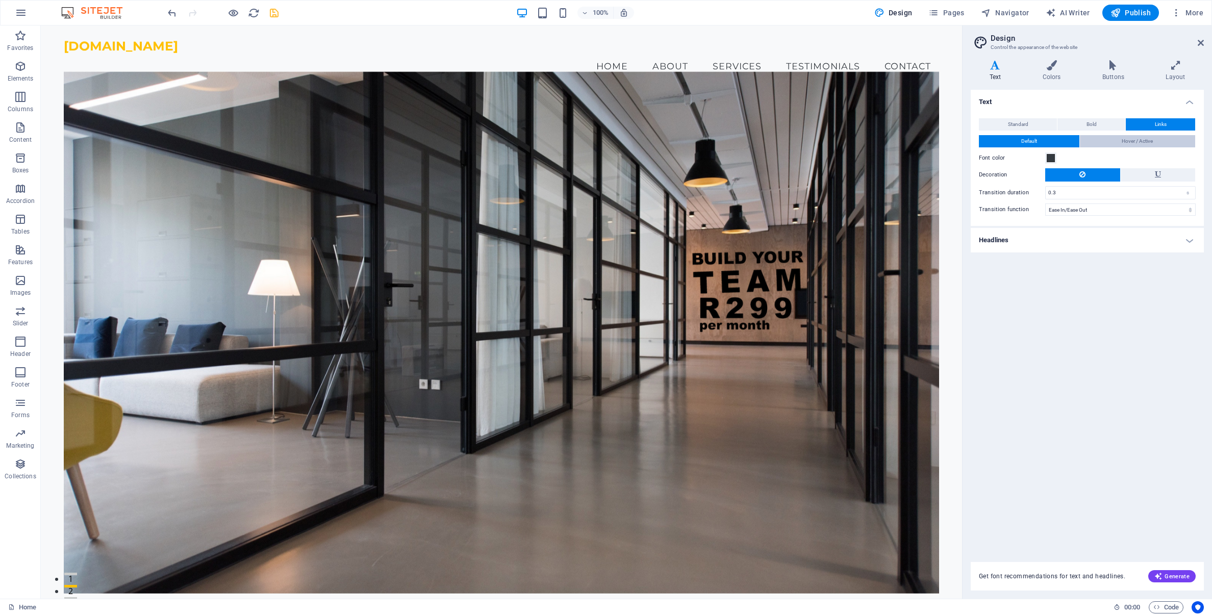
click at [1128, 139] on span "Hover / Active" at bounding box center [1136, 141] width 31 height 12
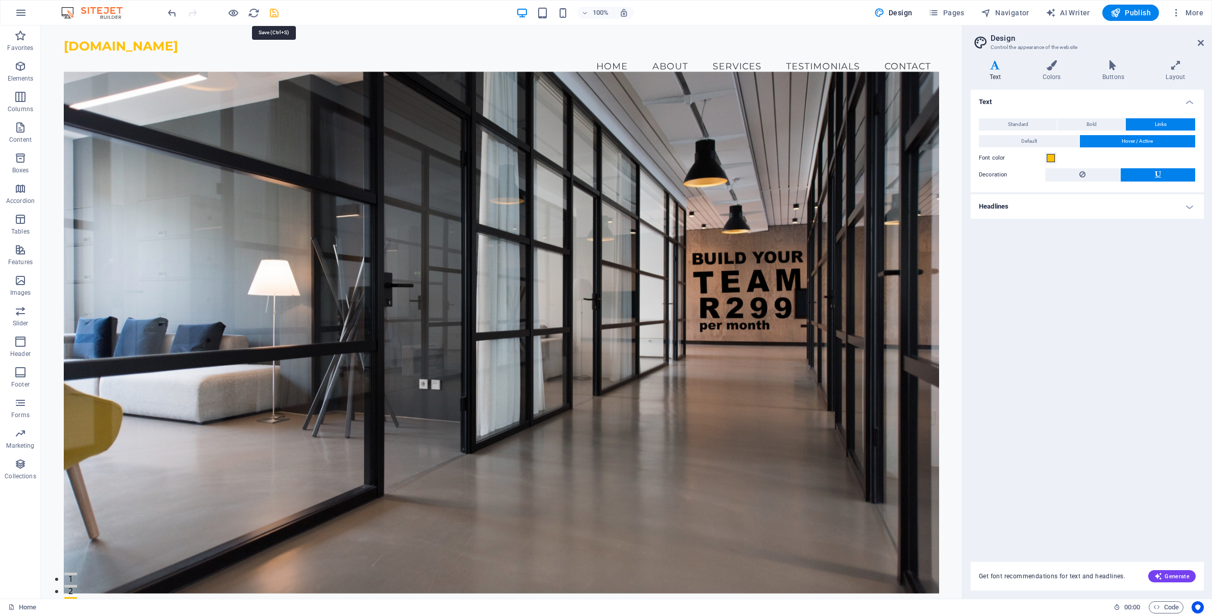
click at [270, 14] on icon "save" at bounding box center [274, 13] width 12 height 12
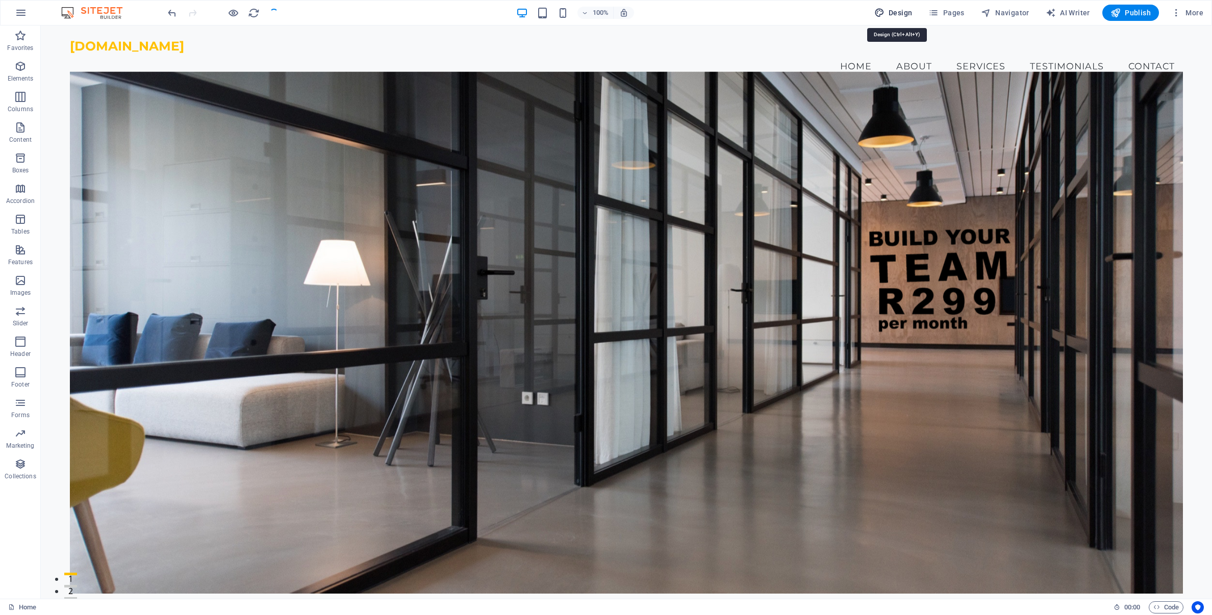
click at [903, 14] on span "Design" at bounding box center [893, 13] width 38 height 10
select select "px"
select select "200"
select select "px"
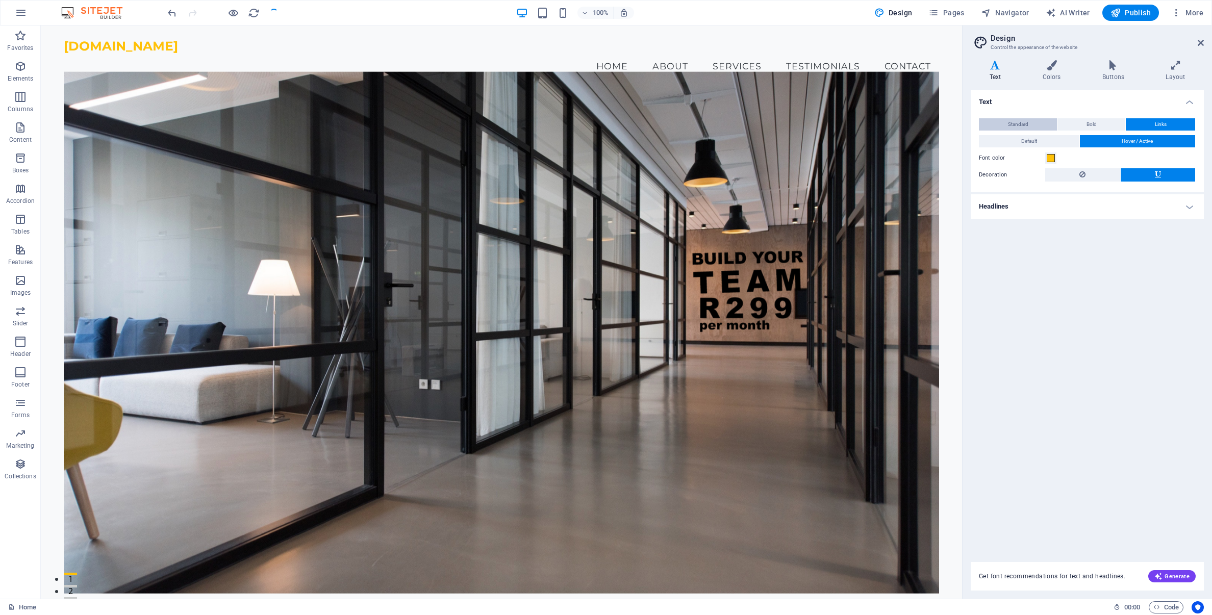
click at [1027, 125] on span "Standard" at bounding box center [1018, 124] width 20 height 12
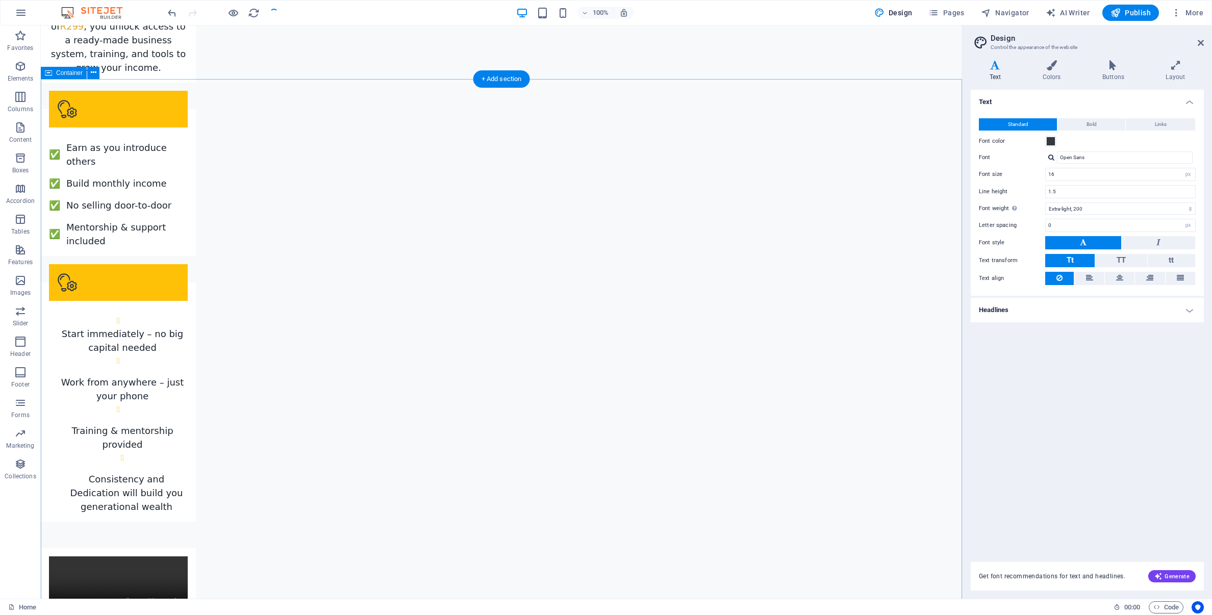
scroll to position [1802, 0]
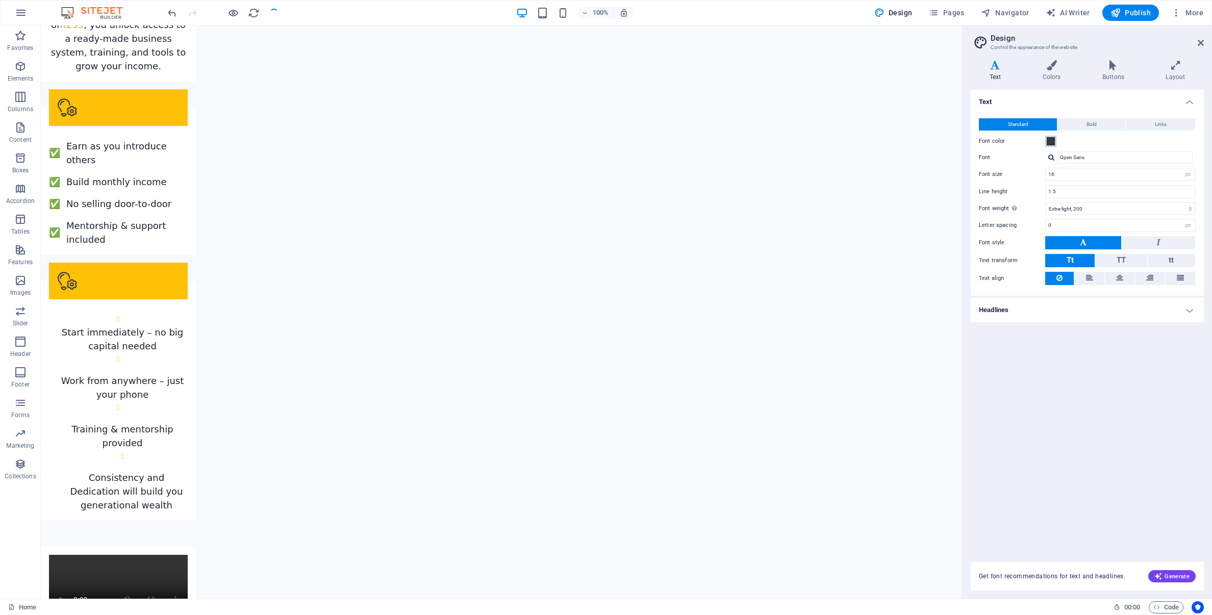
click at [1050, 142] on span at bounding box center [1050, 141] width 8 height 8
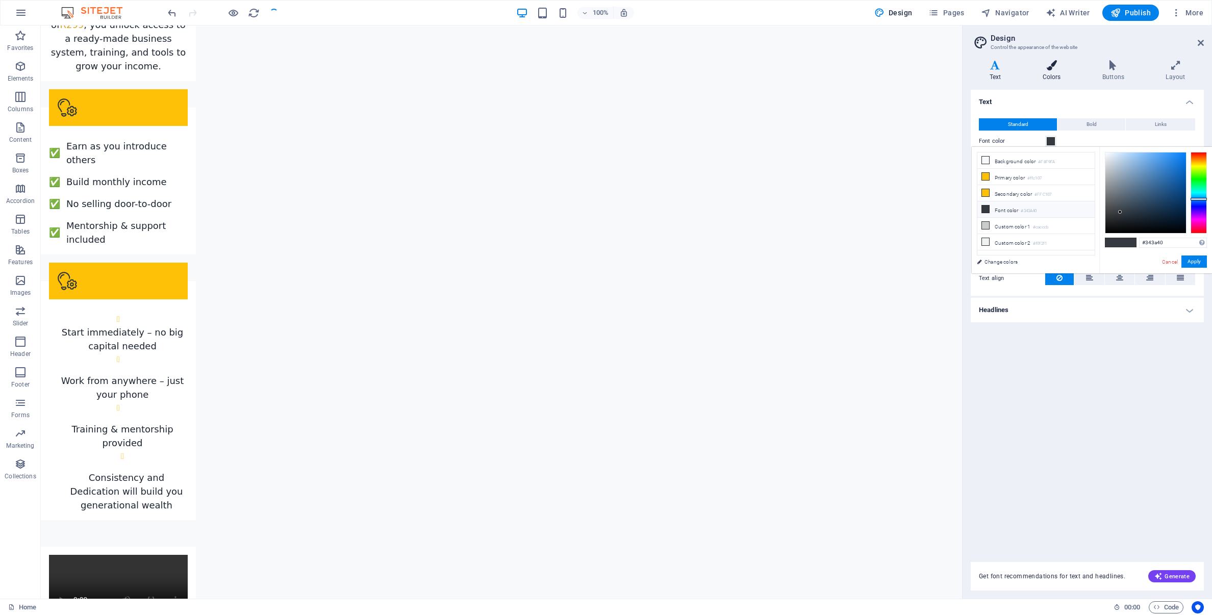
click at [1053, 66] on icon at bounding box center [1051, 65] width 56 height 10
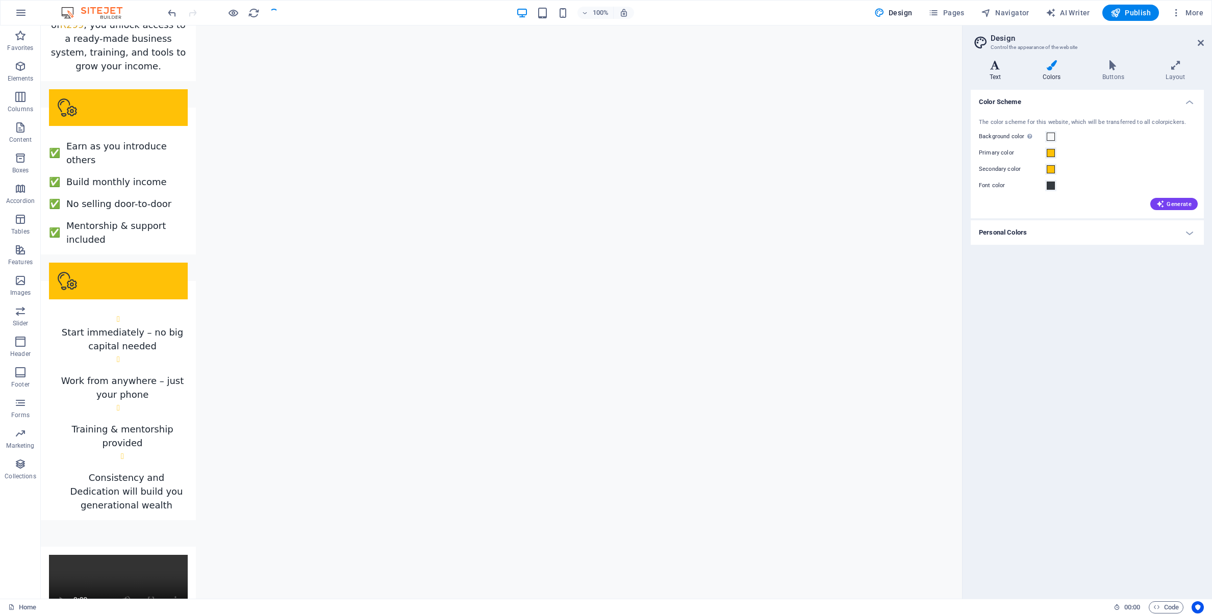
click at [994, 71] on h4 "Text" at bounding box center [996, 70] width 53 height 21
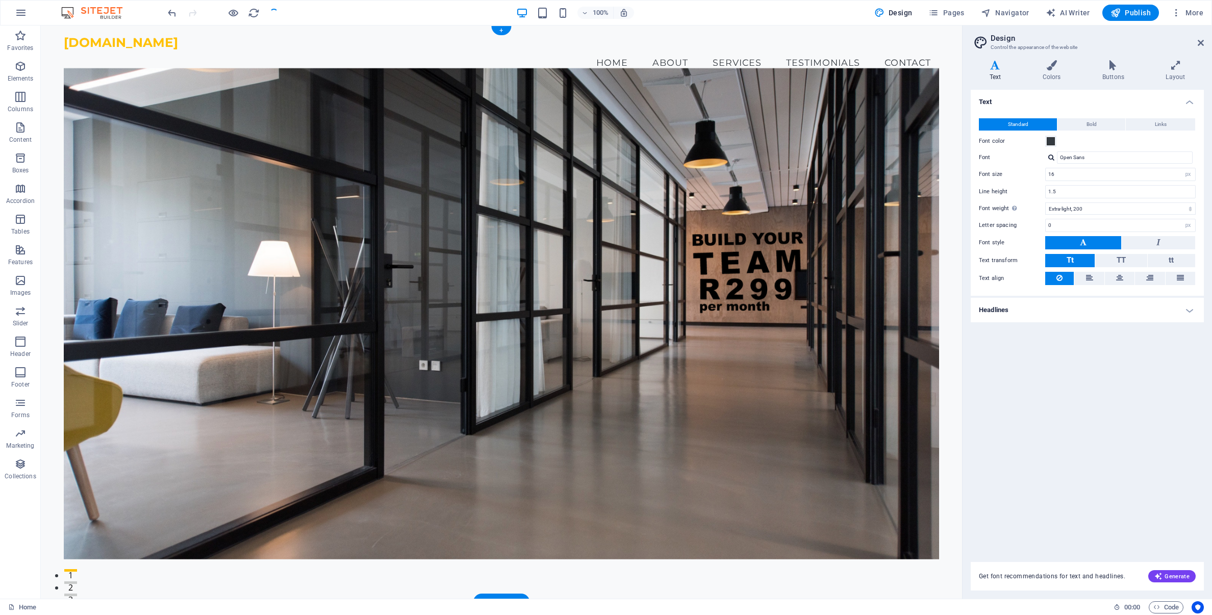
scroll to position [0, 0]
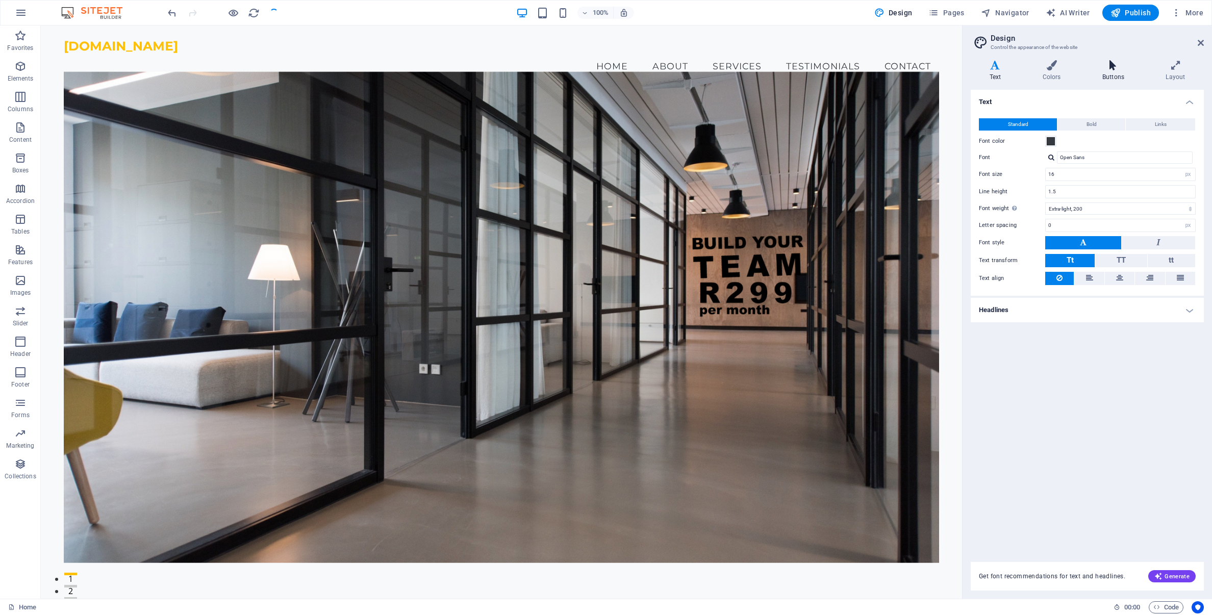
click at [1110, 71] on h4 "Buttons" at bounding box center [1114, 70] width 63 height 21
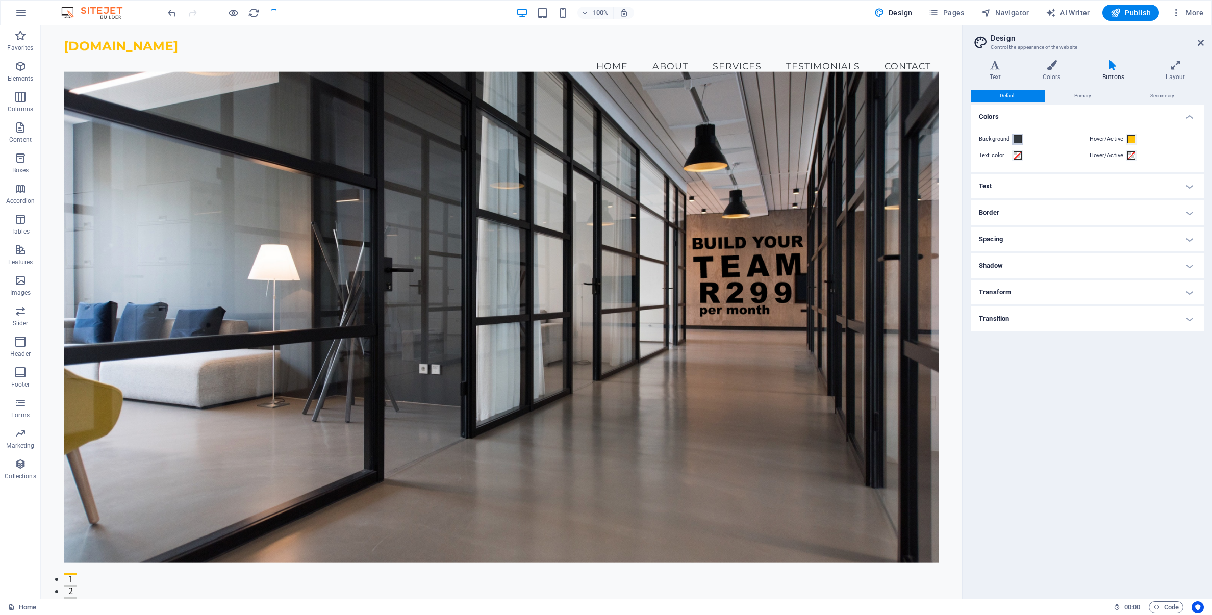
click at [1017, 140] on span at bounding box center [1017, 139] width 8 height 8
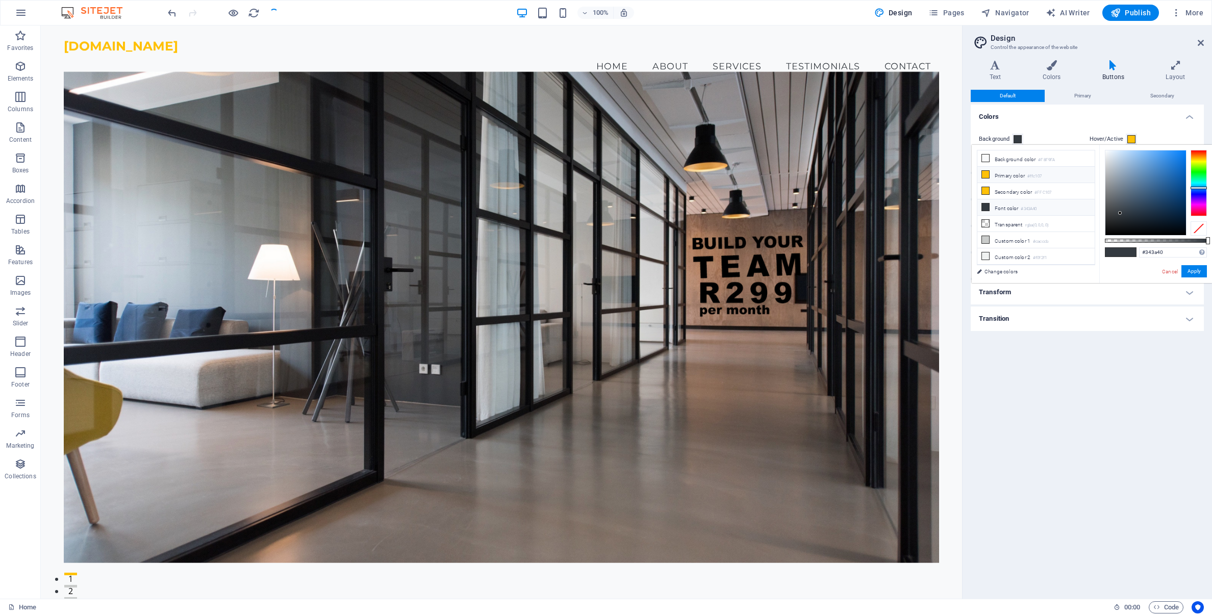
click at [985, 174] on icon at bounding box center [985, 174] width 7 height 7
type input "#ffc107"
click at [1131, 139] on span at bounding box center [1131, 139] width 8 height 8
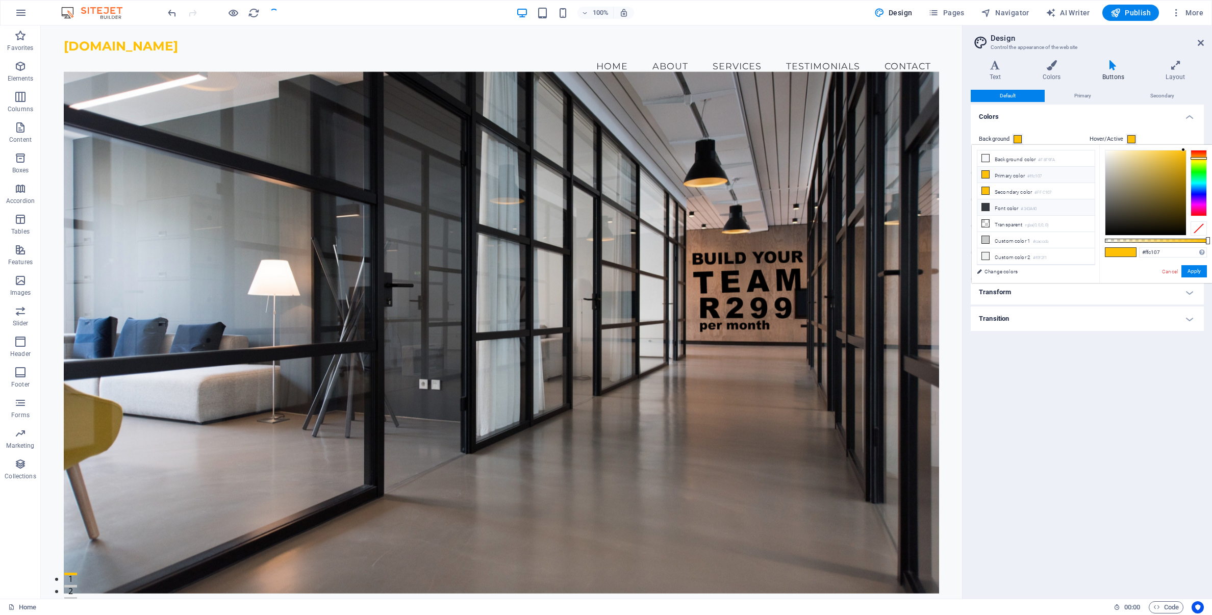
click at [983, 204] on icon at bounding box center [985, 206] width 7 height 7
type input "#343a40"
click at [1194, 272] on button "Apply" at bounding box center [1193, 271] width 25 height 12
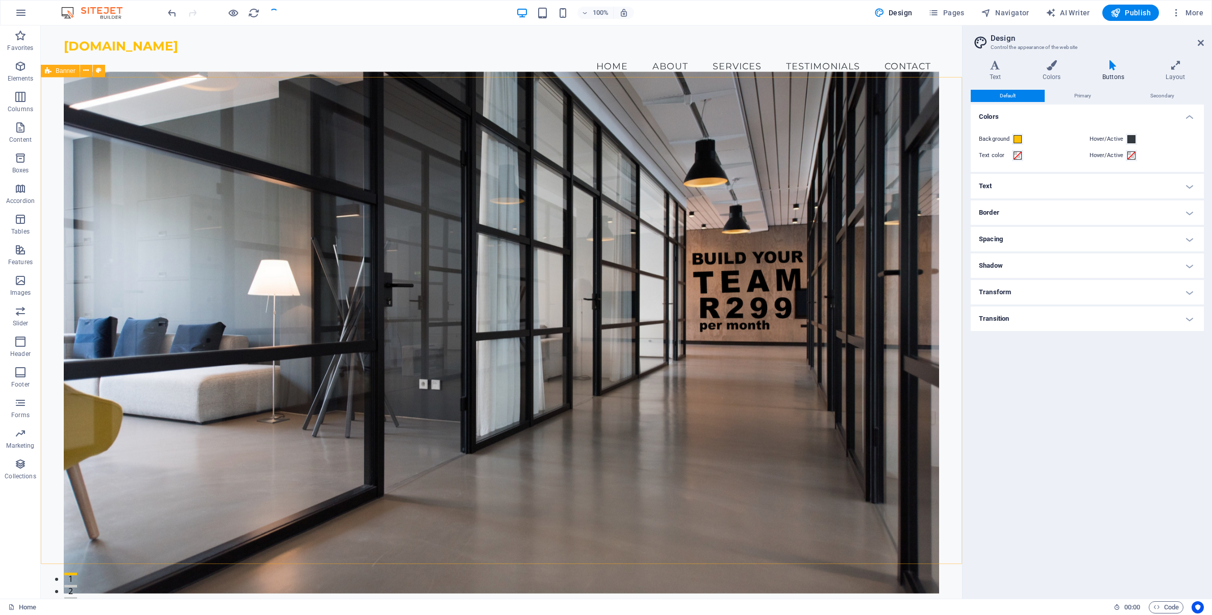
click at [273, 13] on div at bounding box center [223, 13] width 114 height 16
click at [253, 14] on icon "reload" at bounding box center [254, 13] width 12 height 12
click at [269, 12] on div at bounding box center [223, 13] width 114 height 16
click at [250, 15] on icon "reload" at bounding box center [254, 13] width 12 height 12
click at [254, 13] on icon "reload" at bounding box center [254, 13] width 12 height 12
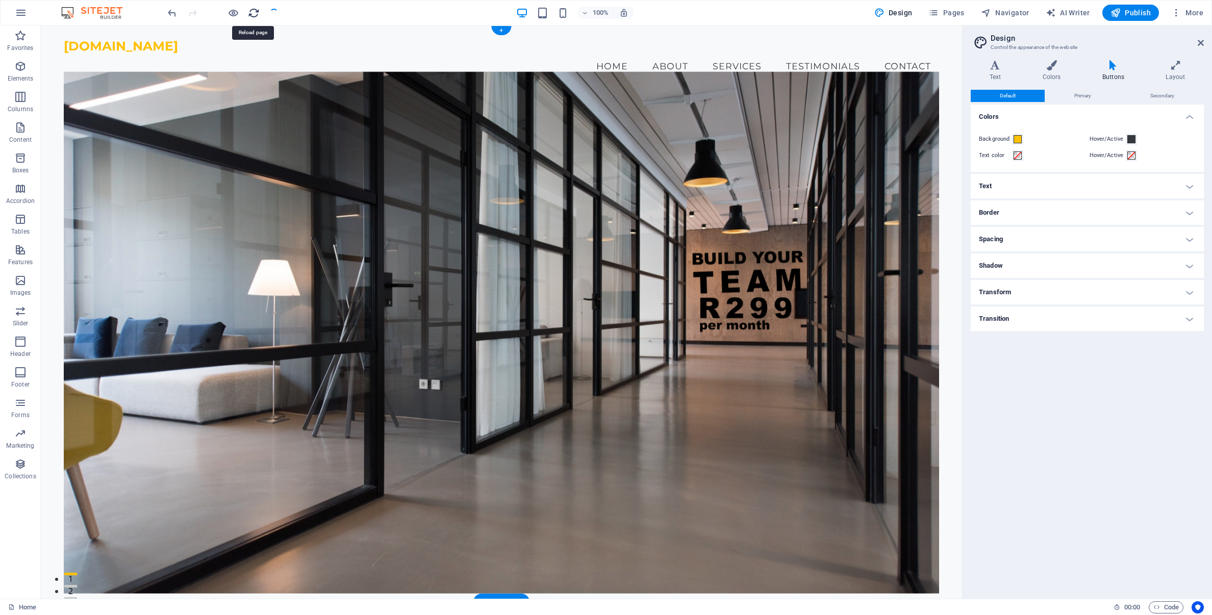
click at [253, 14] on icon "reload" at bounding box center [254, 13] width 12 height 12
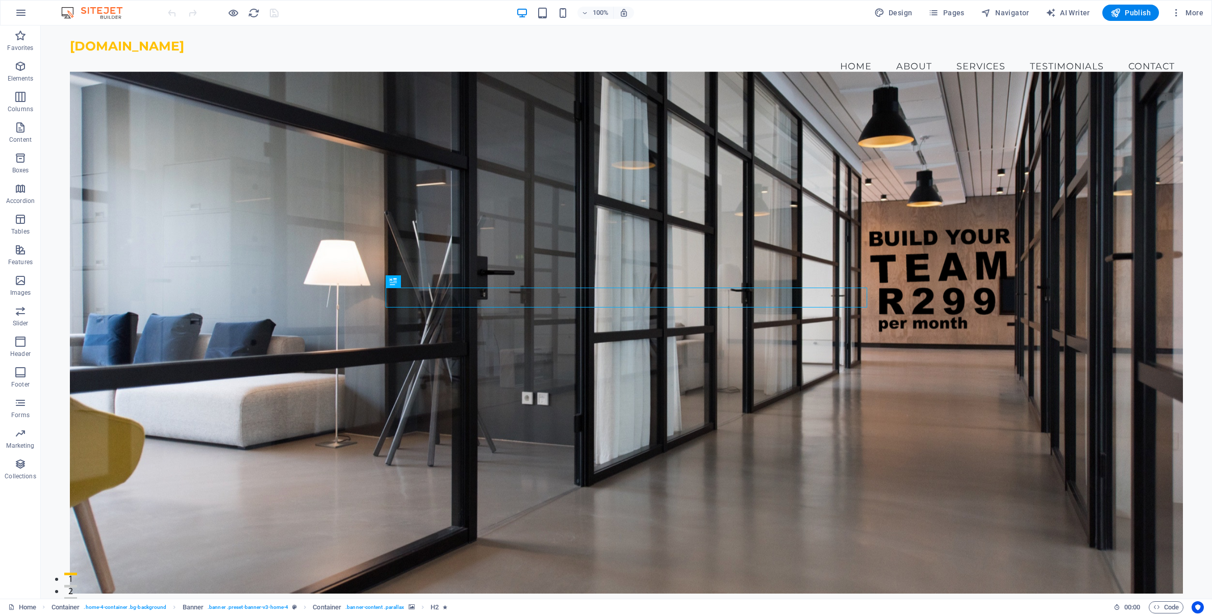
scroll to position [1, 0]
drag, startPoint x: 904, startPoint y: 11, endPoint x: 722, endPoint y: 286, distance: 329.3
click at [904, 11] on span "Design" at bounding box center [893, 13] width 38 height 10
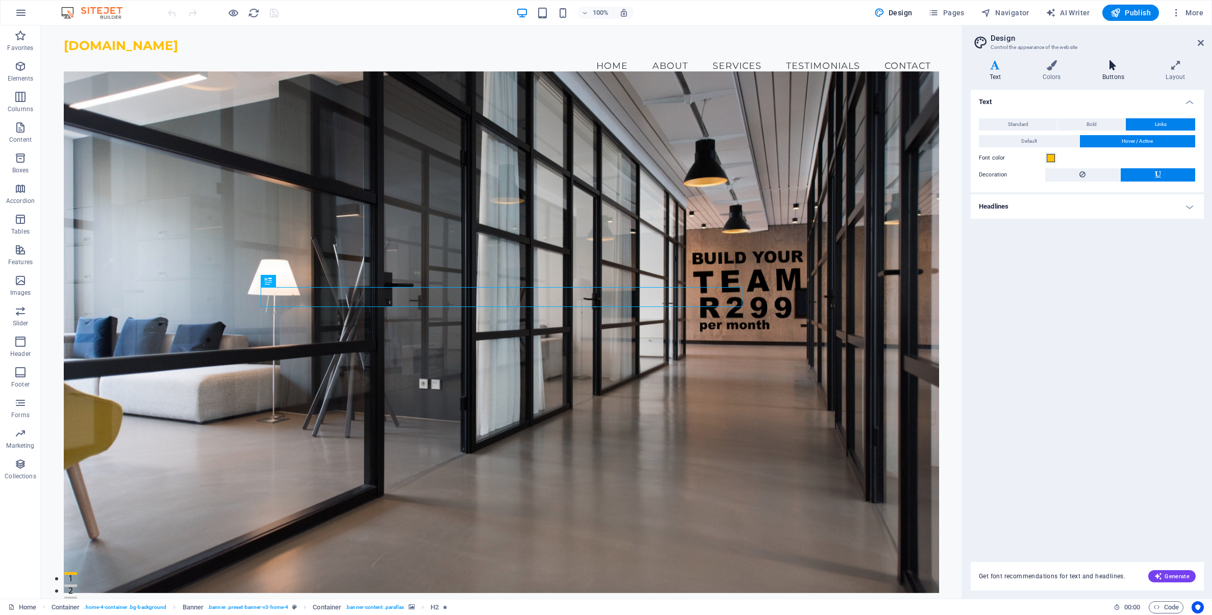
click at [1115, 70] on h4 "Buttons" at bounding box center [1114, 70] width 63 height 21
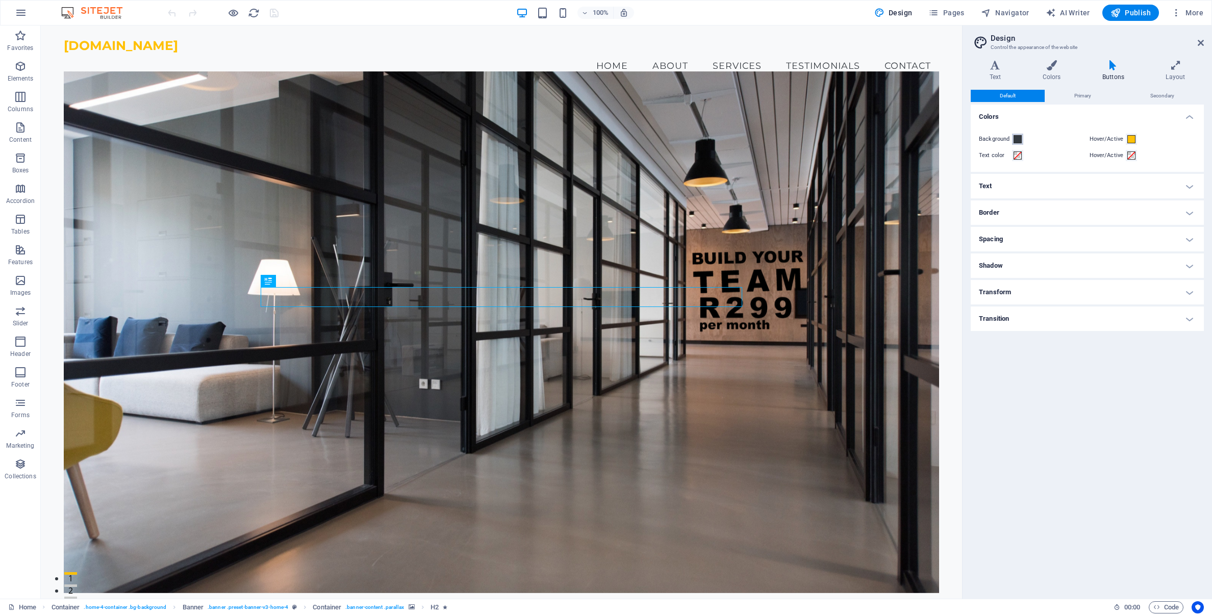
click at [1017, 138] on span at bounding box center [1017, 139] width 8 height 8
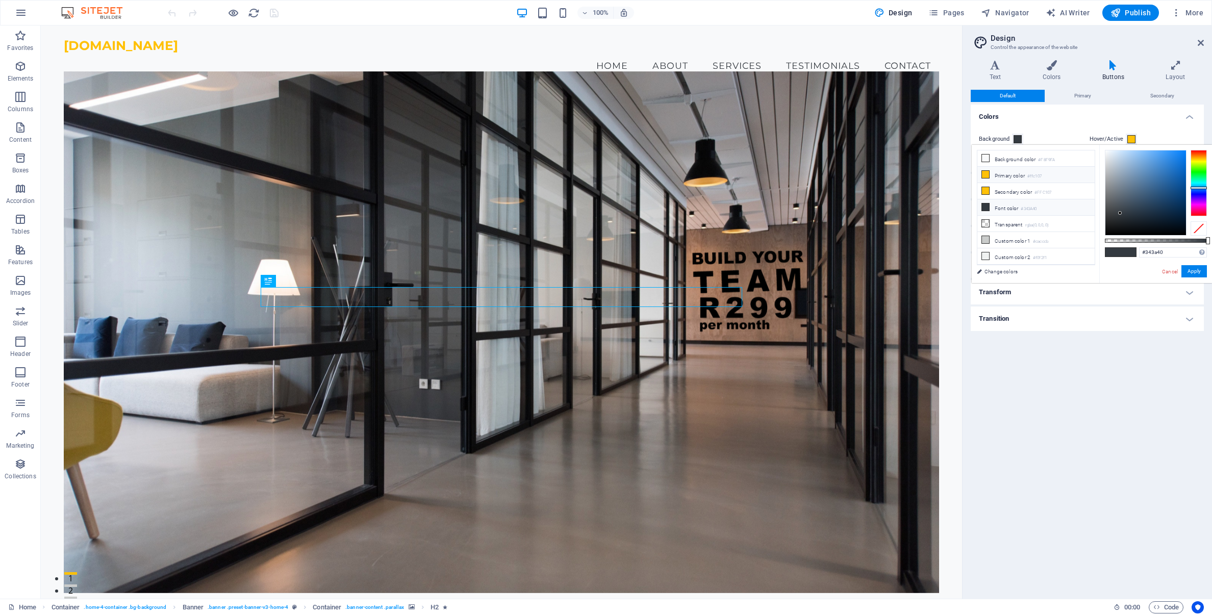
click at [986, 174] on icon at bounding box center [985, 174] width 7 height 7
type input "#ffc107"
click at [1133, 139] on span at bounding box center [1131, 139] width 8 height 8
click at [985, 206] on icon at bounding box center [985, 206] width 7 height 7
type input "#343a40"
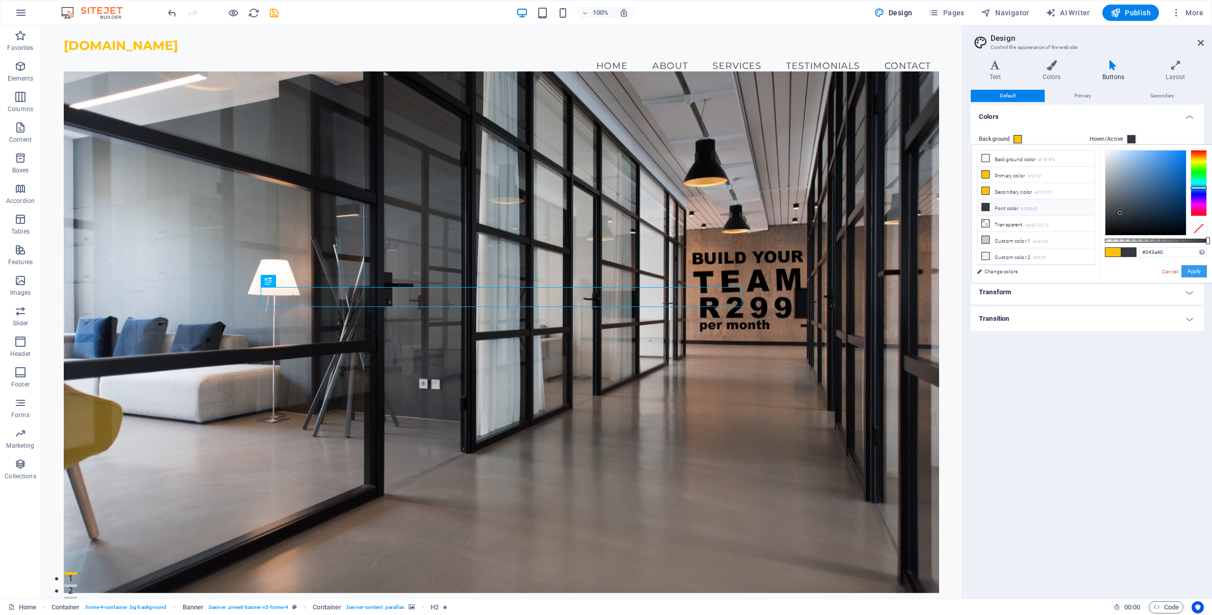
click at [1190, 268] on button "Apply" at bounding box center [1193, 271] width 25 height 12
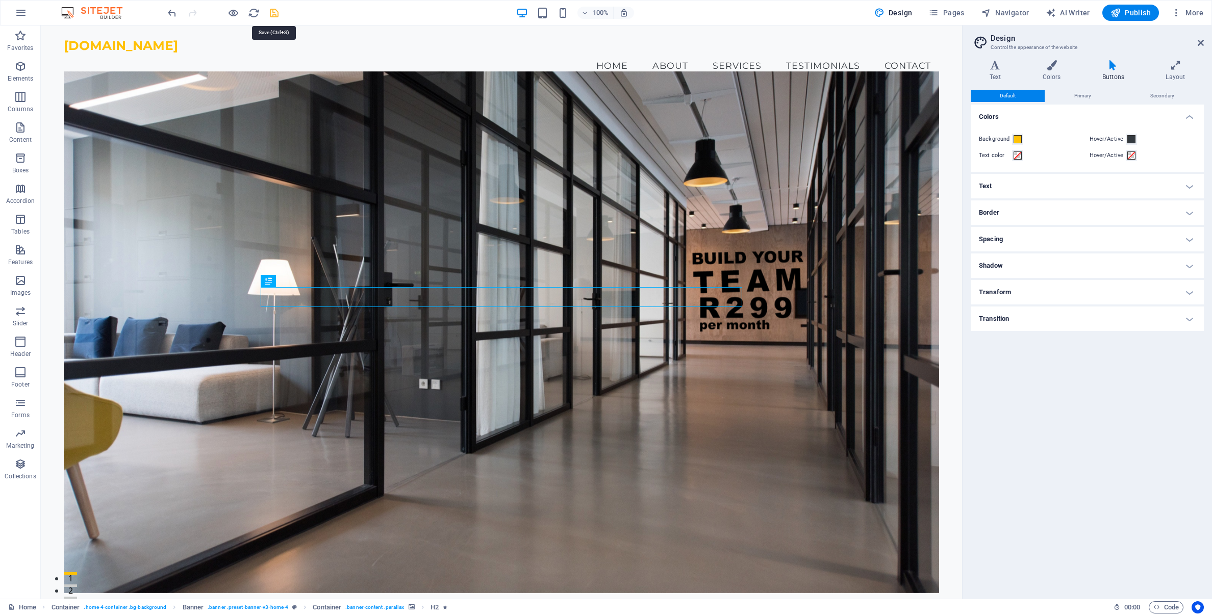
click at [272, 15] on icon "save" at bounding box center [274, 13] width 12 height 12
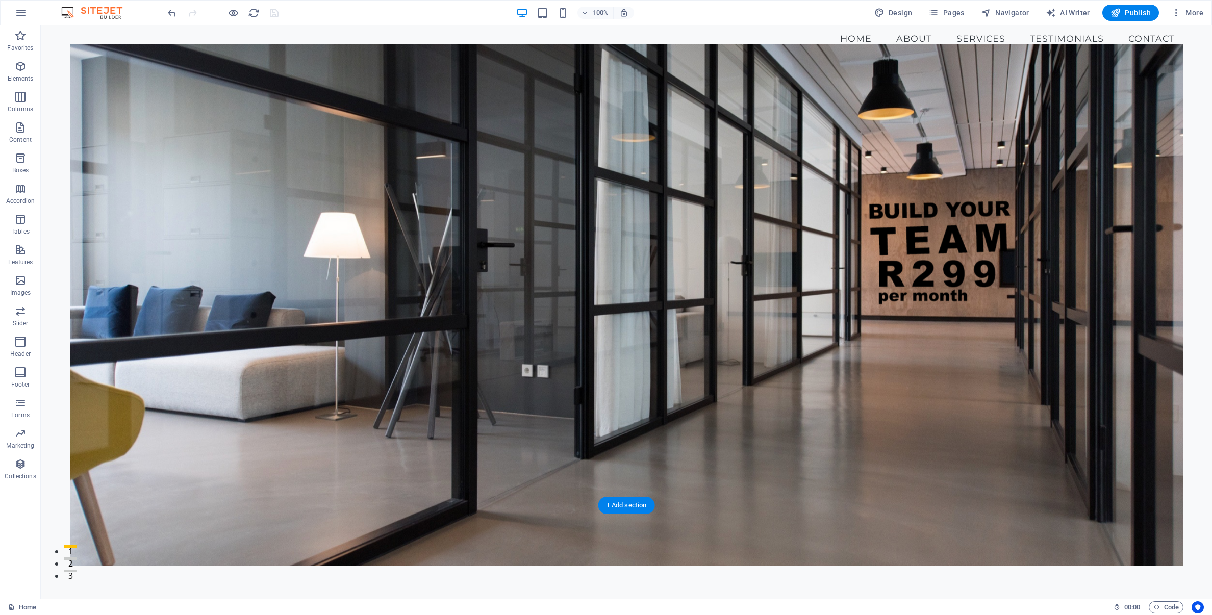
scroll to position [0, 0]
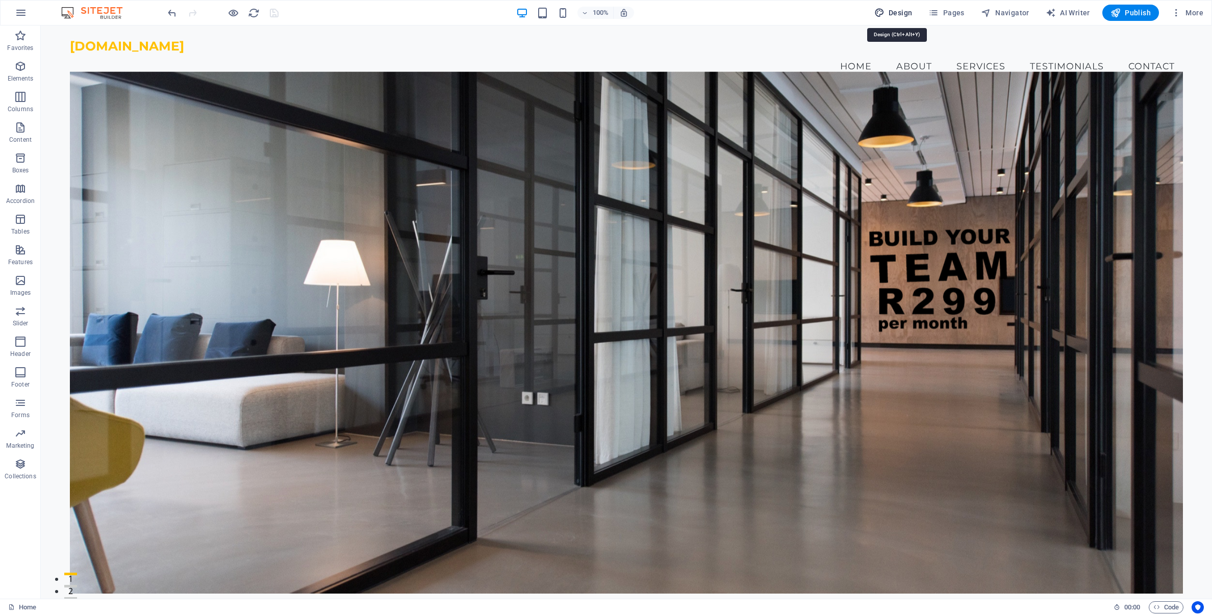
click at [901, 14] on span "Design" at bounding box center [893, 13] width 38 height 10
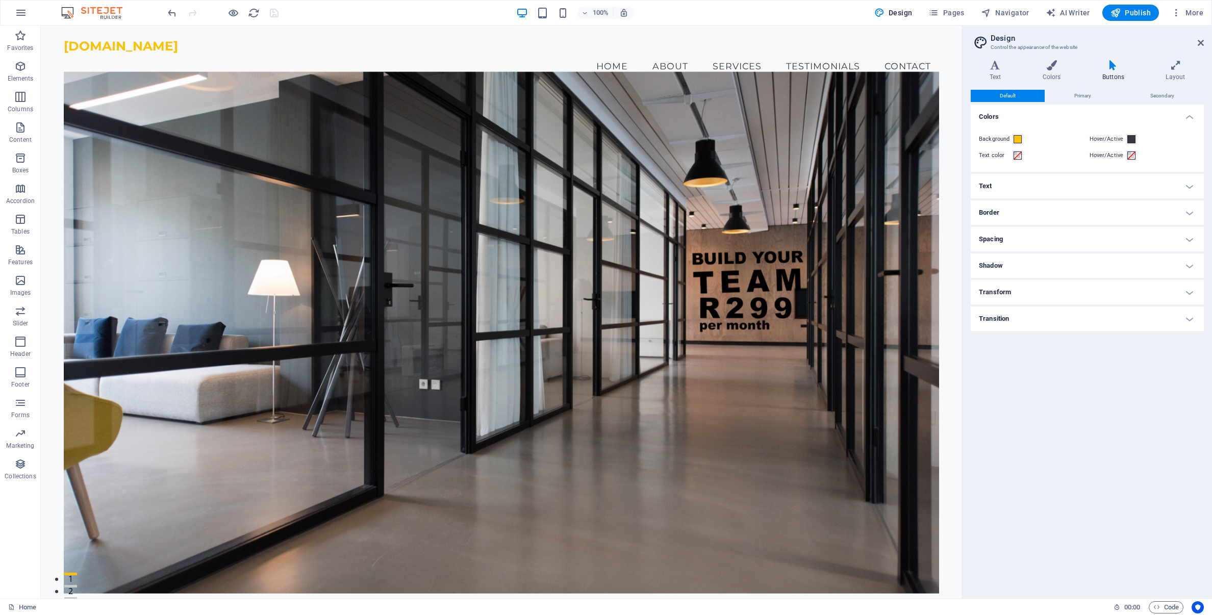
click at [990, 187] on h4 "Text" at bounding box center [1086, 186] width 233 height 24
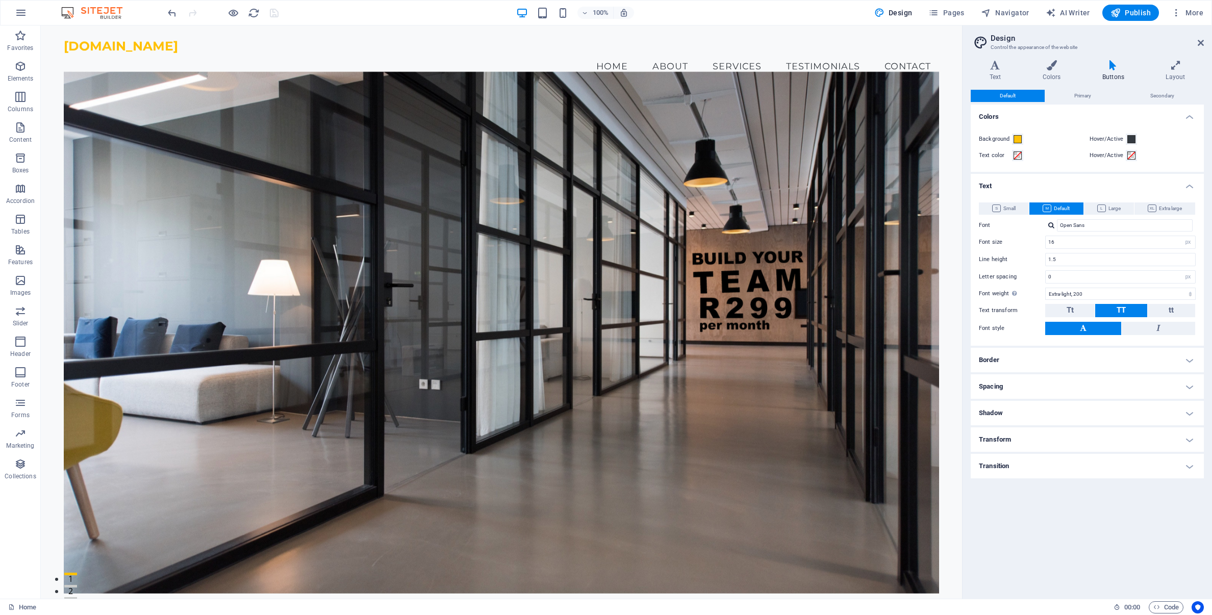
click at [990, 187] on h4 "Text" at bounding box center [1086, 183] width 233 height 18
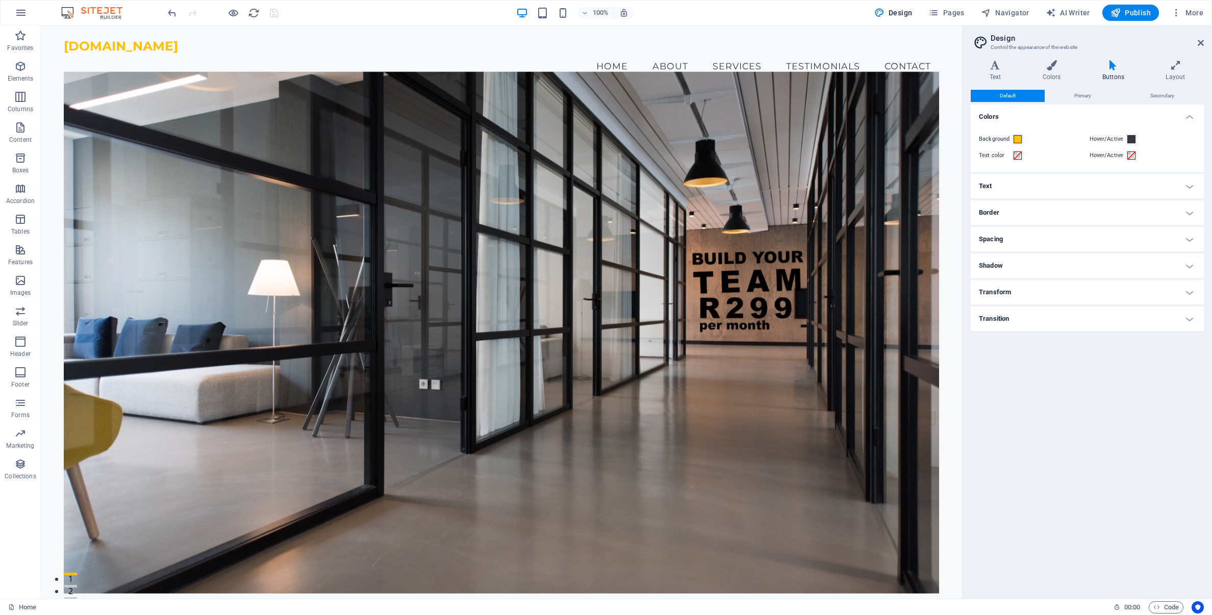
click at [990, 187] on h4 "Text" at bounding box center [1086, 186] width 233 height 24
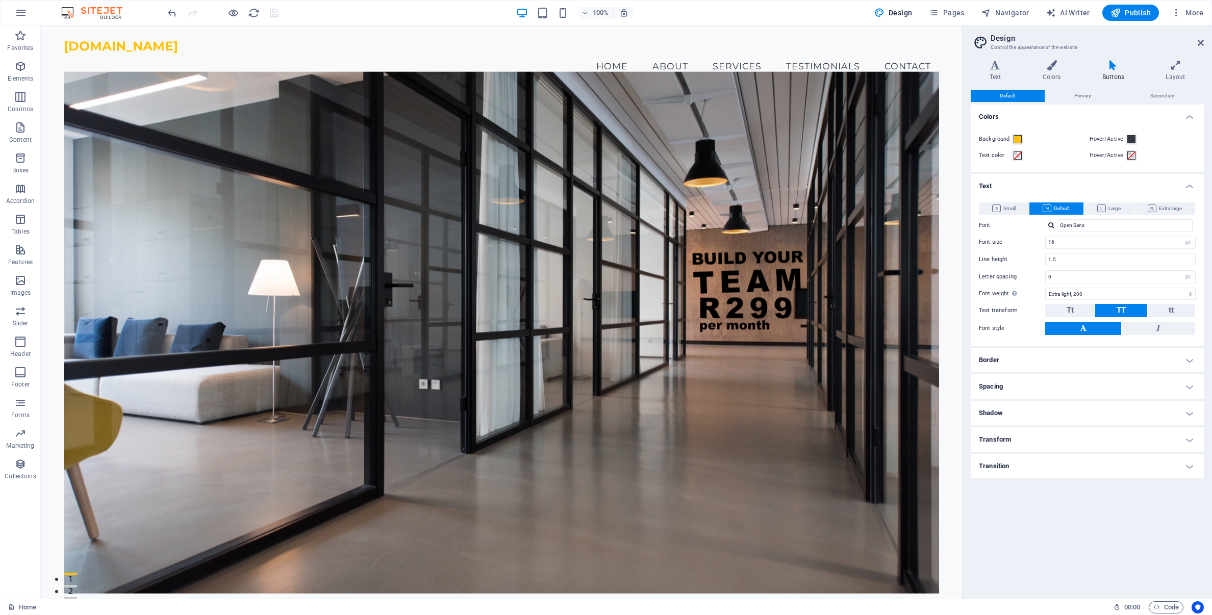
click at [990, 187] on h4 "Text" at bounding box center [1086, 183] width 233 height 18
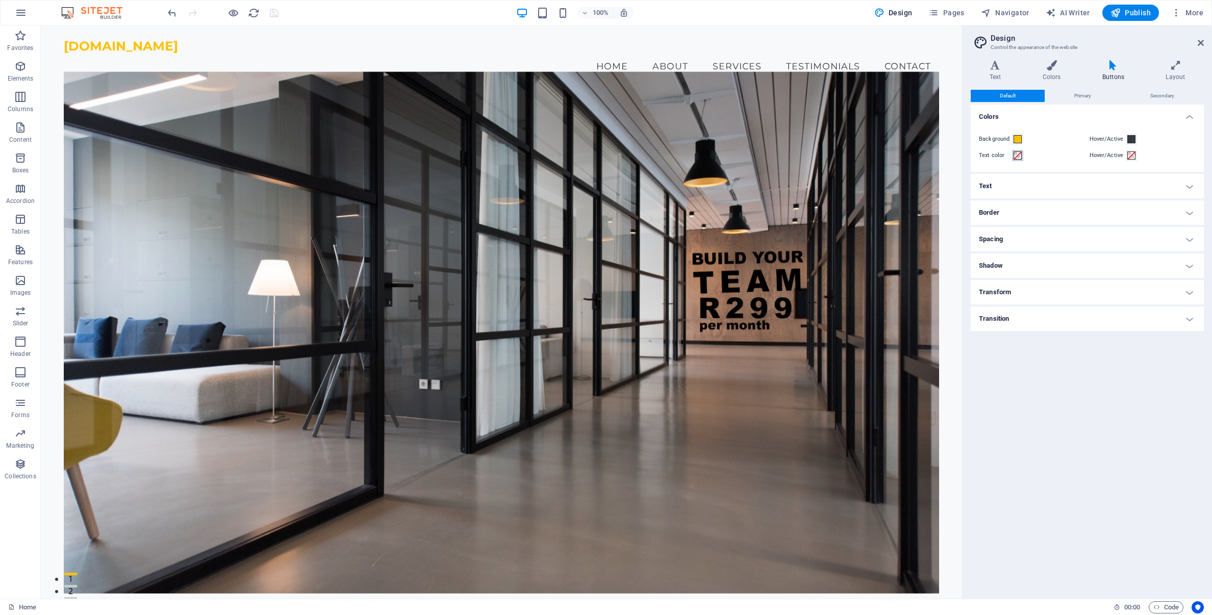
click at [1016, 156] on span at bounding box center [1017, 155] width 8 height 8
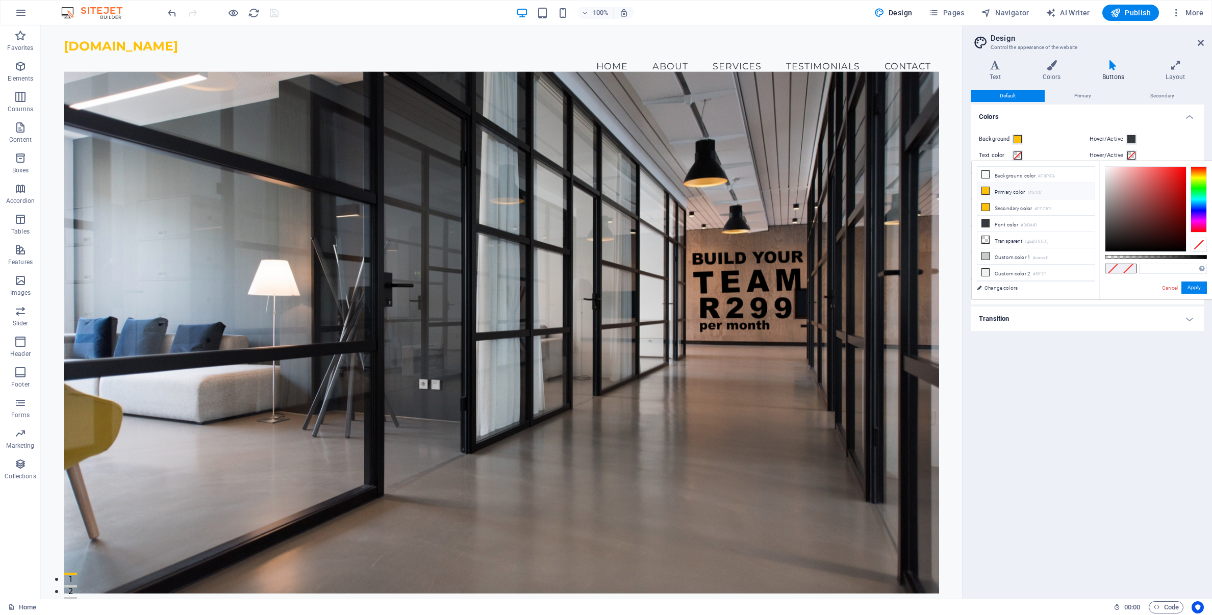
click at [985, 194] on li "Primary color #ffc107" at bounding box center [1035, 191] width 117 height 16
type input "#ffc107"
click at [1197, 289] on button "Apply" at bounding box center [1193, 287] width 25 height 12
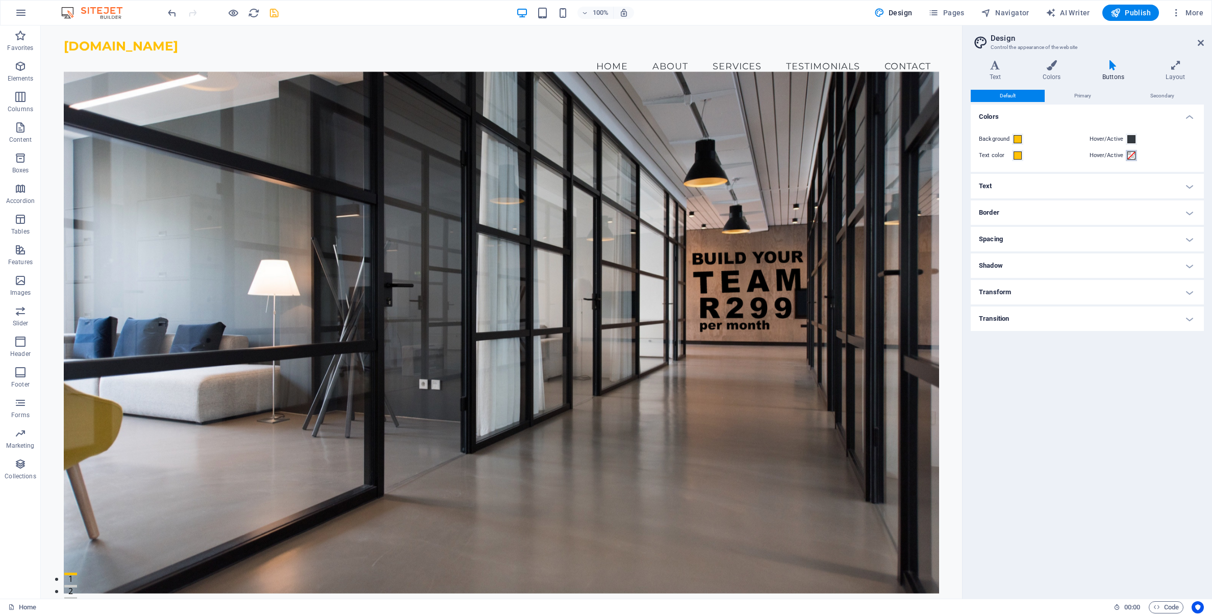
click at [1132, 156] on span at bounding box center [1131, 155] width 8 height 8
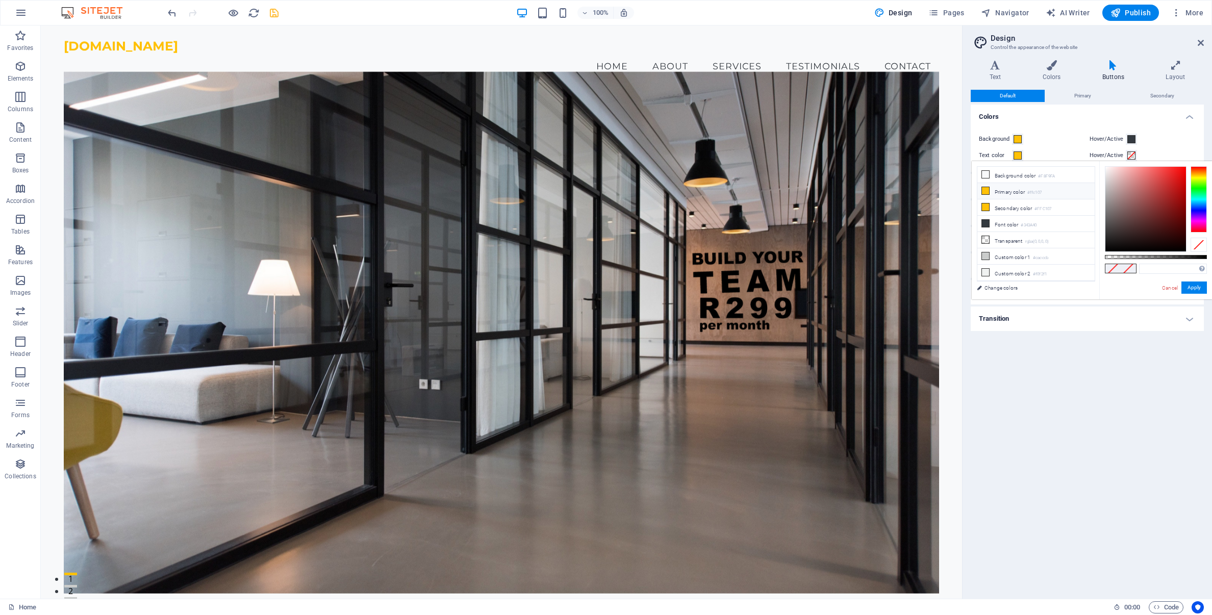
click at [988, 193] on icon at bounding box center [985, 190] width 7 height 7
click at [1195, 290] on button "Apply" at bounding box center [1193, 287] width 25 height 12
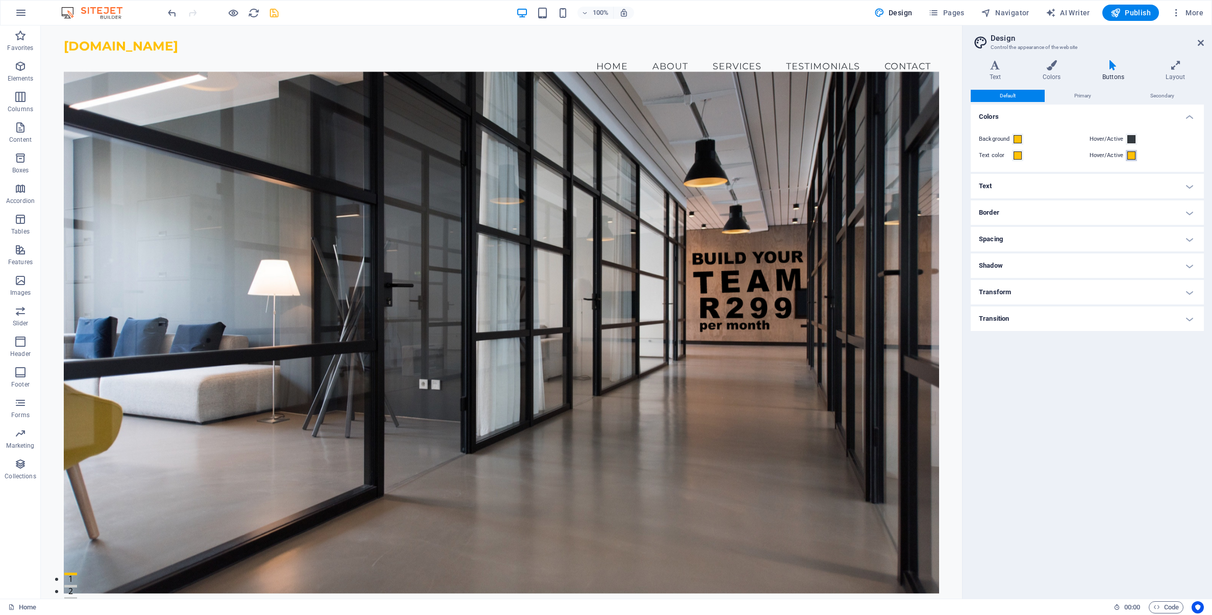
click at [1131, 158] on span at bounding box center [1131, 155] width 8 height 8
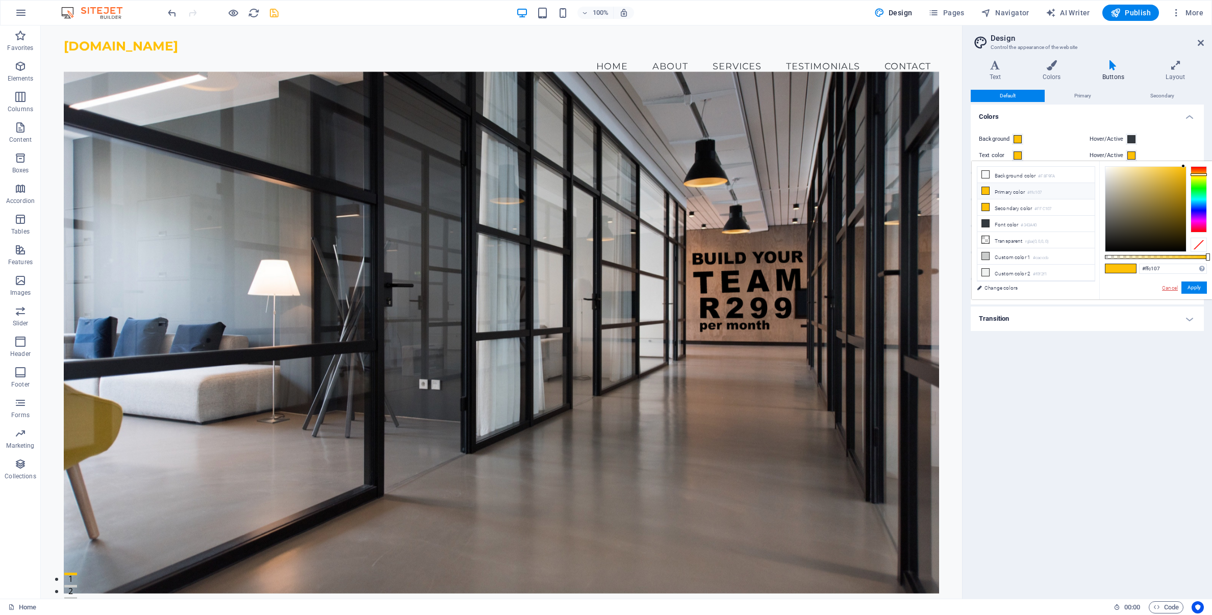
click at [1169, 287] on link "Cancel" at bounding box center [1170, 288] width 18 height 8
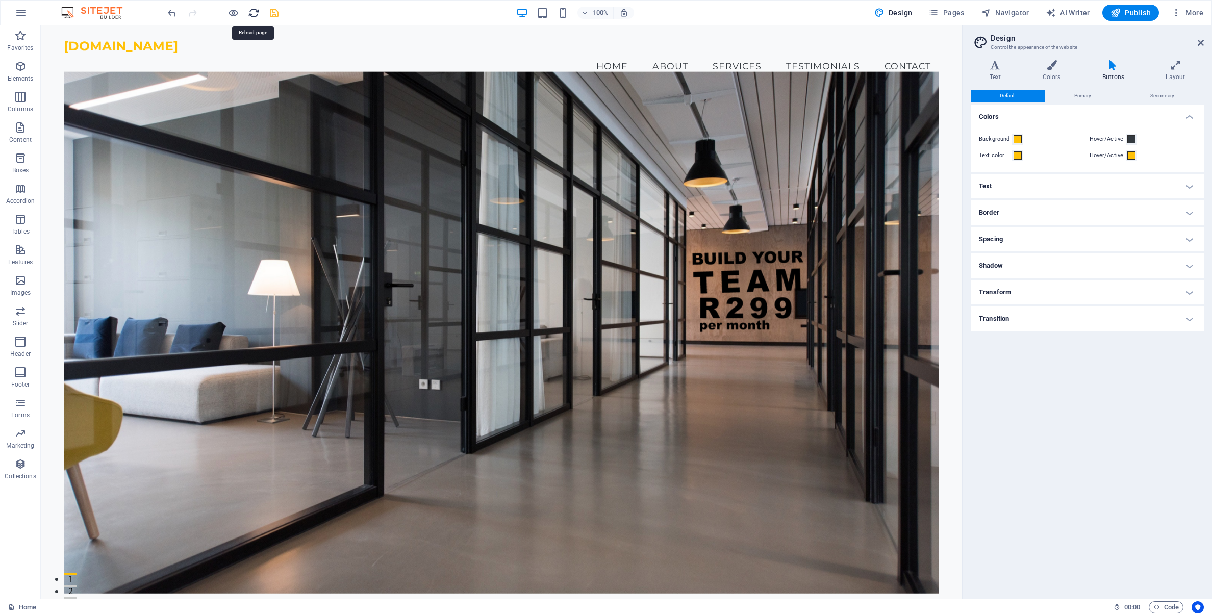
click at [254, 15] on icon "reload" at bounding box center [254, 13] width 12 height 12
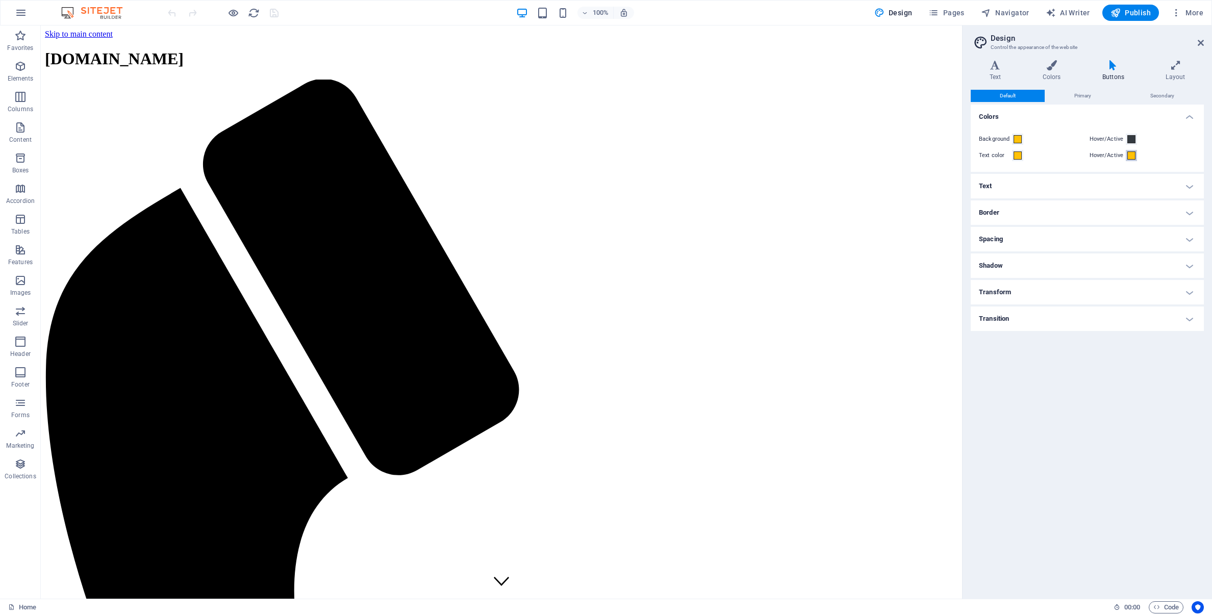
click at [1131, 158] on span at bounding box center [1131, 155] width 8 height 8
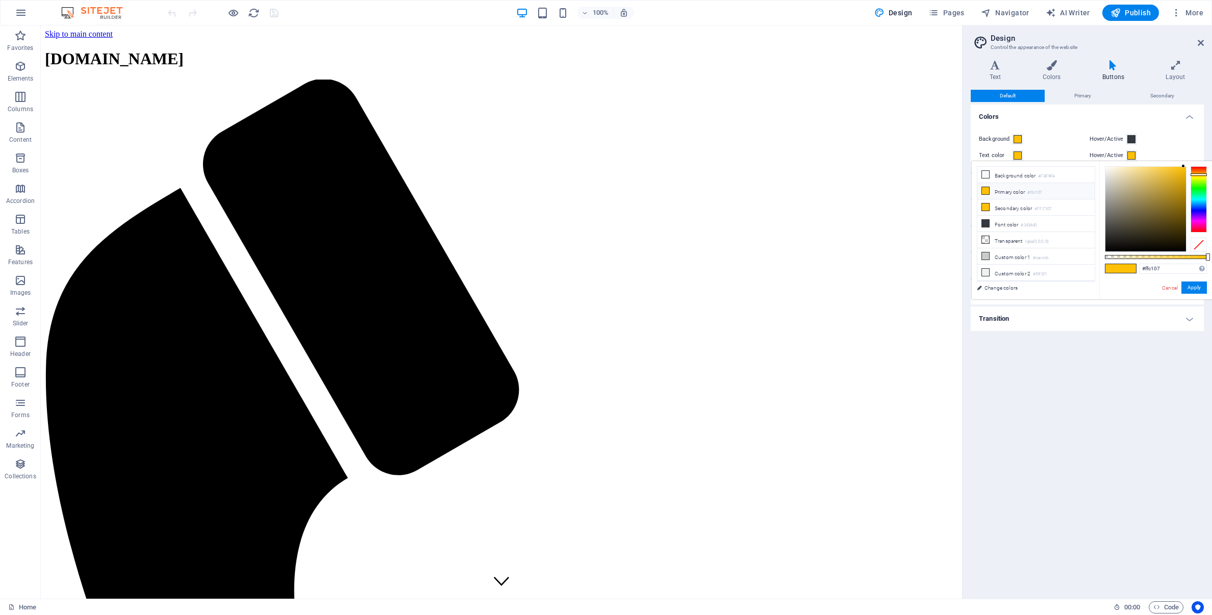
type input "rgba(255, 193, 7, 0.01)"
click at [1106, 257] on div at bounding box center [1156, 257] width 102 height 4
click at [1192, 288] on button "Apply" at bounding box center [1193, 287] width 25 height 12
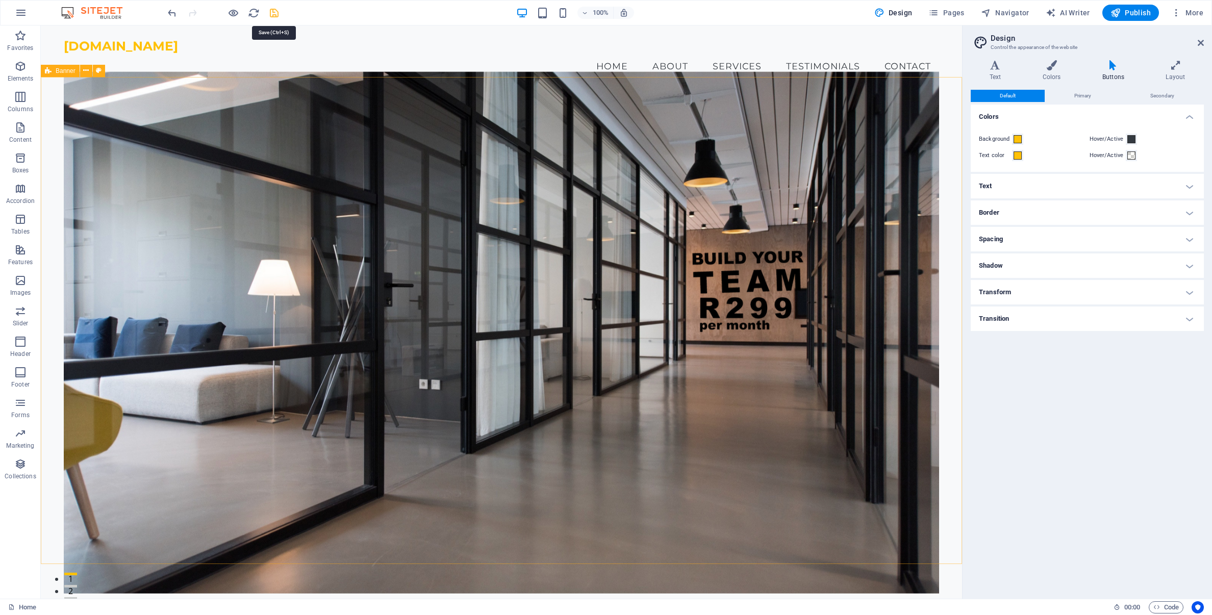
click at [273, 14] on icon "save" at bounding box center [274, 13] width 12 height 12
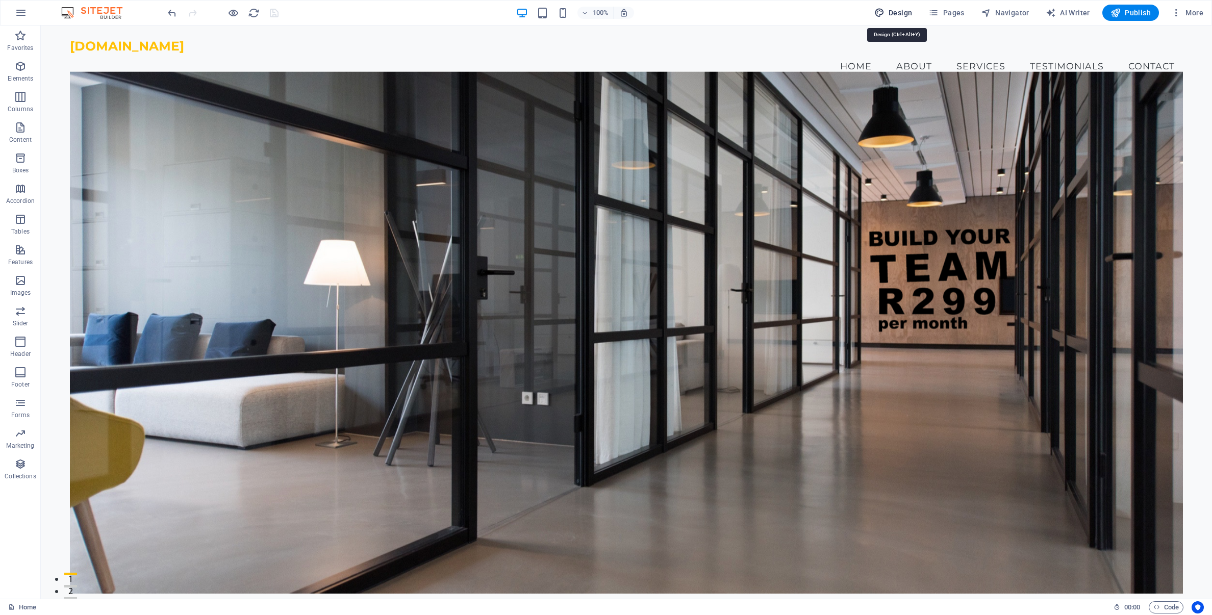
click at [891, 7] on button "Design" at bounding box center [893, 13] width 46 height 16
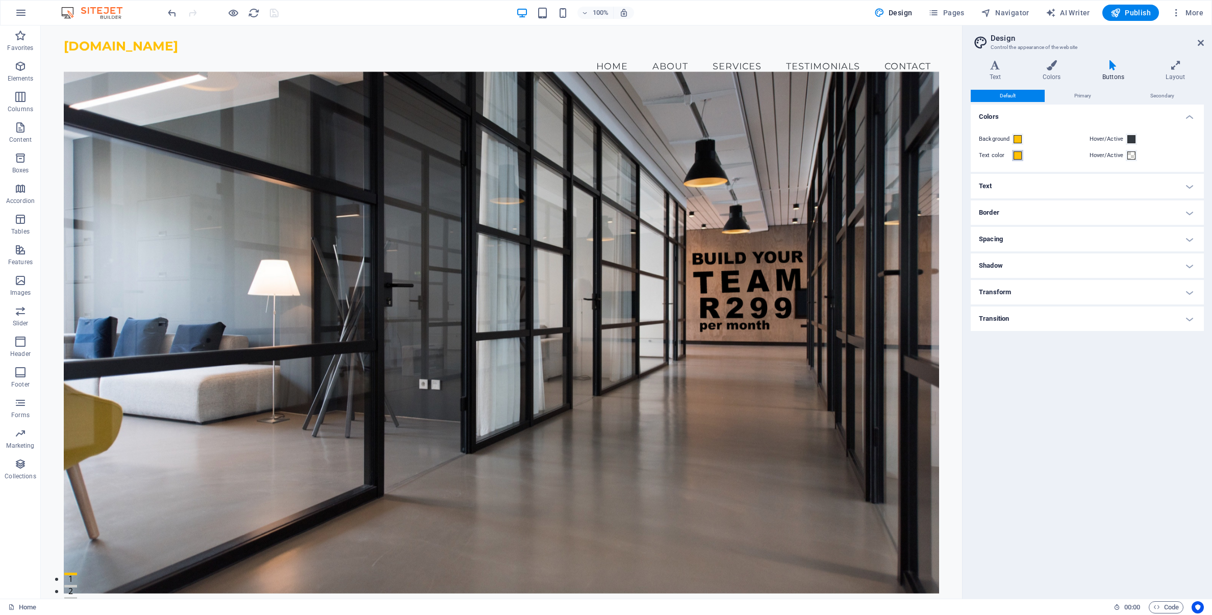
click at [1018, 156] on span at bounding box center [1017, 155] width 8 height 8
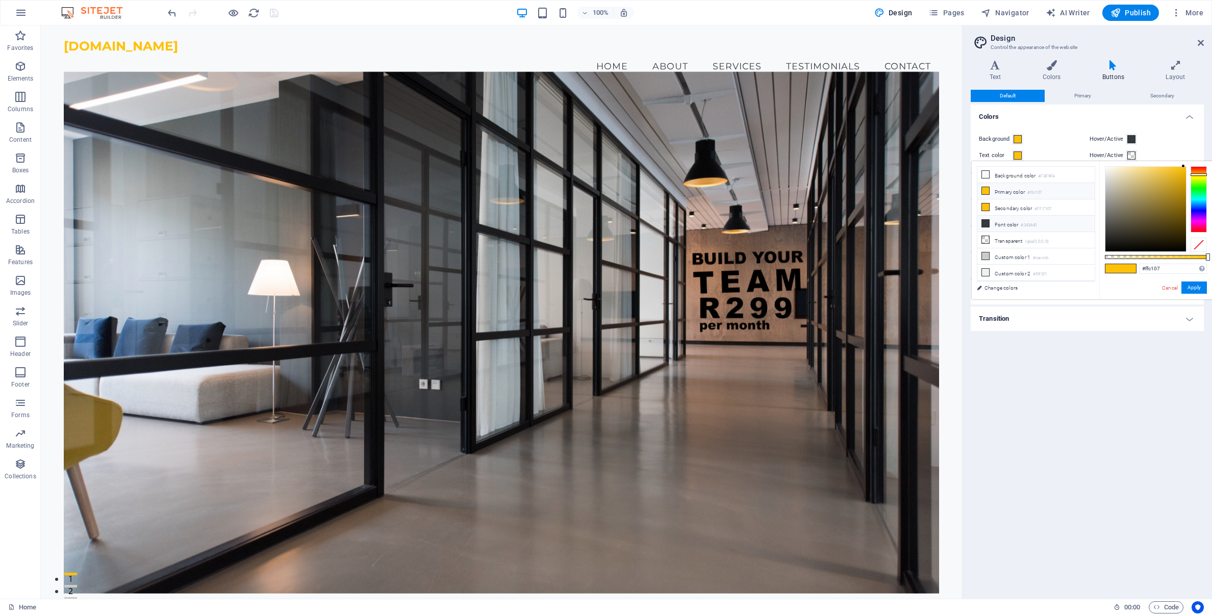
click at [986, 223] on icon at bounding box center [985, 223] width 7 height 7
type input "#343a40"
click at [1133, 157] on span at bounding box center [1131, 155] width 8 height 8
click at [985, 190] on icon at bounding box center [985, 190] width 7 height 7
click at [986, 189] on icon at bounding box center [985, 190] width 7 height 7
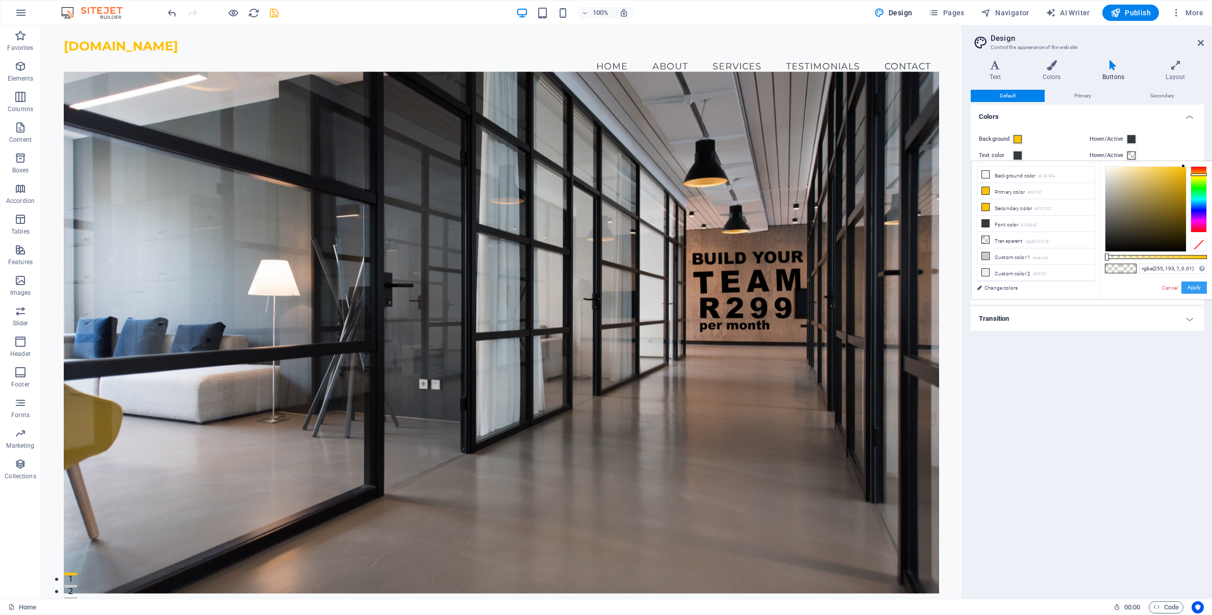
click at [1196, 290] on button "Apply" at bounding box center [1193, 287] width 25 height 12
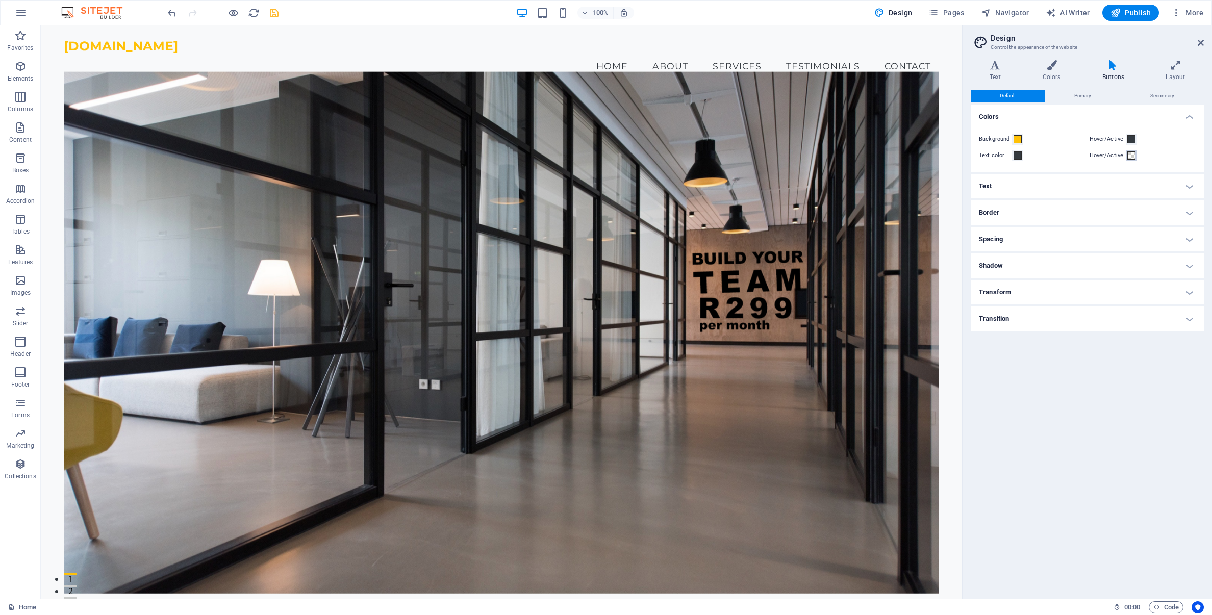
click at [1131, 155] on span at bounding box center [1131, 155] width 8 height 8
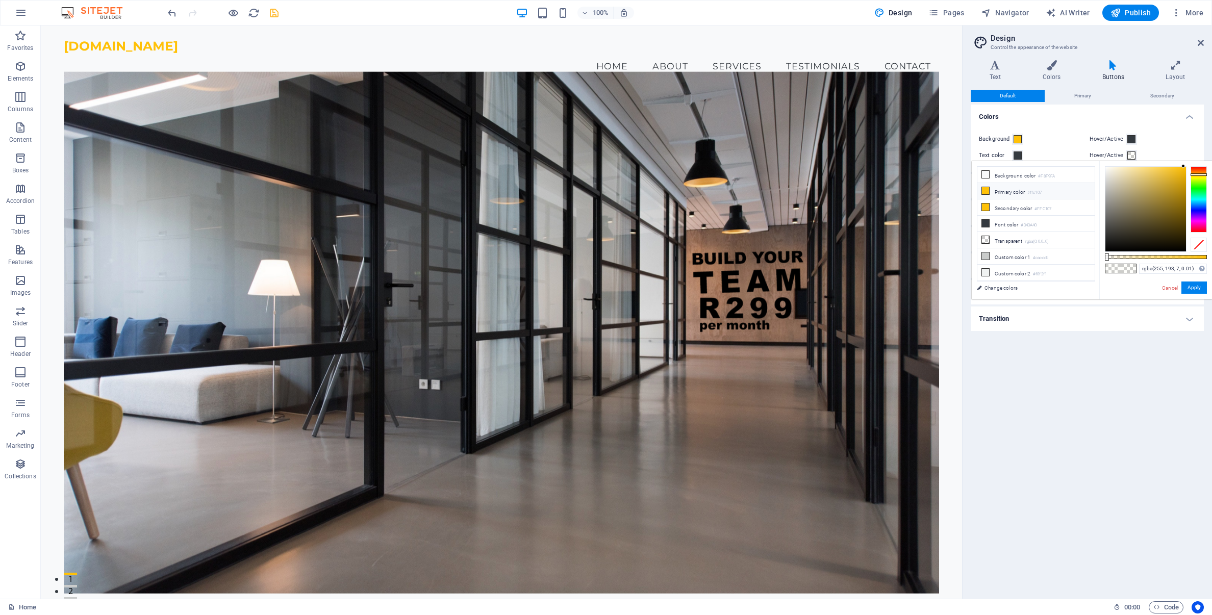
click at [985, 193] on icon at bounding box center [985, 190] width 7 height 7
click at [984, 206] on icon at bounding box center [985, 206] width 7 height 7
click at [985, 191] on icon at bounding box center [985, 190] width 7 height 7
click at [987, 190] on icon at bounding box center [985, 190] width 7 height 7
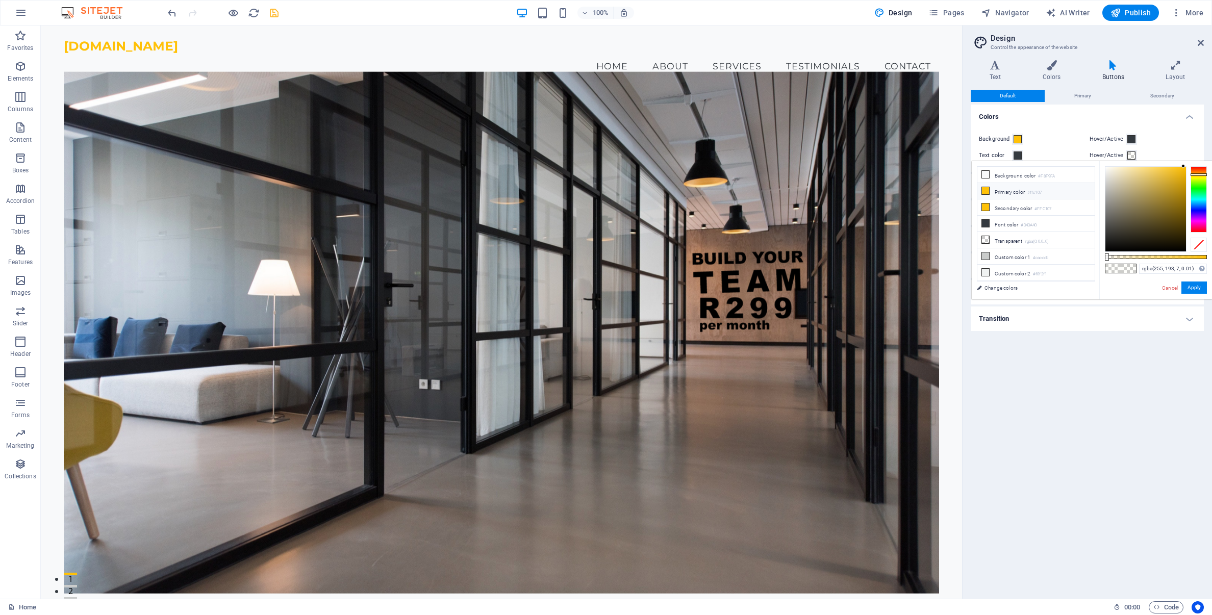
click at [987, 190] on icon at bounding box center [985, 190] width 7 height 7
type input "#ffc107"
drag, startPoint x: 1106, startPoint y: 258, endPoint x: 1214, endPoint y: 266, distance: 108.4
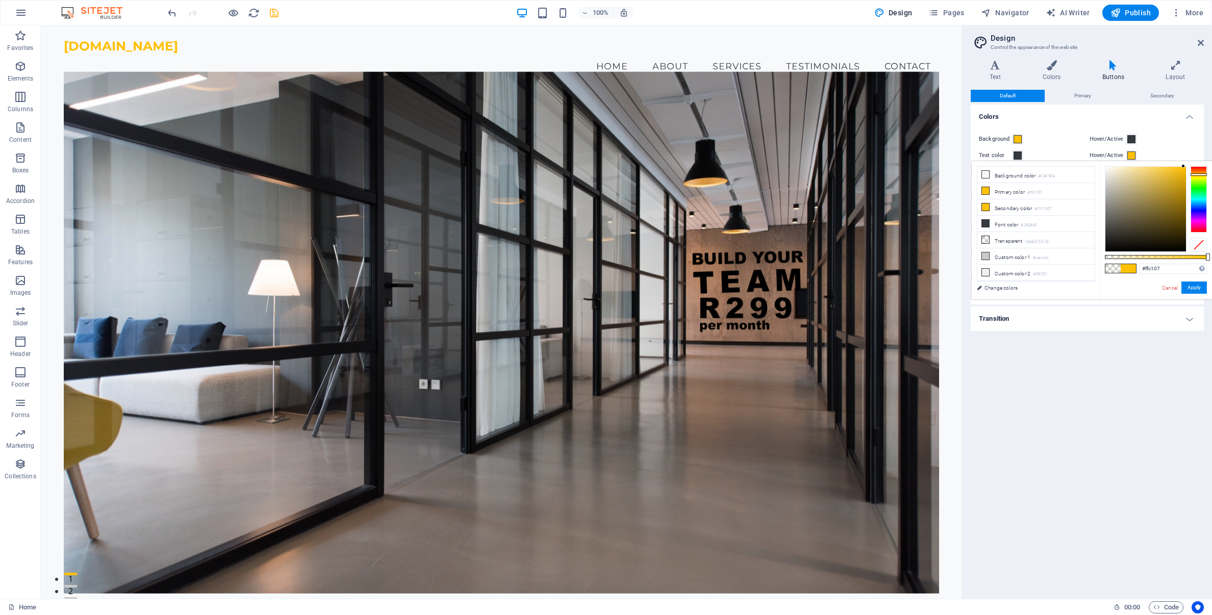
click at [1211, 266] on html "www.wealthfocus.co.za Home Favorites Elements Columns Content Boxes Accordion T…" at bounding box center [606, 307] width 1212 height 615
click at [1197, 289] on button "Apply" at bounding box center [1193, 287] width 25 height 12
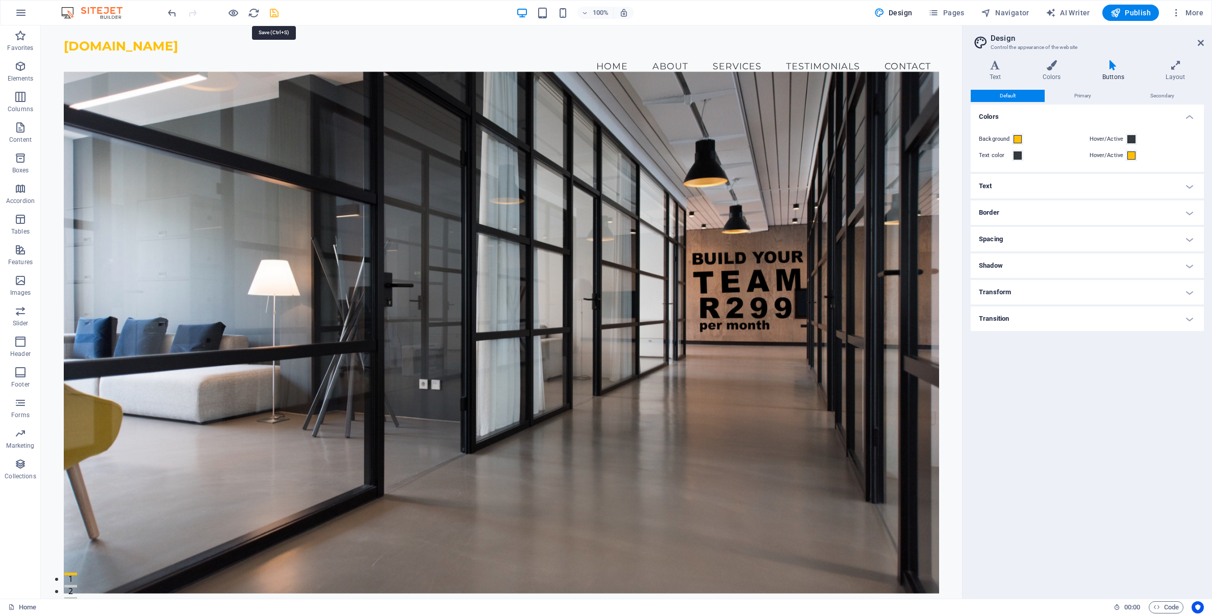
click at [275, 14] on icon "save" at bounding box center [274, 13] width 12 height 12
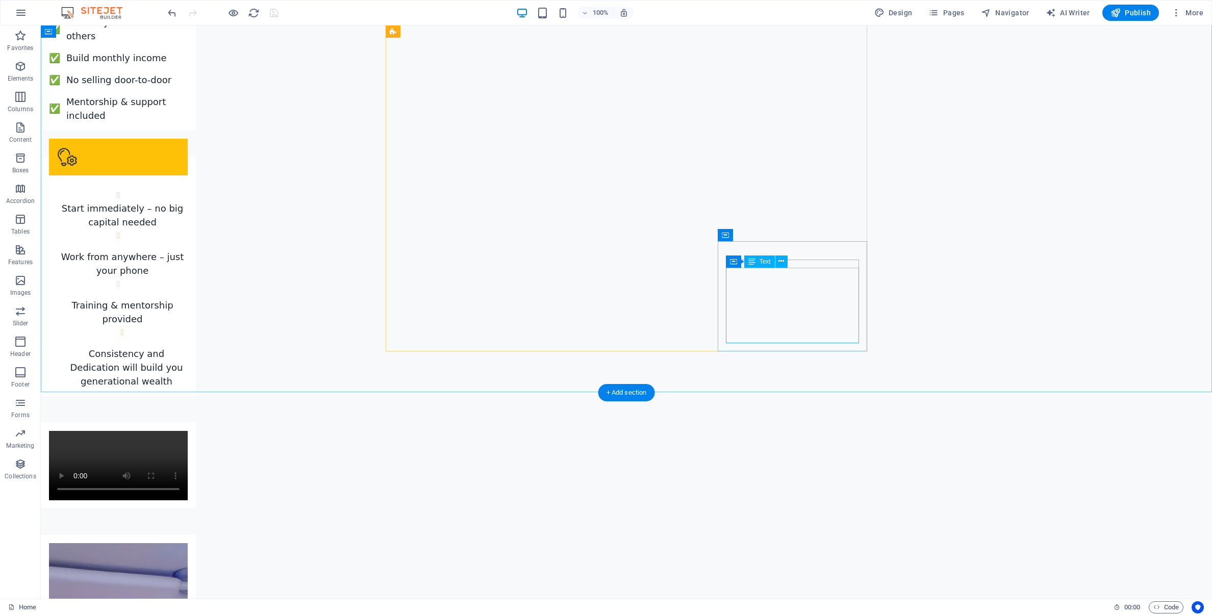
scroll to position [2096, 0]
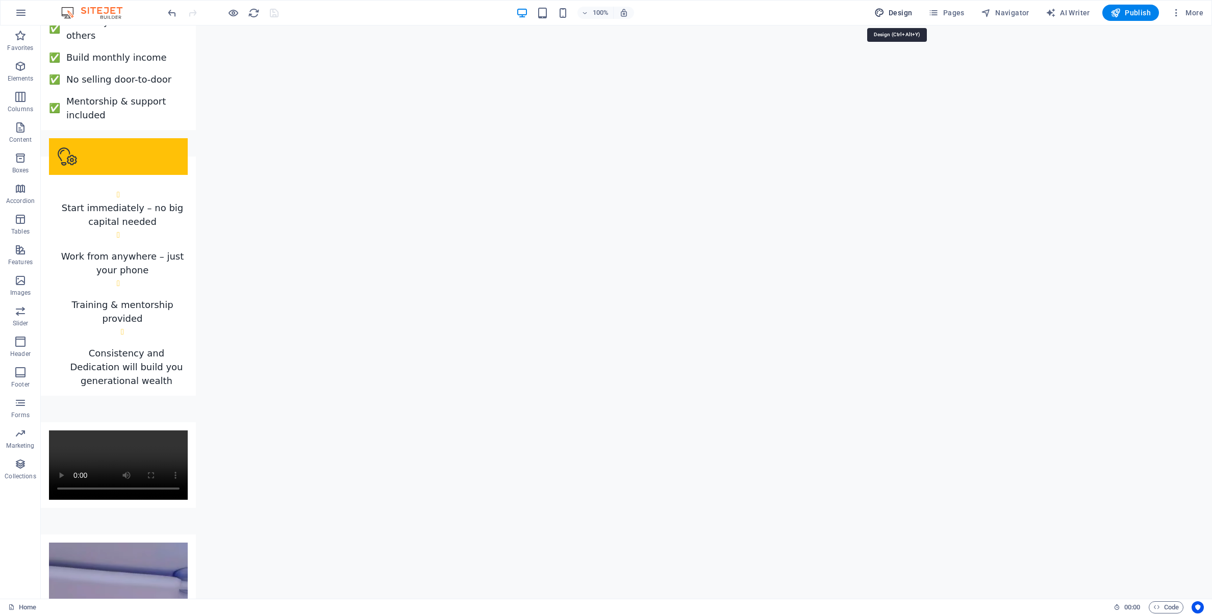
click at [898, 14] on span "Design" at bounding box center [893, 13] width 38 height 10
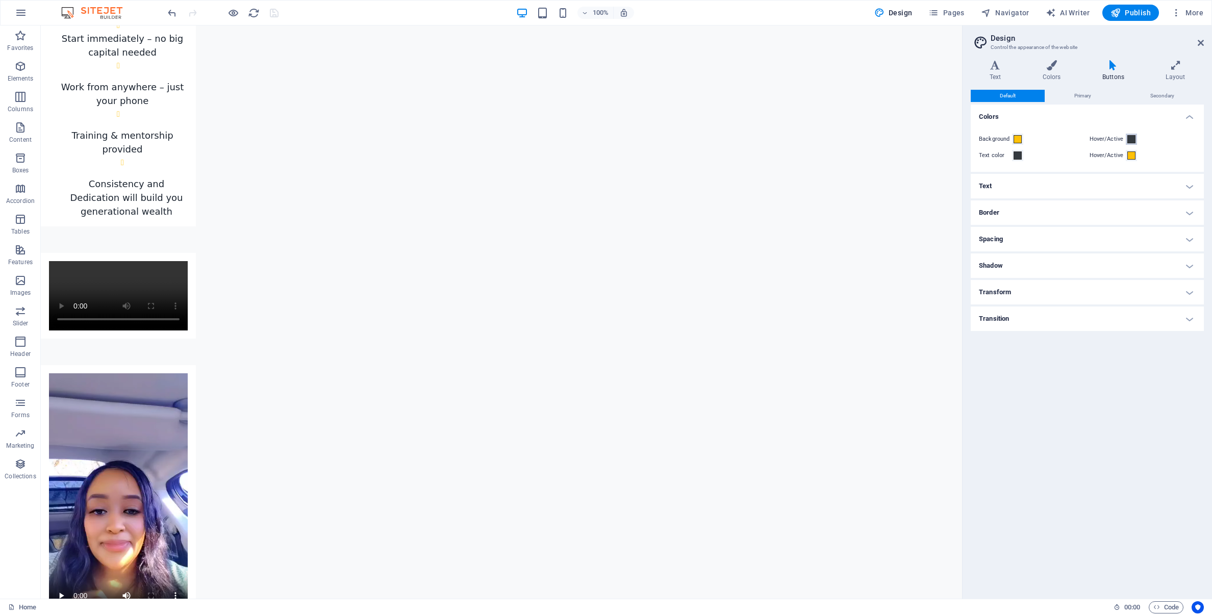
click at [1132, 142] on span at bounding box center [1131, 139] width 8 height 8
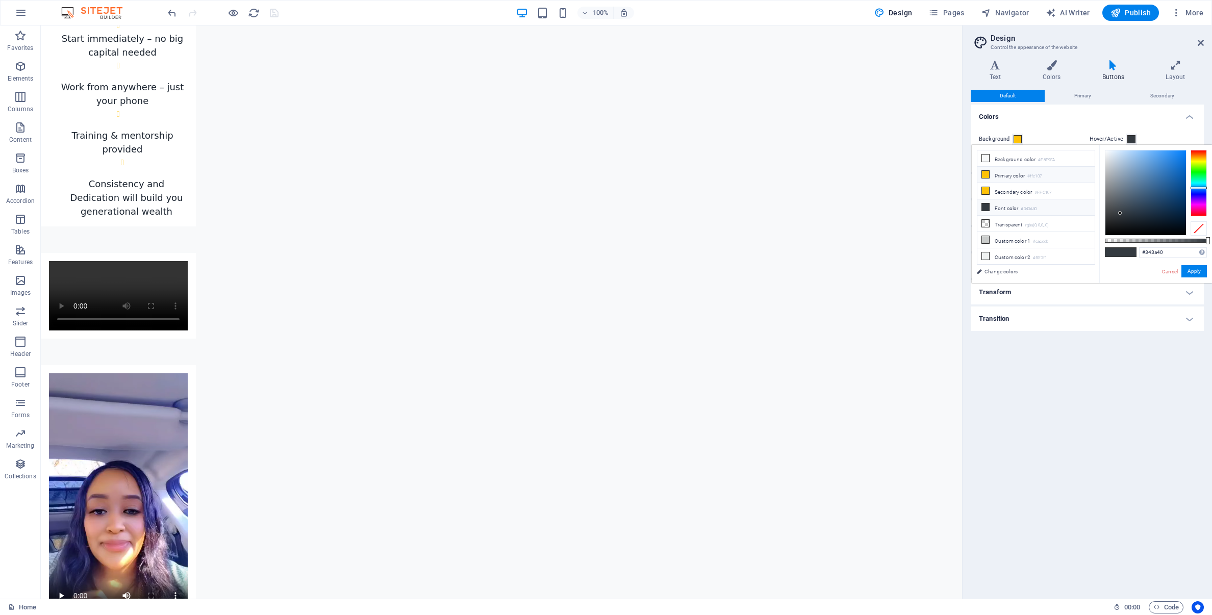
click at [985, 176] on icon at bounding box center [985, 174] width 7 height 7
type input "#ffc107"
click at [1197, 268] on button "Apply" at bounding box center [1193, 271] width 25 height 12
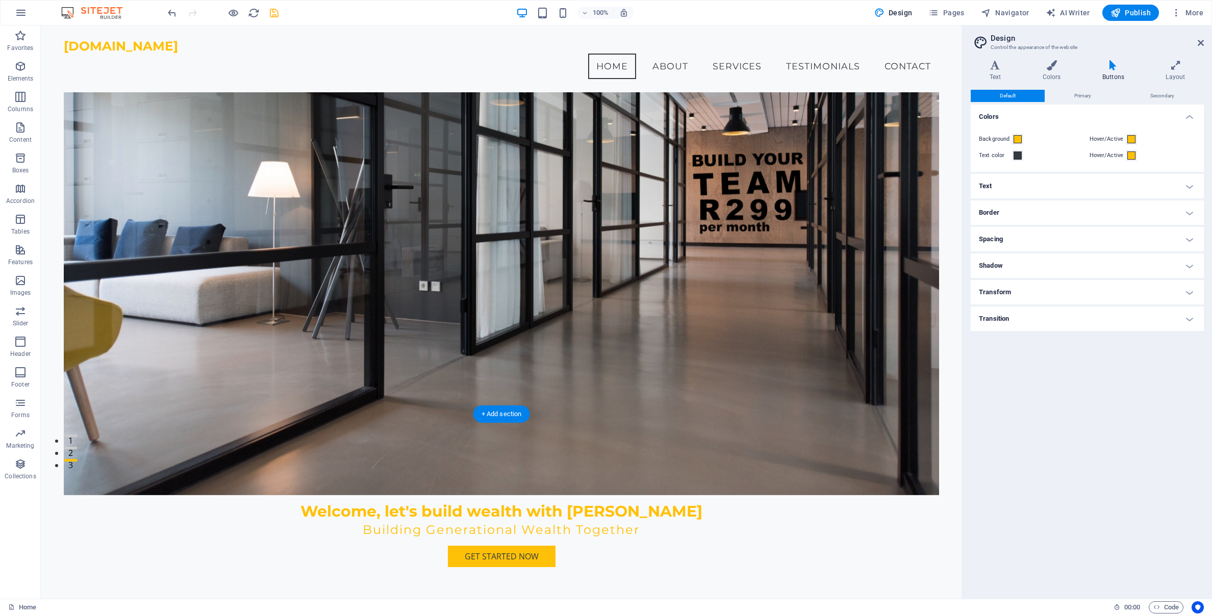
scroll to position [137, 0]
click at [275, 13] on icon "save" at bounding box center [274, 13] width 12 height 12
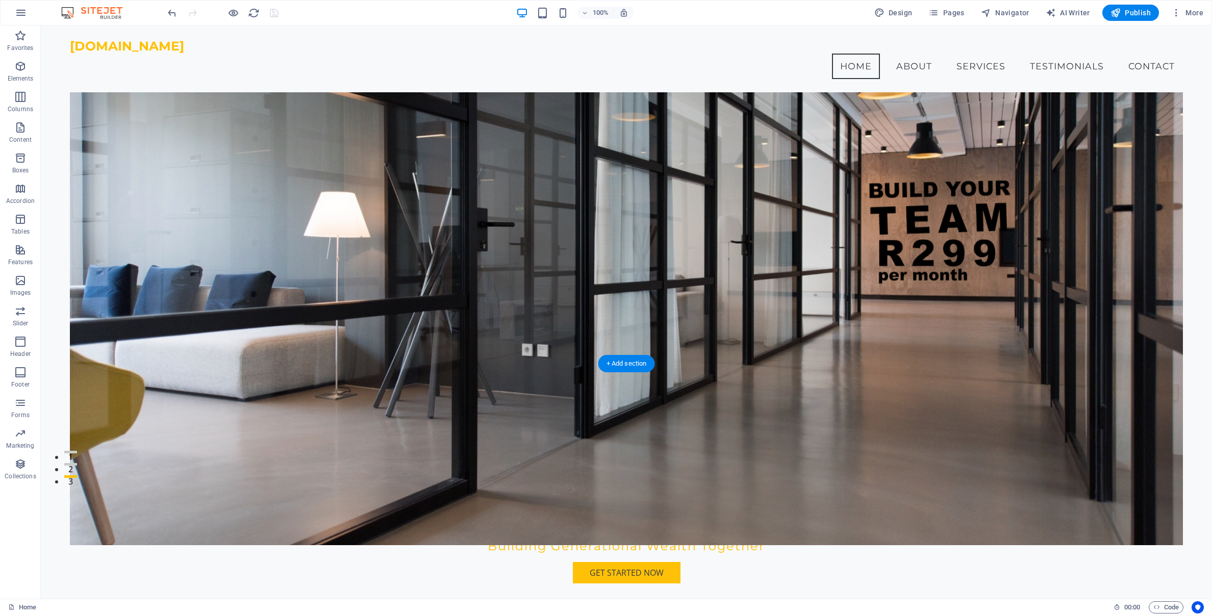
scroll to position [0, 0]
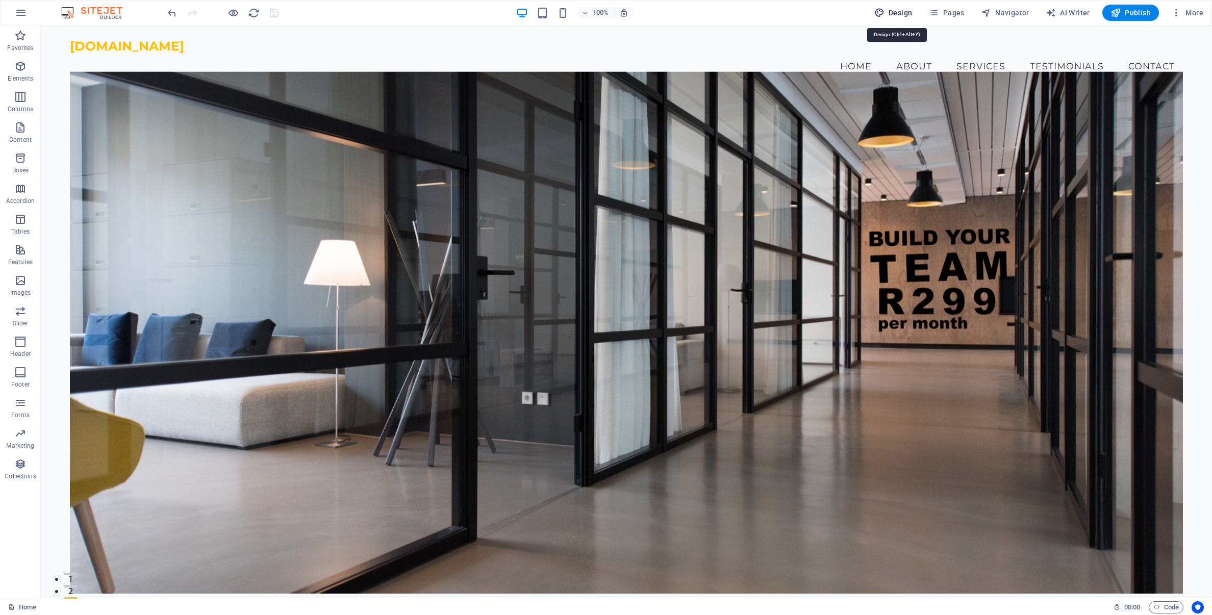
click at [904, 15] on span "Design" at bounding box center [893, 13] width 38 height 10
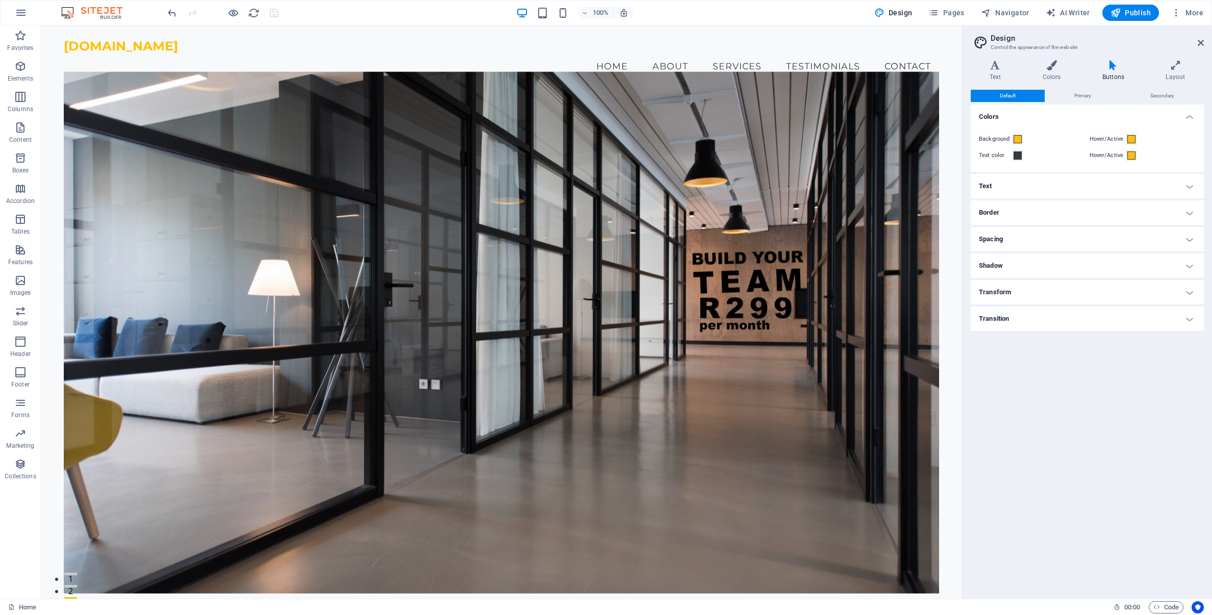
click at [986, 187] on h4 "Text" at bounding box center [1086, 186] width 233 height 24
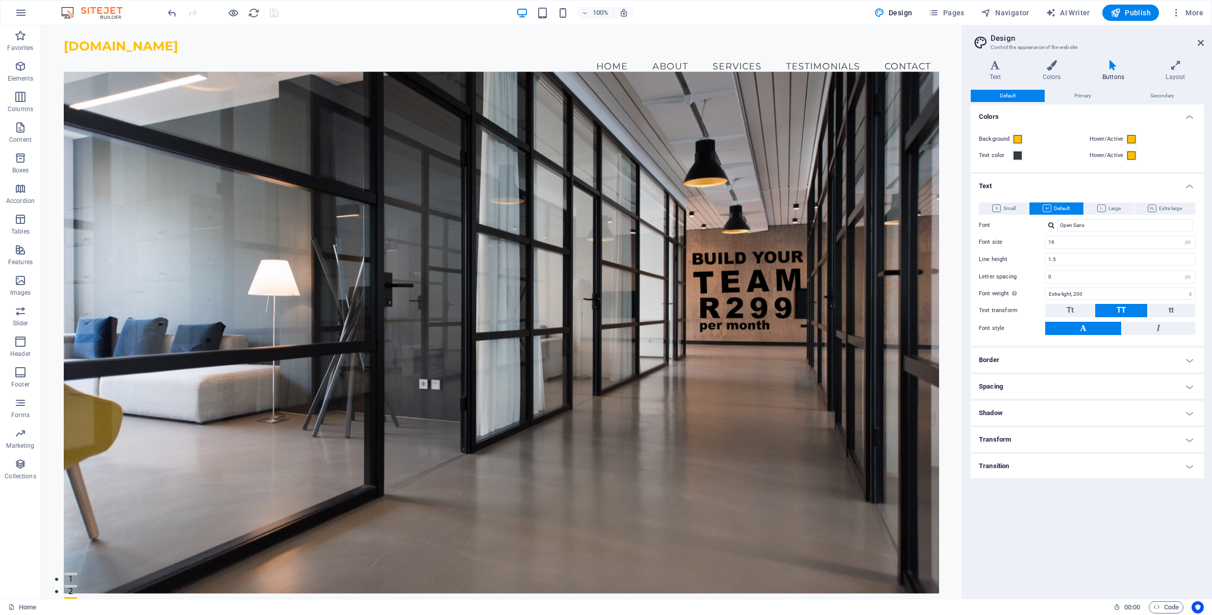
click at [986, 187] on h4 "Text" at bounding box center [1086, 183] width 233 height 18
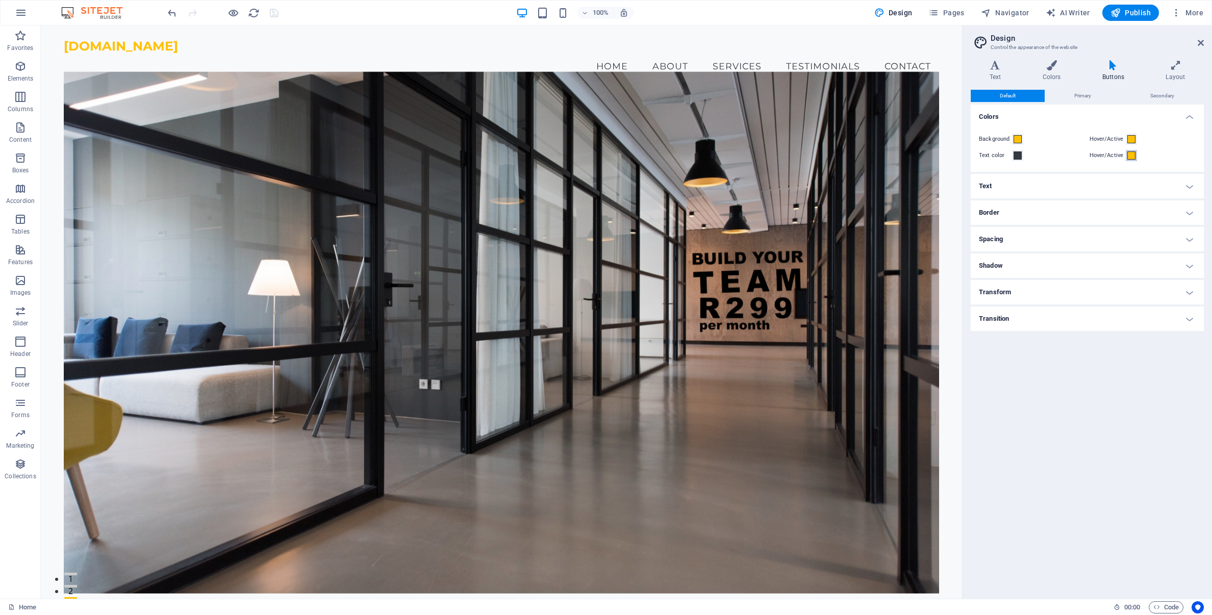
click at [1130, 158] on span at bounding box center [1131, 155] width 8 height 8
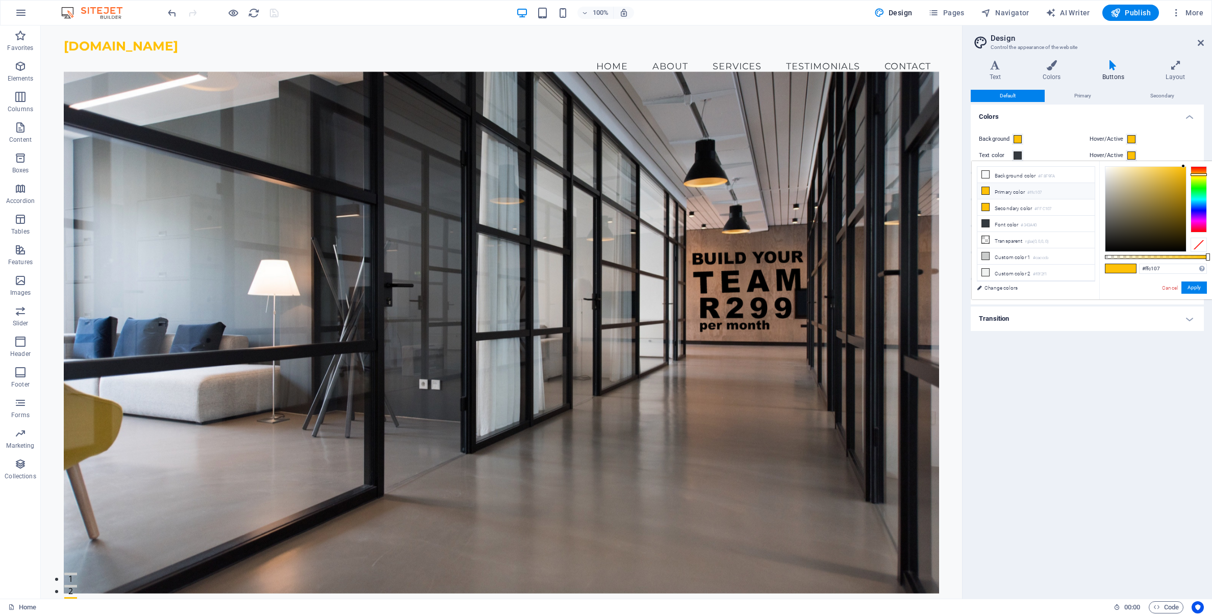
type input "rgba(255, 193, 7, 0.01)"
click at [1106, 256] on div at bounding box center [1156, 257] width 102 height 4
click at [1132, 139] on span at bounding box center [1131, 139] width 8 height 8
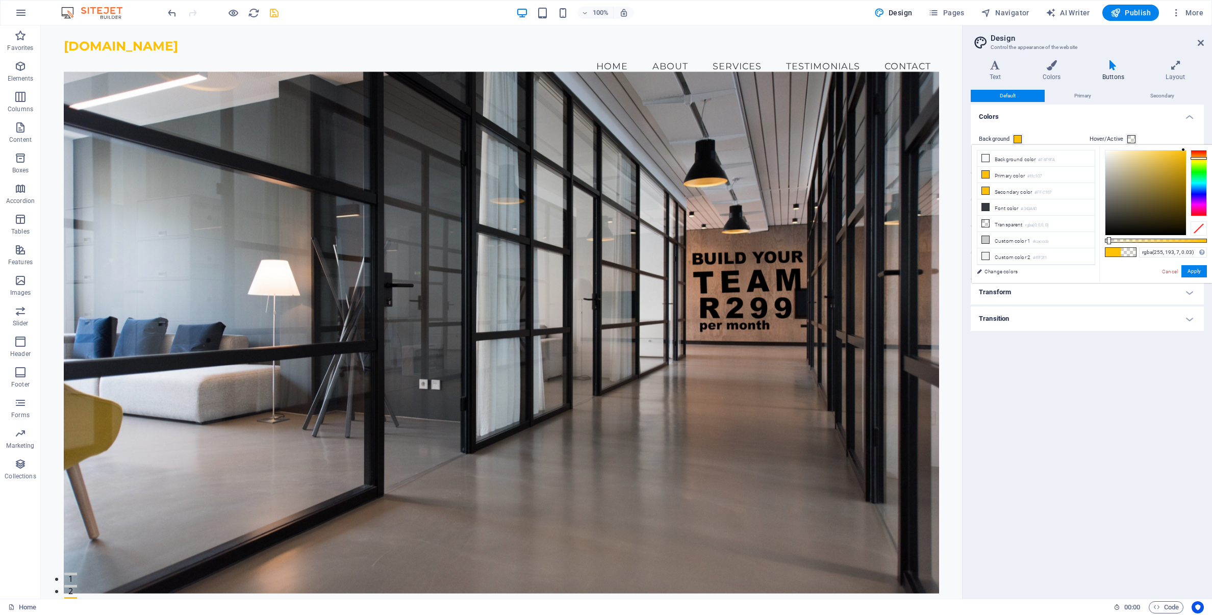
click at [1108, 241] on div at bounding box center [1156, 241] width 102 height 4
type input "rgba(255, 193, 7, 0)"
drag, startPoint x: 1107, startPoint y: 240, endPoint x: 1098, endPoint y: 240, distance: 9.2
click at [1097, 240] on div "less Background color #F8F9FA Primary color #ffc107 Secondary color #FFC107 Fon…" at bounding box center [1091, 214] width 240 height 138
click at [1192, 270] on button "Apply" at bounding box center [1193, 271] width 25 height 12
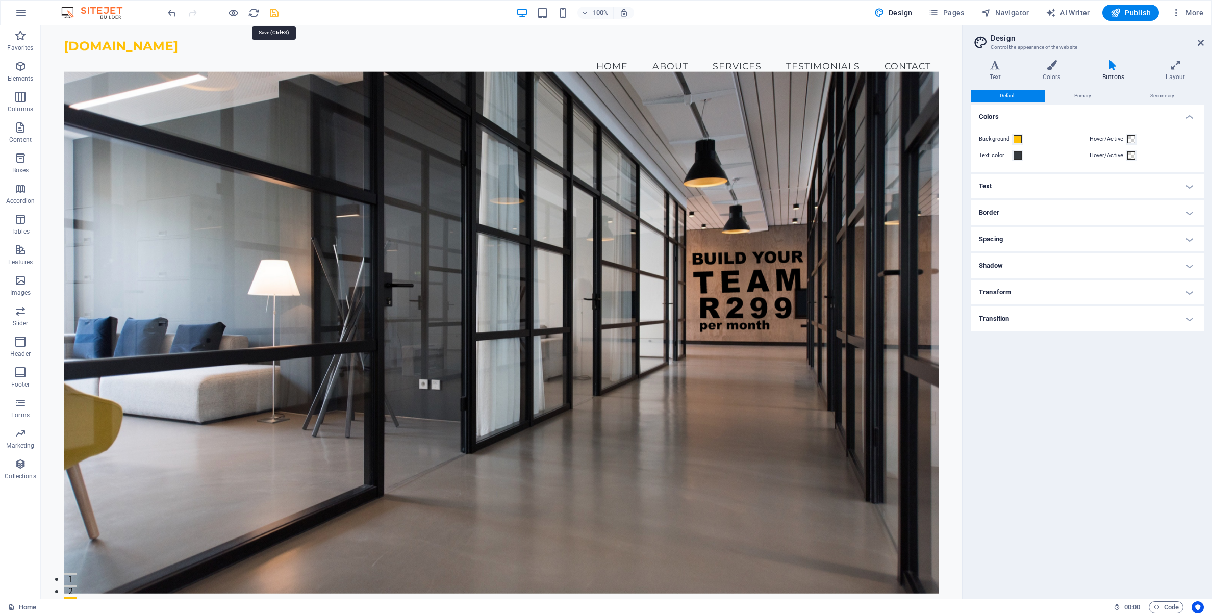
click at [272, 12] on icon "save" at bounding box center [274, 13] width 12 height 12
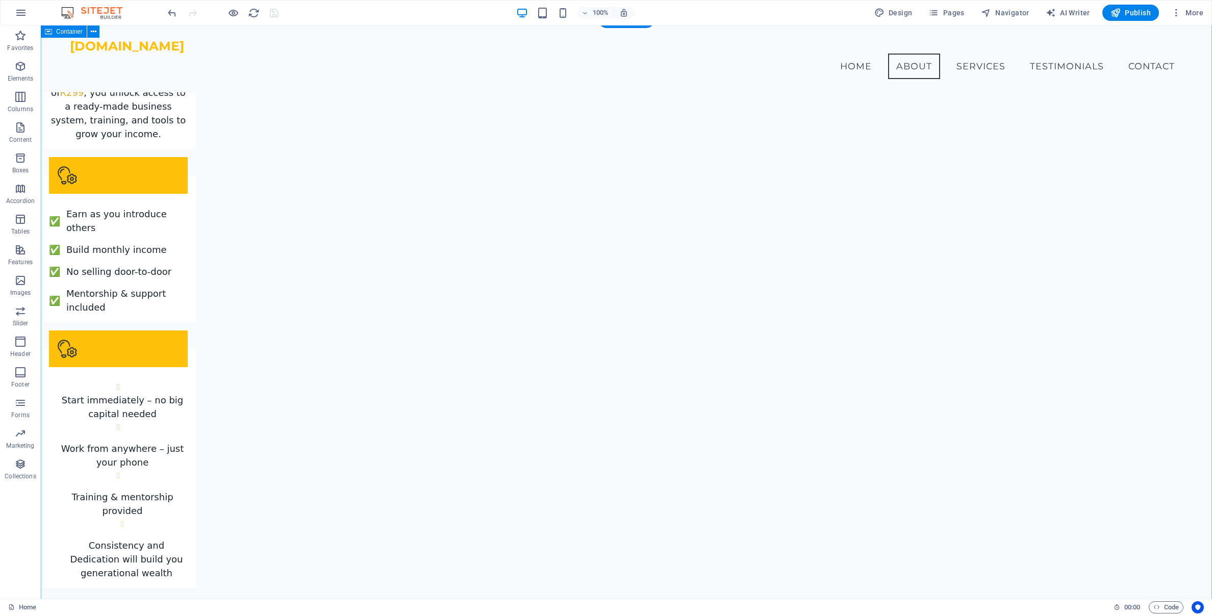
scroll to position [1861, 0]
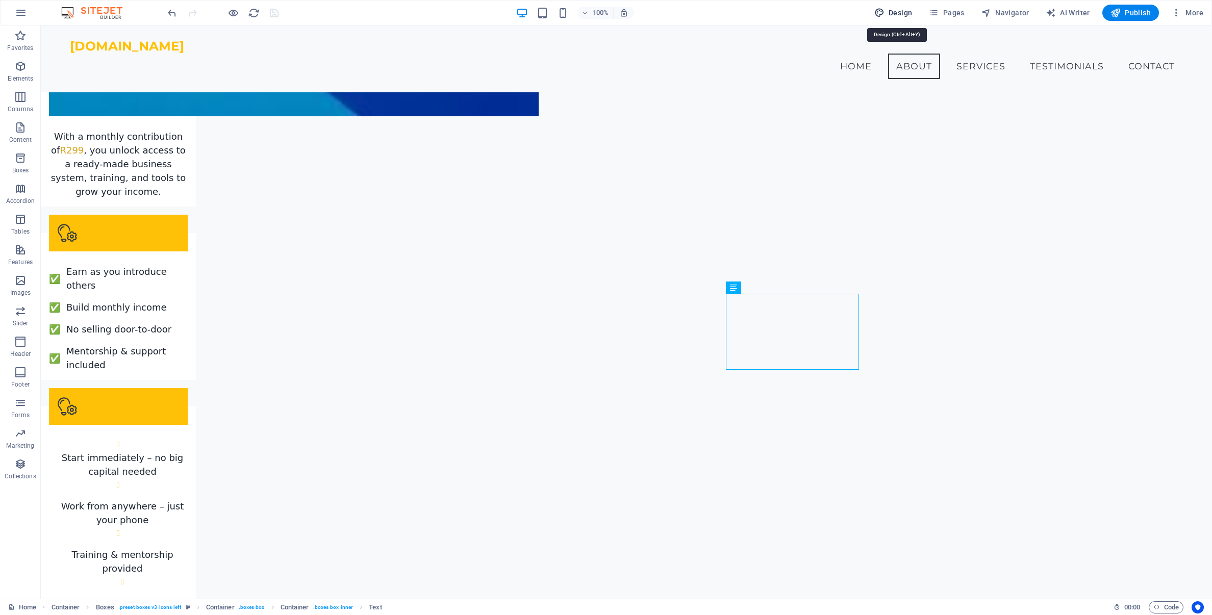
click at [894, 10] on span "Design" at bounding box center [893, 13] width 38 height 10
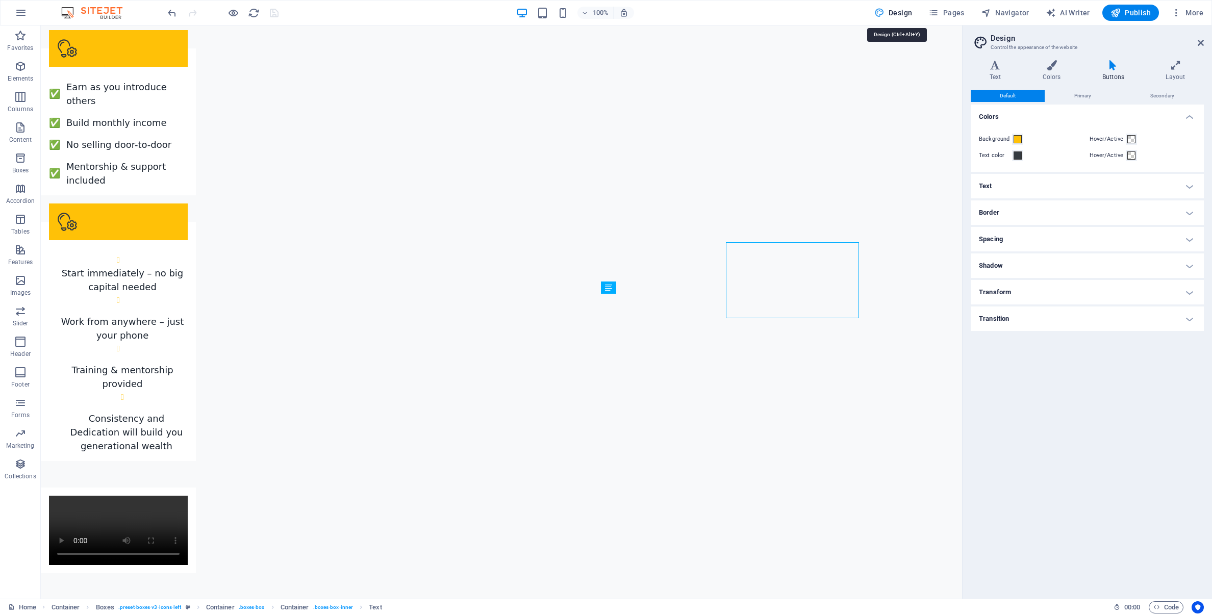
scroll to position [1913, 0]
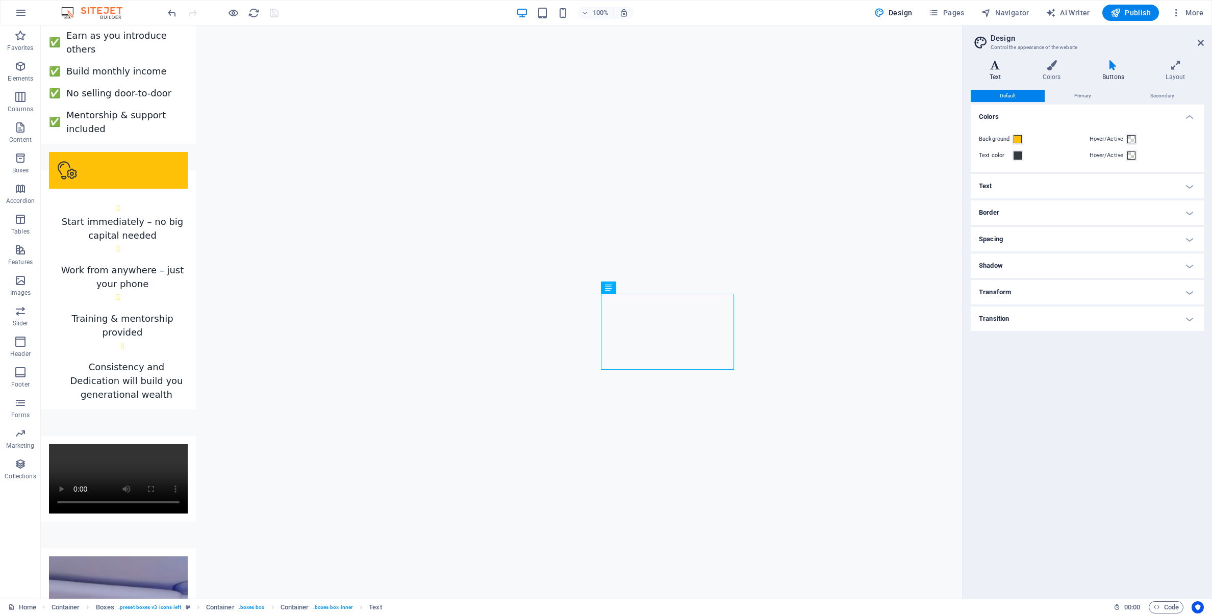
click at [998, 72] on h4 "Text" at bounding box center [996, 70] width 53 height 21
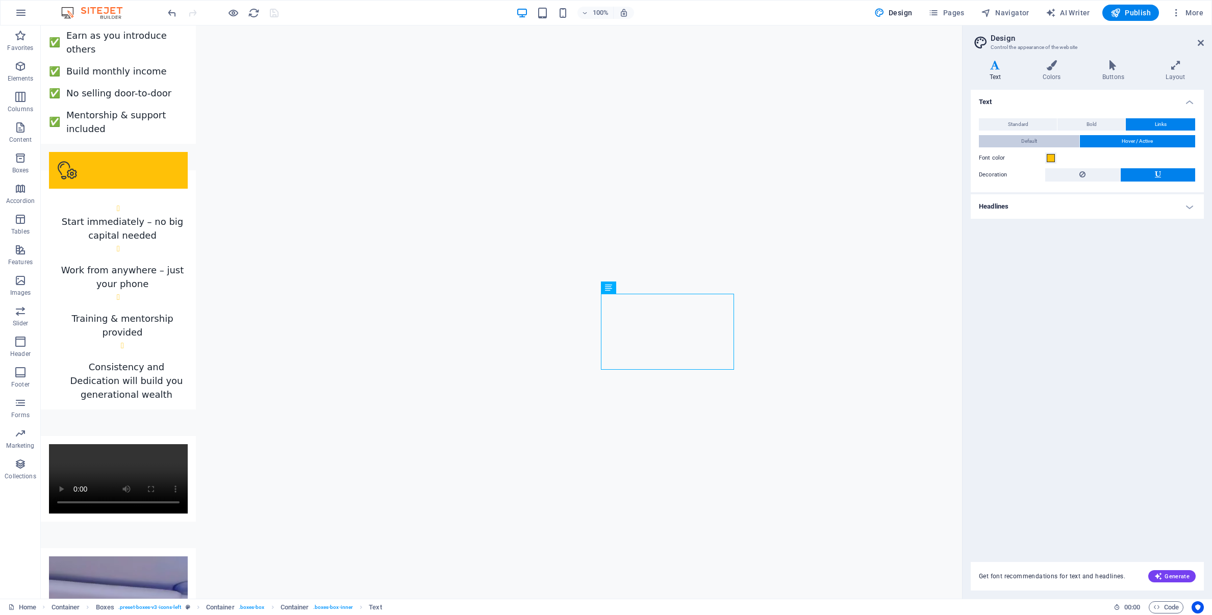
click at [1050, 143] on button "Default" at bounding box center [1029, 141] width 100 height 12
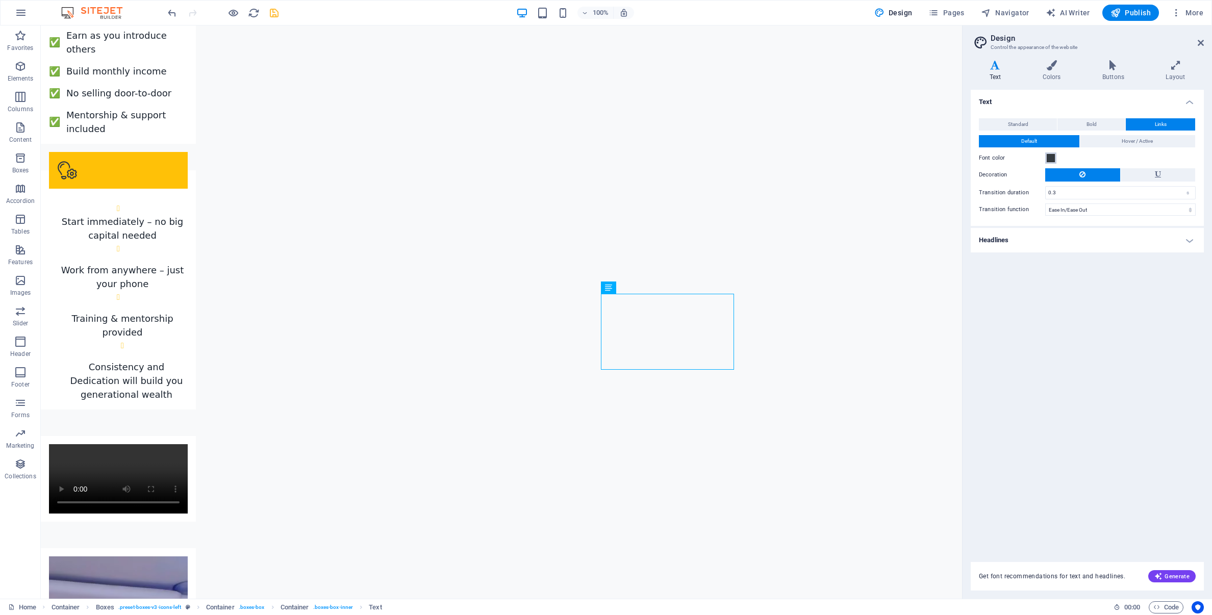
click at [1051, 158] on span at bounding box center [1050, 158] width 8 height 8
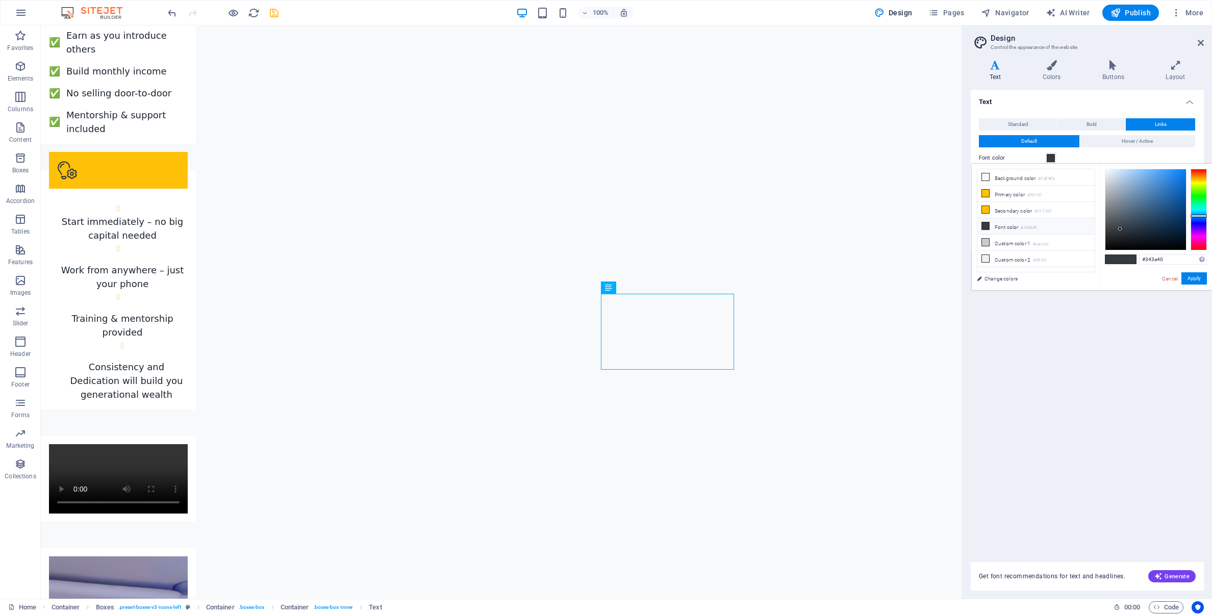
click at [1051, 158] on span at bounding box center [1050, 158] width 8 height 8
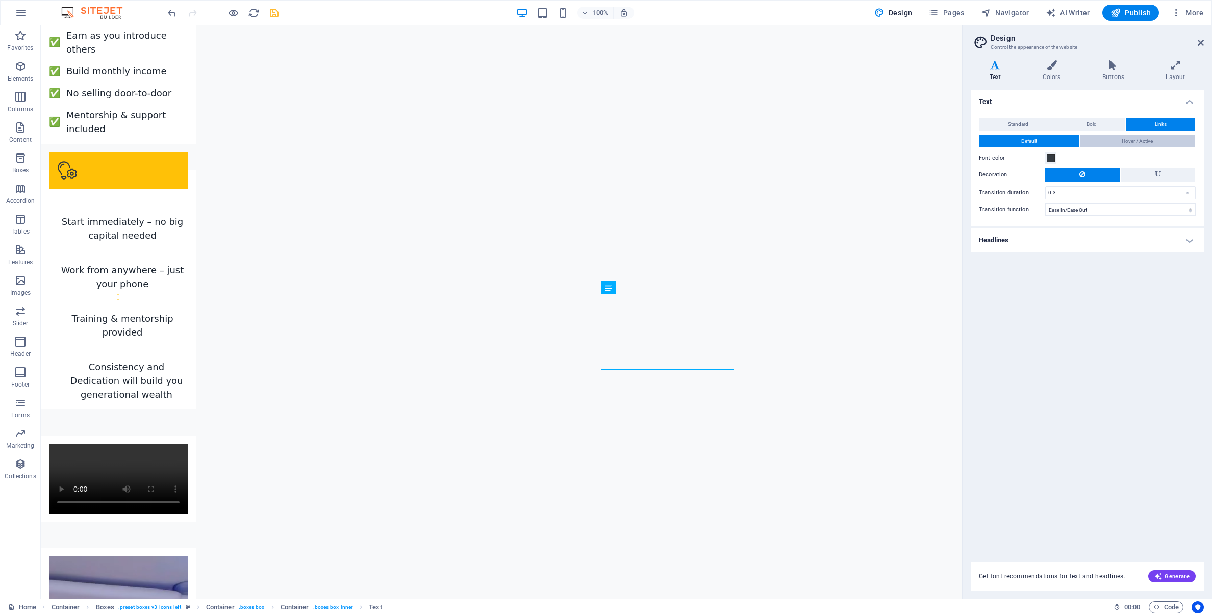
click at [1141, 142] on span "Hover / Active" at bounding box center [1136, 141] width 31 height 12
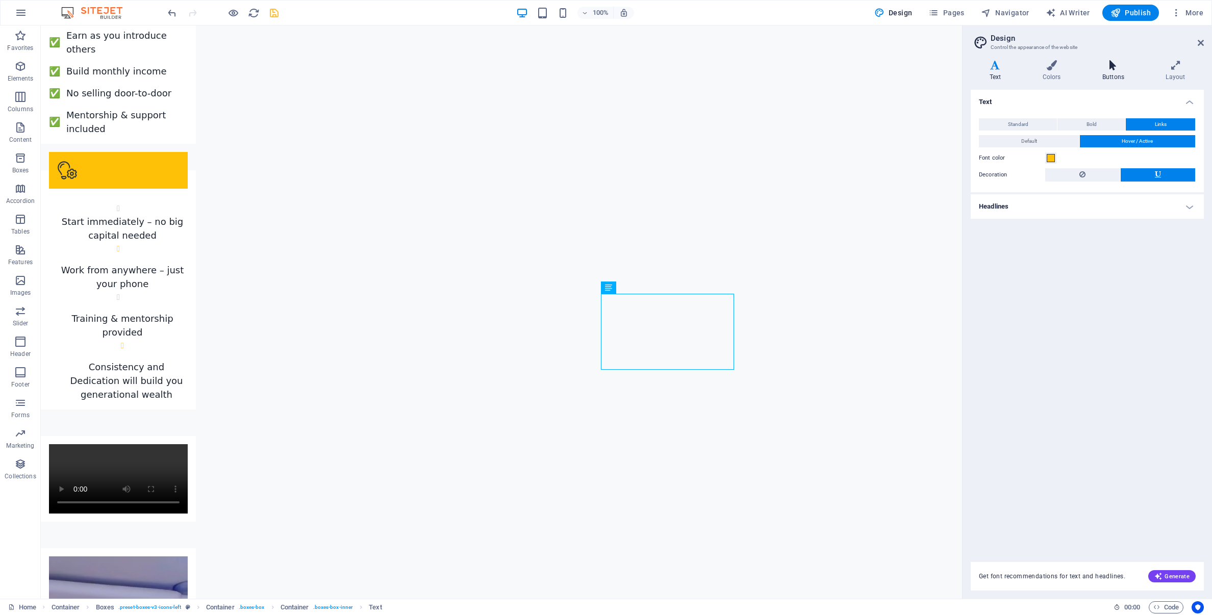
click at [1114, 70] on icon at bounding box center [1112, 65] width 59 height 10
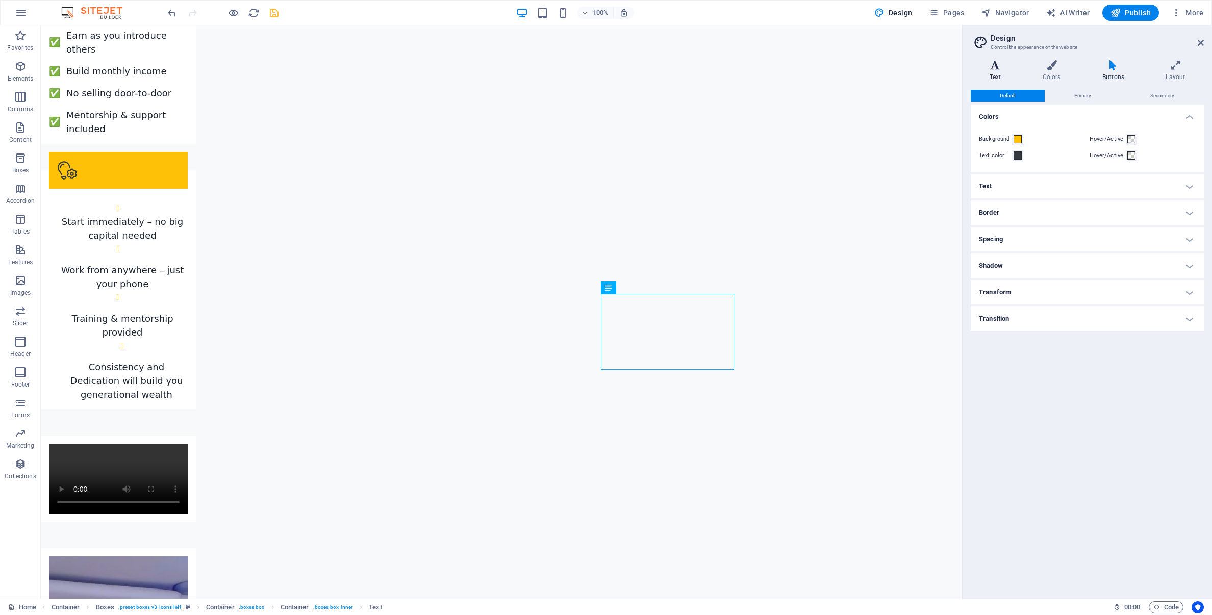
click at [995, 68] on icon at bounding box center [994, 65] width 49 height 10
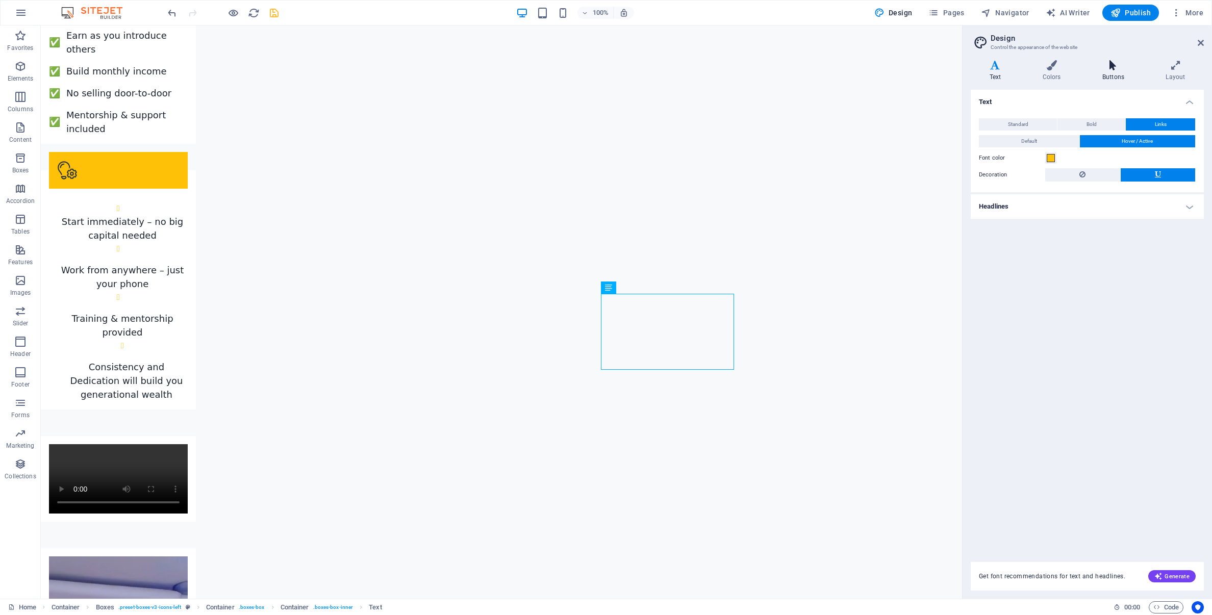
click at [1112, 73] on h4 "Buttons" at bounding box center [1114, 70] width 63 height 21
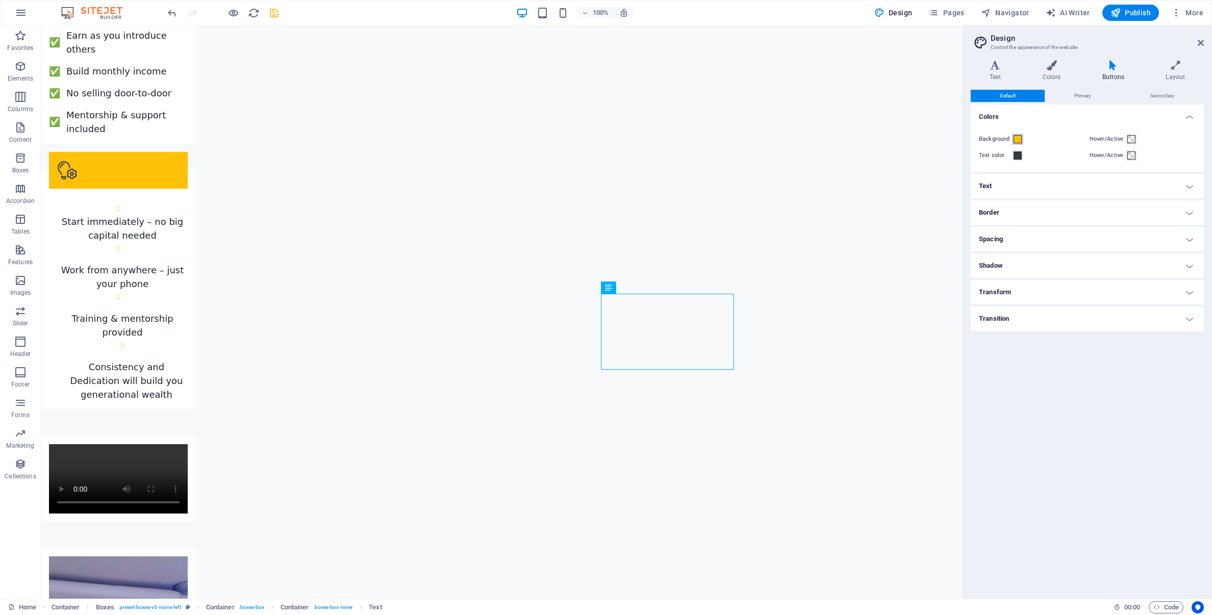
click at [1017, 138] on span at bounding box center [1017, 139] width 8 height 8
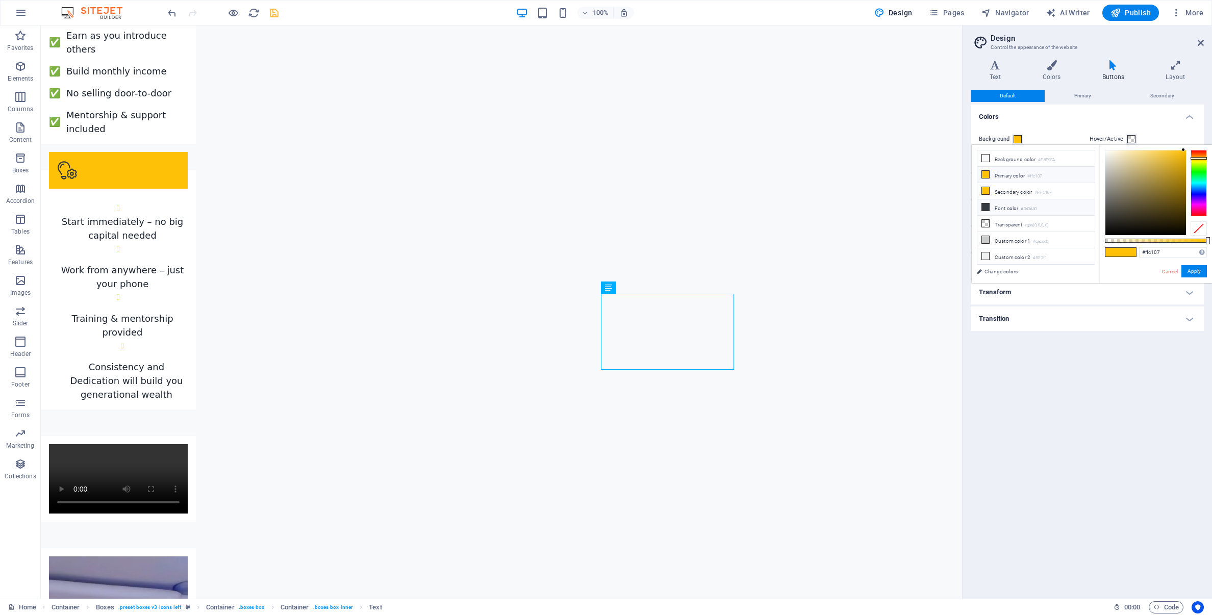
click at [988, 207] on icon at bounding box center [985, 206] width 7 height 7
type input "#343a40"
click at [1051, 130] on div "Background Hover/Active Text color Hover/Active" at bounding box center [1086, 147] width 237 height 49
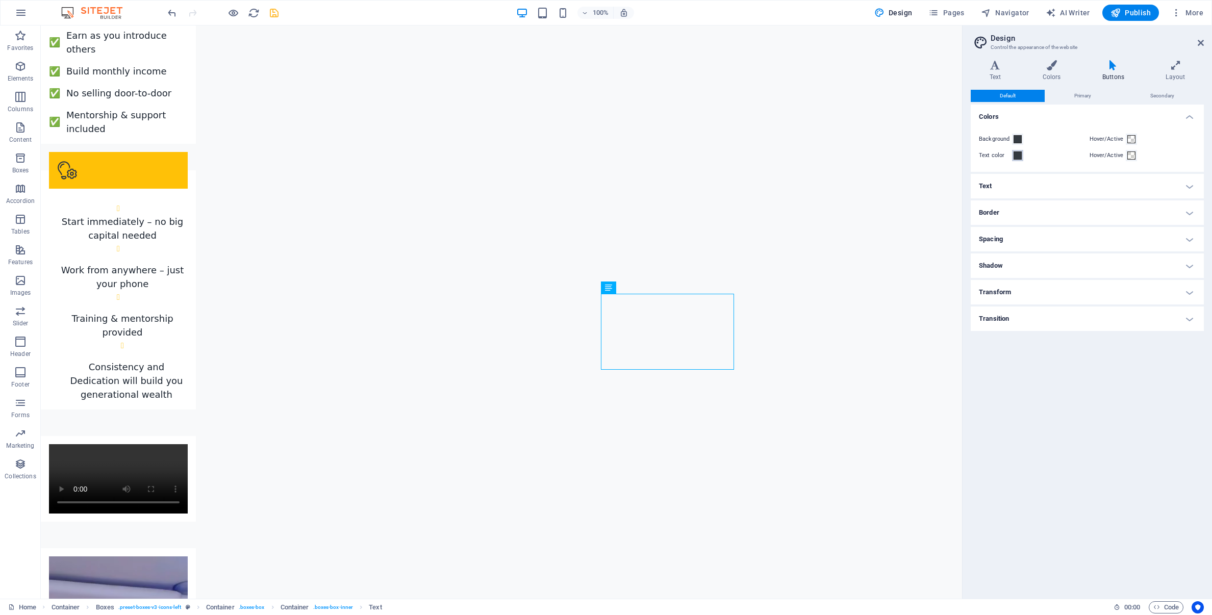
click at [1019, 156] on span at bounding box center [1017, 155] width 8 height 8
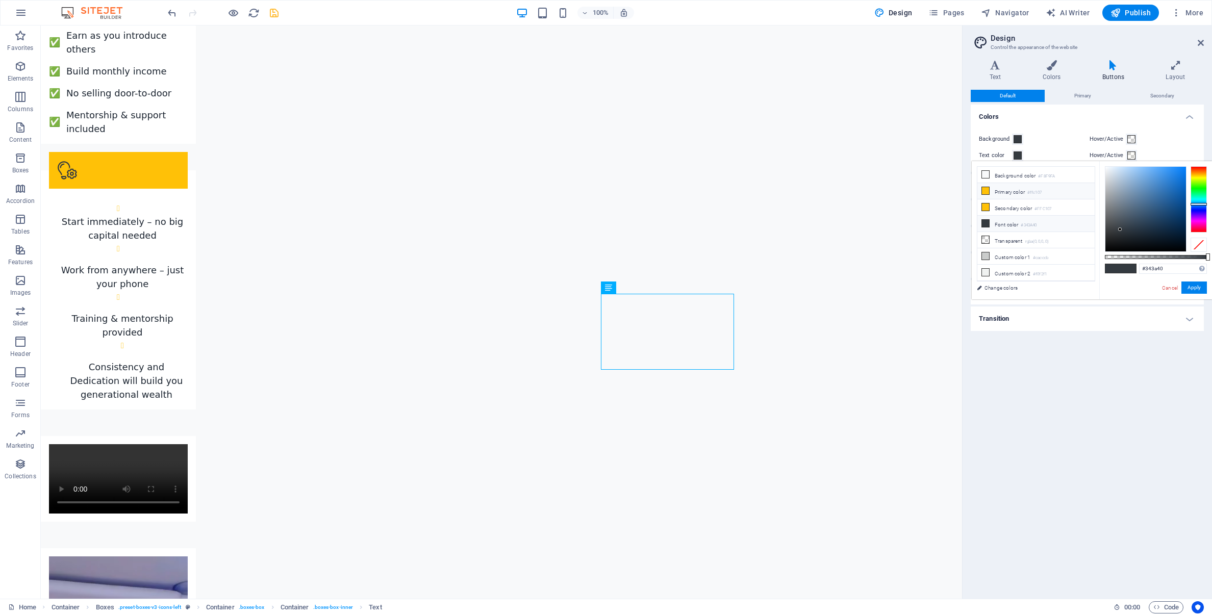
click at [984, 192] on icon at bounding box center [985, 190] width 7 height 7
type input "#ffc107"
click at [1191, 289] on button "Apply" at bounding box center [1193, 287] width 25 height 12
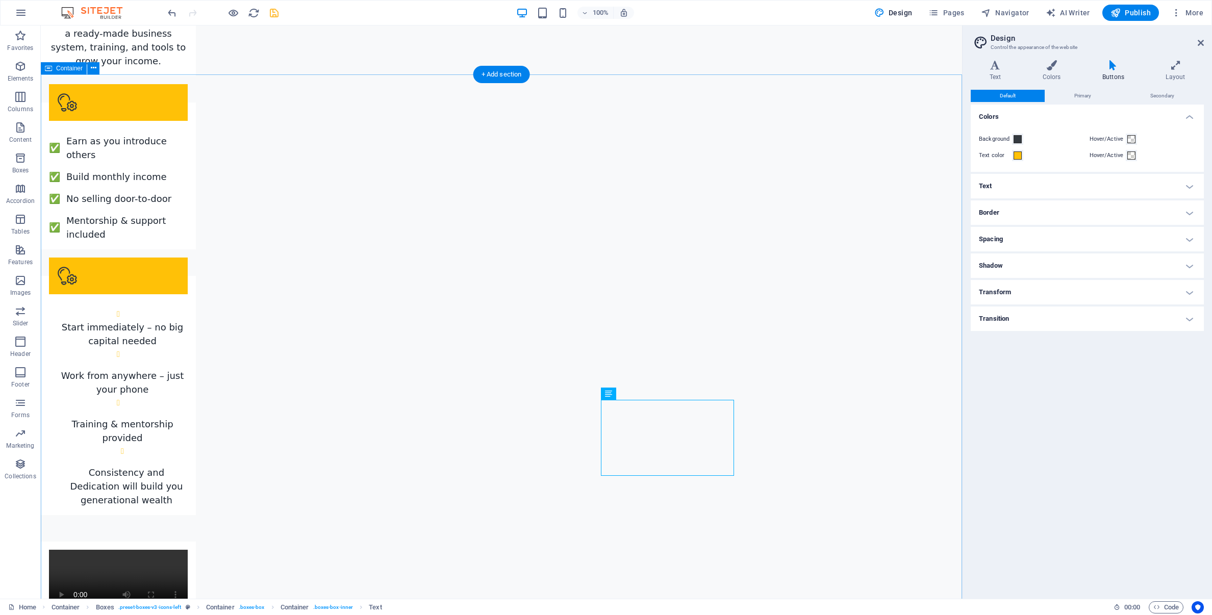
scroll to position [1808, 0]
click at [991, 70] on h4 "Text" at bounding box center [996, 70] width 53 height 21
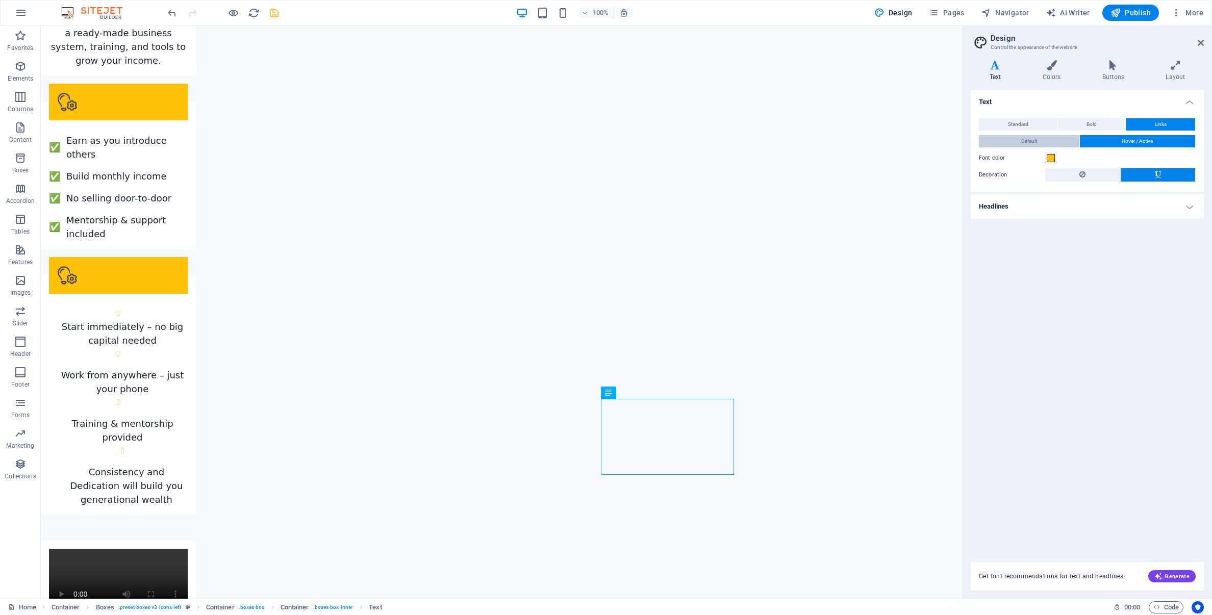
click at [1029, 142] on span "Default" at bounding box center [1029, 141] width 16 height 12
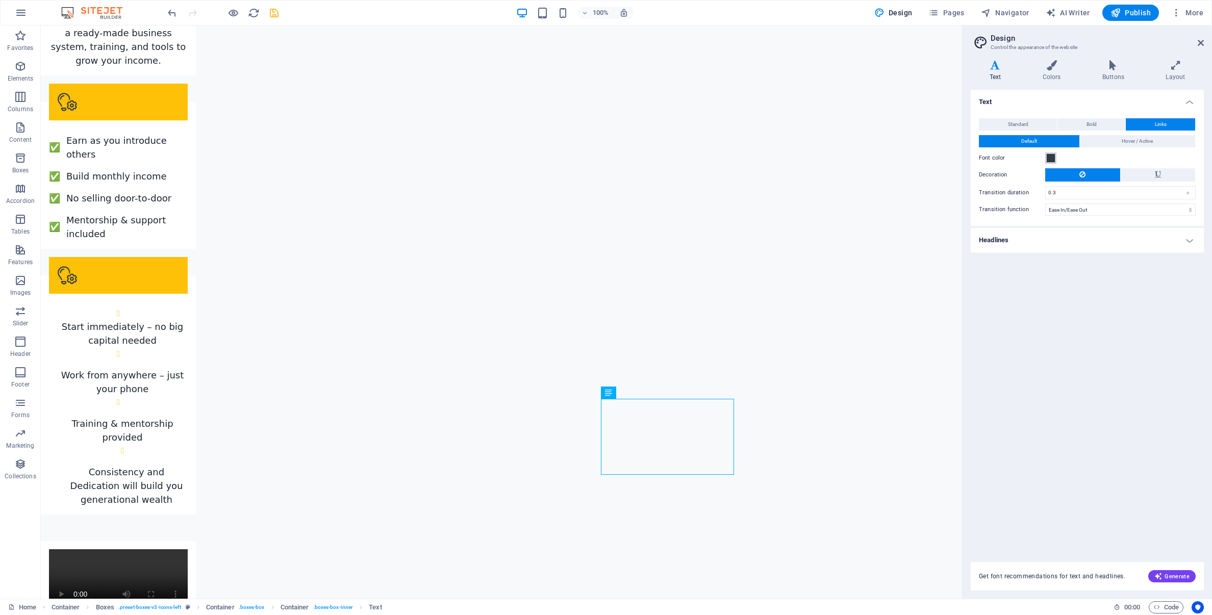
click at [1048, 158] on span at bounding box center [1050, 158] width 8 height 8
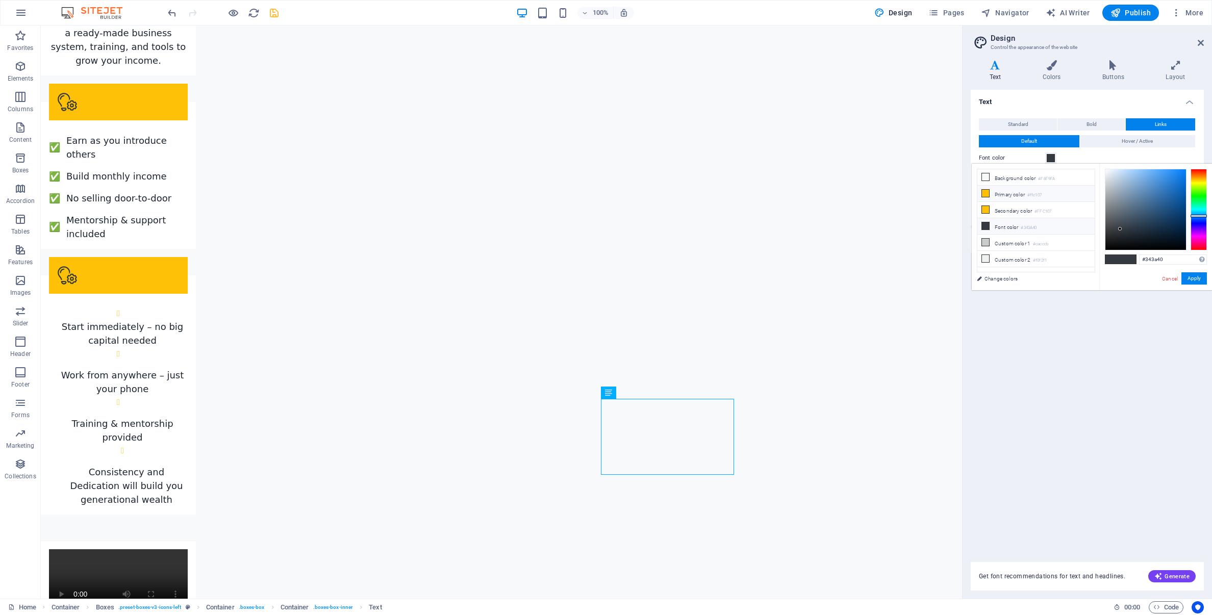
click at [986, 196] on span at bounding box center [985, 193] width 8 height 8
type input "#ffc107"
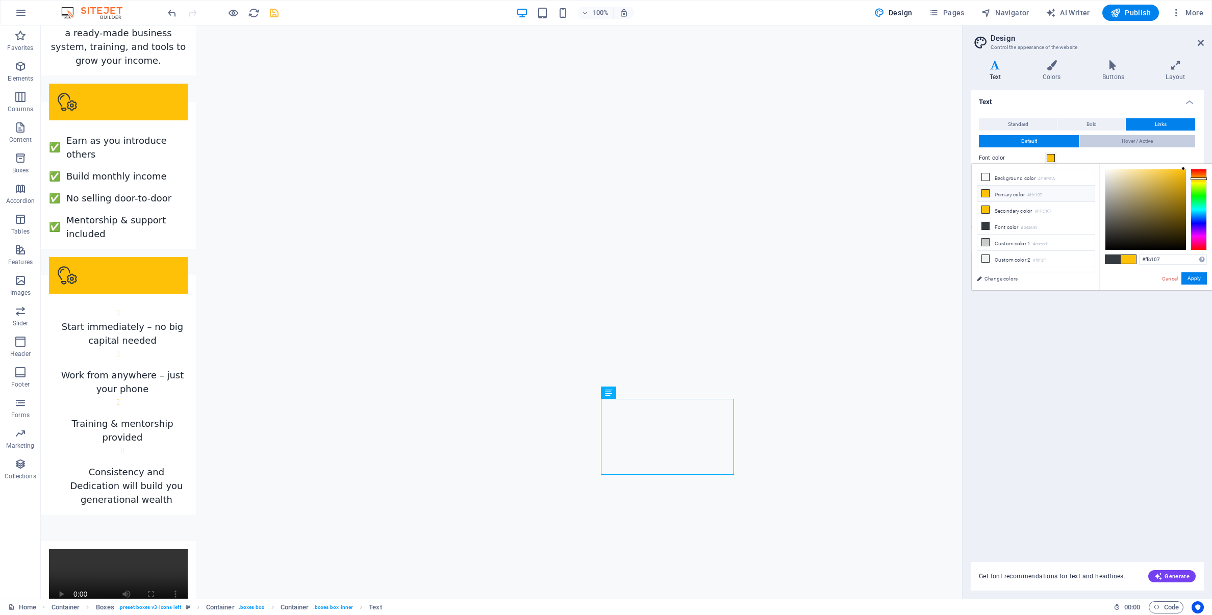
click at [1133, 144] on span "Hover / Active" at bounding box center [1136, 141] width 31 height 12
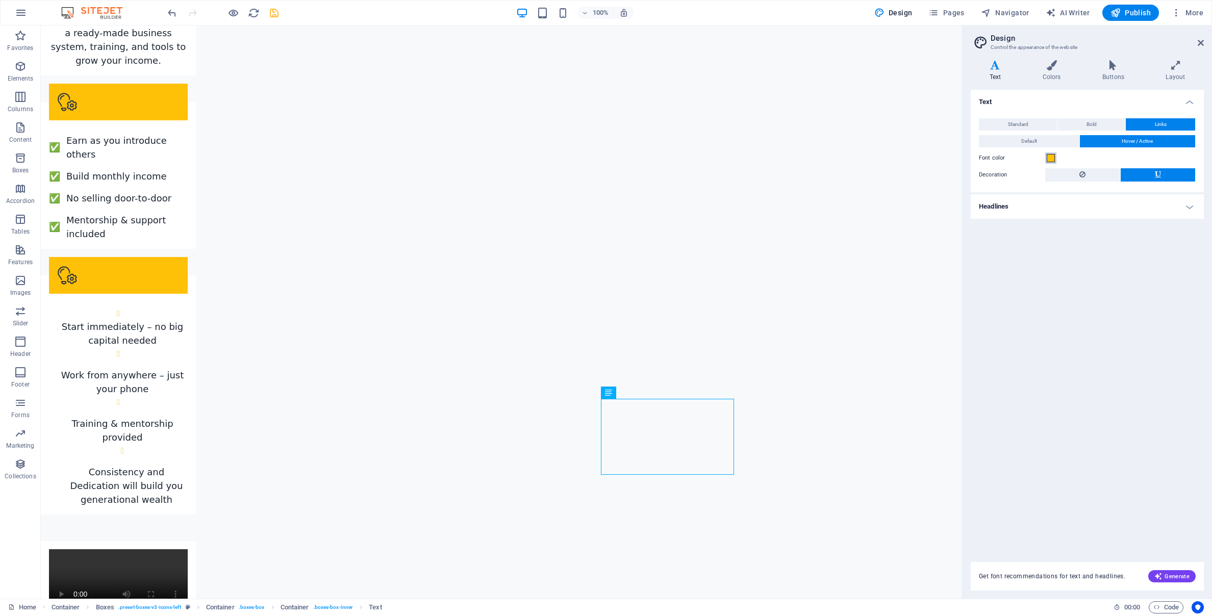
click at [1050, 160] on span at bounding box center [1050, 158] width 8 height 8
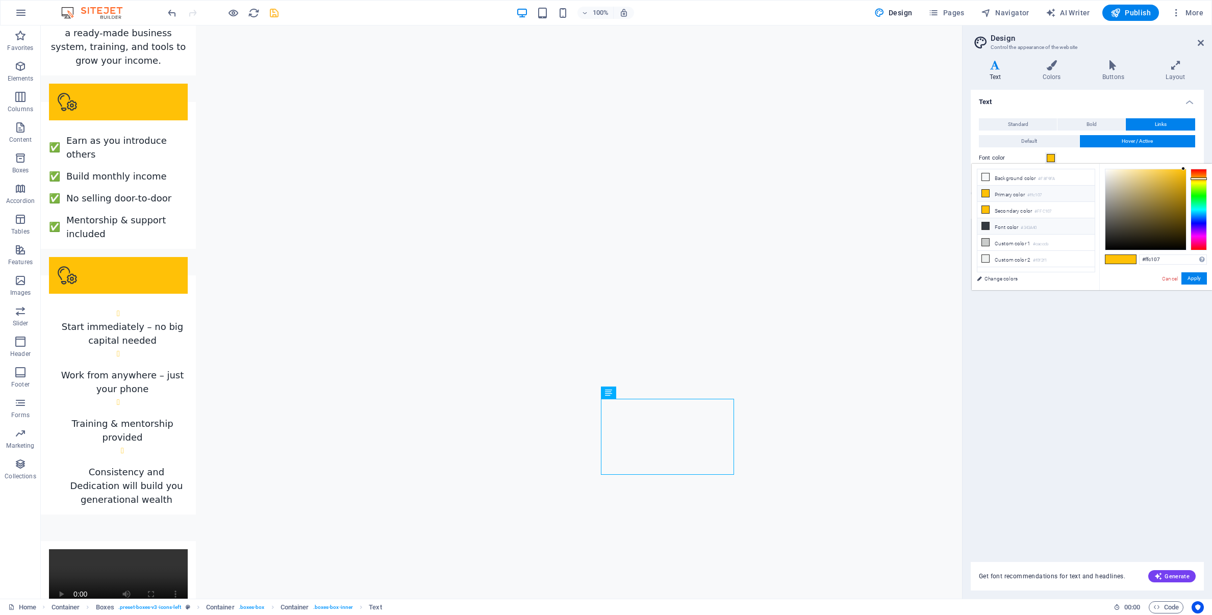
click at [987, 226] on icon at bounding box center [985, 225] width 7 height 7
click at [1191, 275] on button "Apply" at bounding box center [1193, 278] width 25 height 12
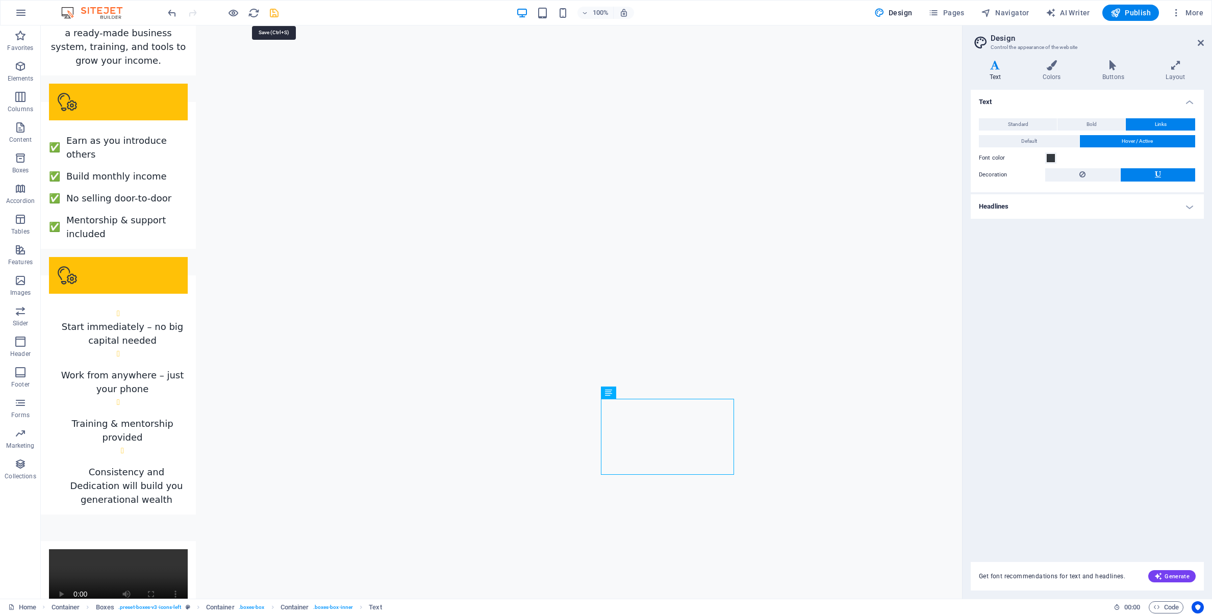
click at [274, 16] on icon "save" at bounding box center [274, 13] width 12 height 12
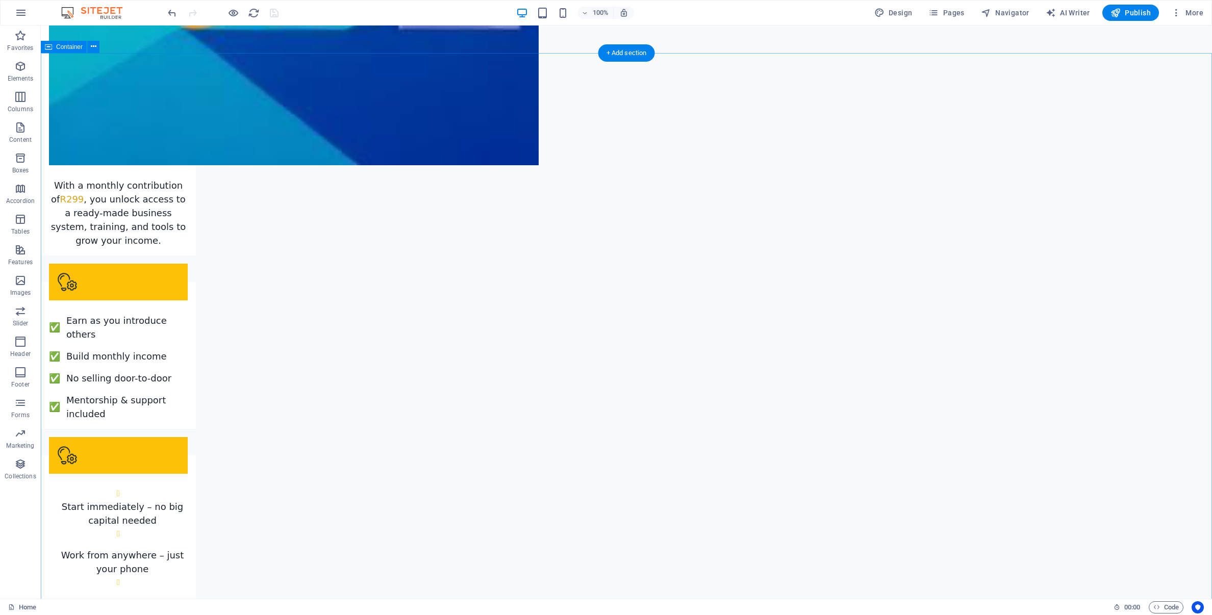
scroll to position [1828, 0]
click at [254, 17] on icon "reload" at bounding box center [254, 13] width 12 height 12
click at [254, 13] on icon "reload" at bounding box center [254, 13] width 12 height 12
click at [253, 11] on icon "reload" at bounding box center [254, 13] width 12 height 12
click at [899, 10] on span "Design" at bounding box center [893, 13] width 38 height 10
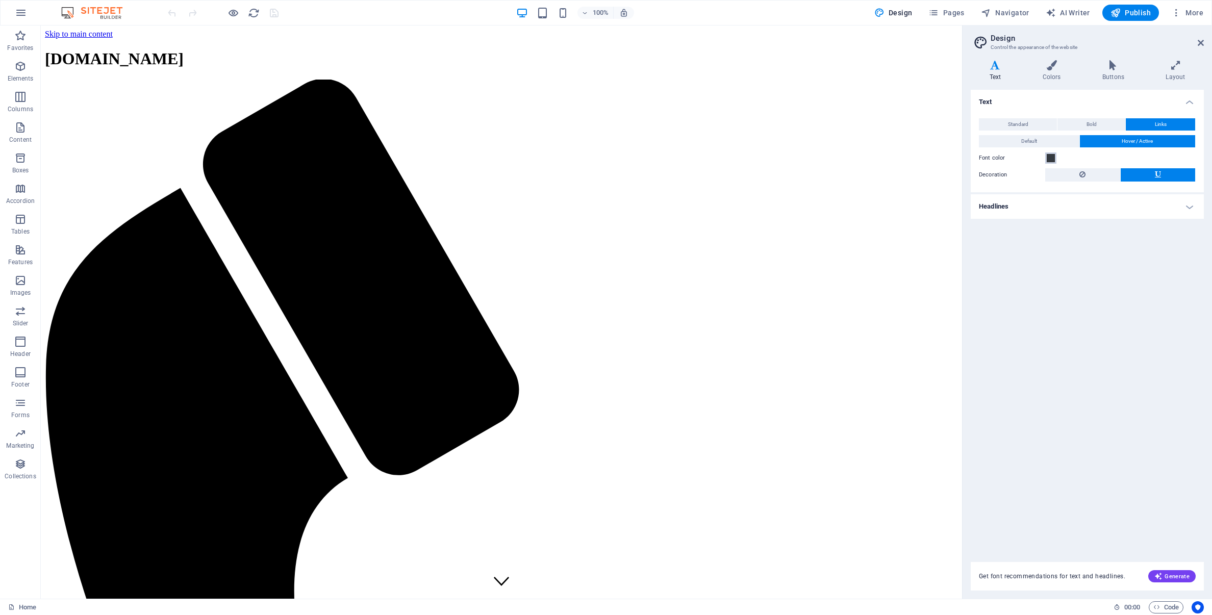
scroll to position [1978, 0]
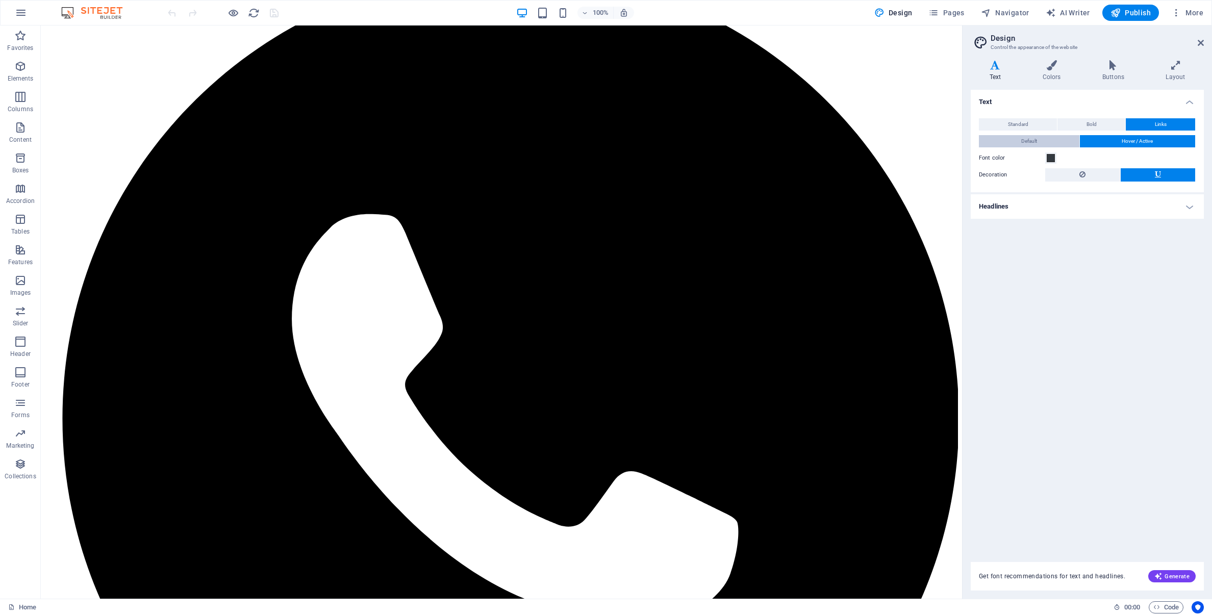
click at [1034, 144] on span "Default" at bounding box center [1029, 141] width 16 height 12
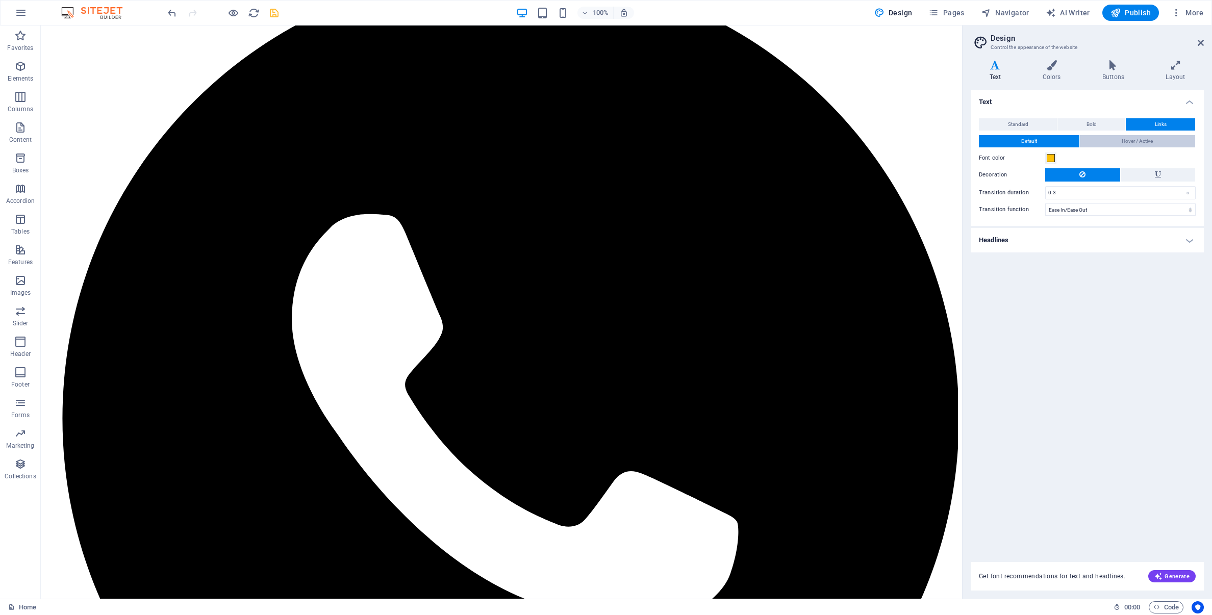
click at [1120, 139] on button "Hover / Active" at bounding box center [1138, 141] width 116 height 12
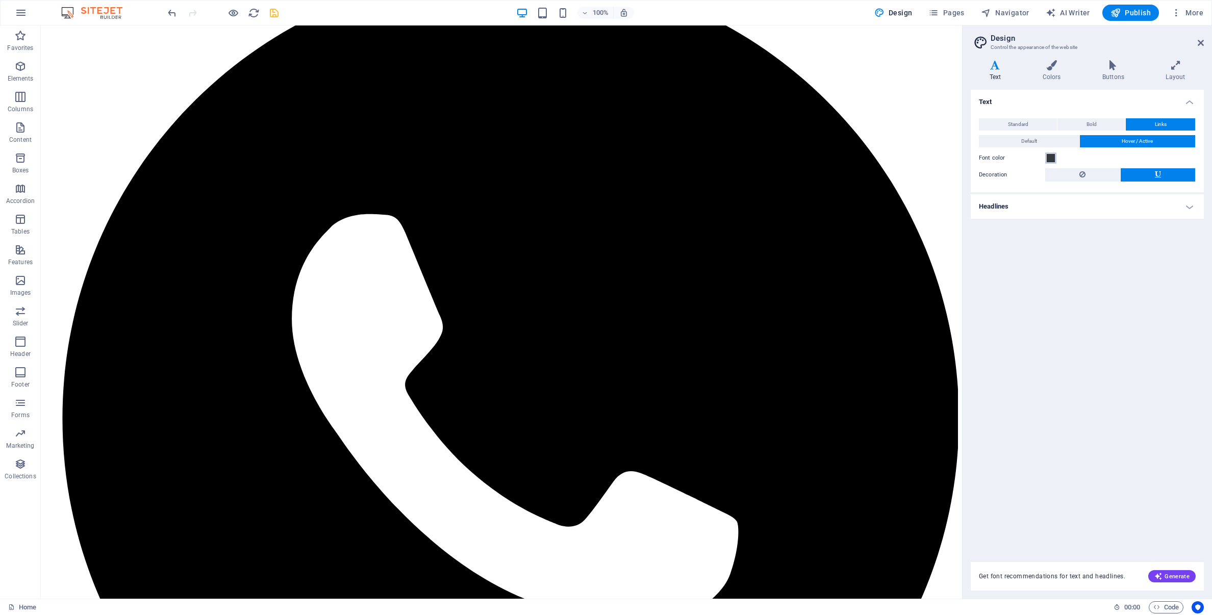
click at [1049, 159] on span at bounding box center [1050, 158] width 8 height 8
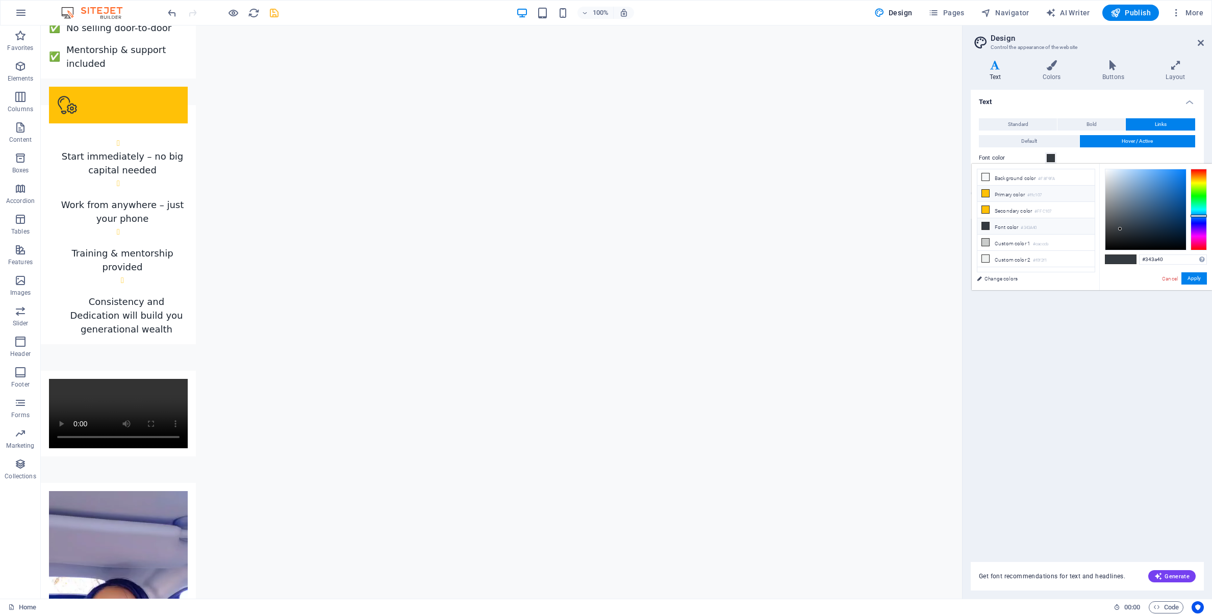
click at [982, 193] on icon at bounding box center [985, 193] width 7 height 7
type input "#ffc107"
click at [1025, 142] on span "Default" at bounding box center [1029, 141] width 16 height 12
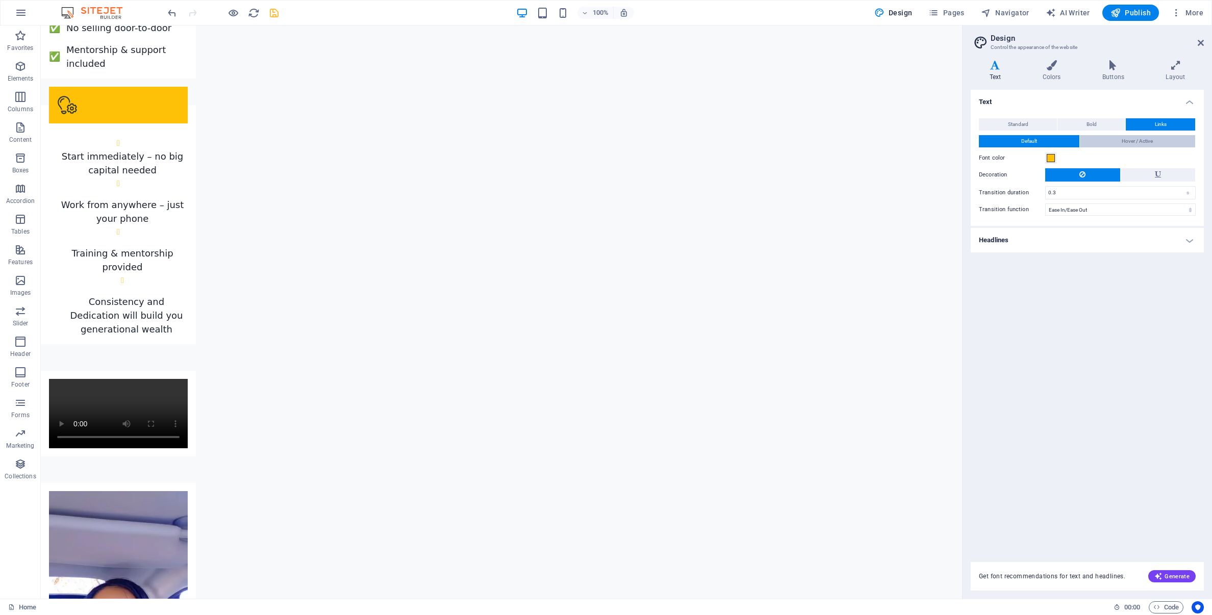
click at [1124, 142] on span "Hover / Active" at bounding box center [1136, 141] width 31 height 12
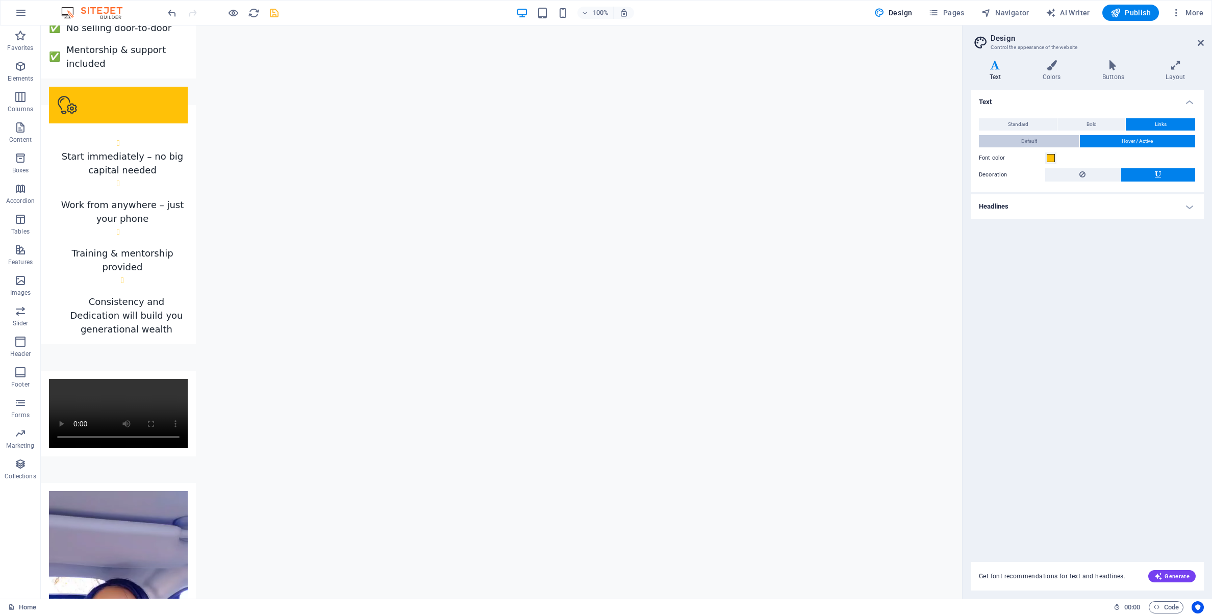
click at [1029, 139] on span "Default" at bounding box center [1029, 141] width 16 height 12
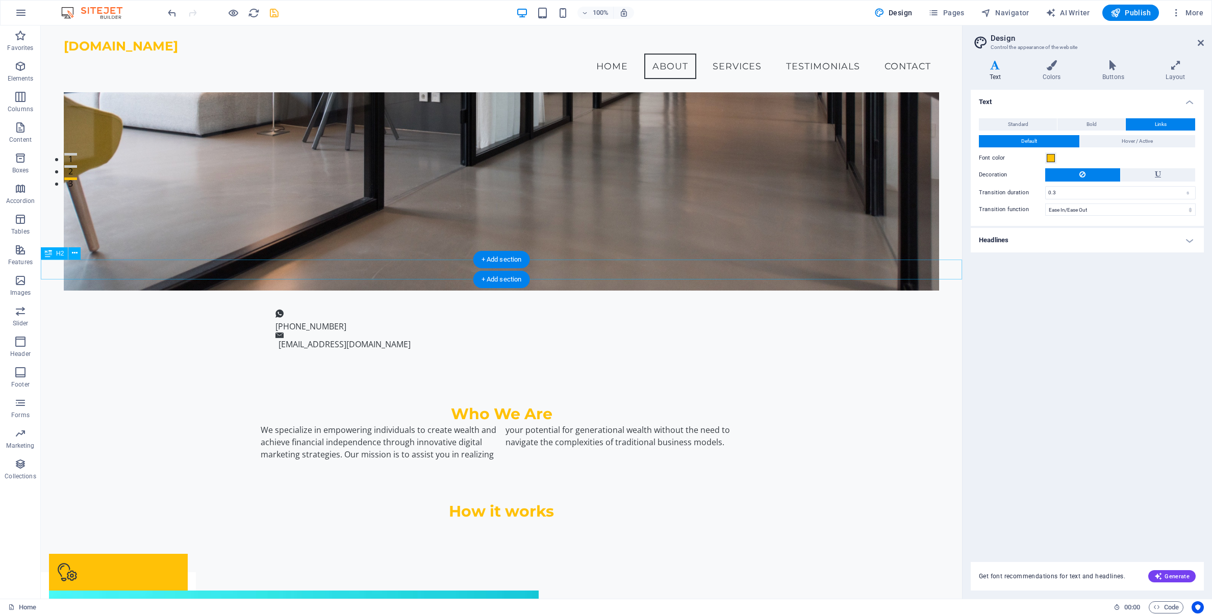
scroll to position [397, 0]
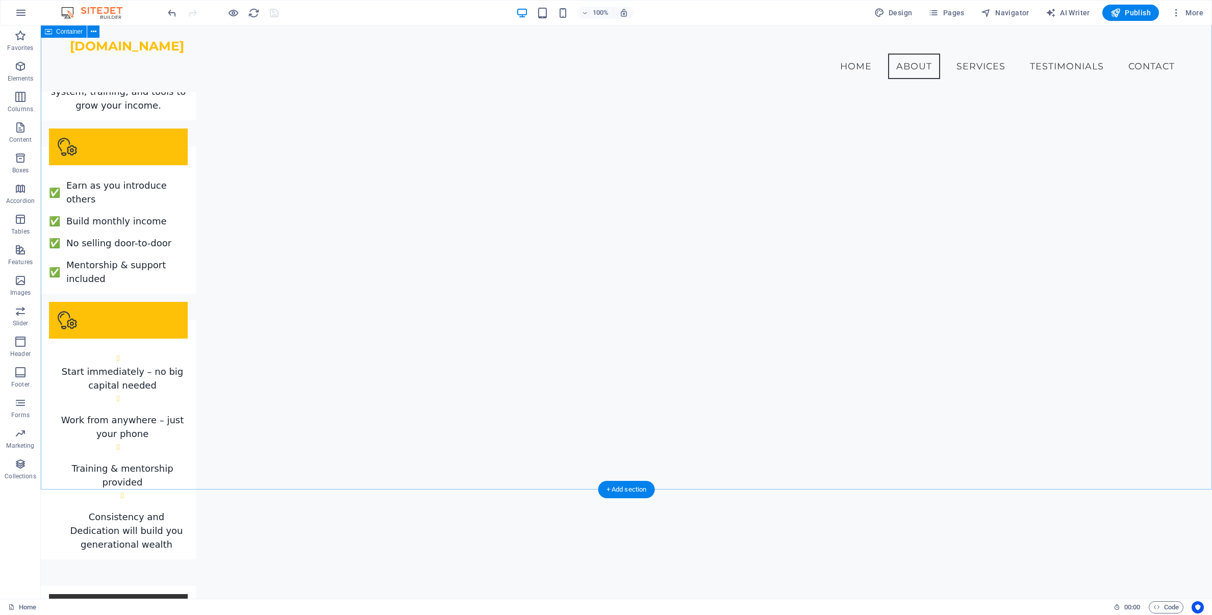
scroll to position [2001, 0]
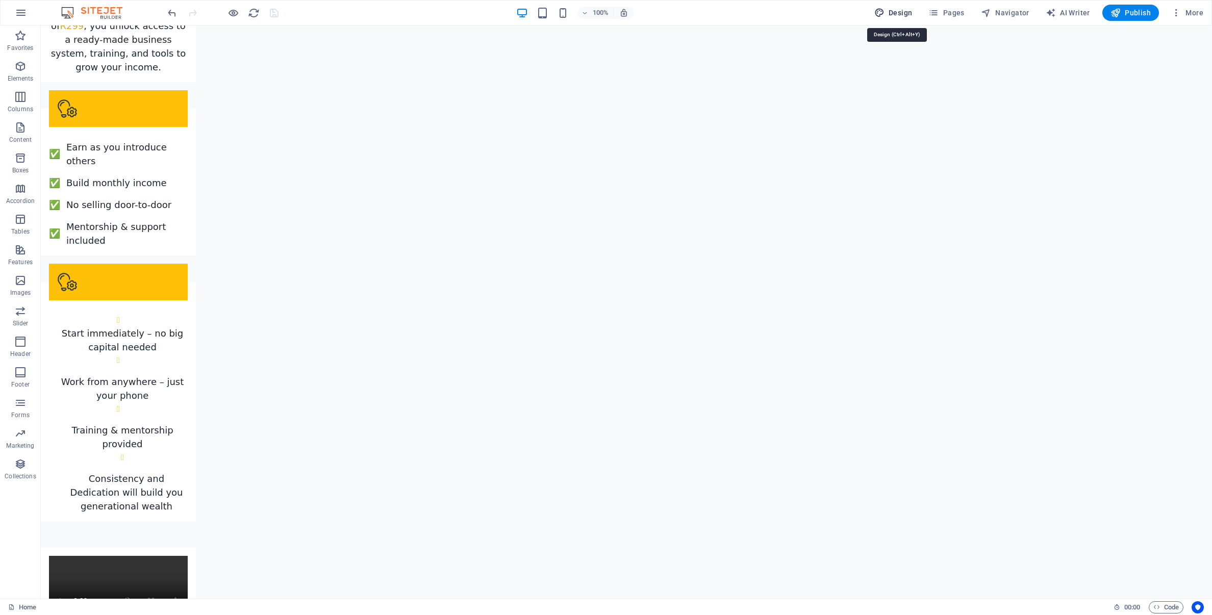
click at [890, 14] on span "Design" at bounding box center [893, 13] width 38 height 10
select select "ease-in-out"
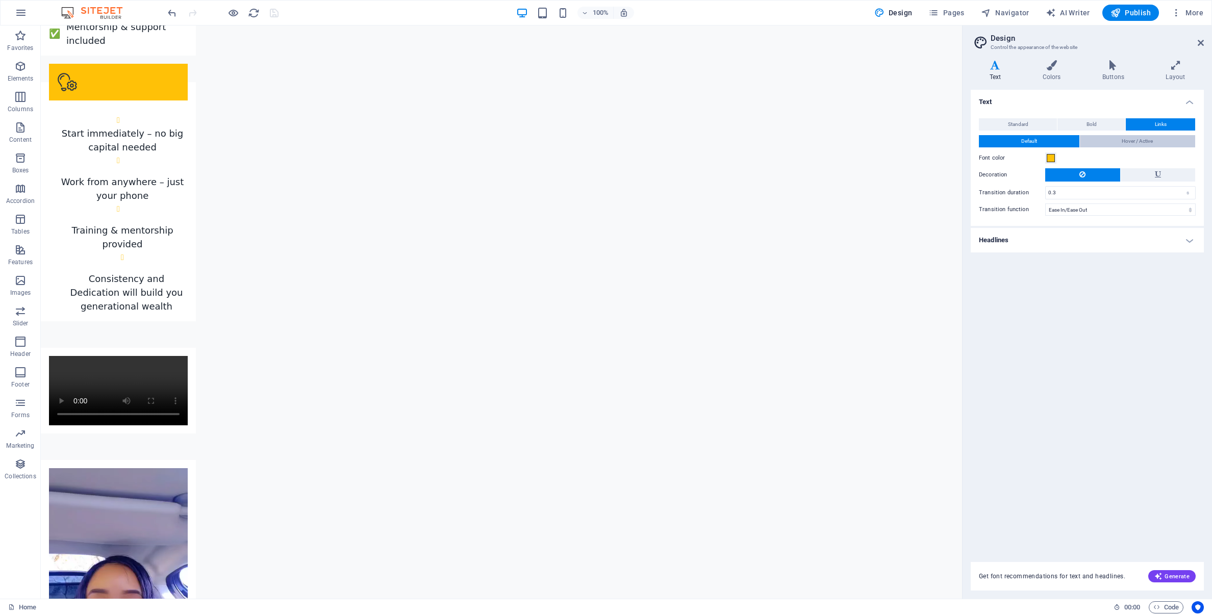
click at [1144, 144] on span "Hover / Active" at bounding box center [1136, 141] width 31 height 12
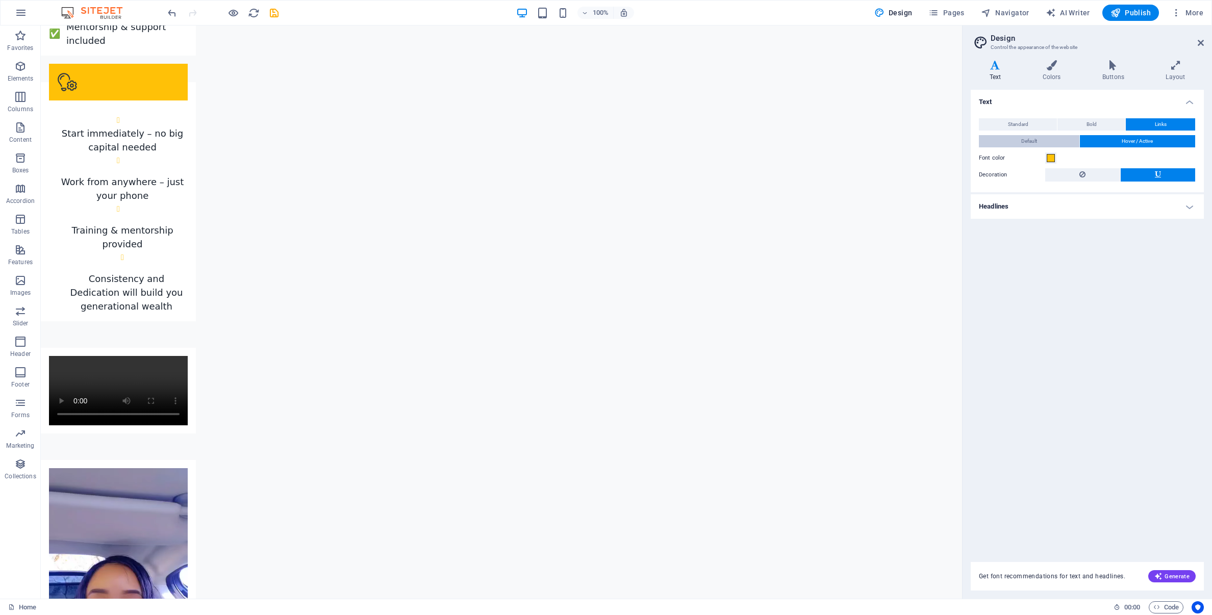
click at [1023, 140] on span "Default" at bounding box center [1029, 141] width 16 height 12
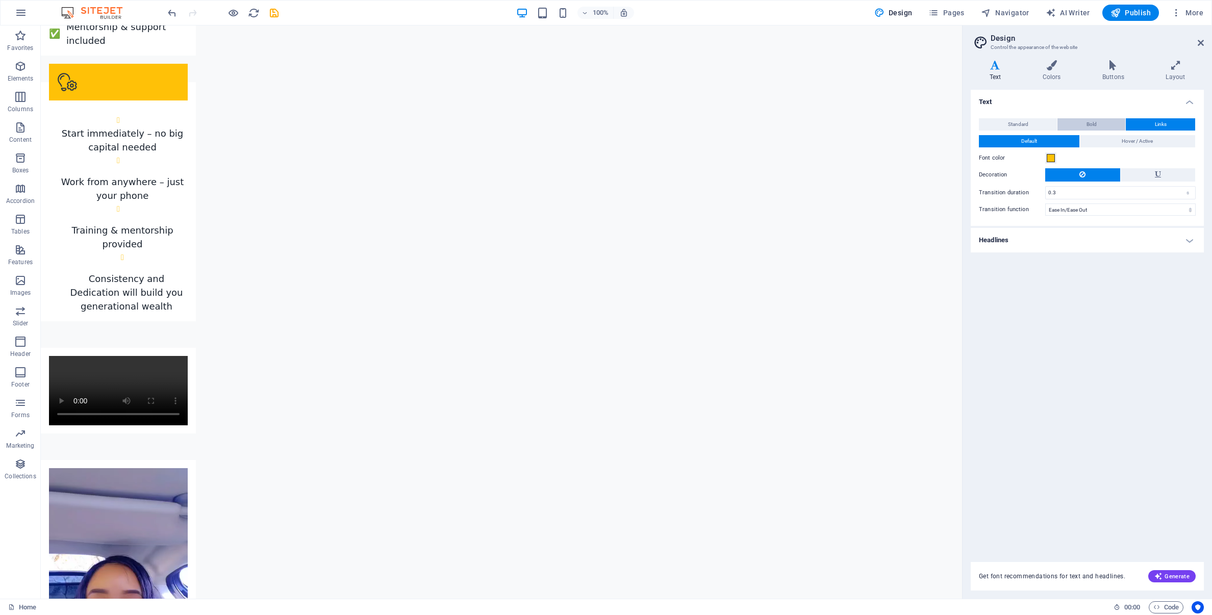
click at [1092, 122] on span "Bold" at bounding box center [1091, 124] width 10 height 12
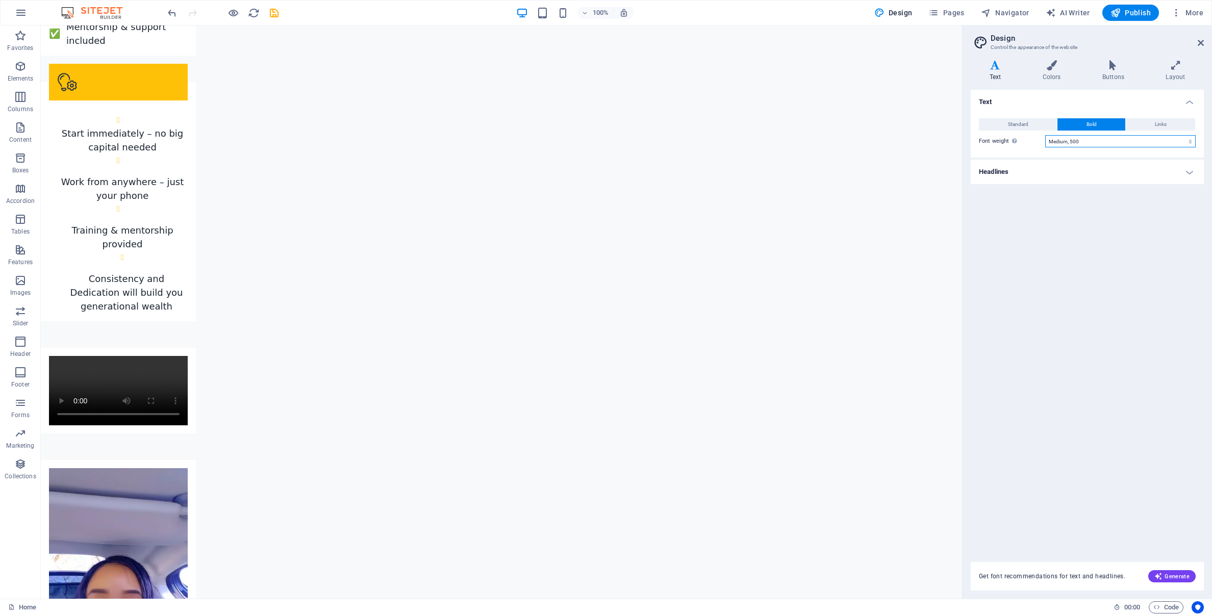
click at [1185, 143] on select "Thin, 100 Extra-light, 200 Light, 300 Regular, 400 Medium, 500 Semi-bold, 600 B…" at bounding box center [1120, 141] width 150 height 12
select select "600"
click at [1045, 135] on select "Thin, 100 Extra-light, 200 Light, 300 Regular, 400 Medium, 500 Semi-bold, 600 B…" at bounding box center [1120, 141] width 150 height 12
click at [272, 10] on icon "save" at bounding box center [274, 13] width 12 height 12
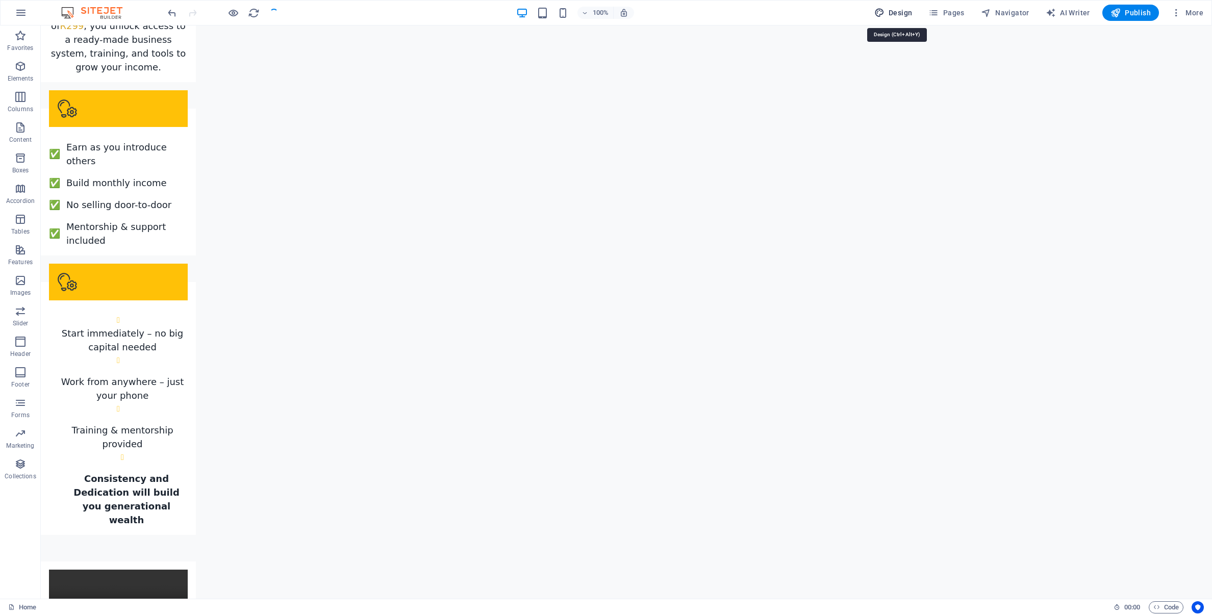
click at [894, 15] on span "Design" at bounding box center [893, 13] width 38 height 10
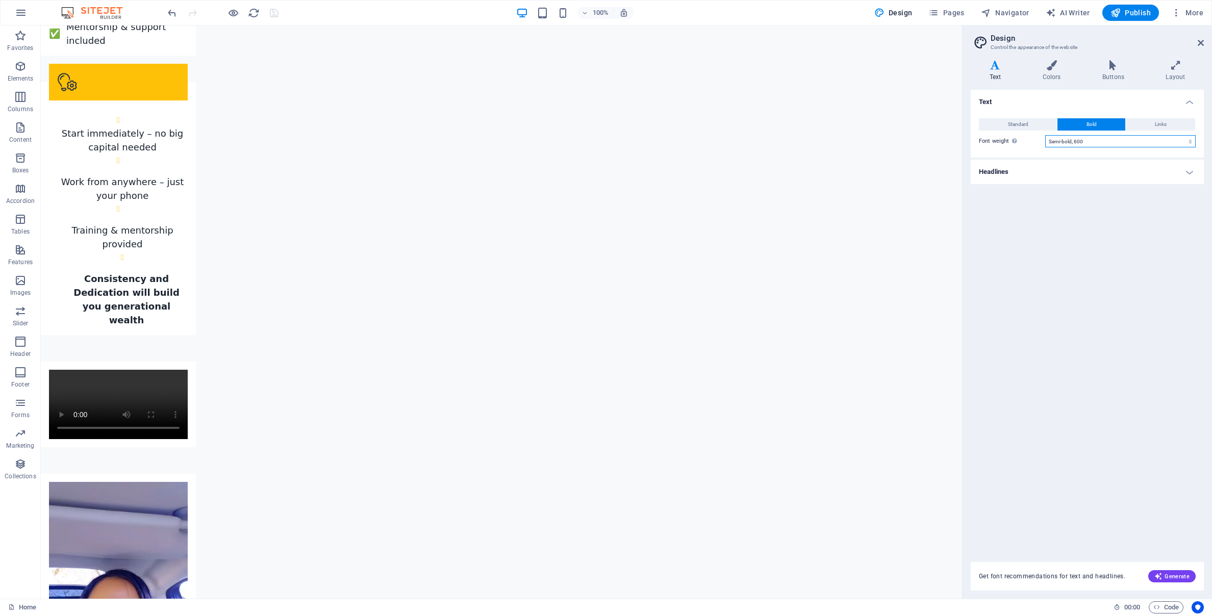
click at [1170, 138] on select "Thin, 100 Extra-light, 200 Light, 300 Regular, 400 Medium, 500 Semi-bold, 600 B…" at bounding box center [1120, 141] width 150 height 12
select select "500"
click at [1045, 135] on select "Thin, 100 Extra-light, 200 Light, 300 Regular, 400 Medium, 500 Semi-bold, 600 B…" at bounding box center [1120, 141] width 150 height 12
click at [1152, 123] on button "Links" at bounding box center [1159, 124] width 69 height 12
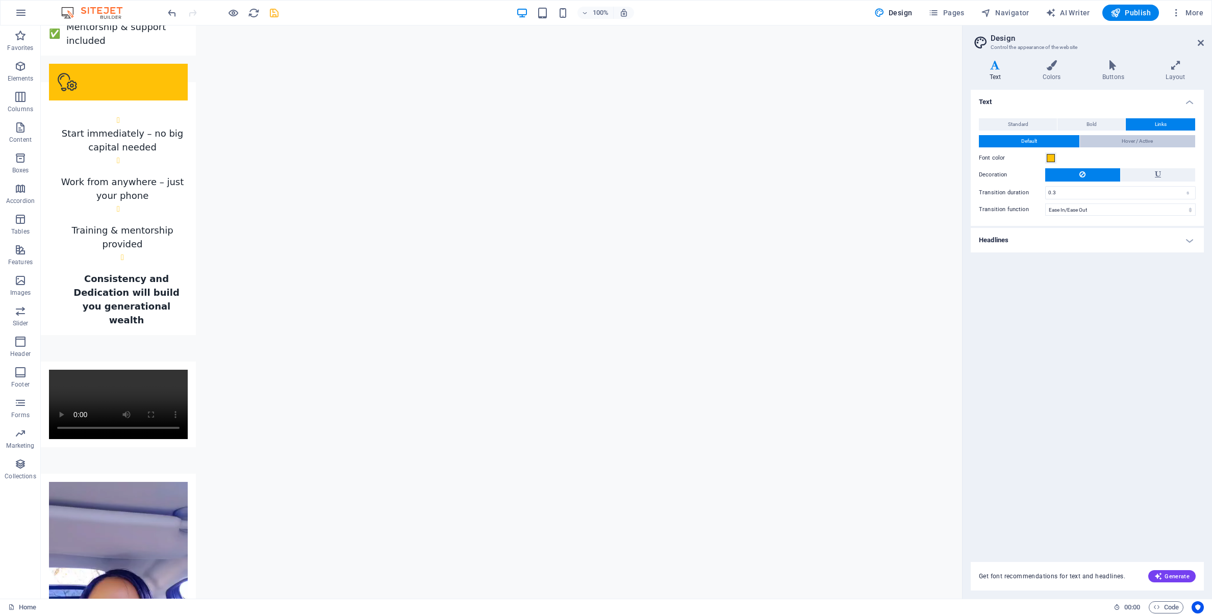
click at [1137, 142] on span "Hover / Active" at bounding box center [1136, 141] width 31 height 12
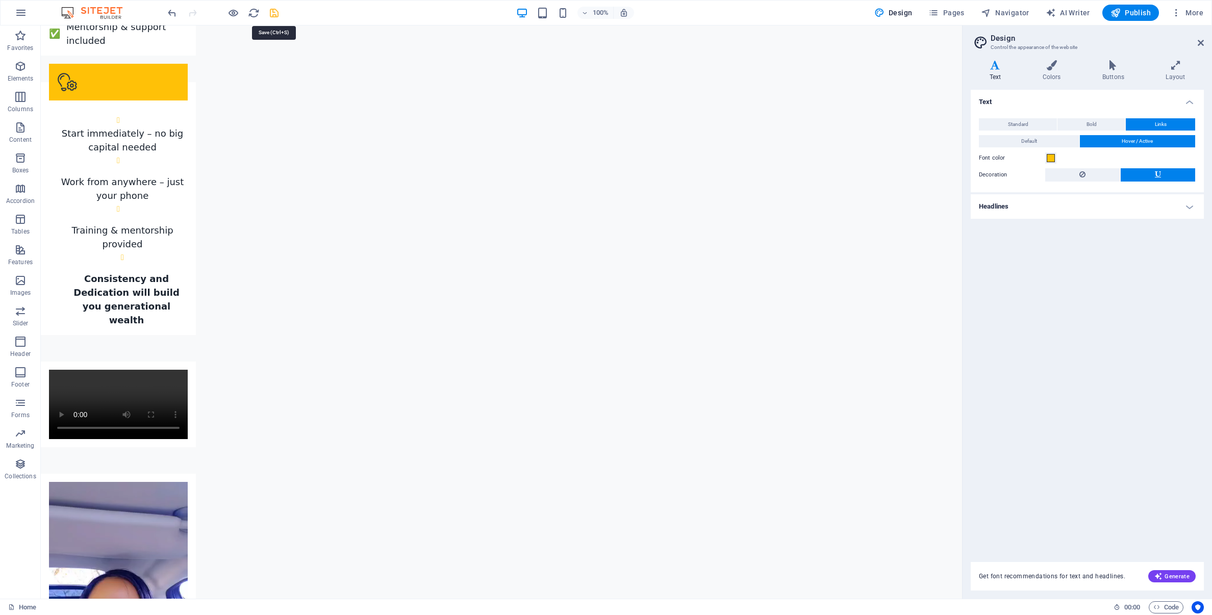
click at [276, 10] on icon "save" at bounding box center [274, 13] width 12 height 12
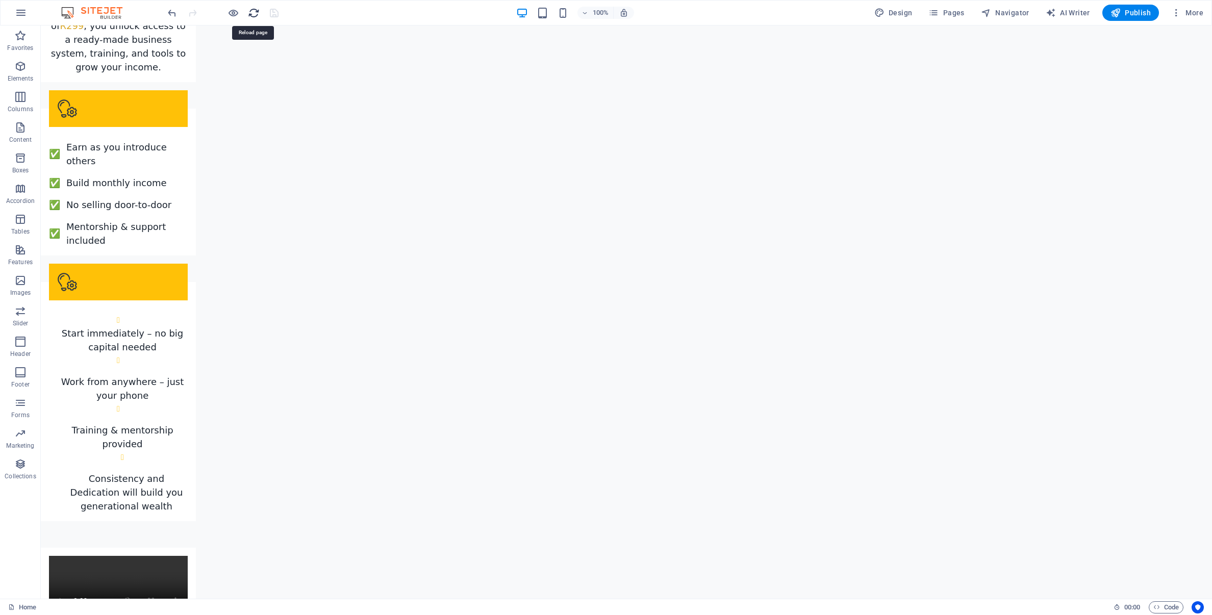
click at [252, 12] on icon "reload" at bounding box center [254, 13] width 12 height 12
click at [253, 14] on icon "reload" at bounding box center [254, 13] width 12 height 12
click at [256, 12] on icon "reload" at bounding box center [254, 13] width 12 height 12
click at [251, 13] on icon "reload" at bounding box center [254, 13] width 12 height 12
click at [252, 14] on icon "reload" at bounding box center [254, 13] width 12 height 12
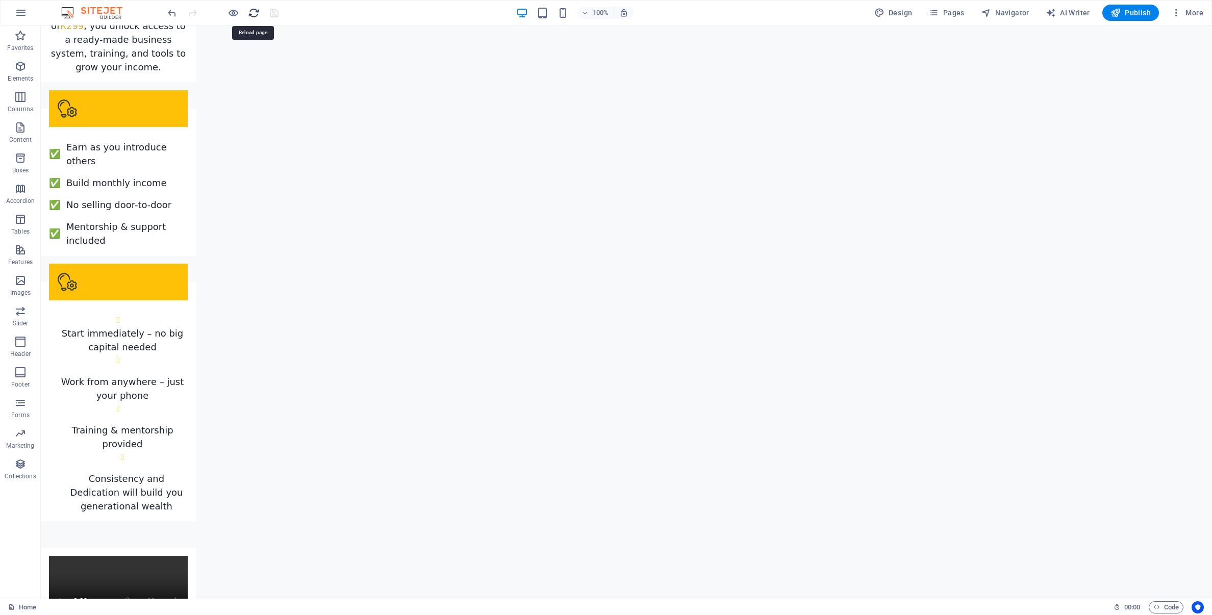
click at [253, 10] on icon "reload" at bounding box center [254, 13] width 12 height 12
click at [1132, 15] on span "Publish" at bounding box center [1130, 13] width 40 height 10
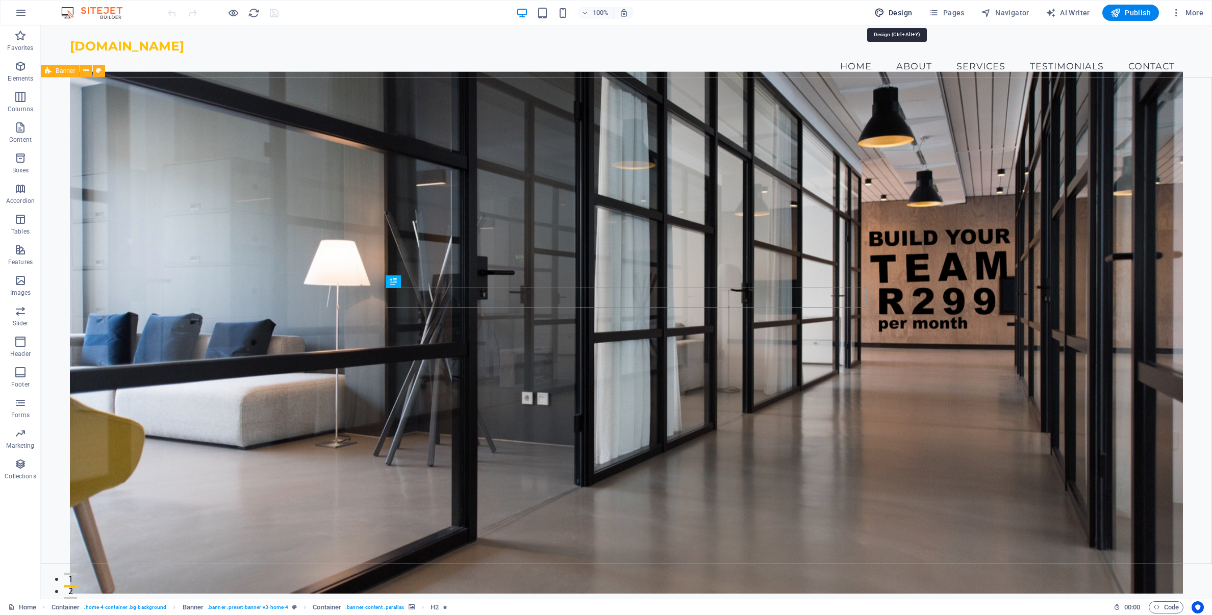
click at [897, 15] on span "Design" at bounding box center [893, 13] width 38 height 10
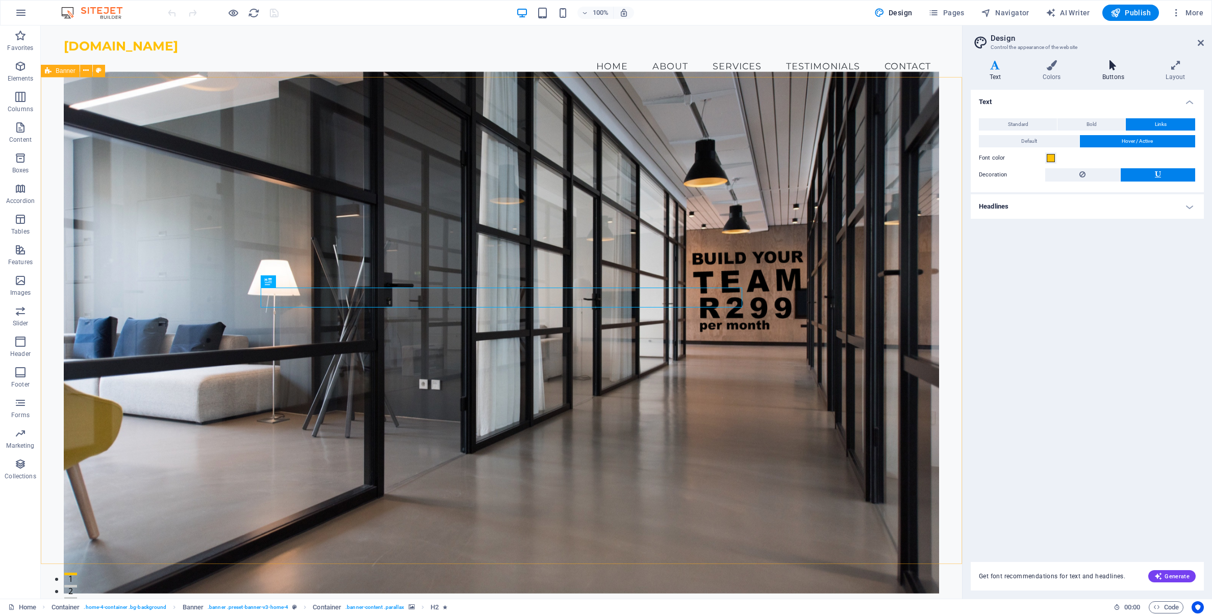
click at [1109, 72] on h4 "Buttons" at bounding box center [1114, 70] width 63 height 21
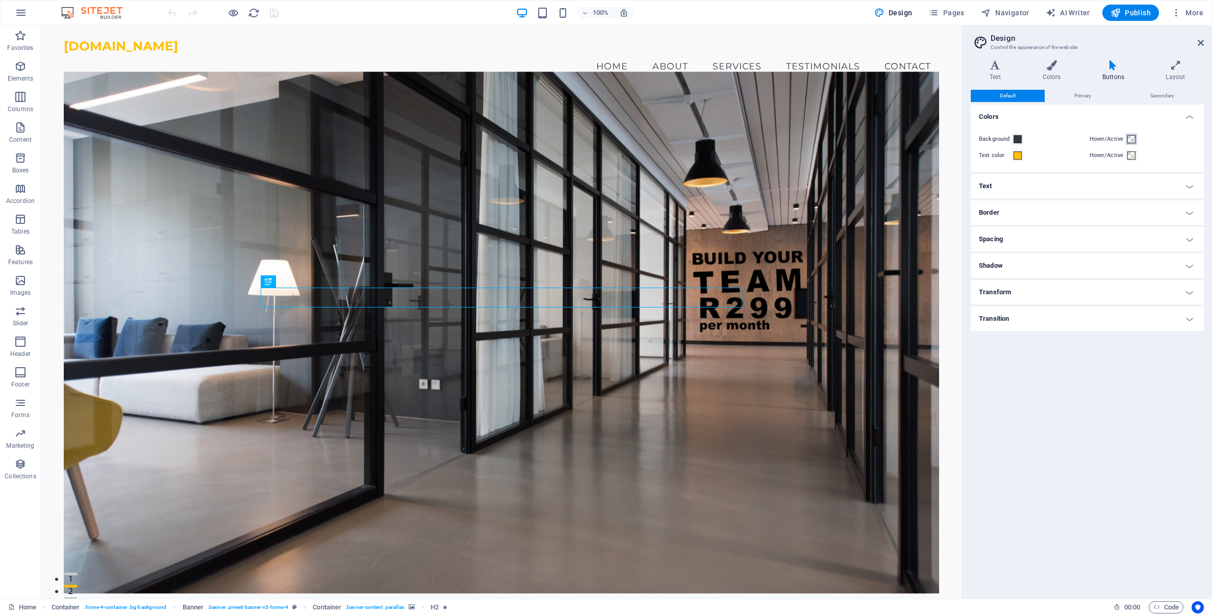
click at [1130, 140] on span at bounding box center [1131, 139] width 8 height 8
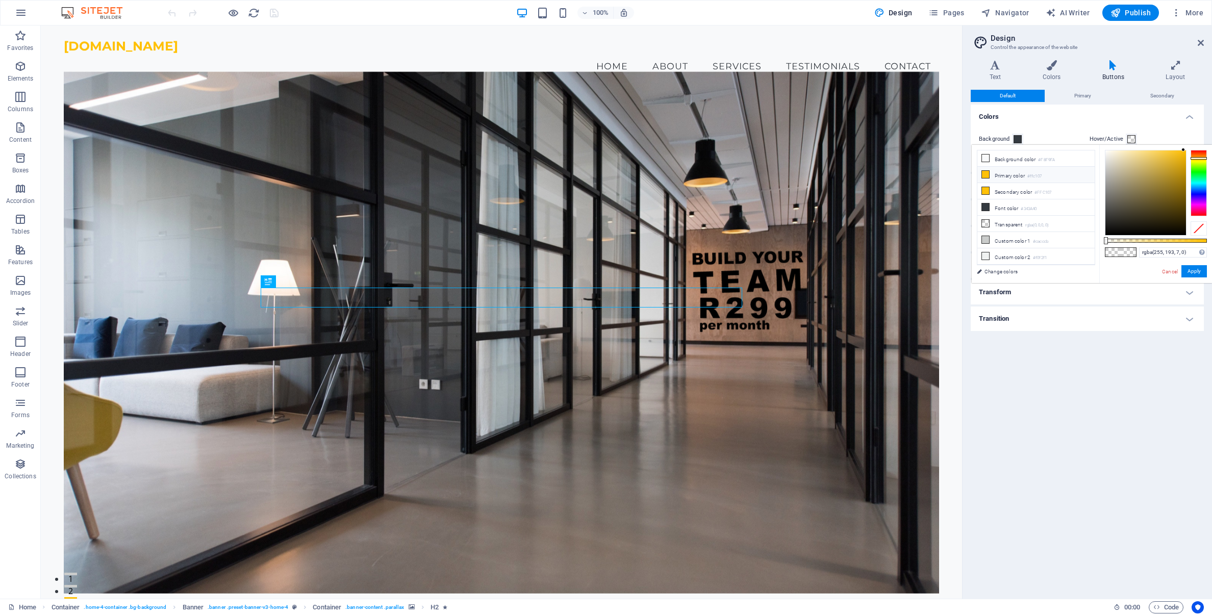
click at [982, 176] on icon at bounding box center [985, 174] width 7 height 7
click at [1198, 273] on button "Apply" at bounding box center [1193, 271] width 25 height 12
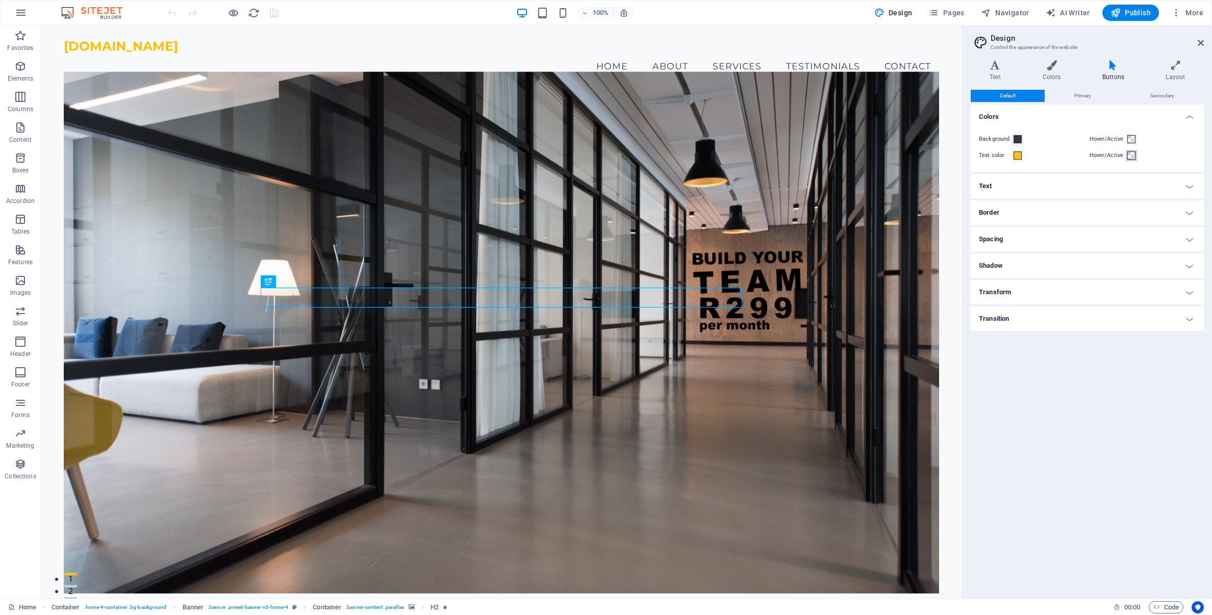
click at [1128, 157] on span at bounding box center [1131, 155] width 8 height 8
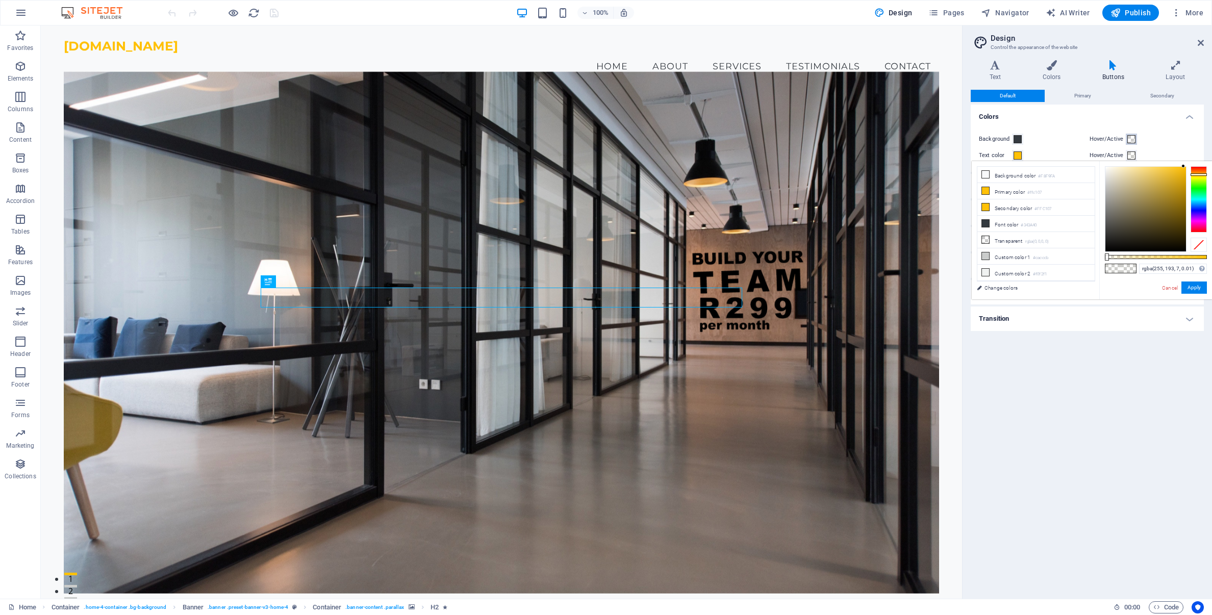
click at [1131, 140] on span at bounding box center [1131, 139] width 8 height 8
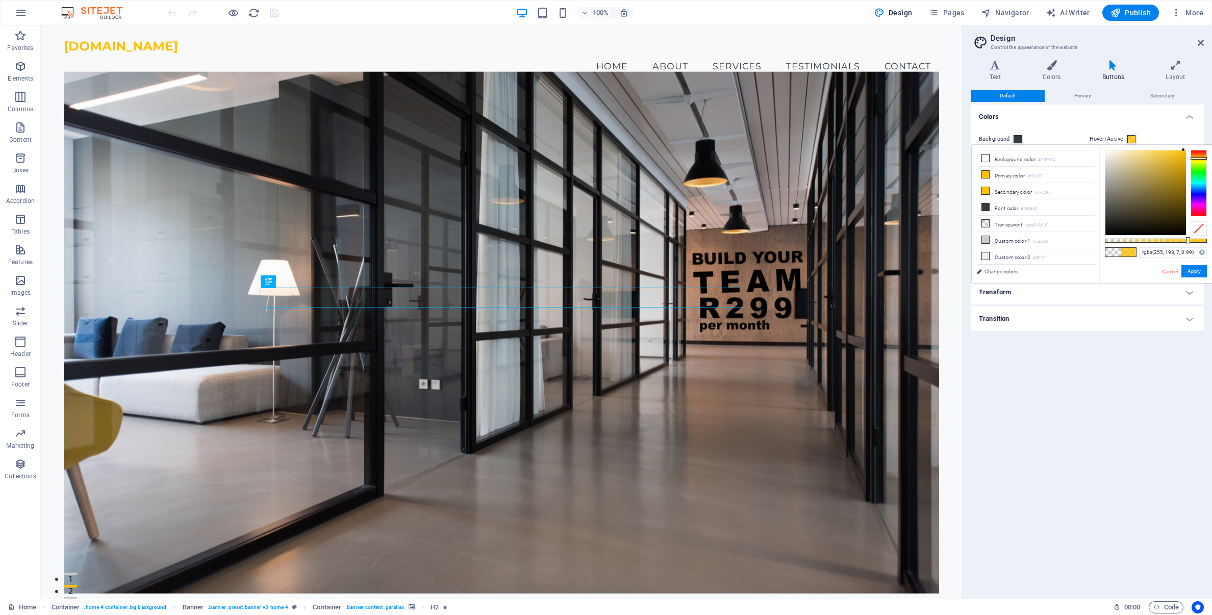
type input "#ffc107"
drag, startPoint x: 1106, startPoint y: 241, endPoint x: 1216, endPoint y: 244, distance: 109.7
click at [1211, 244] on html "[DOMAIN_NAME] Home Favorites Elements Columns Content Boxes Accordion Tables Fe…" at bounding box center [606, 307] width 1212 height 615
click at [1195, 271] on button "Apply" at bounding box center [1193, 271] width 25 height 12
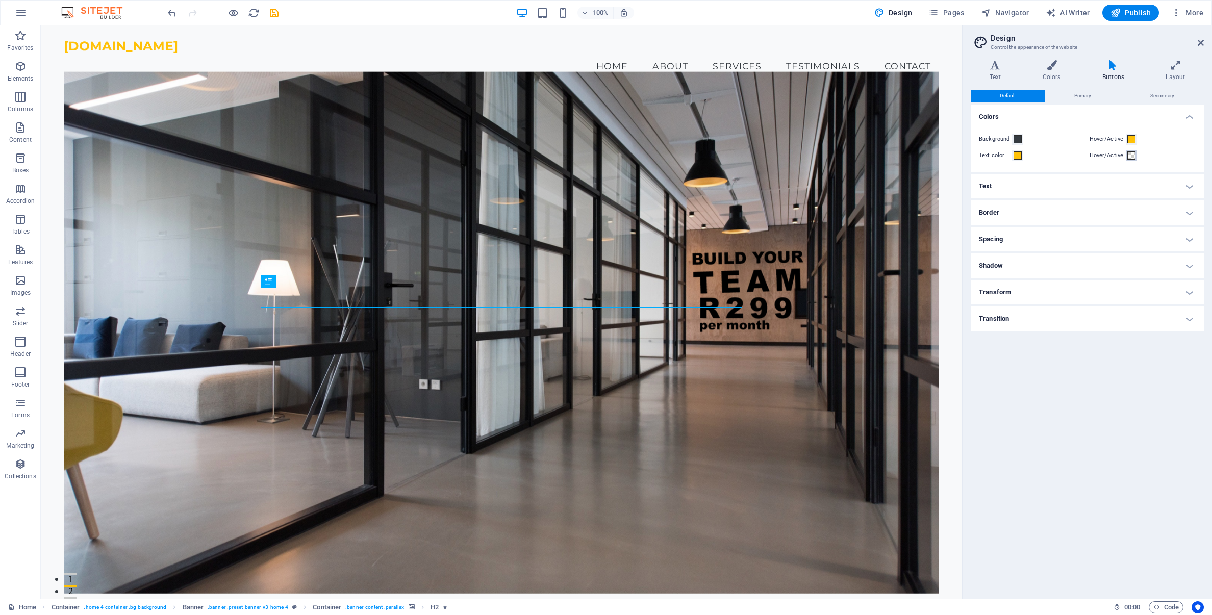
click at [1130, 155] on span at bounding box center [1131, 155] width 8 height 8
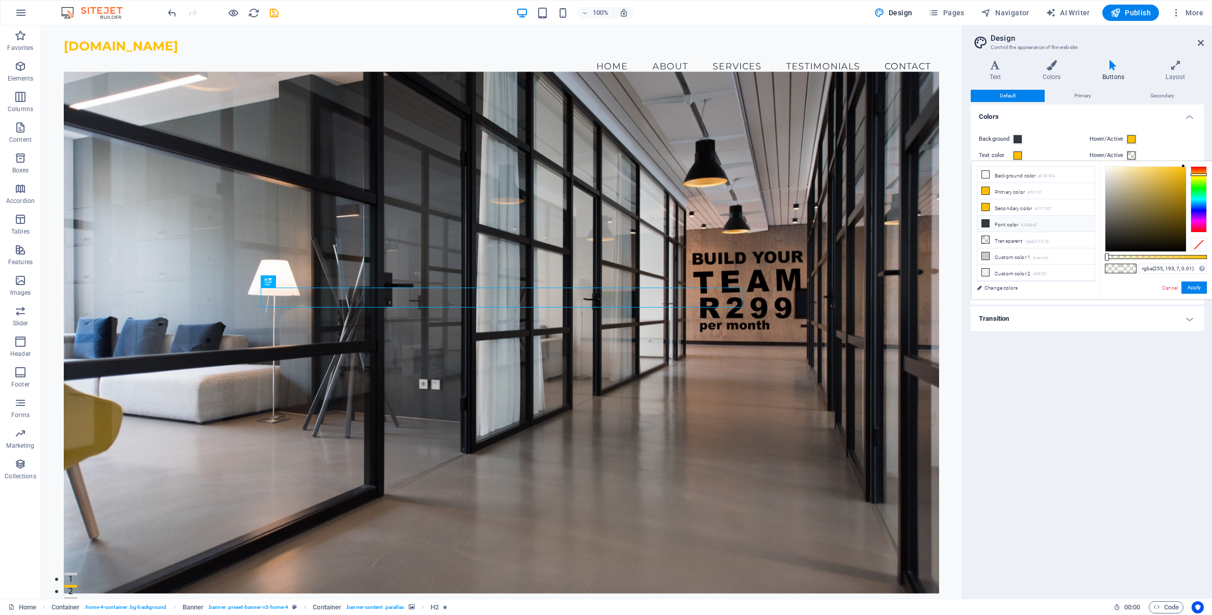
click at [986, 222] on icon at bounding box center [985, 223] width 7 height 7
drag, startPoint x: 1106, startPoint y: 257, endPoint x: 1211, endPoint y: 259, distance: 105.1
click at [1211, 259] on div "#343a40 Supported formats #0852ed rgb(8, 82, 237) rgba(8, 82, 237, 90%) hsv(221…" at bounding box center [1155, 304] width 113 height 286
click at [1194, 286] on button "Apply" at bounding box center [1193, 287] width 25 height 12
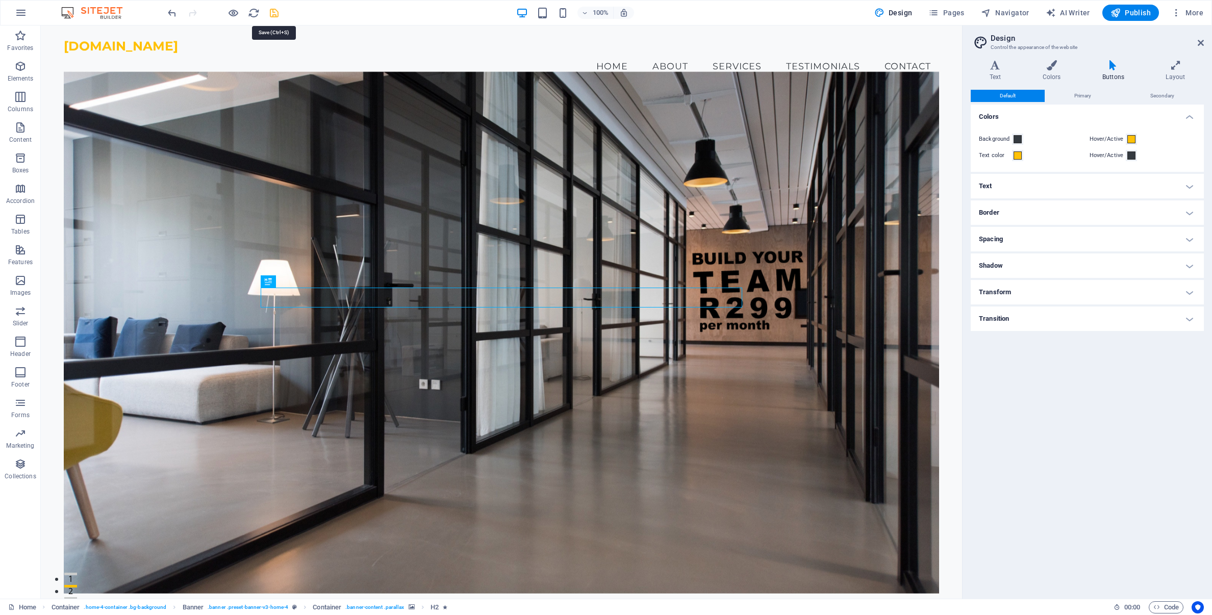
click at [272, 14] on icon "save" at bounding box center [274, 13] width 12 height 12
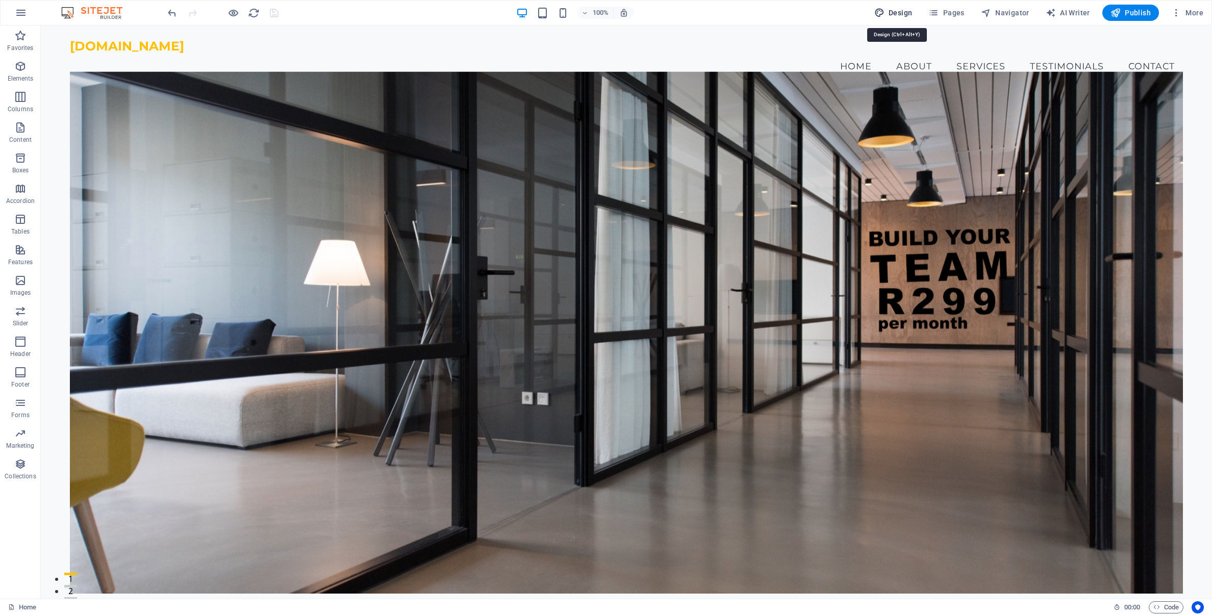
click at [902, 15] on span "Design" at bounding box center [893, 13] width 38 height 10
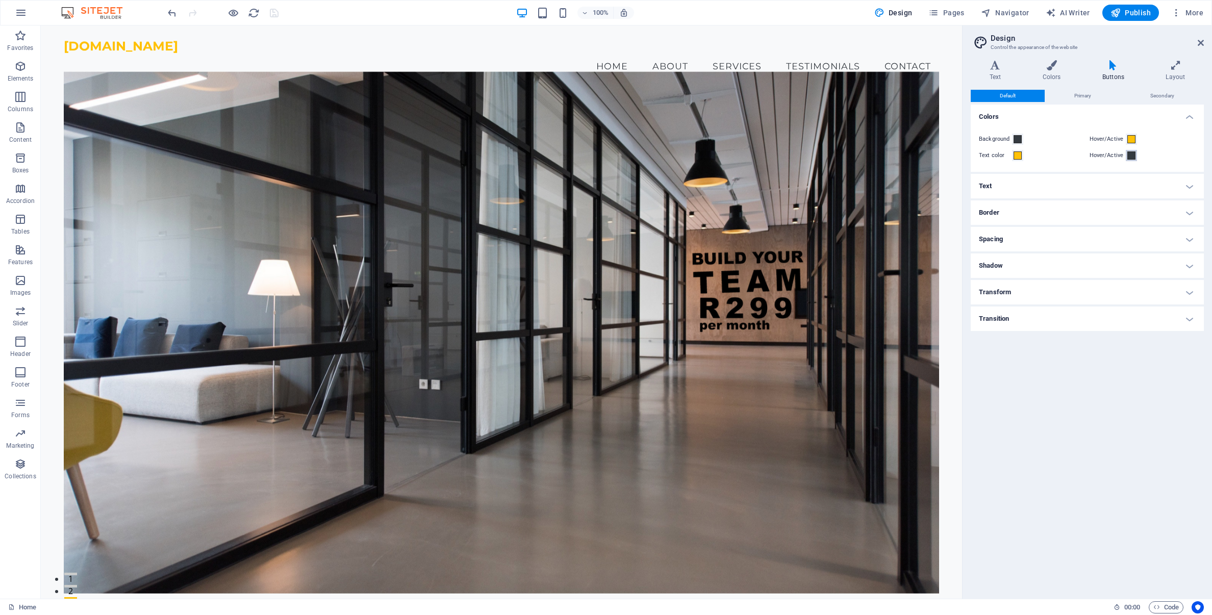
click at [1132, 157] on span at bounding box center [1131, 155] width 8 height 8
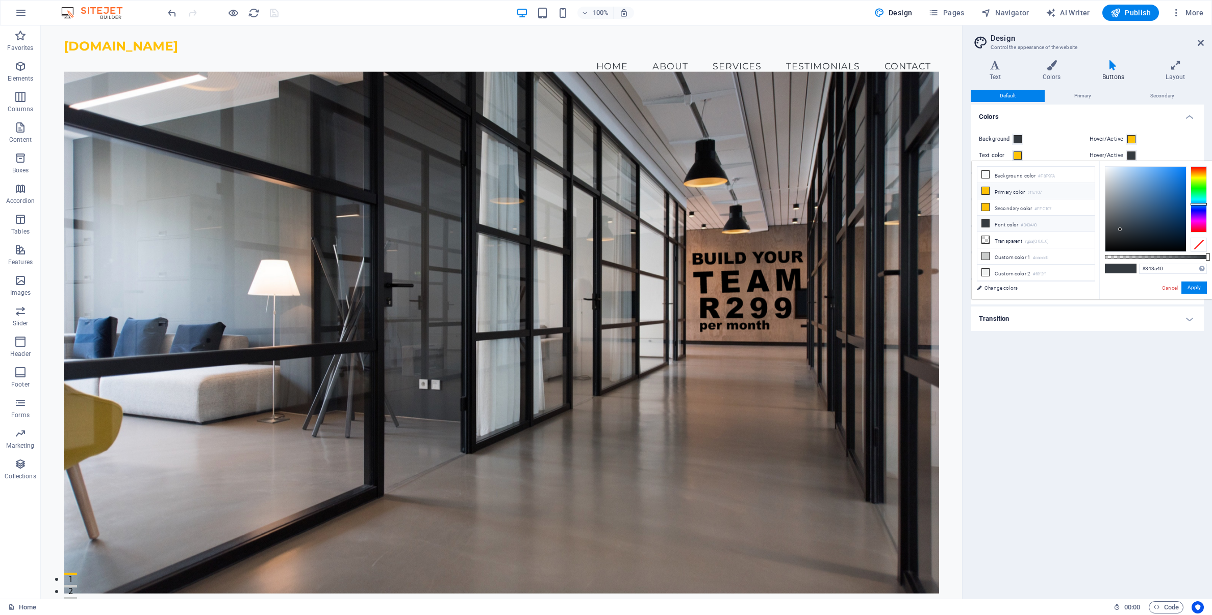
click at [987, 189] on icon at bounding box center [985, 190] width 7 height 7
type input "#ffc107"
click at [1198, 288] on button "Apply" at bounding box center [1193, 287] width 25 height 12
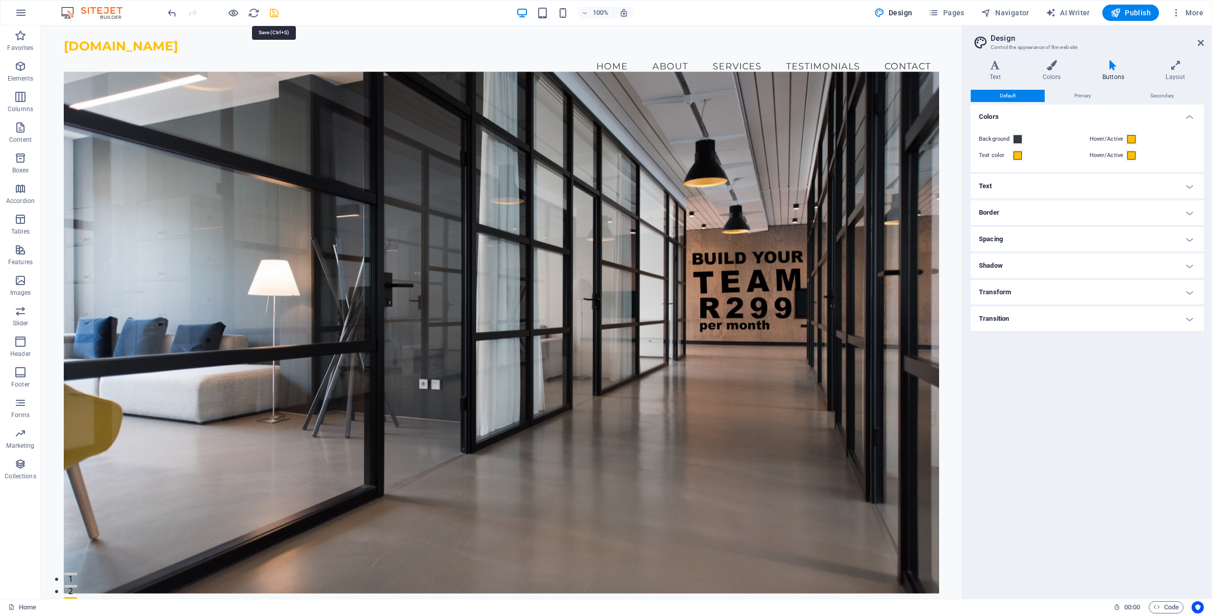
click at [272, 13] on icon "save" at bounding box center [274, 13] width 12 height 12
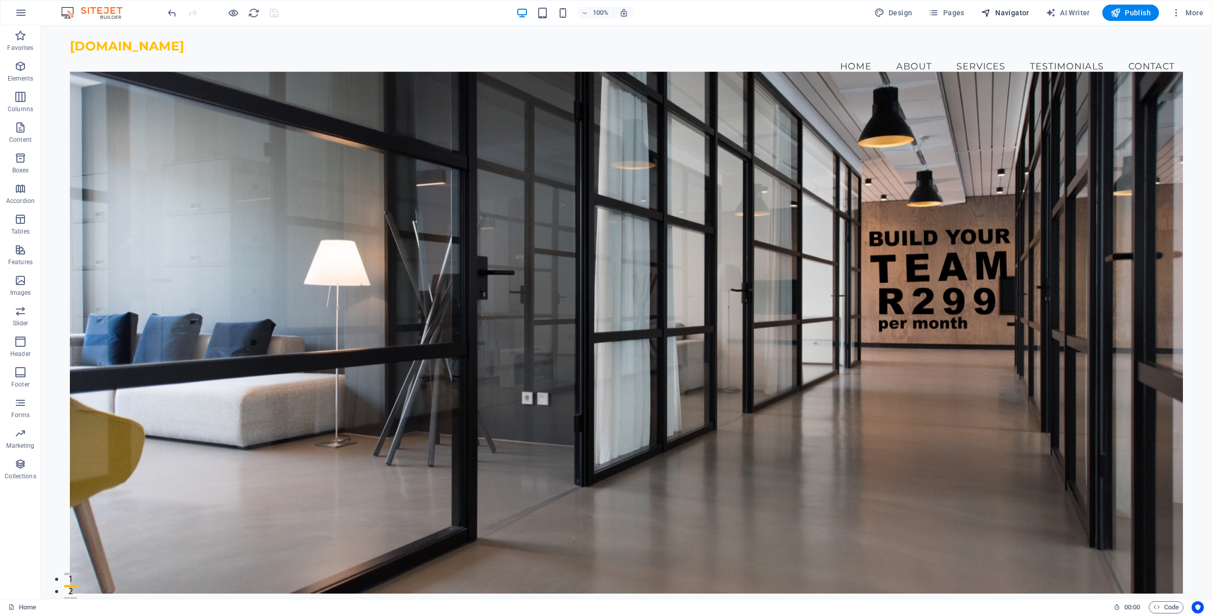
click at [1011, 14] on span "Navigator" at bounding box center [1005, 13] width 48 height 10
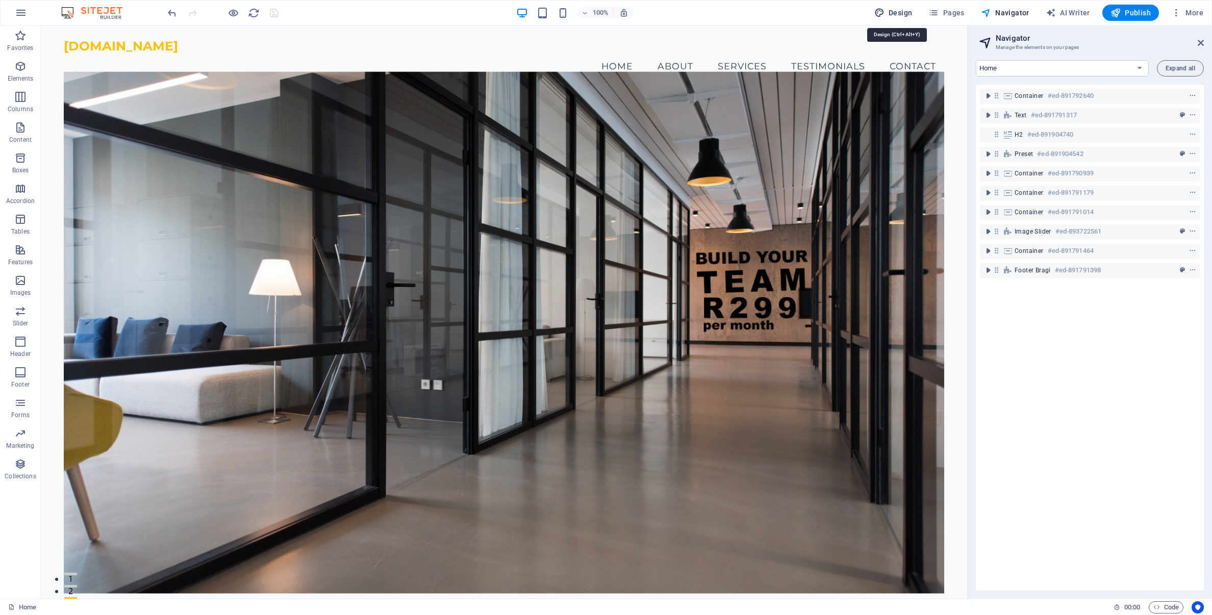
click at [901, 14] on span "Design" at bounding box center [893, 13] width 38 height 10
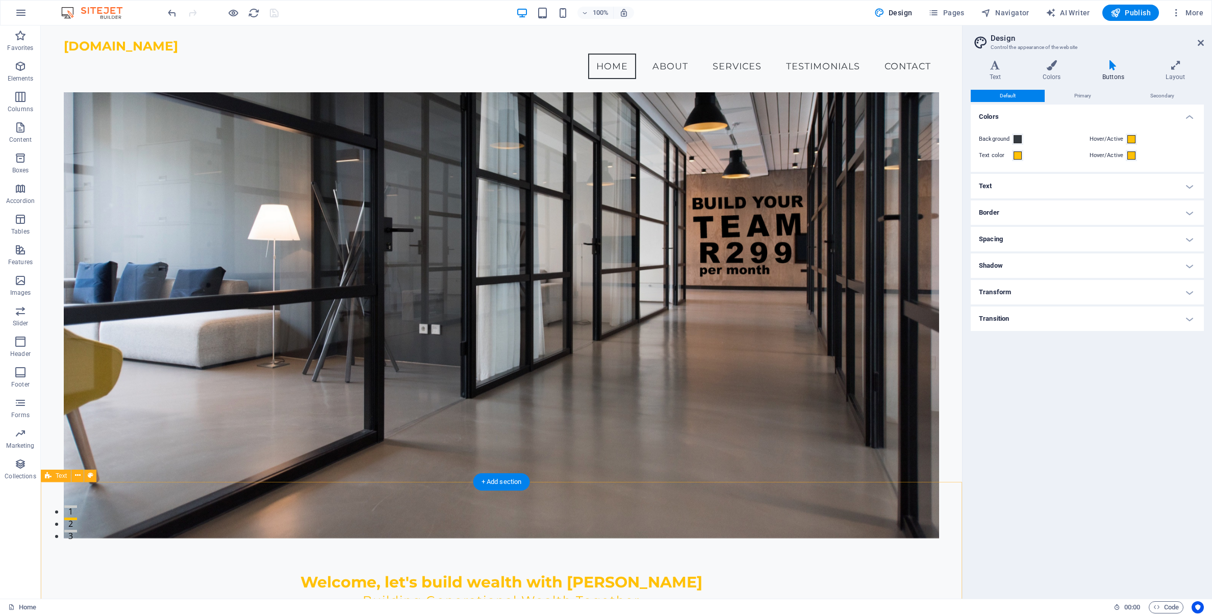
scroll to position [67, 0]
click at [992, 67] on icon at bounding box center [994, 65] width 49 height 10
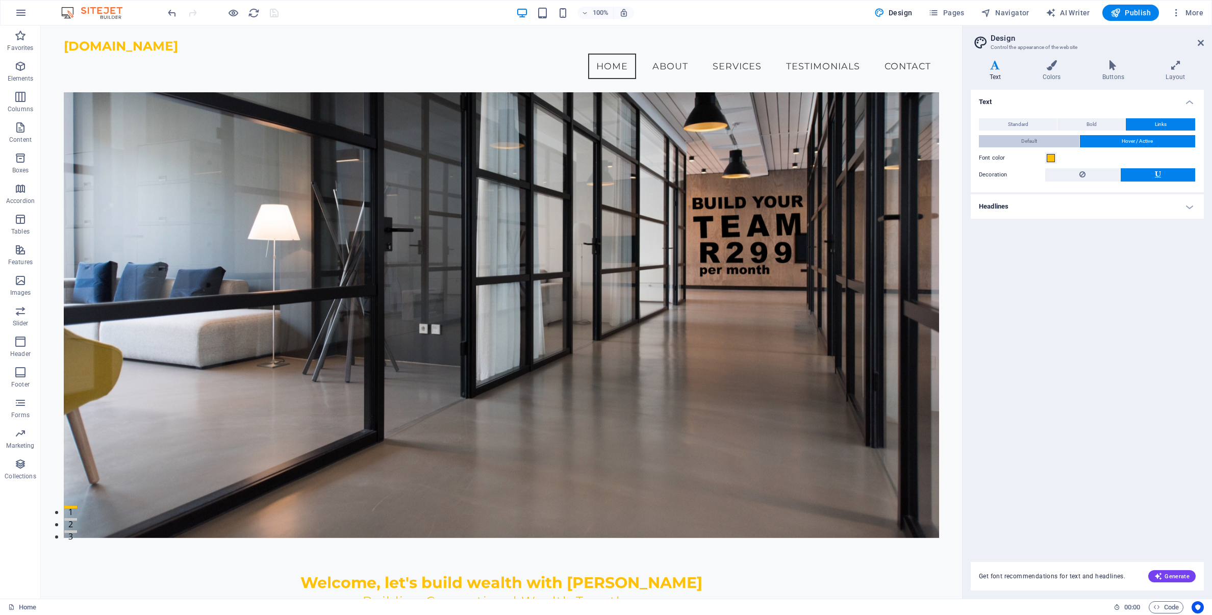
click at [1041, 143] on button "Default" at bounding box center [1029, 141] width 100 height 12
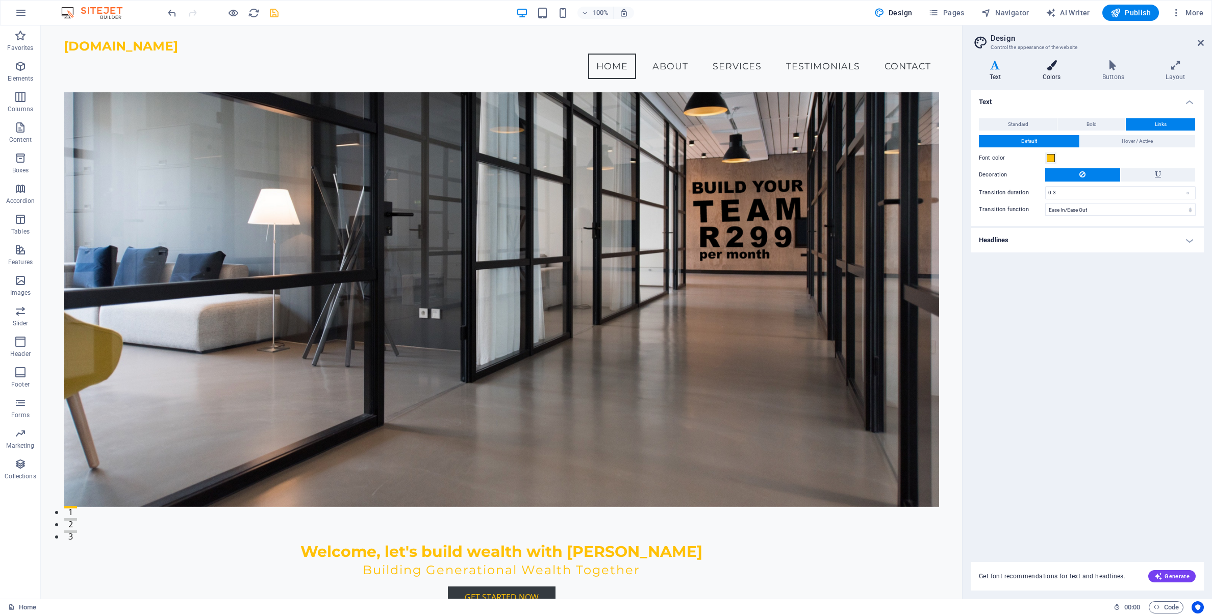
click at [1061, 70] on icon at bounding box center [1051, 65] width 56 height 10
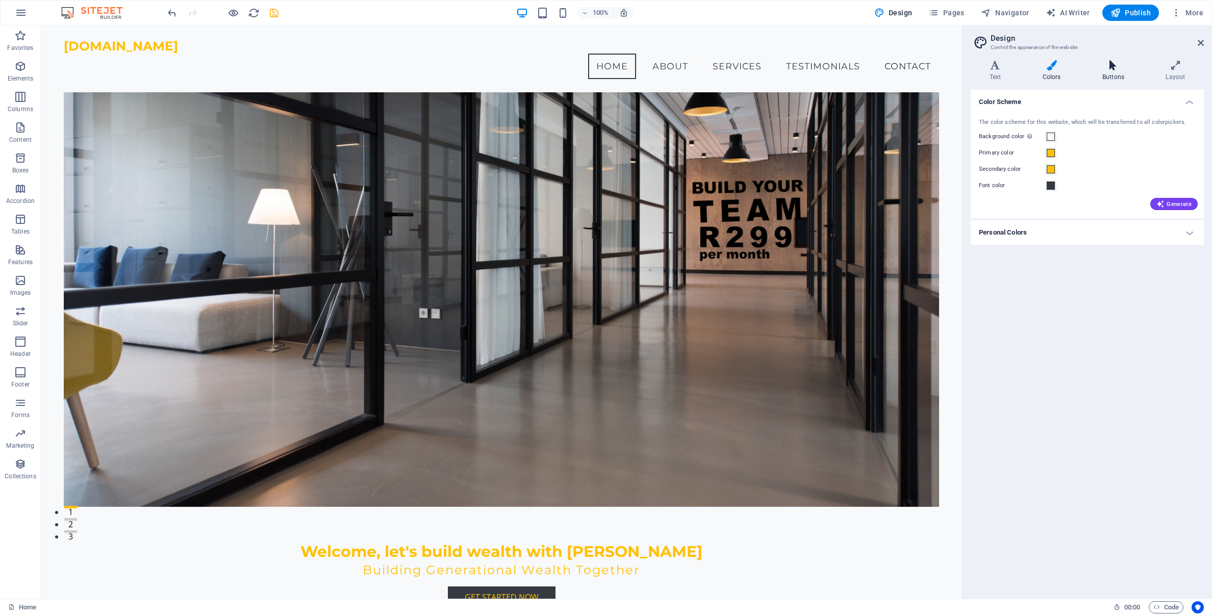
click at [1114, 68] on icon at bounding box center [1112, 65] width 59 height 10
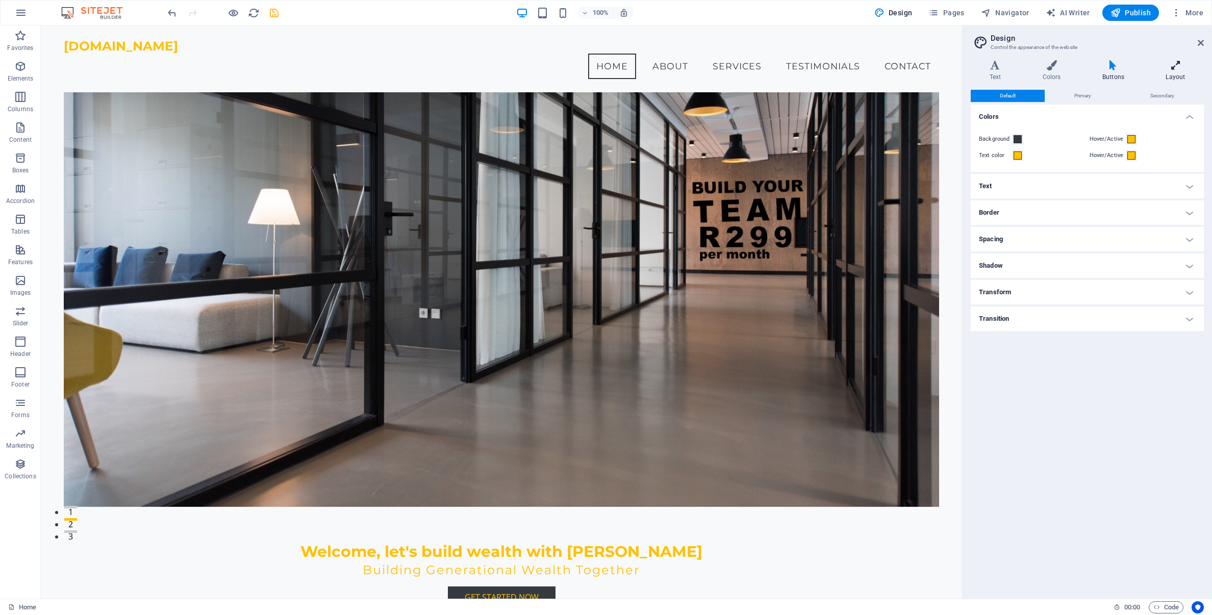
click at [1177, 69] on icon at bounding box center [1175, 65] width 57 height 10
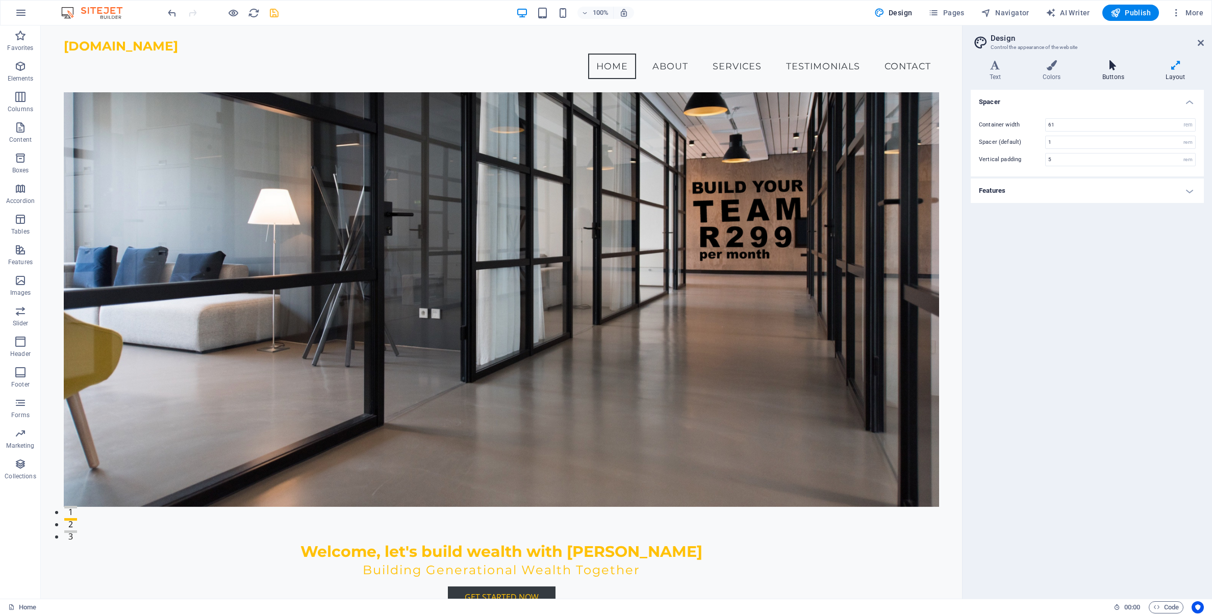
click at [1114, 68] on icon at bounding box center [1112, 65] width 59 height 10
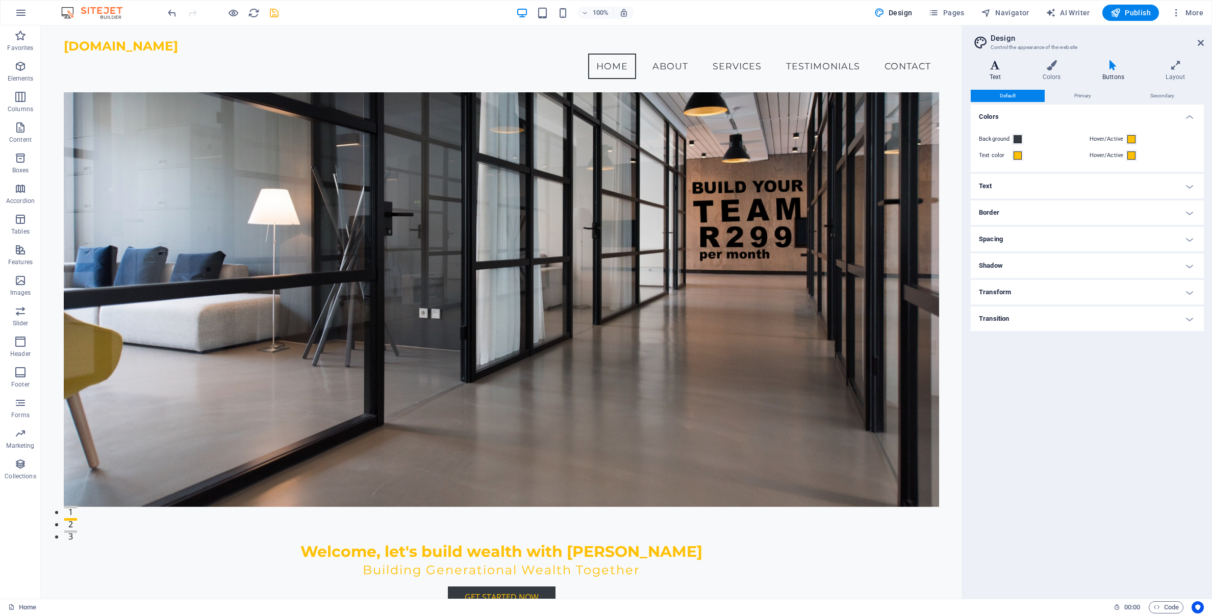
click at [996, 67] on icon at bounding box center [994, 65] width 49 height 10
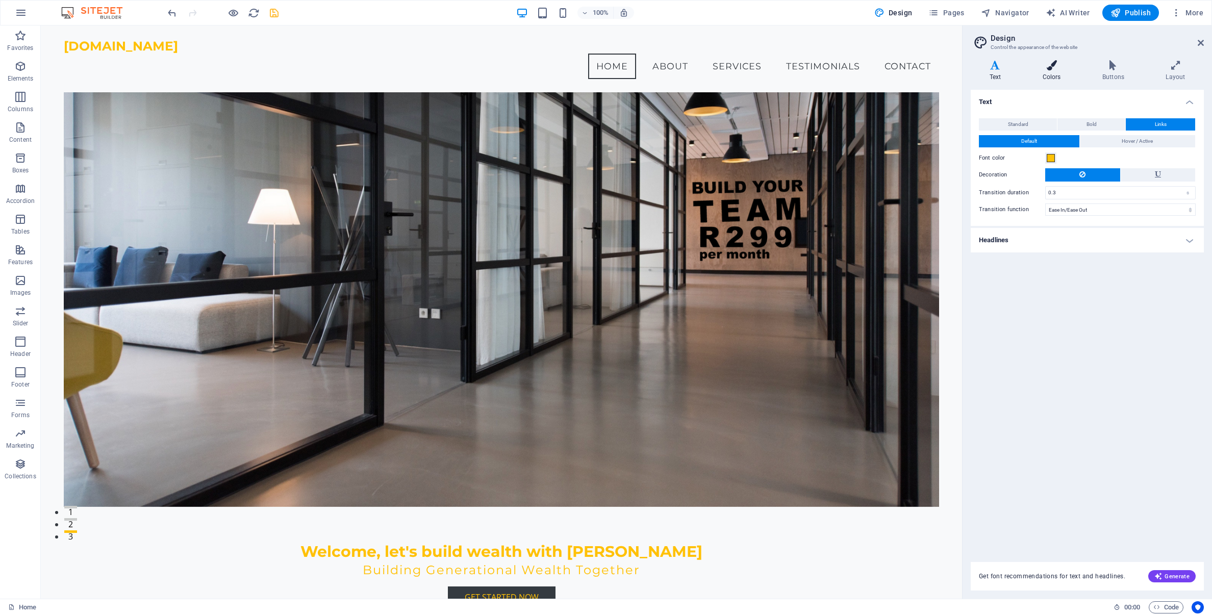
click at [1051, 70] on icon at bounding box center [1051, 65] width 56 height 10
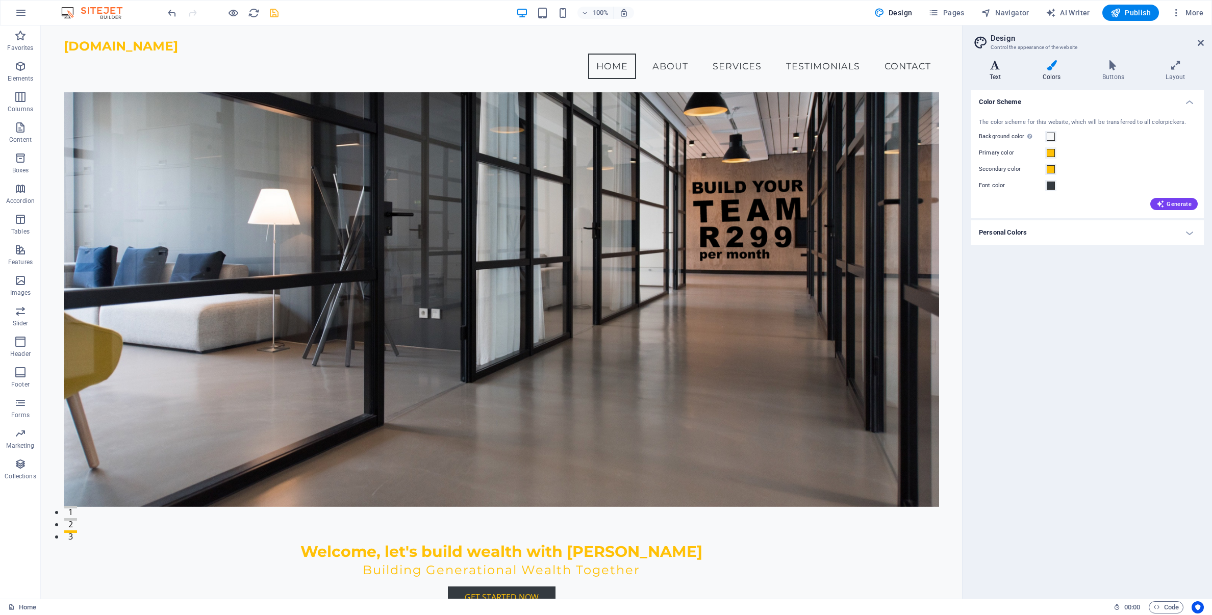
click at [997, 70] on icon at bounding box center [994, 65] width 49 height 10
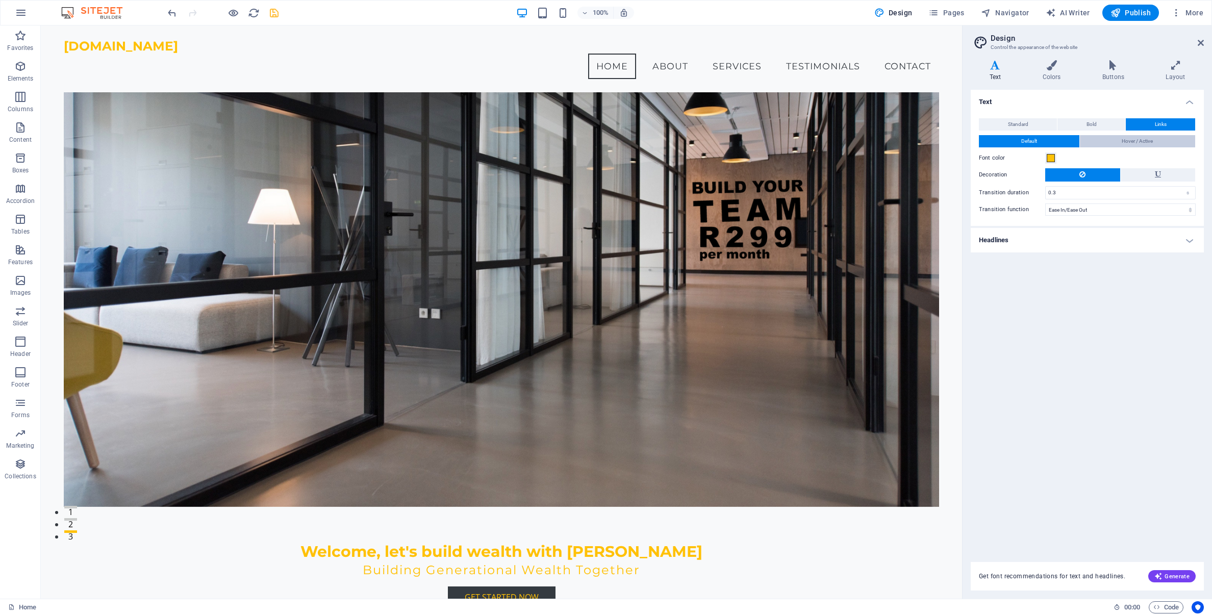
click at [1096, 140] on button "Hover / Active" at bounding box center [1138, 141] width 116 height 12
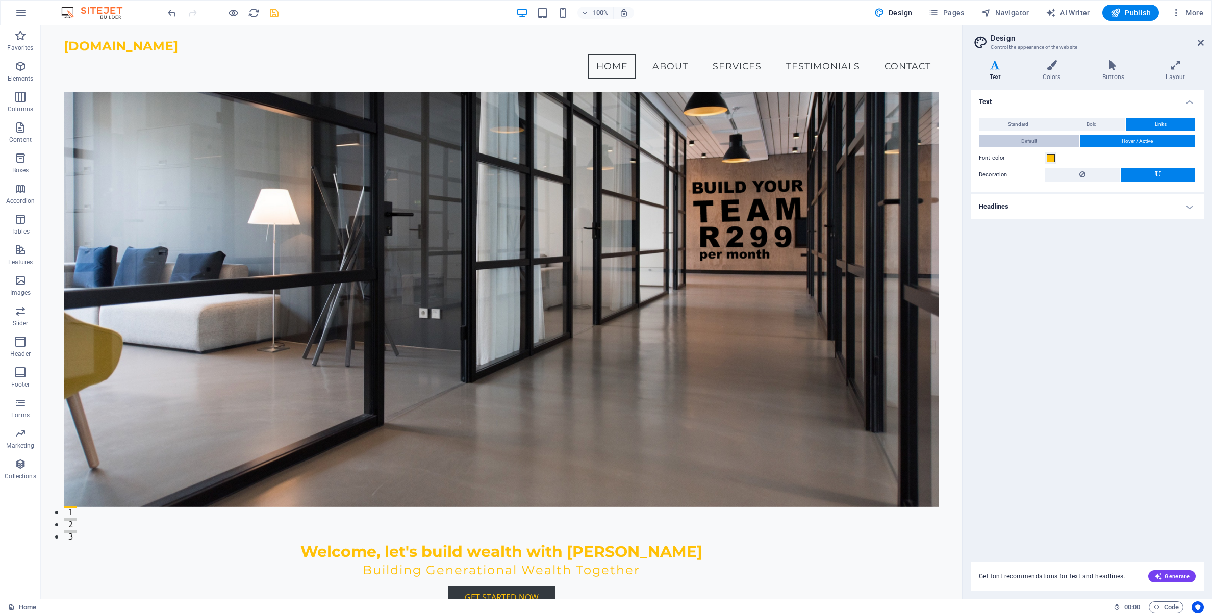
click at [1049, 140] on button "Default" at bounding box center [1029, 141] width 100 height 12
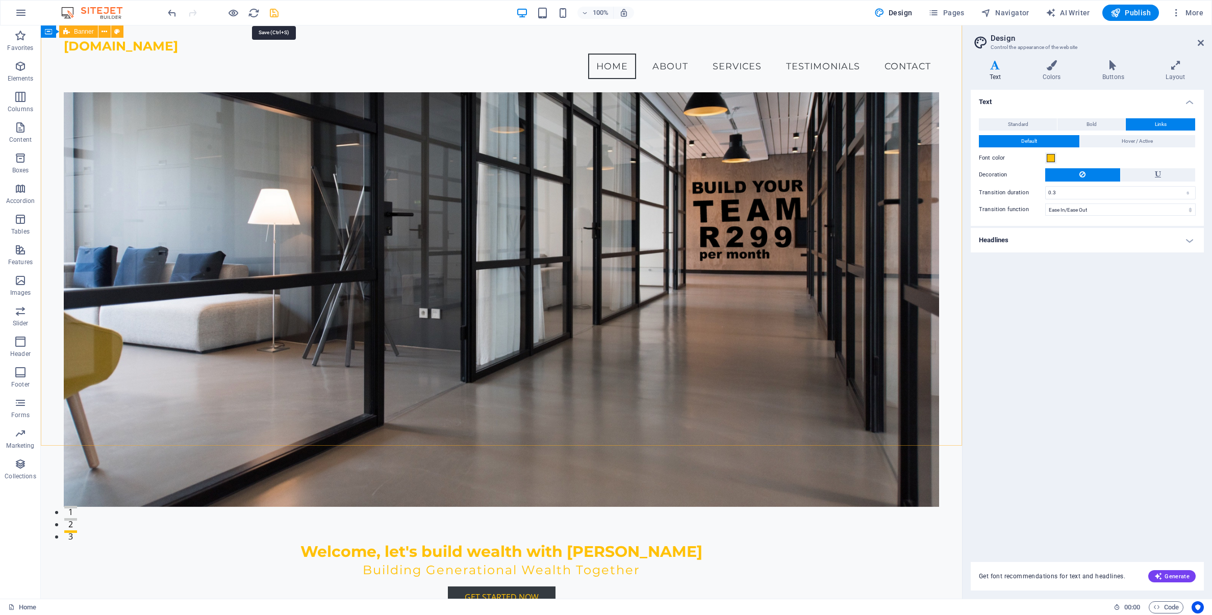
click at [271, 11] on icon "save" at bounding box center [274, 13] width 12 height 12
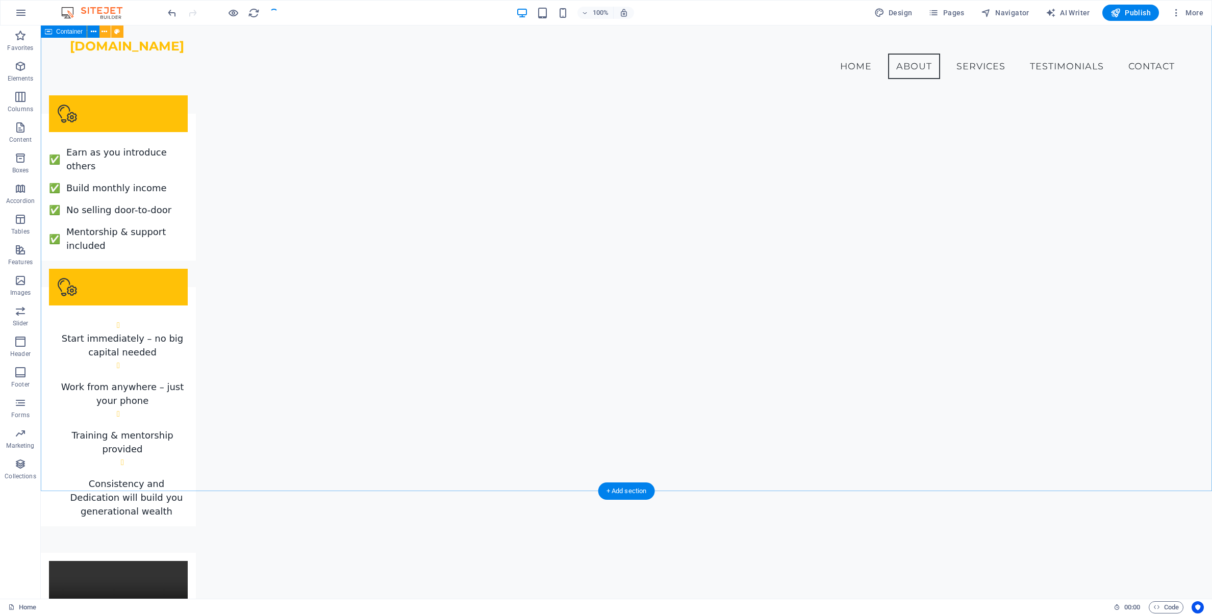
scroll to position [1946, 0]
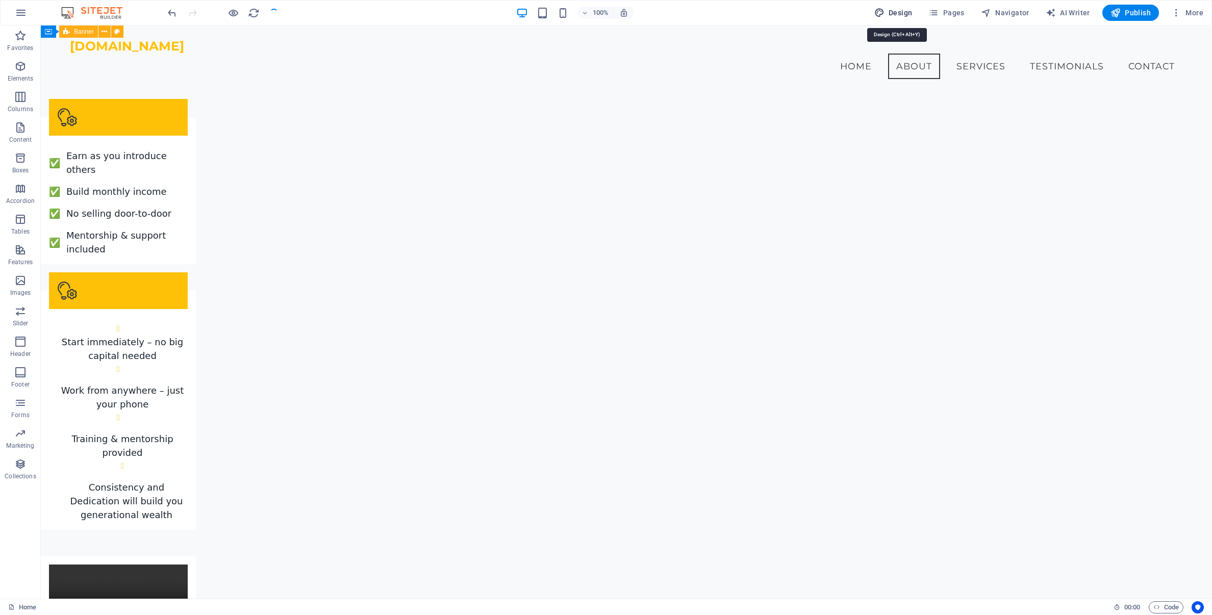
click at [896, 10] on span "Design" at bounding box center [893, 13] width 38 height 10
select select "ease-in-out"
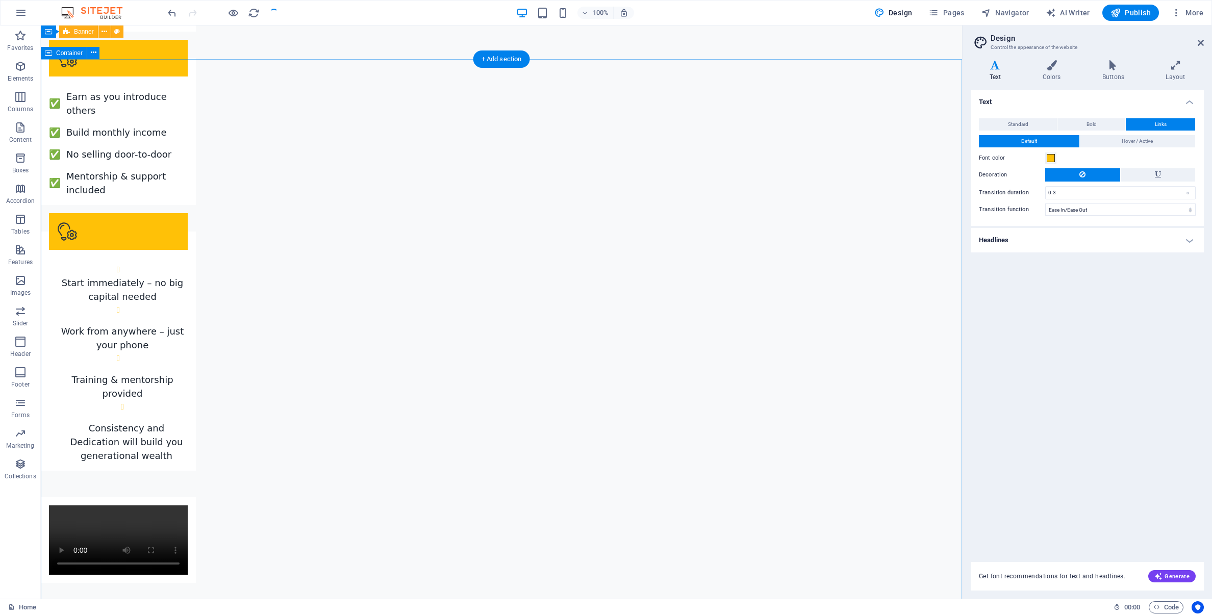
scroll to position [1823, 0]
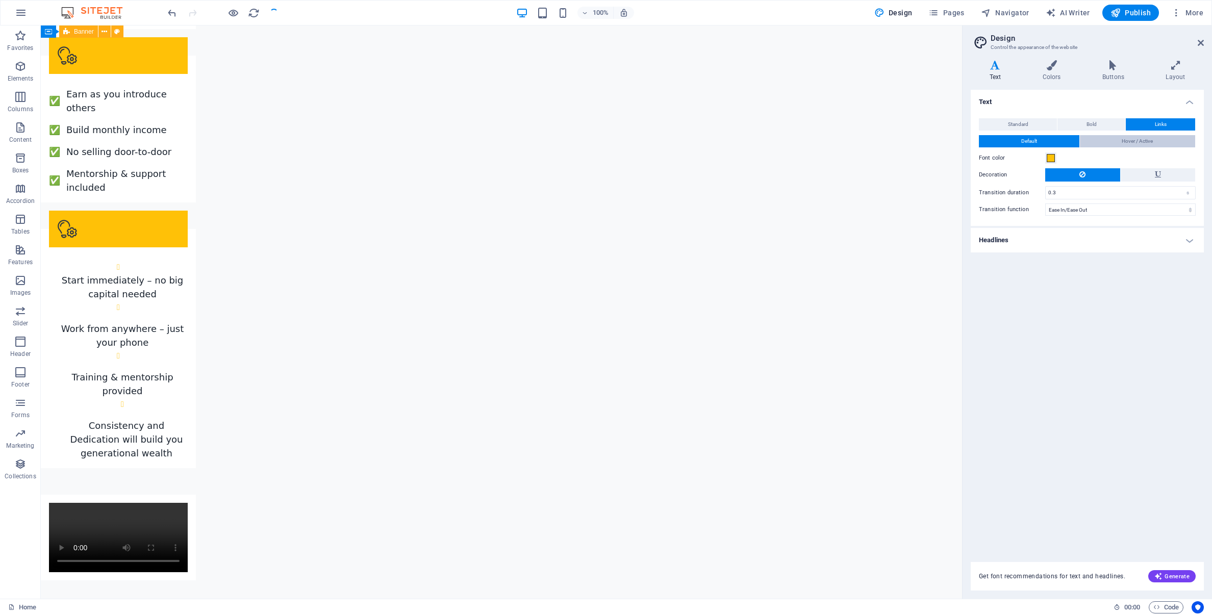
click at [1116, 142] on button "Hover / Active" at bounding box center [1138, 141] width 116 height 12
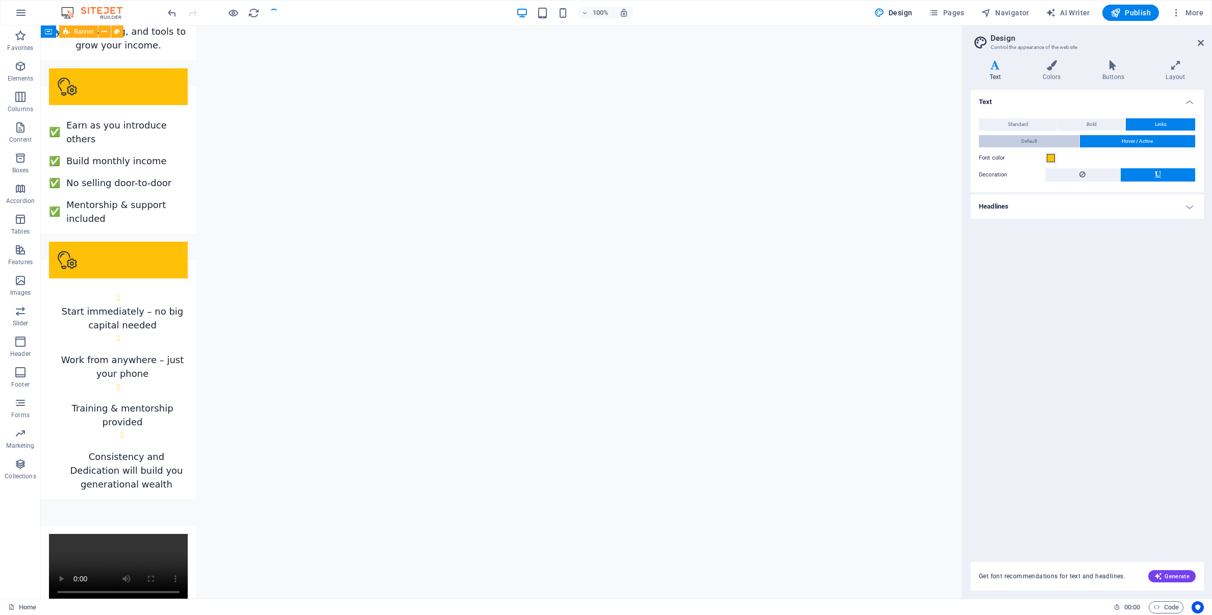
click at [1047, 141] on button "Default" at bounding box center [1029, 141] width 100 height 12
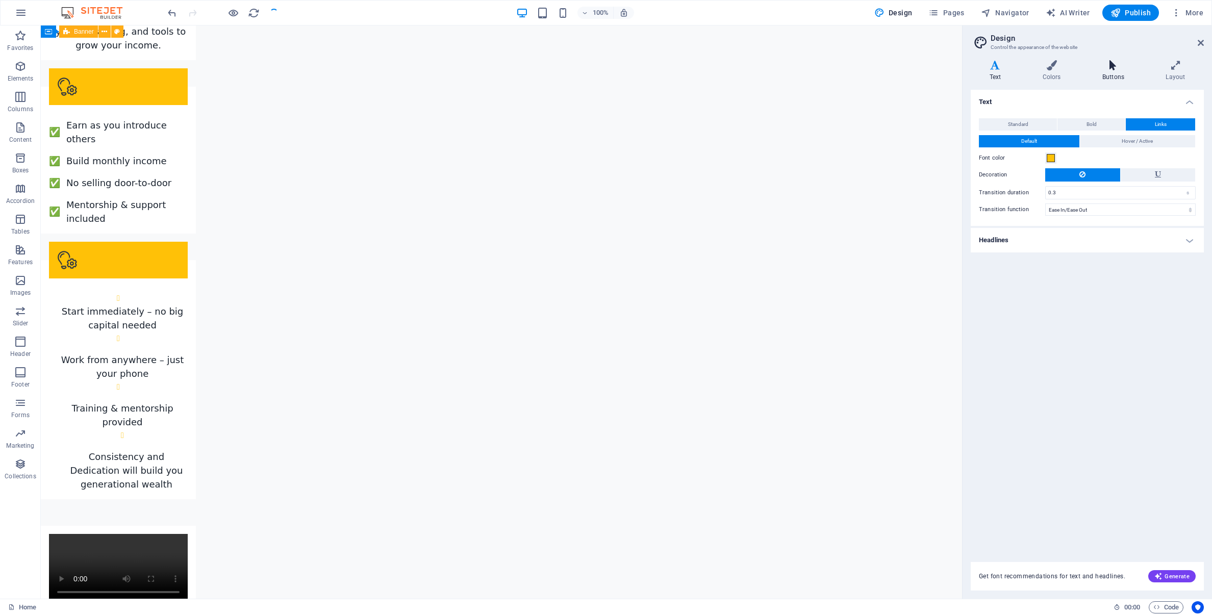
click at [1111, 68] on icon at bounding box center [1112, 65] width 59 height 10
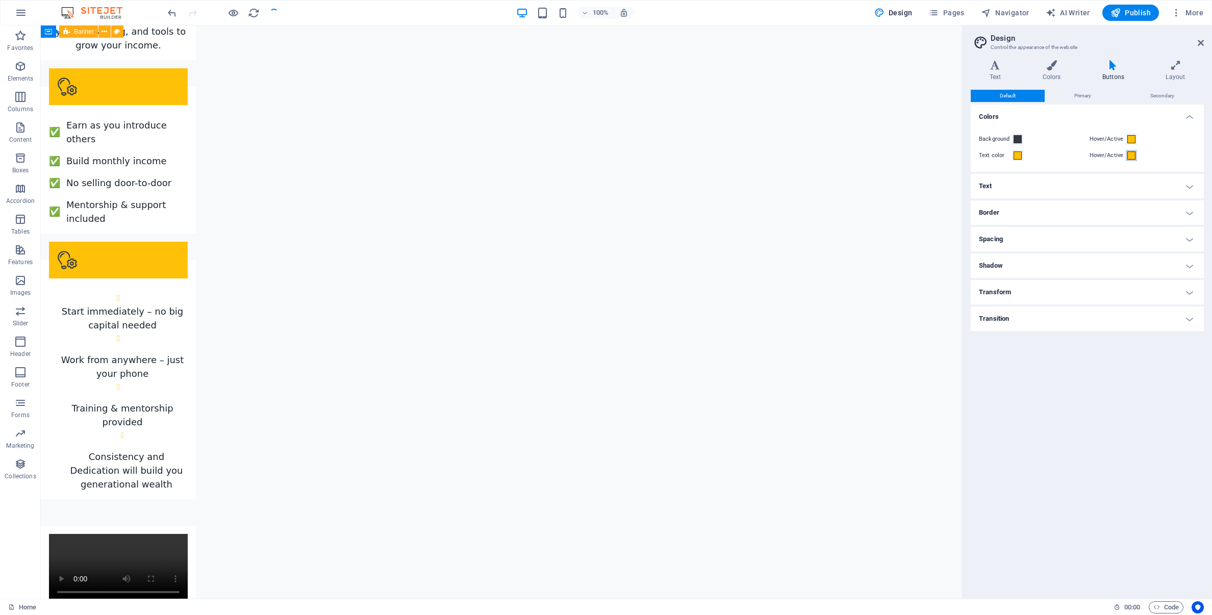
click at [1130, 158] on span at bounding box center [1131, 155] width 8 height 8
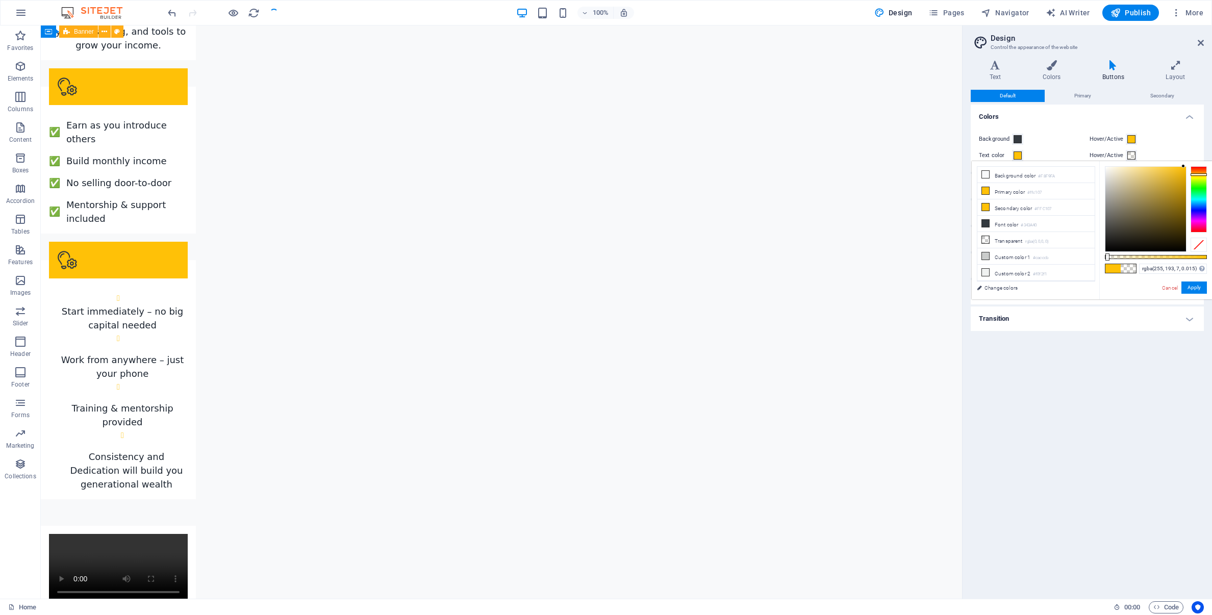
click at [1106, 256] on div at bounding box center [1156, 257] width 102 height 4
click at [1131, 153] on span at bounding box center [1131, 155] width 8 height 8
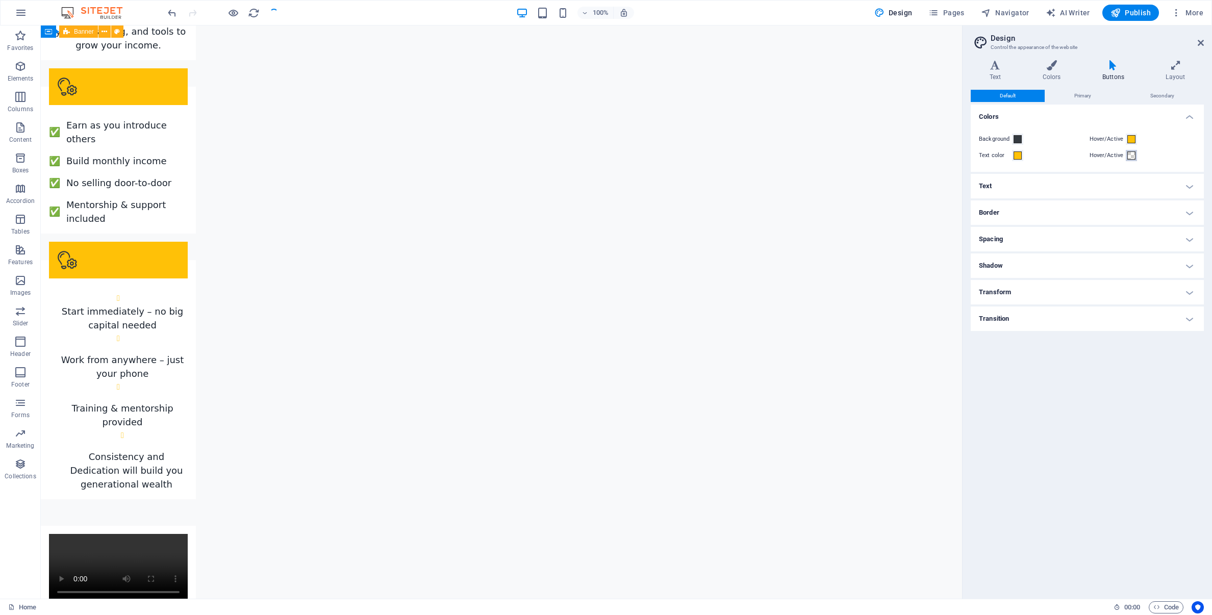
click at [1130, 157] on span at bounding box center [1131, 155] width 8 height 8
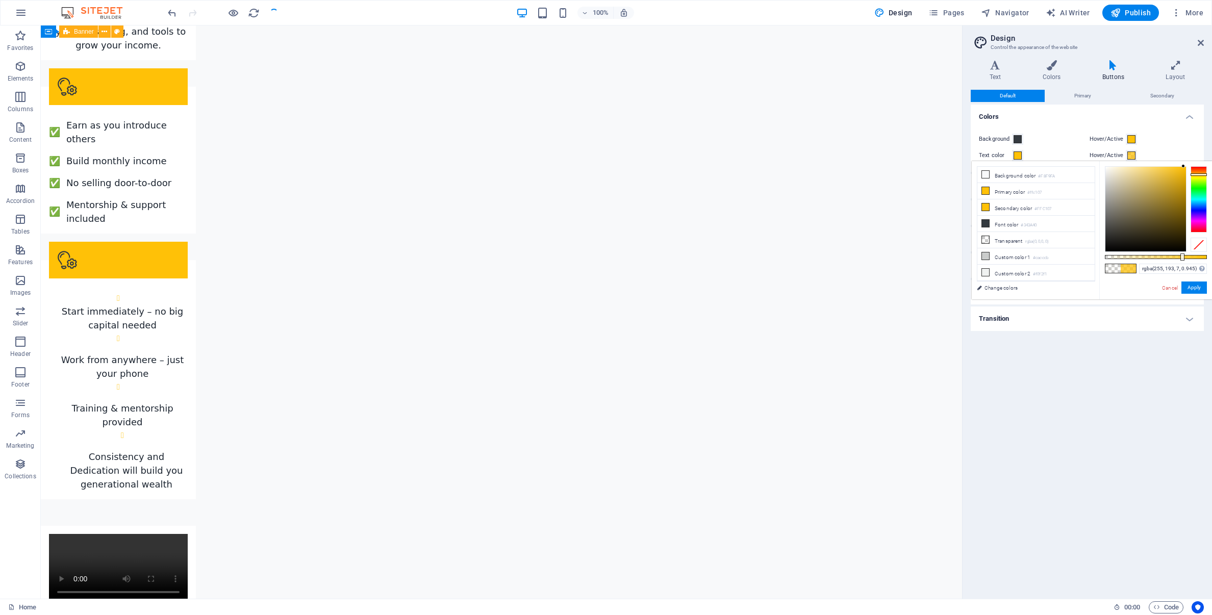
type input "#ffc107"
drag, startPoint x: 1107, startPoint y: 257, endPoint x: 1216, endPoint y: 260, distance: 109.2
click at [1211, 260] on html "[DOMAIN_NAME] Home Favorites Elements Columns Content Boxes Accordion Tables Fe…" at bounding box center [606, 307] width 1212 height 615
click at [1198, 289] on button "Apply" at bounding box center [1193, 287] width 25 height 12
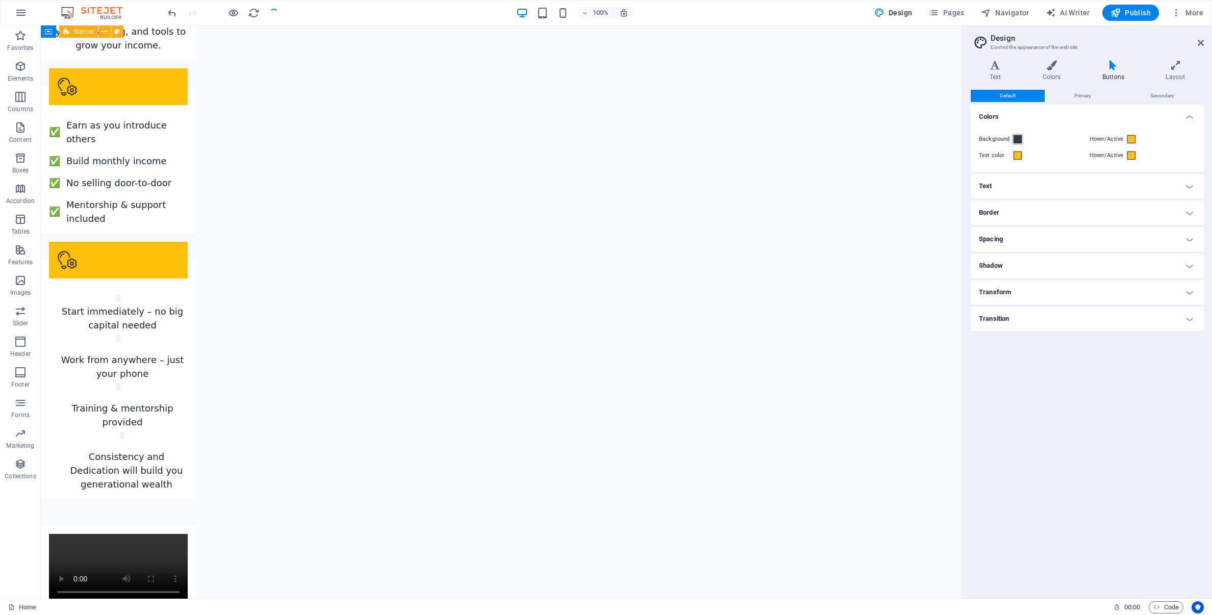
click at [1017, 139] on span at bounding box center [1017, 139] width 8 height 8
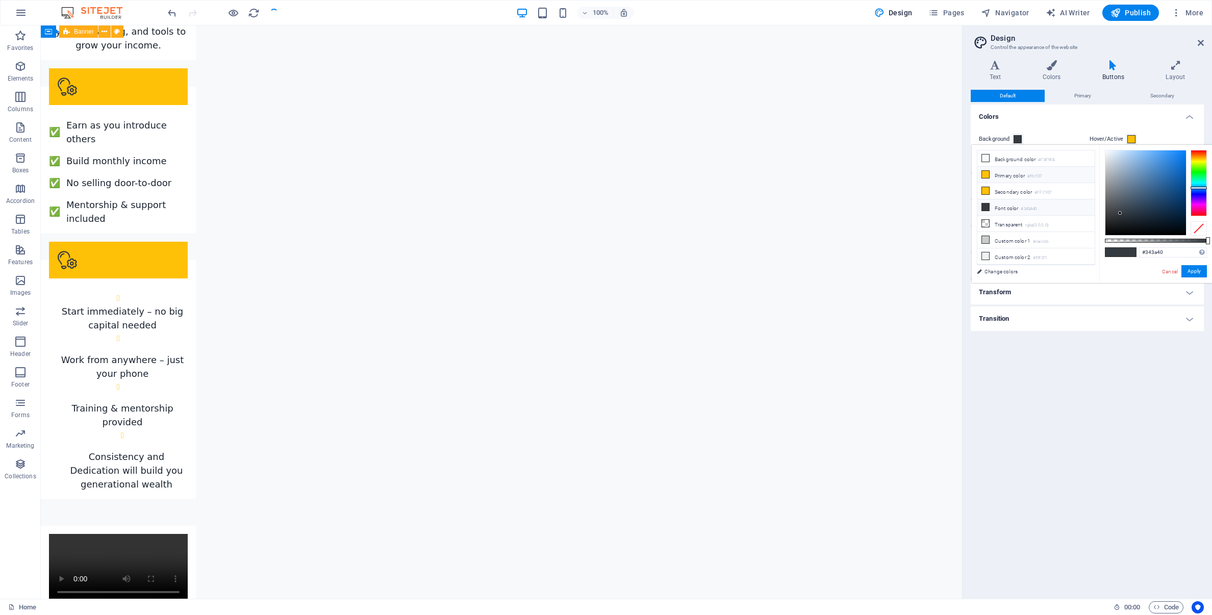
click at [986, 174] on icon at bounding box center [985, 174] width 7 height 7
type input "#ffc107"
click at [1034, 138] on div "Background" at bounding box center [1032, 139] width 107 height 12
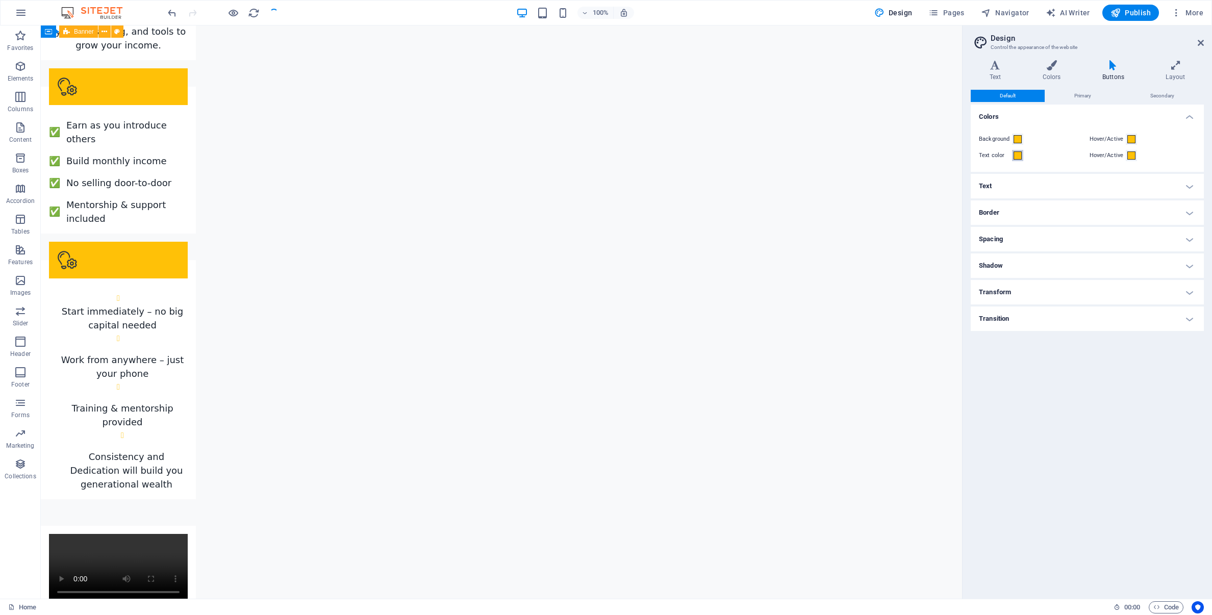
click at [1017, 155] on span at bounding box center [1017, 155] width 8 height 8
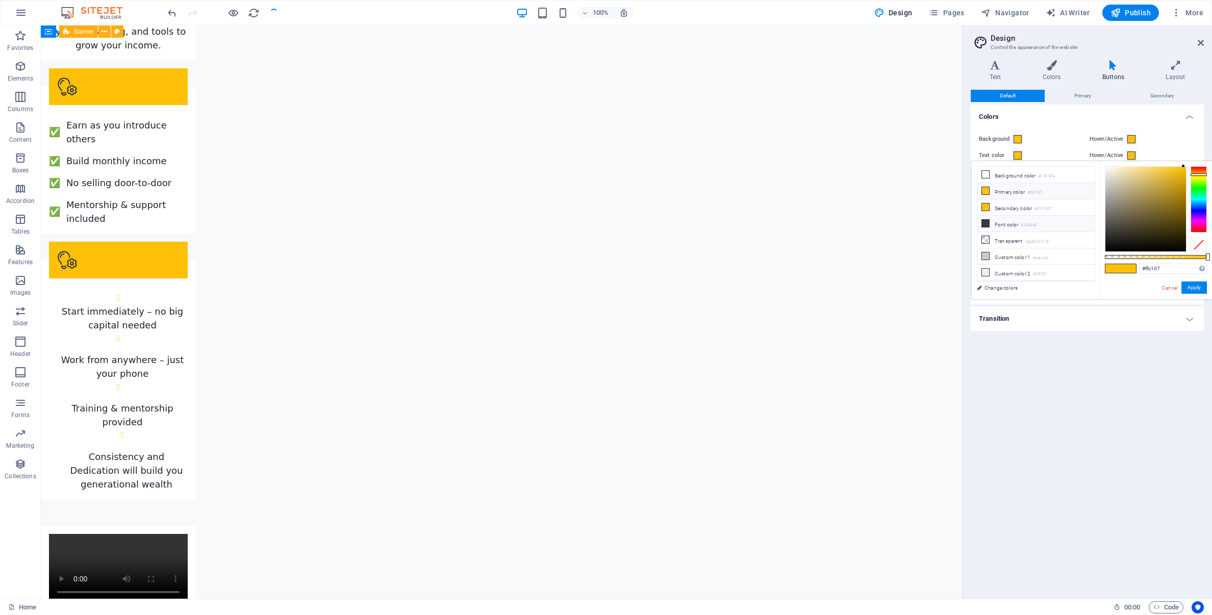
click at [986, 222] on icon at bounding box center [985, 223] width 7 height 7
type input "#343a40"
click at [1195, 290] on button "Apply" at bounding box center [1193, 287] width 25 height 12
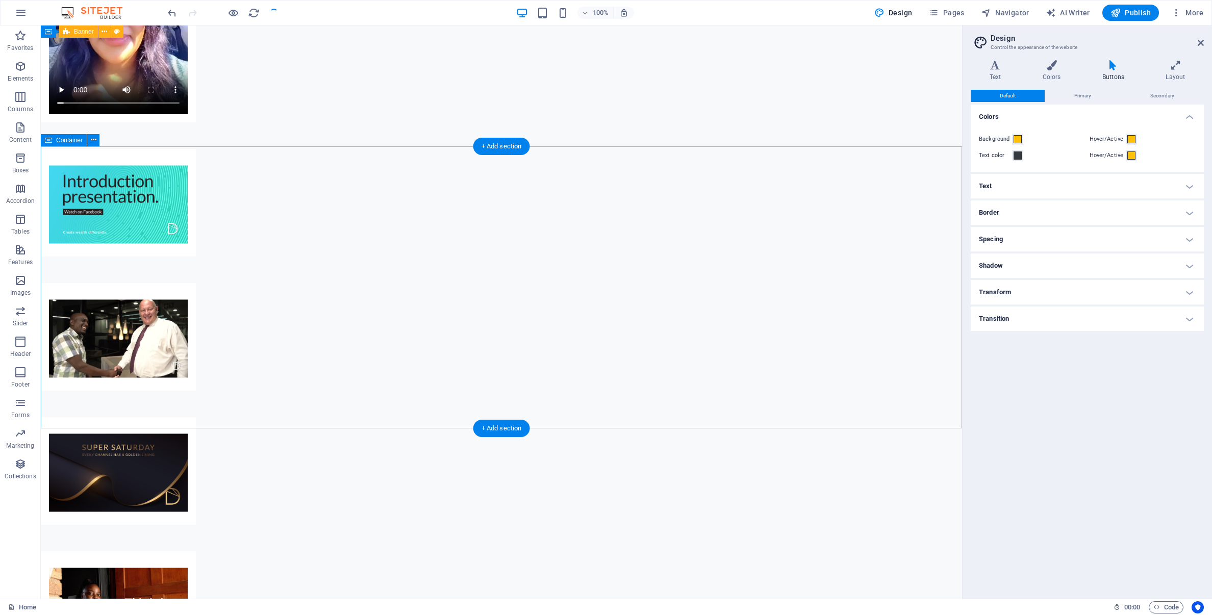
scroll to position [2910, 0]
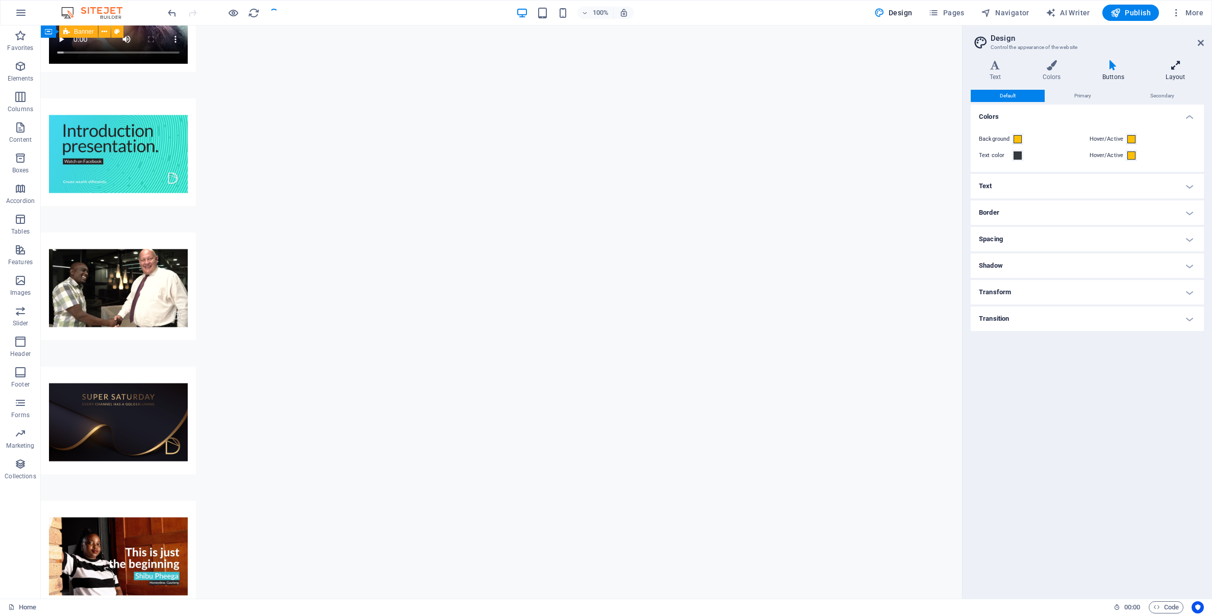
click at [1170, 72] on h4 "Layout" at bounding box center [1175, 70] width 57 height 21
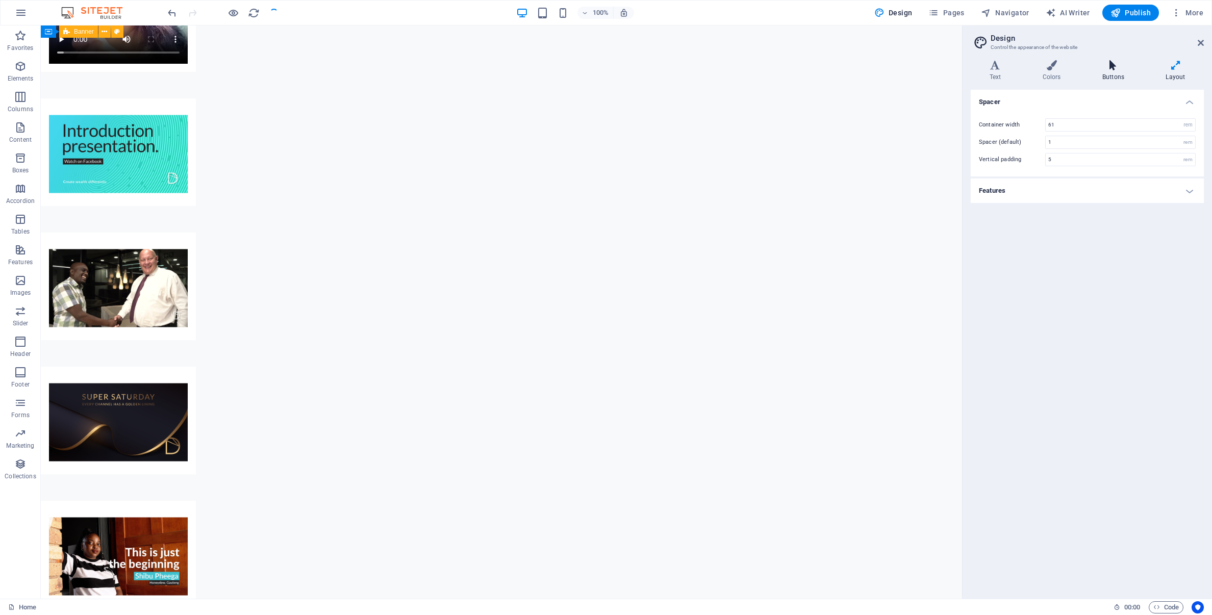
click at [1113, 68] on icon at bounding box center [1112, 65] width 59 height 10
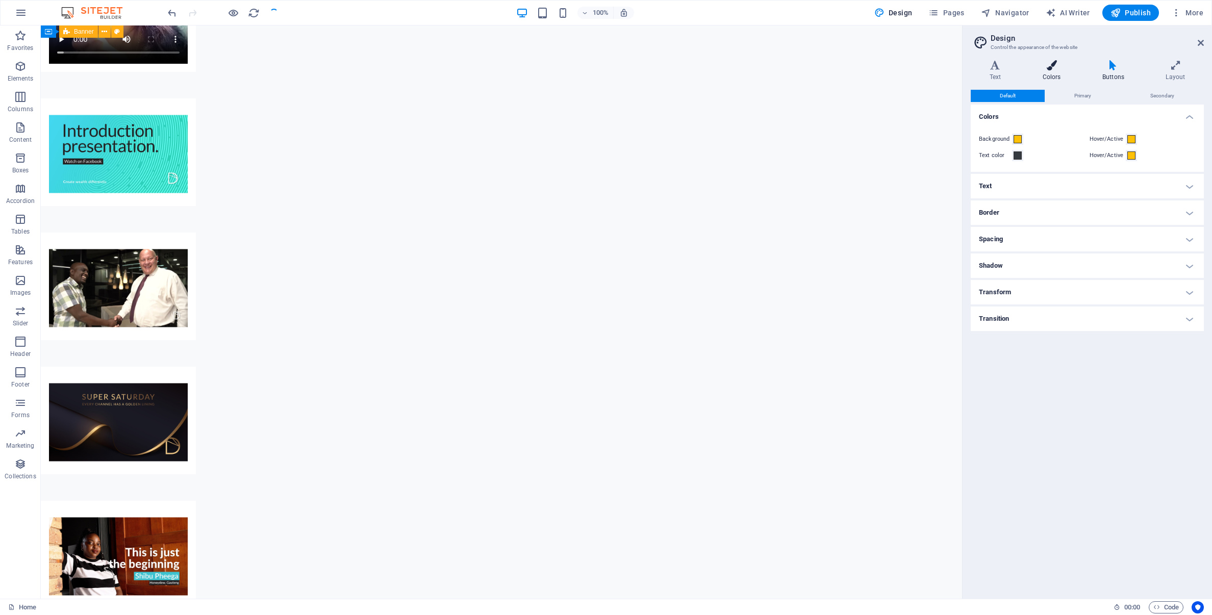
click at [1051, 69] on icon at bounding box center [1051, 65] width 56 height 10
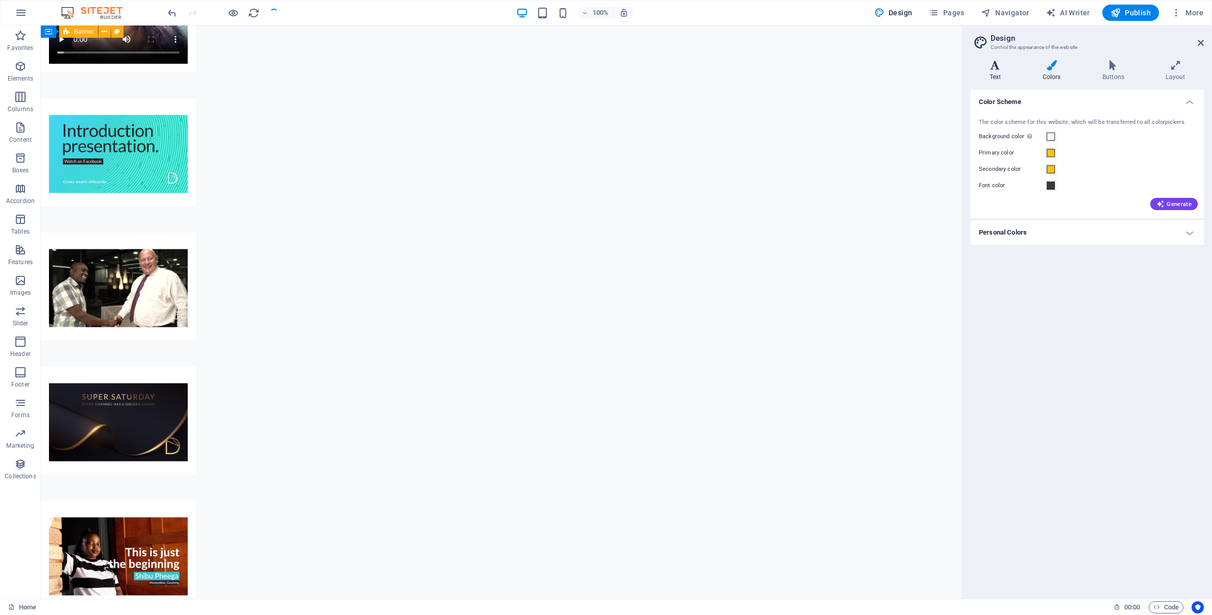
click at [996, 67] on icon at bounding box center [994, 65] width 49 height 10
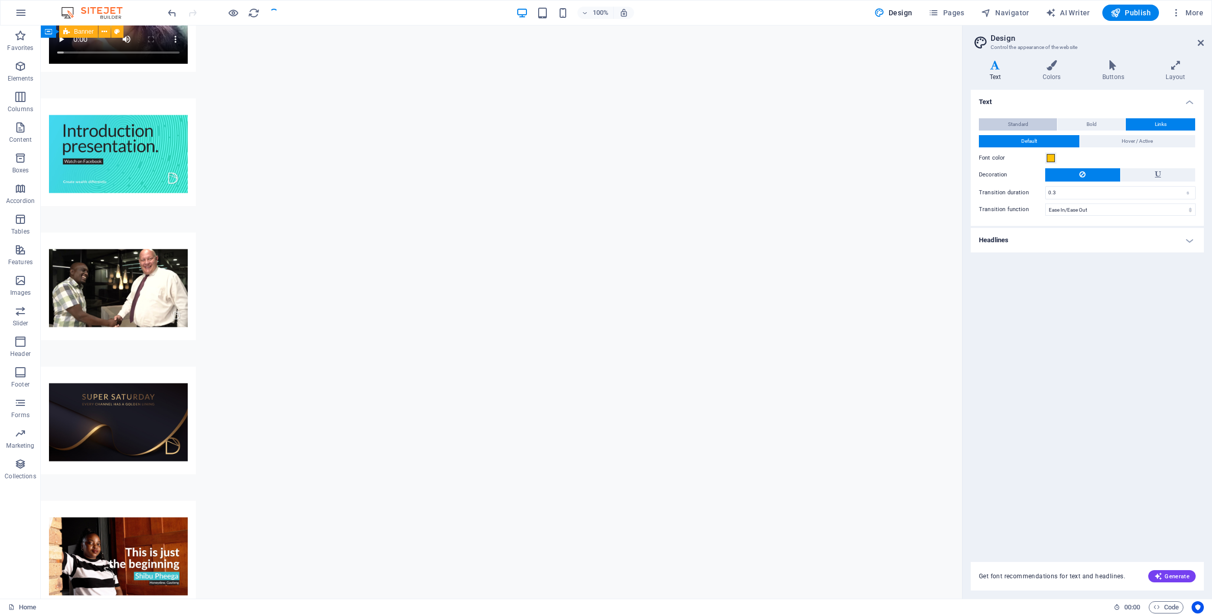
click at [1011, 125] on span "Standard" at bounding box center [1018, 124] width 20 height 12
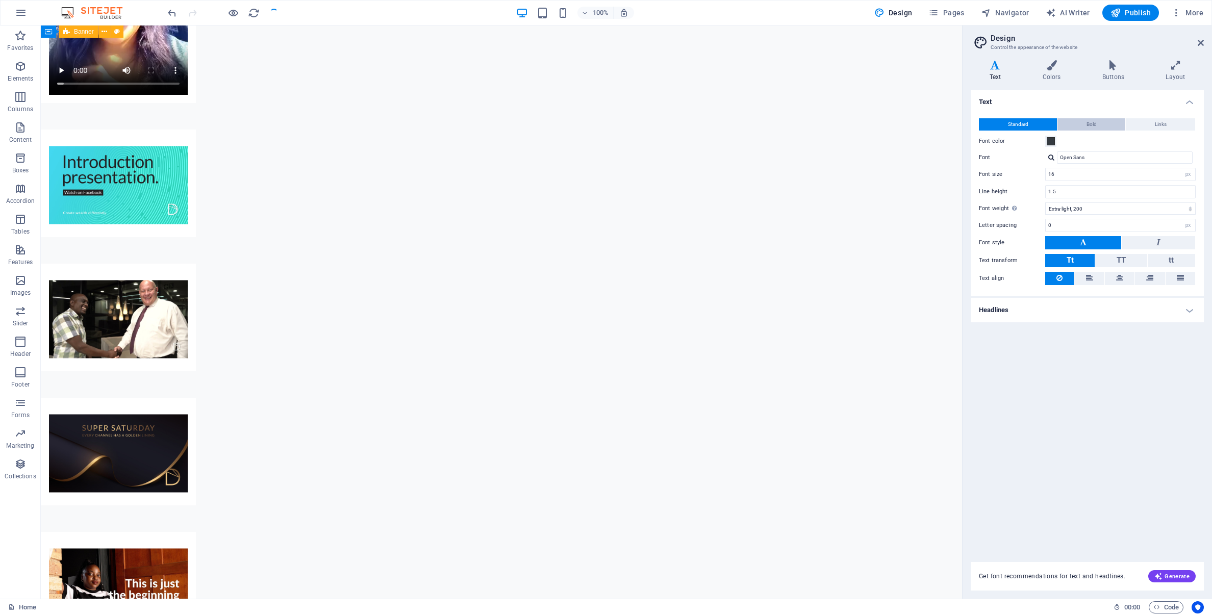
click at [1092, 122] on span "Bold" at bounding box center [1091, 124] width 10 height 12
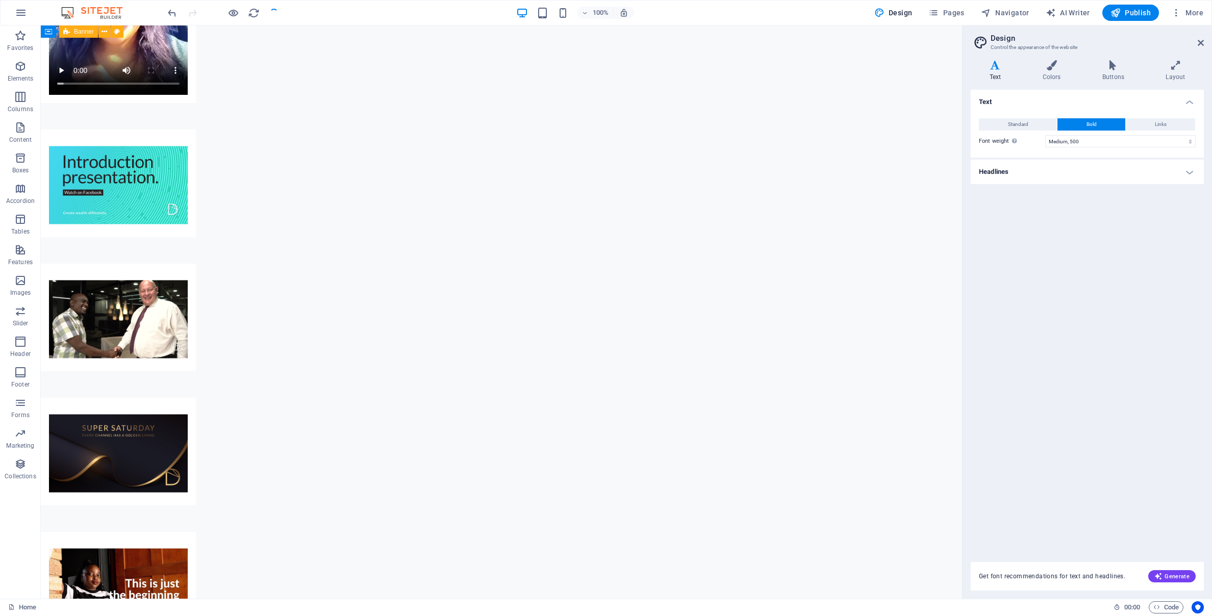
click at [1186, 173] on h4 "Headlines" at bounding box center [1086, 172] width 233 height 24
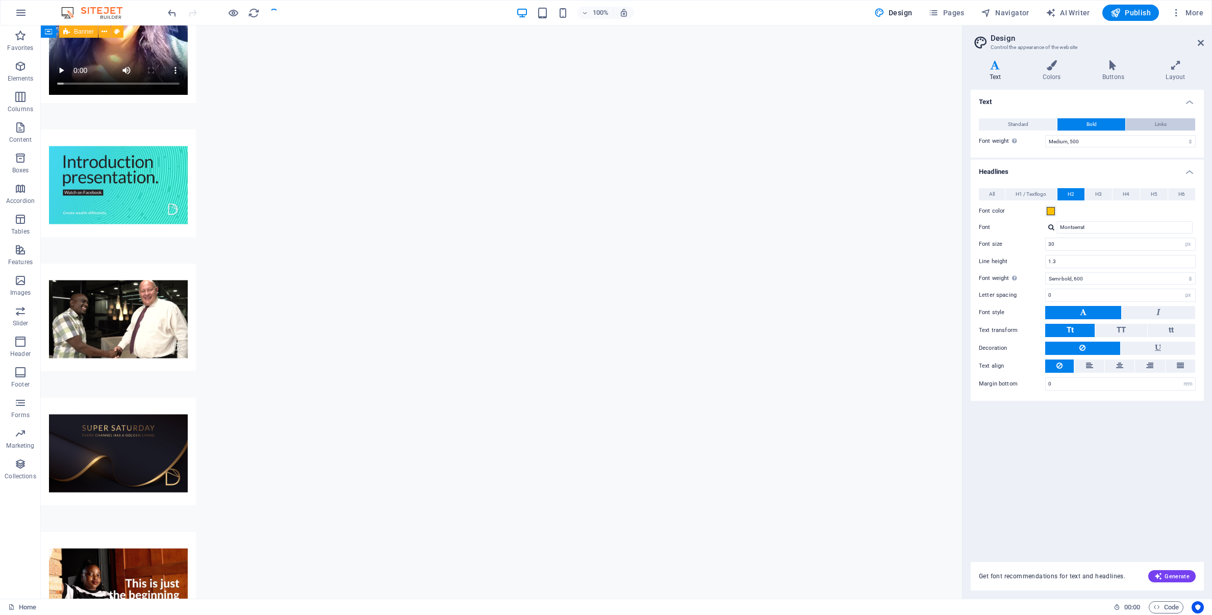
click at [1153, 125] on button "Links" at bounding box center [1159, 124] width 69 height 12
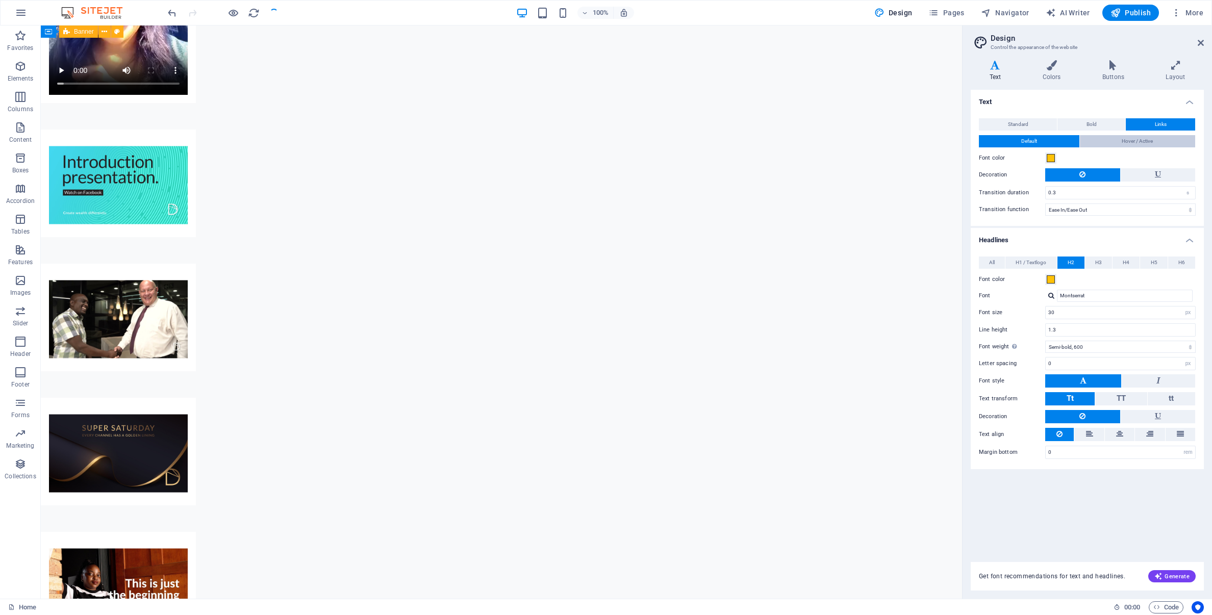
click at [1121, 142] on span "Hover / Active" at bounding box center [1136, 141] width 31 height 12
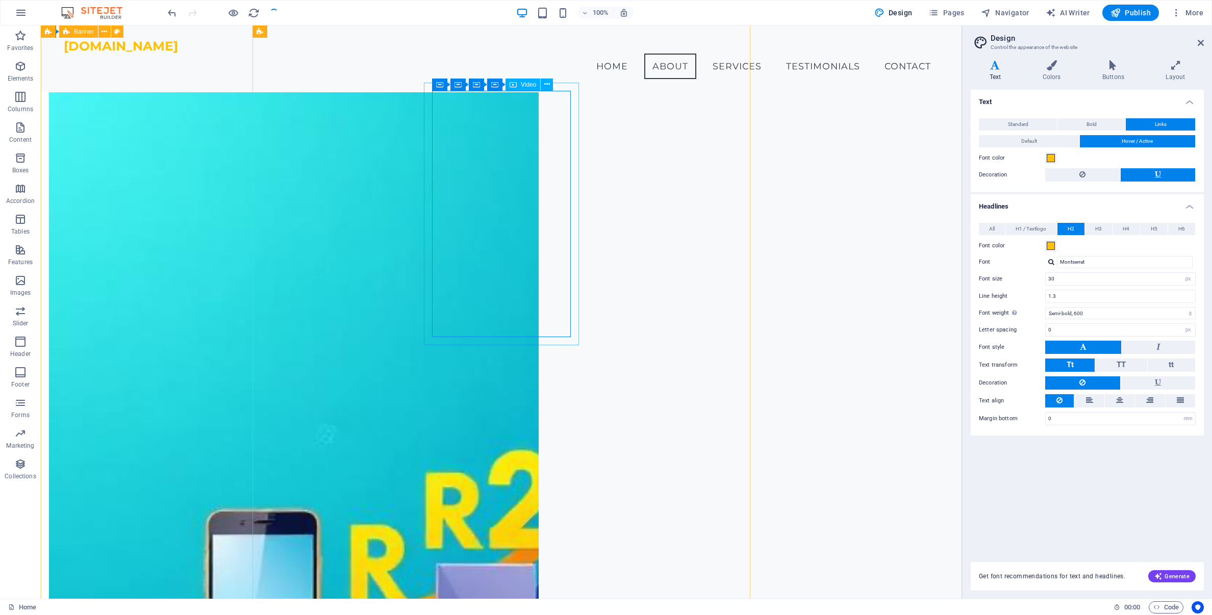
scroll to position [950, 0]
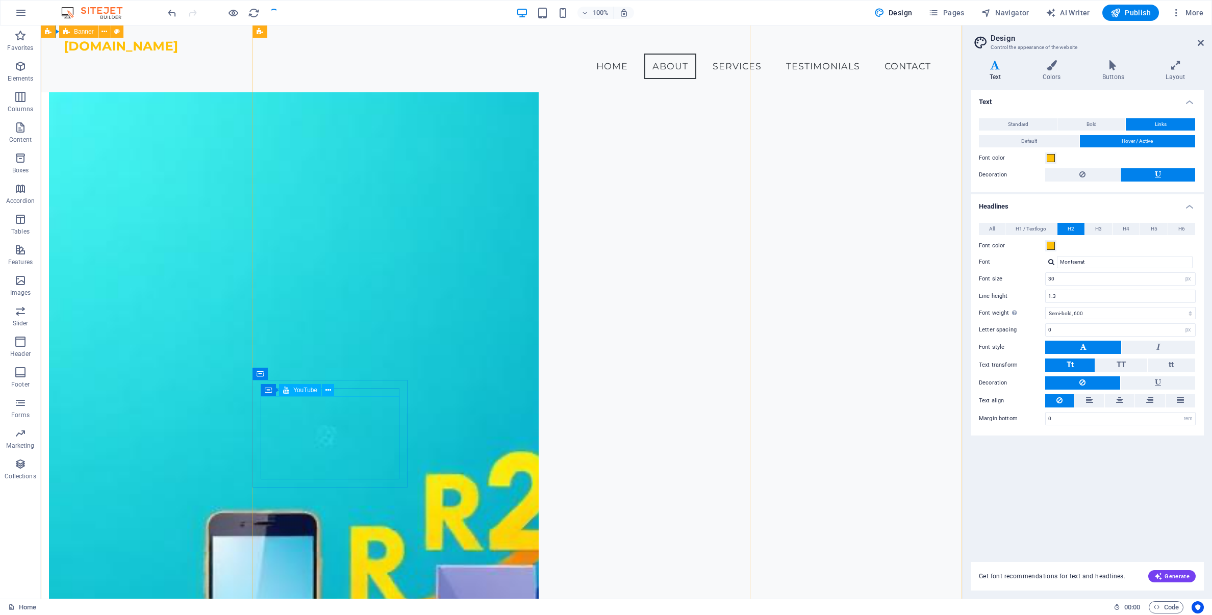
select select "ar16_9"
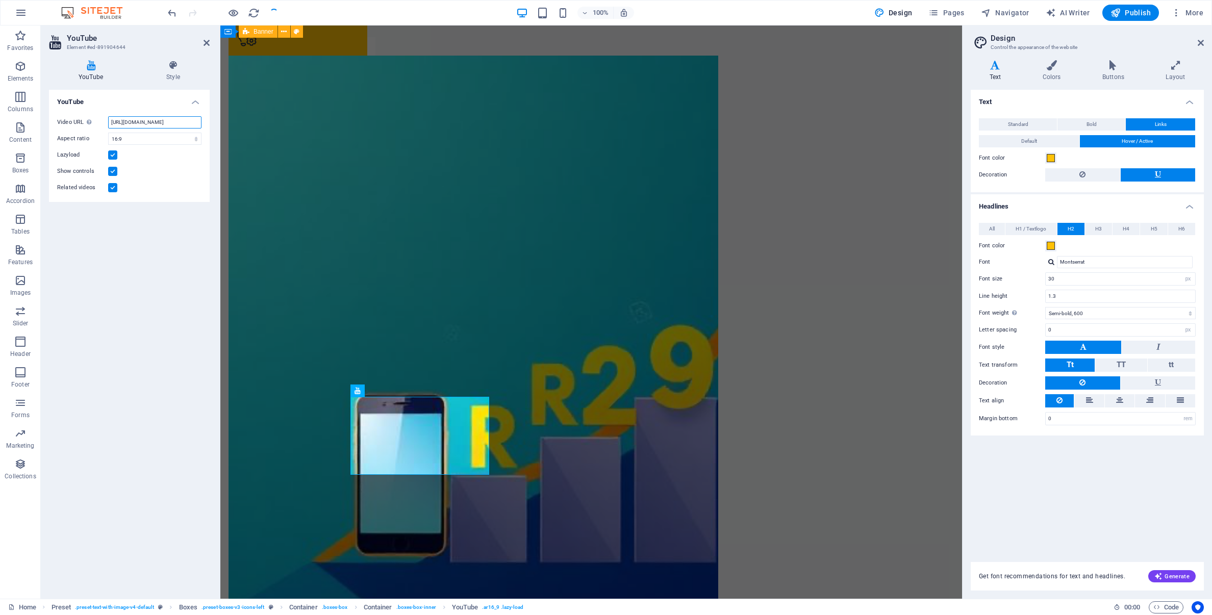
scroll to position [0, 25]
drag, startPoint x: 110, startPoint y: 123, endPoint x: 218, endPoint y: 126, distance: 108.2
click at [218, 126] on aside "YouTube Element #ed-891904644 YouTube Style YouTube Video URL Insert (or paste)…" at bounding box center [130, 311] width 179 height 573
